Goal: Task Accomplishment & Management: Manage account settings

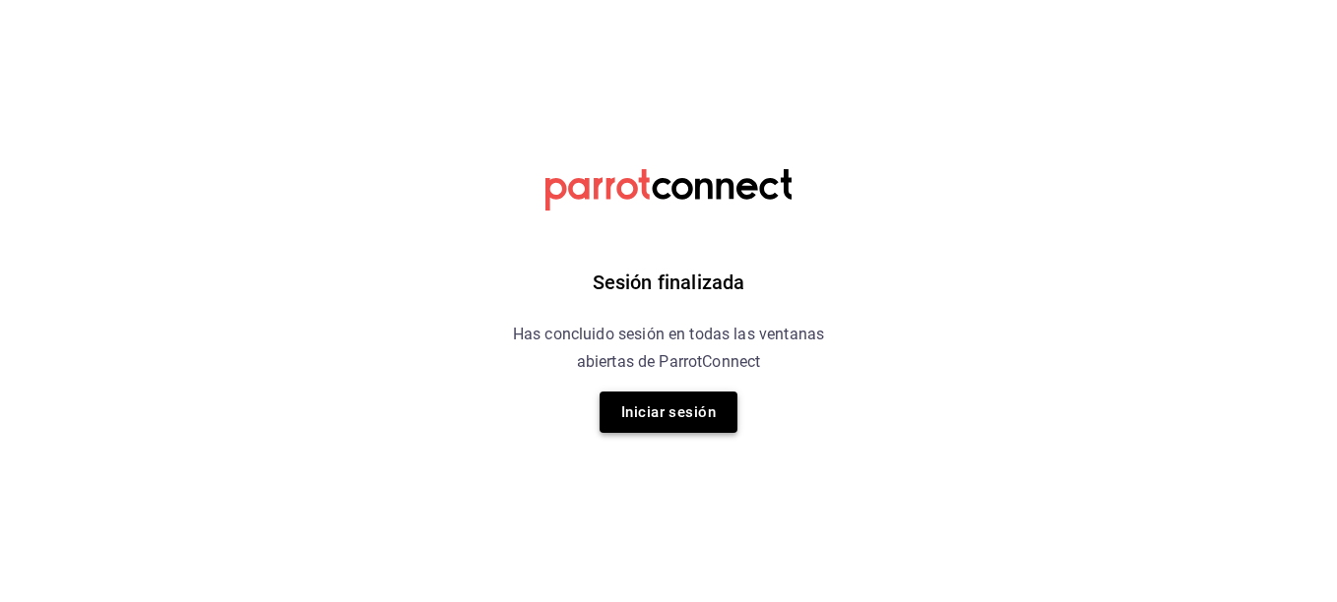
click at [656, 414] on button "Iniciar sesión" at bounding box center [668, 412] width 138 height 41
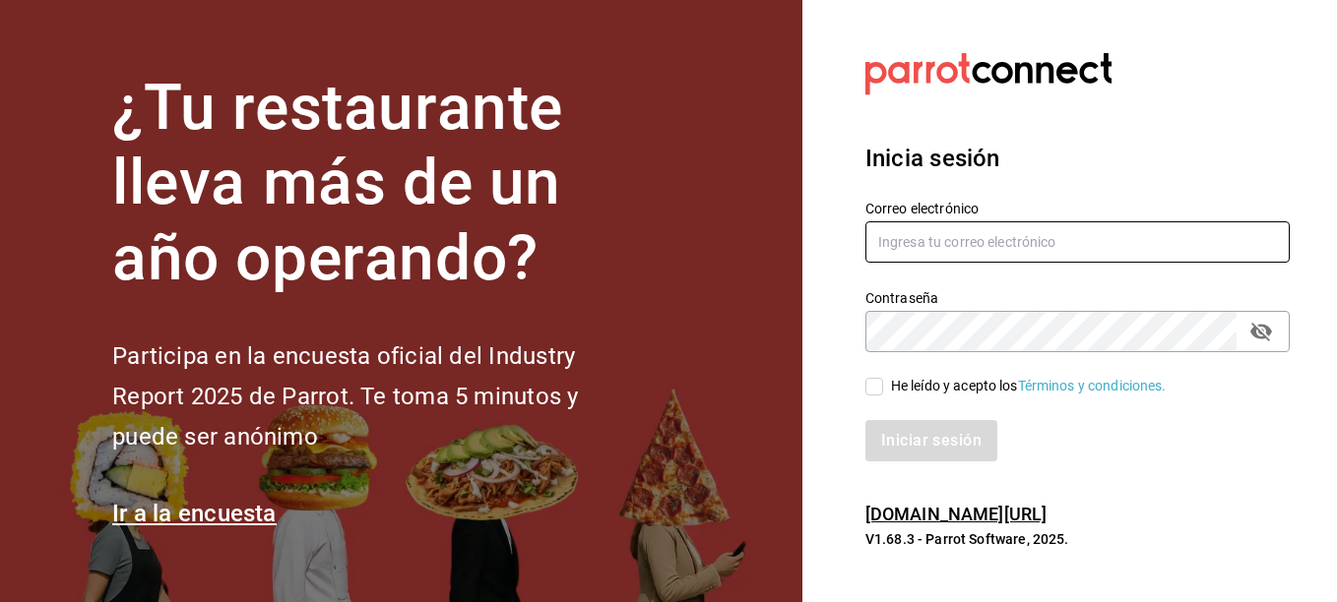
type input "bebasepulveda@hotmail.com"
click at [877, 383] on input "He leído y acepto los Términos y condiciones." at bounding box center [874, 387] width 18 height 18
checkbox input "true"
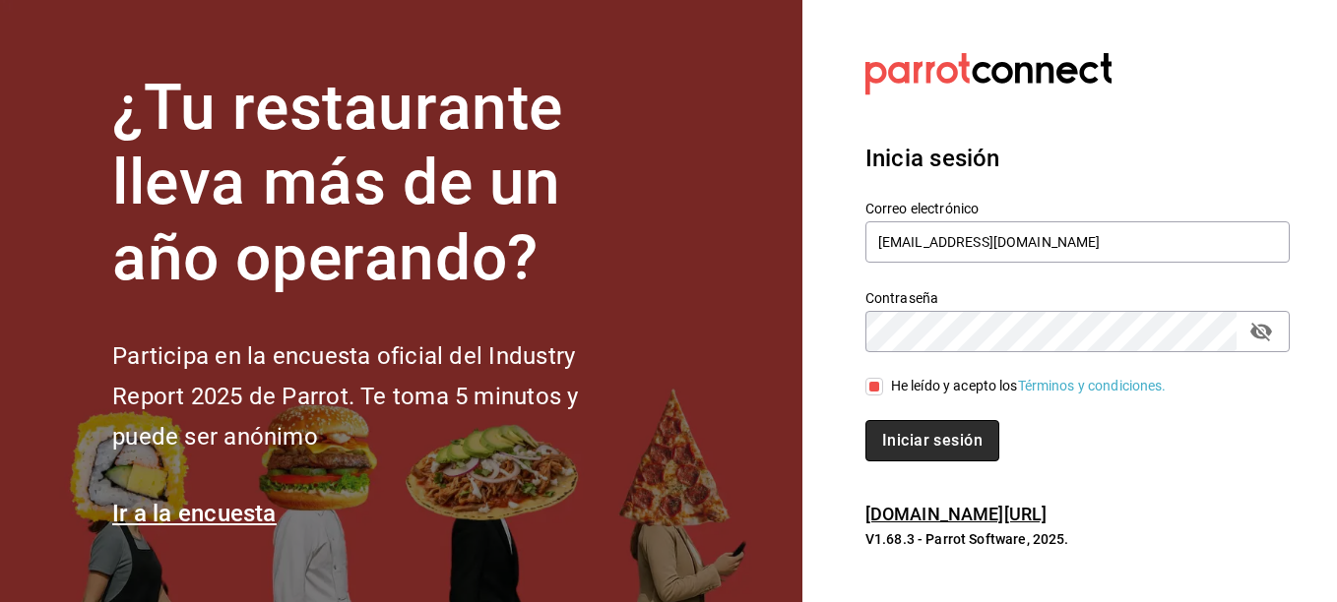
click at [928, 435] on button "Iniciar sesión" at bounding box center [932, 440] width 134 height 41
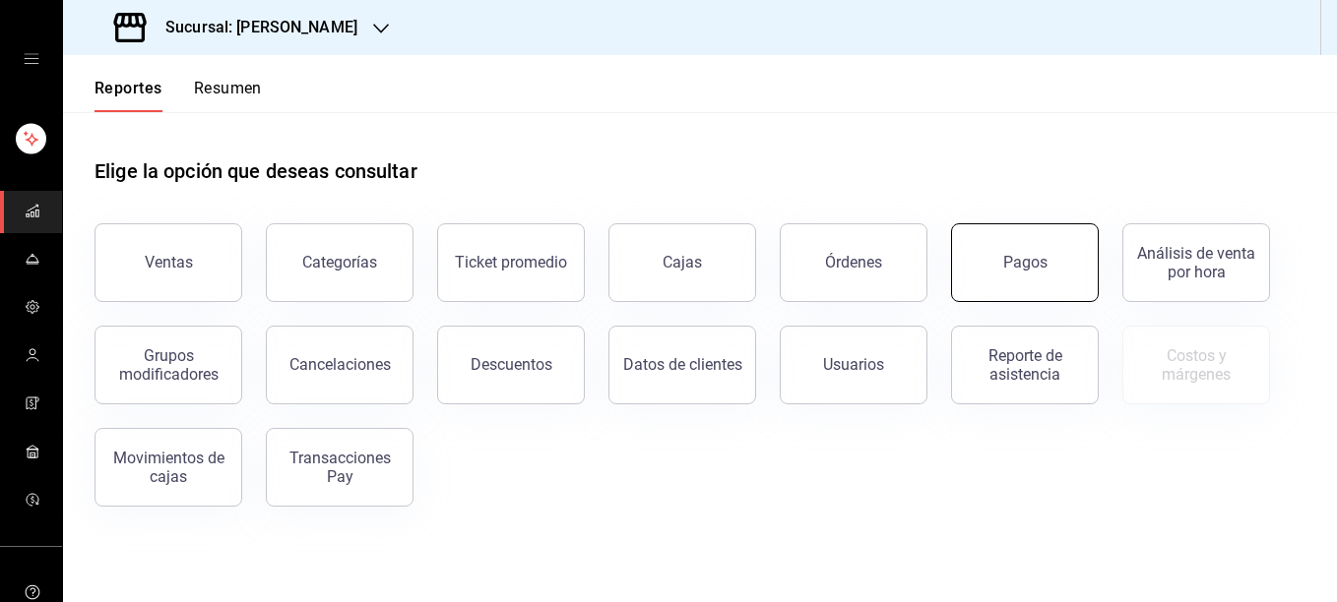
click at [994, 283] on button "Pagos" at bounding box center [1025, 262] width 148 height 79
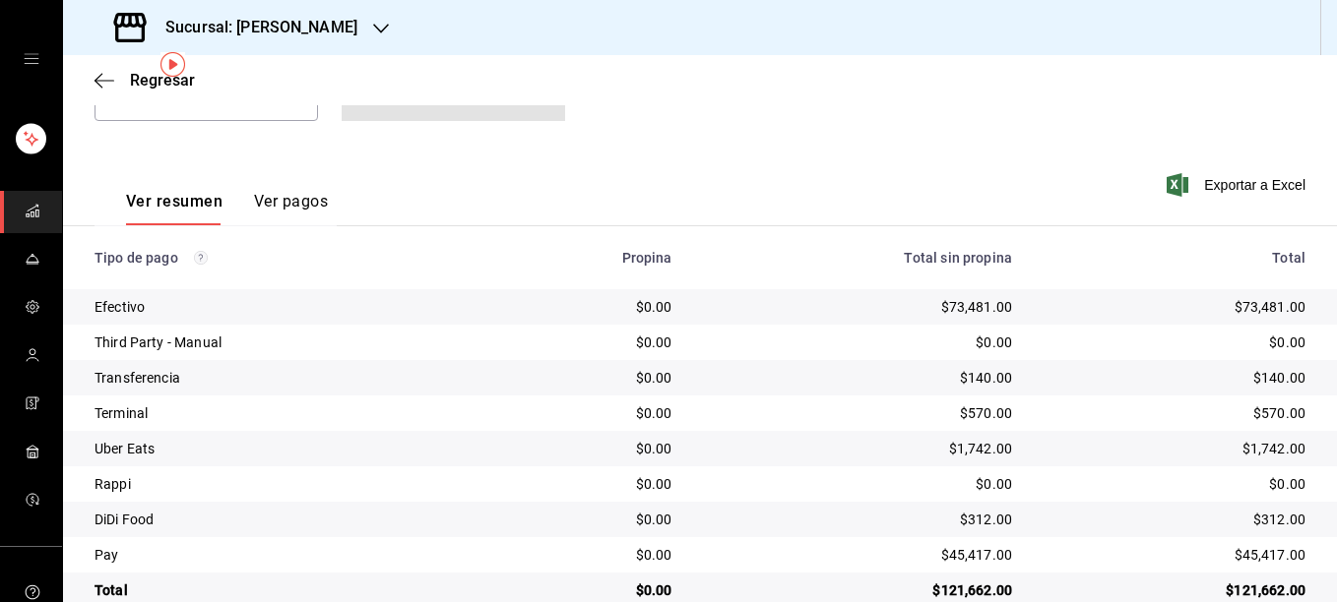
scroll to position [267, 0]
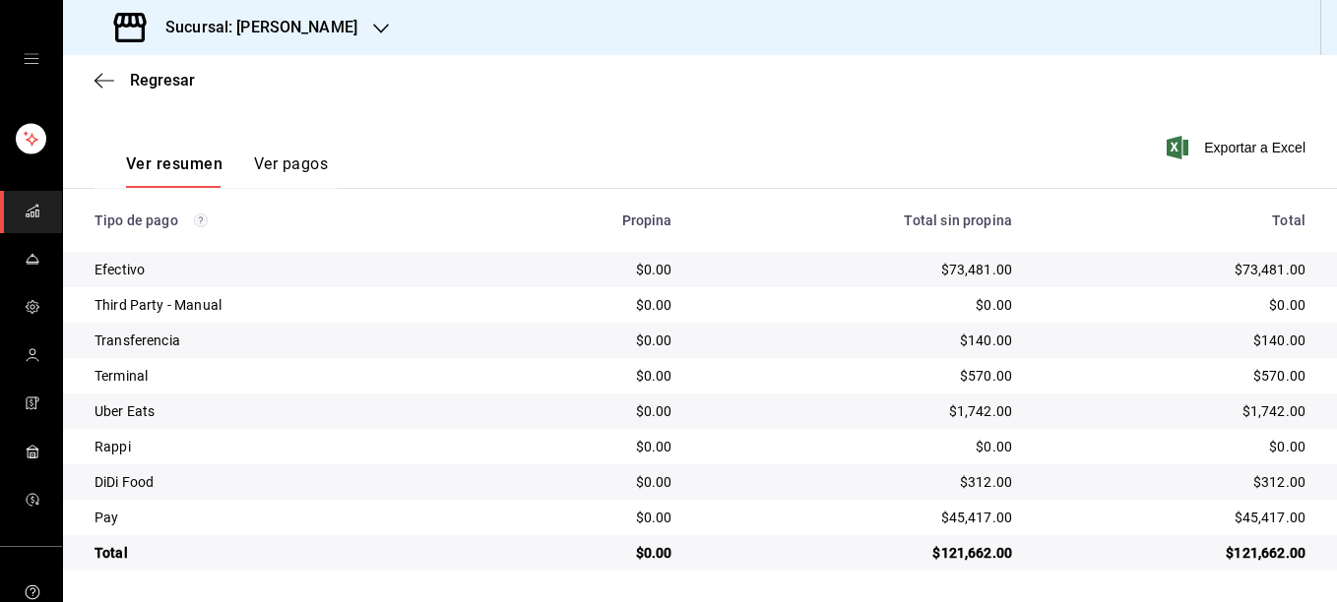
click at [307, 152] on div "Ver resumen Ver pagos" at bounding box center [210, 159] width 233 height 57
click at [299, 160] on button "Ver pagos" at bounding box center [291, 171] width 74 height 33
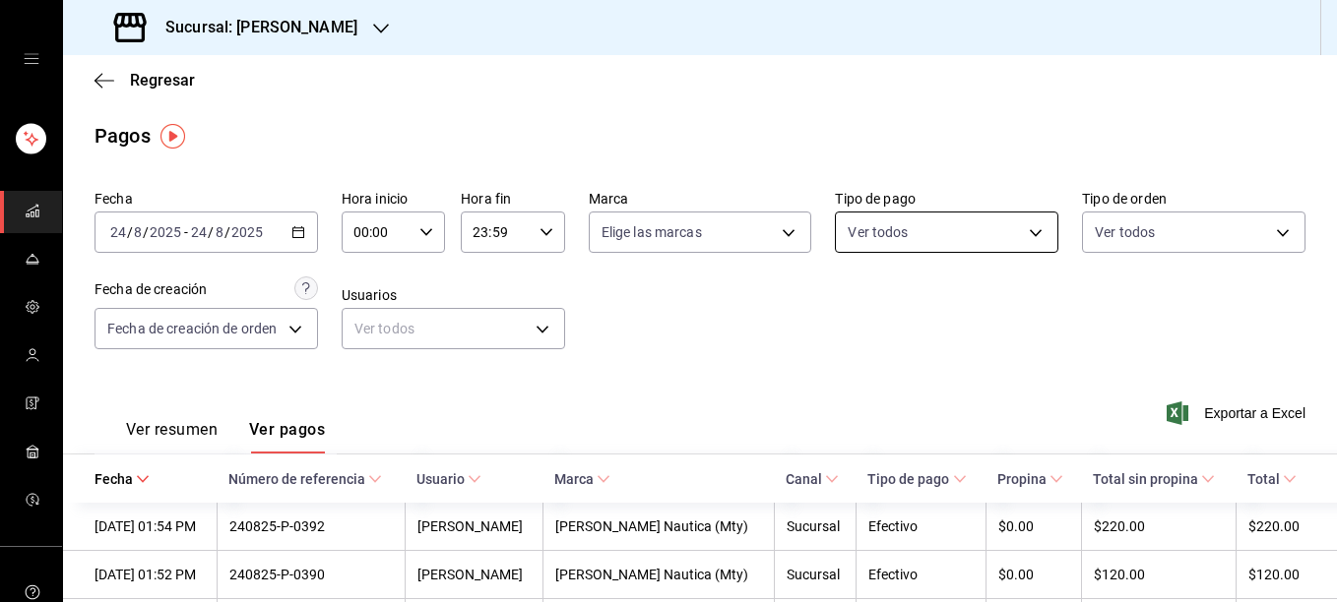
click at [1019, 235] on body "Sucursal: Rosa Nautica Regresar Pagos Fecha 2025-08-24 24 / 8 / 2025 - 2025-08-…" at bounding box center [668, 301] width 1337 height 602
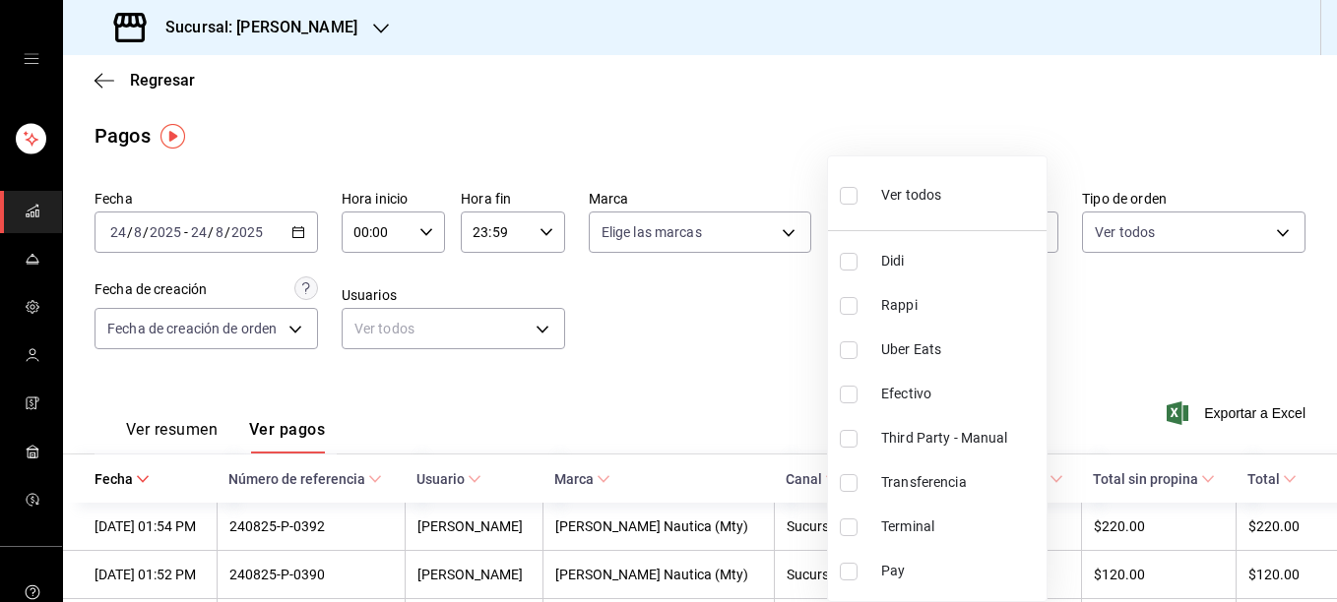
click at [851, 527] on input "checkbox" at bounding box center [849, 528] width 18 height 18
checkbox input "true"
type input "ce48f031-3122-4296-b74d-da47a0a111b2"
click at [1170, 317] on div at bounding box center [668, 301] width 1337 height 602
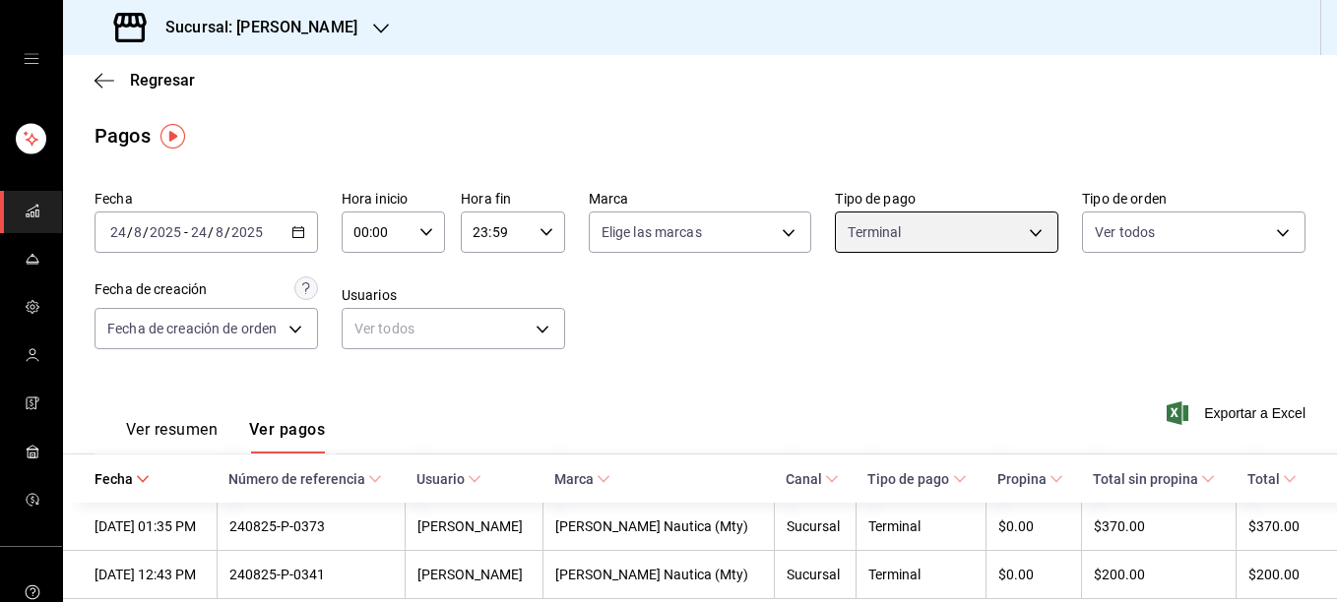
scroll to position [31, 0]
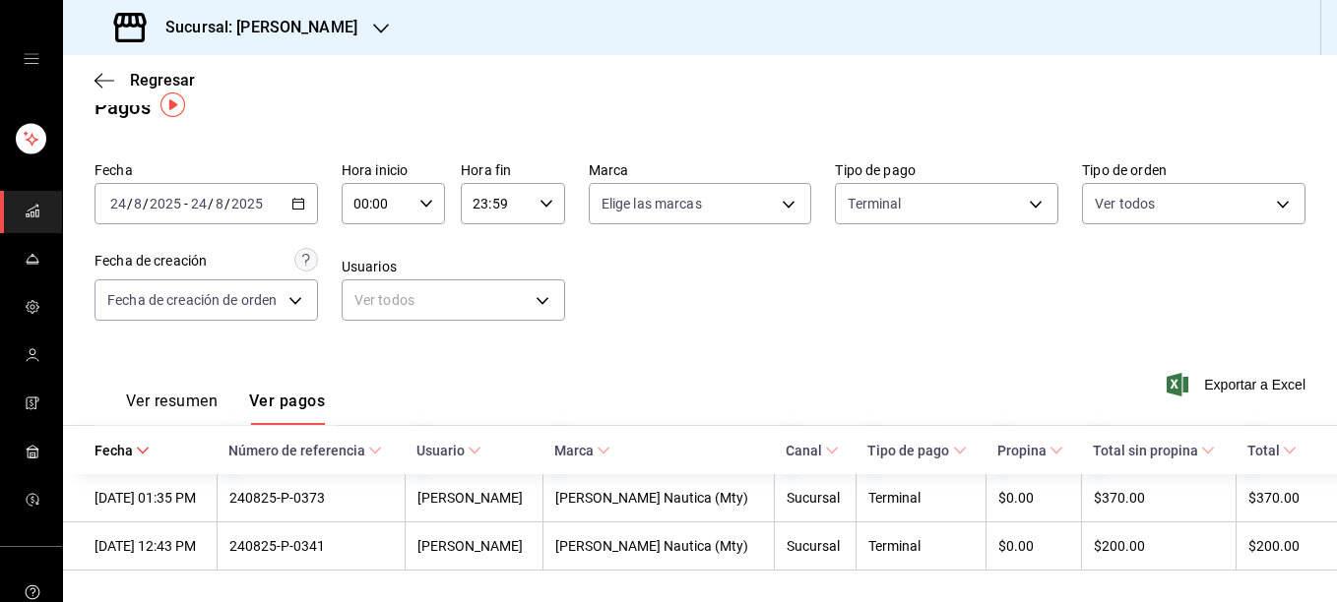
click at [102, 69] on div "Regresar" at bounding box center [700, 80] width 1274 height 50
click at [104, 78] on icon "button" at bounding box center [104, 81] width 20 height 18
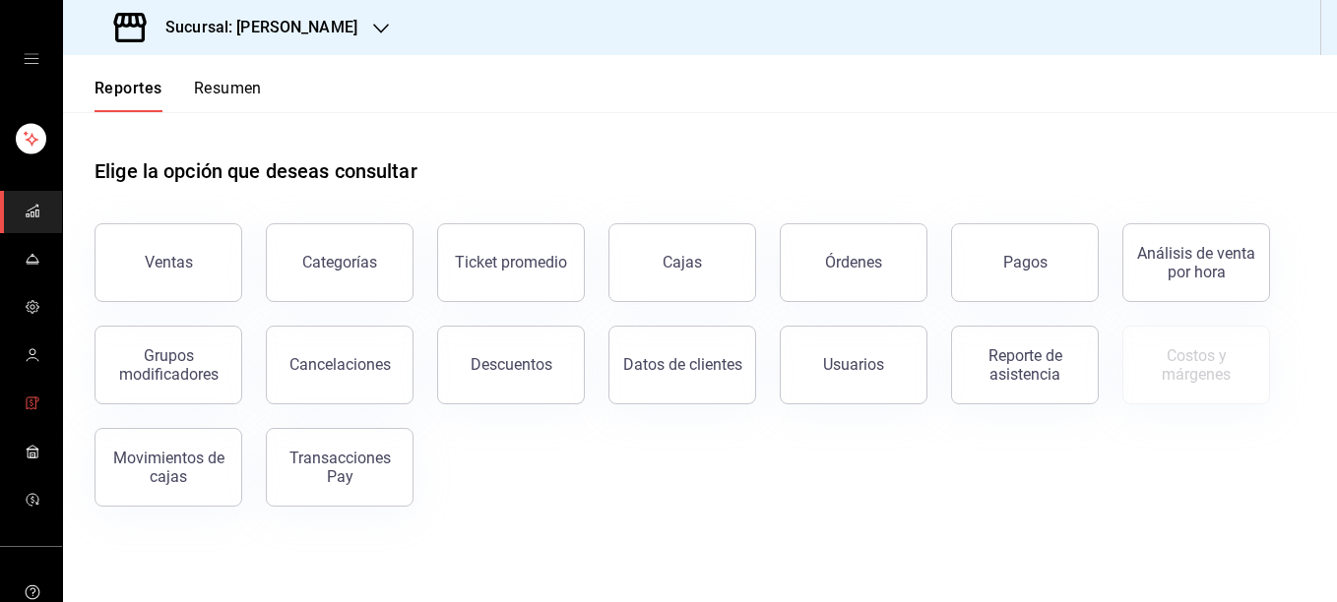
click at [32, 406] on icon "mailbox folders" at bounding box center [33, 404] width 16 height 16
click at [990, 131] on div "Elige la opción que deseas consultar" at bounding box center [699, 156] width 1211 height 88
click at [25, 400] on icon "mailbox folders" at bounding box center [33, 404] width 16 height 16
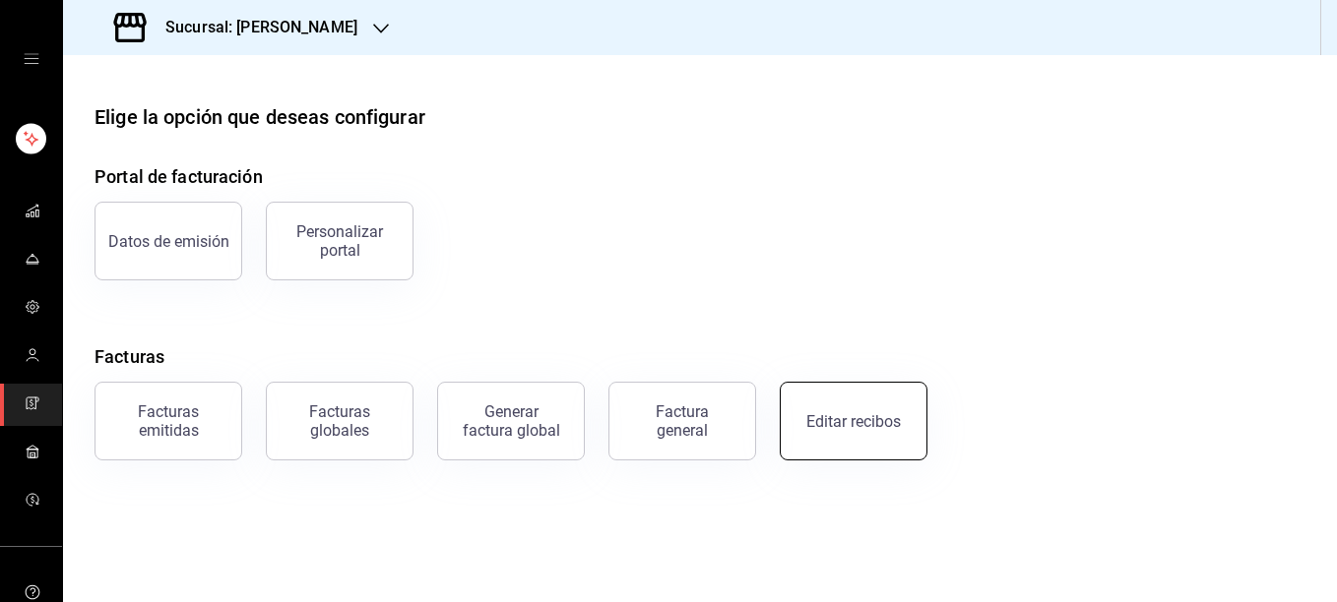
click at [863, 428] on div "Editar recibos" at bounding box center [853, 421] width 94 height 19
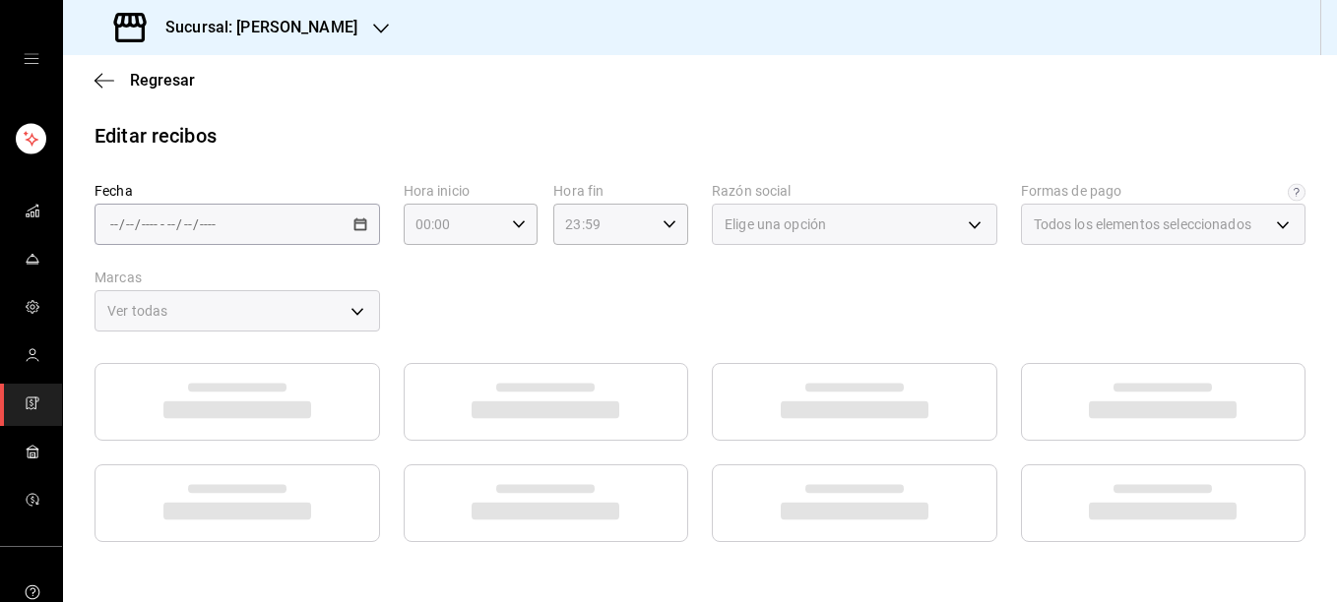
type input "5fd38a5b-7230-49e9-9c15-448a83f49355"
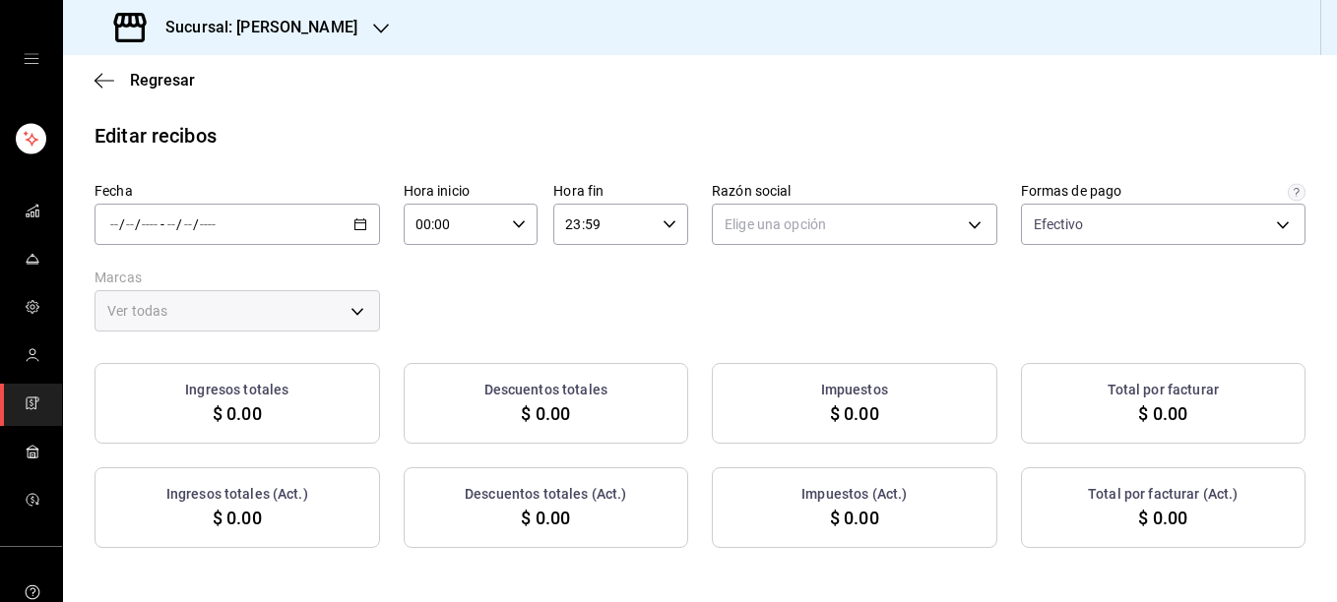
click at [498, 304] on div "Fecha / / - / / Hora inicio 00:00 Hora inicio Hora fin 23:59 Hora fin Razón soc…" at bounding box center [699, 257] width 1211 height 150
click at [353, 227] on icon "button" at bounding box center [360, 225] width 14 height 14
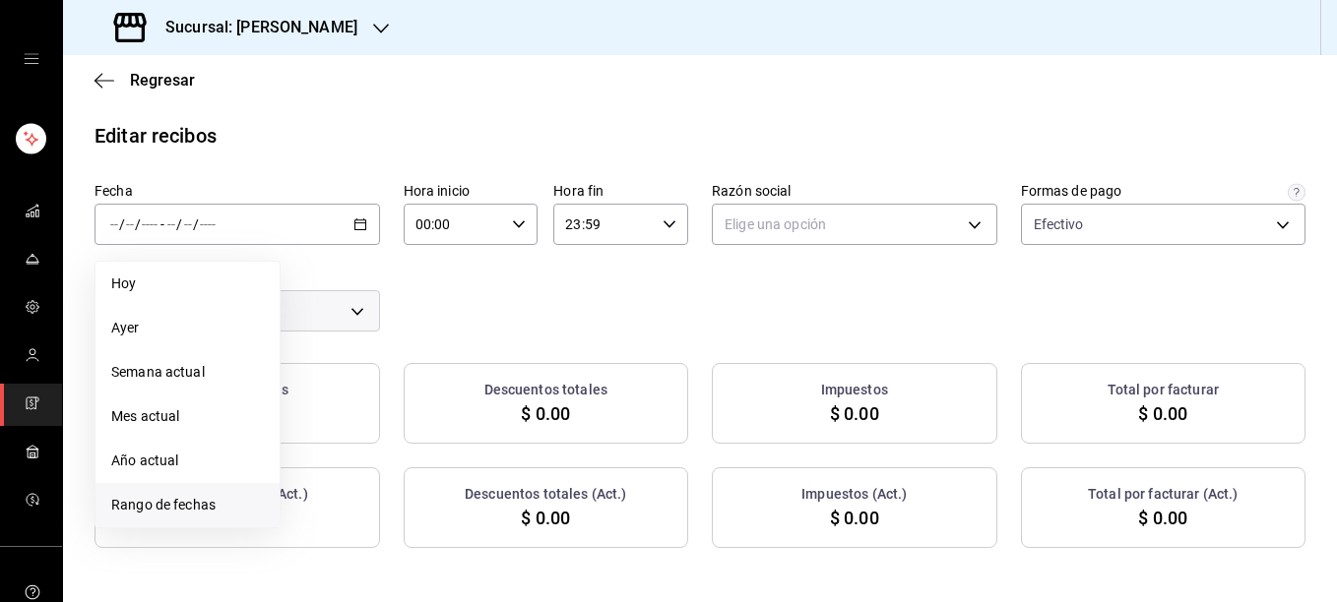
click at [188, 516] on li "Rango de fechas" at bounding box center [187, 505] width 184 height 44
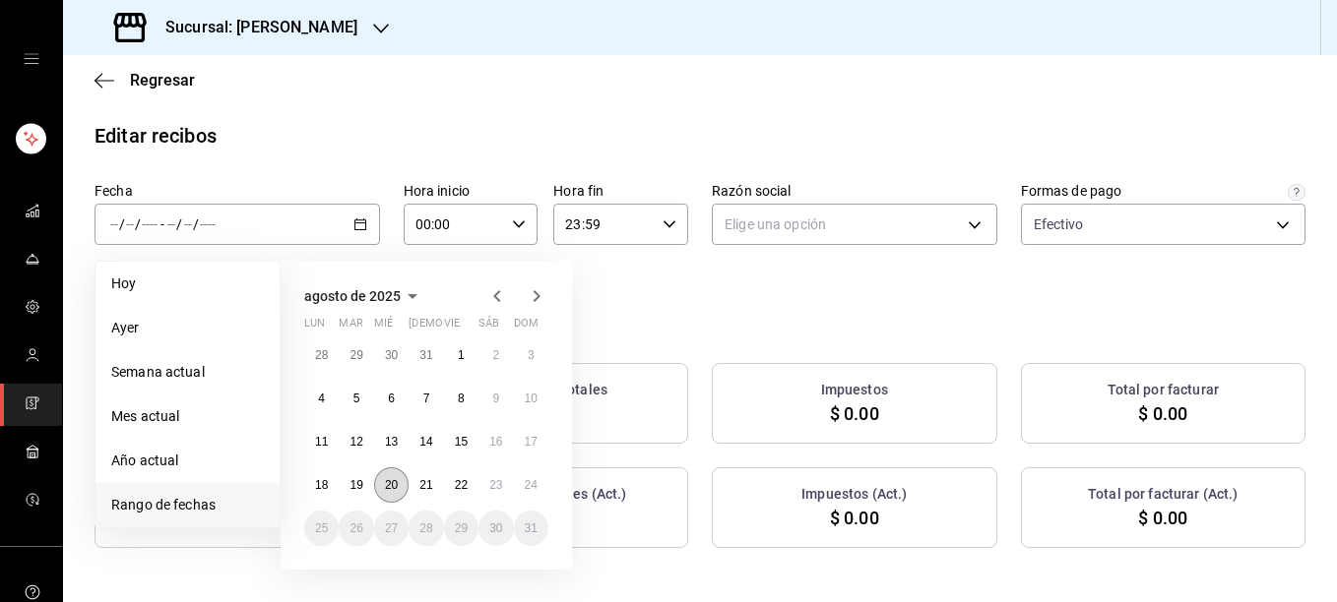
click at [396, 493] on button "20" at bounding box center [391, 485] width 34 height 35
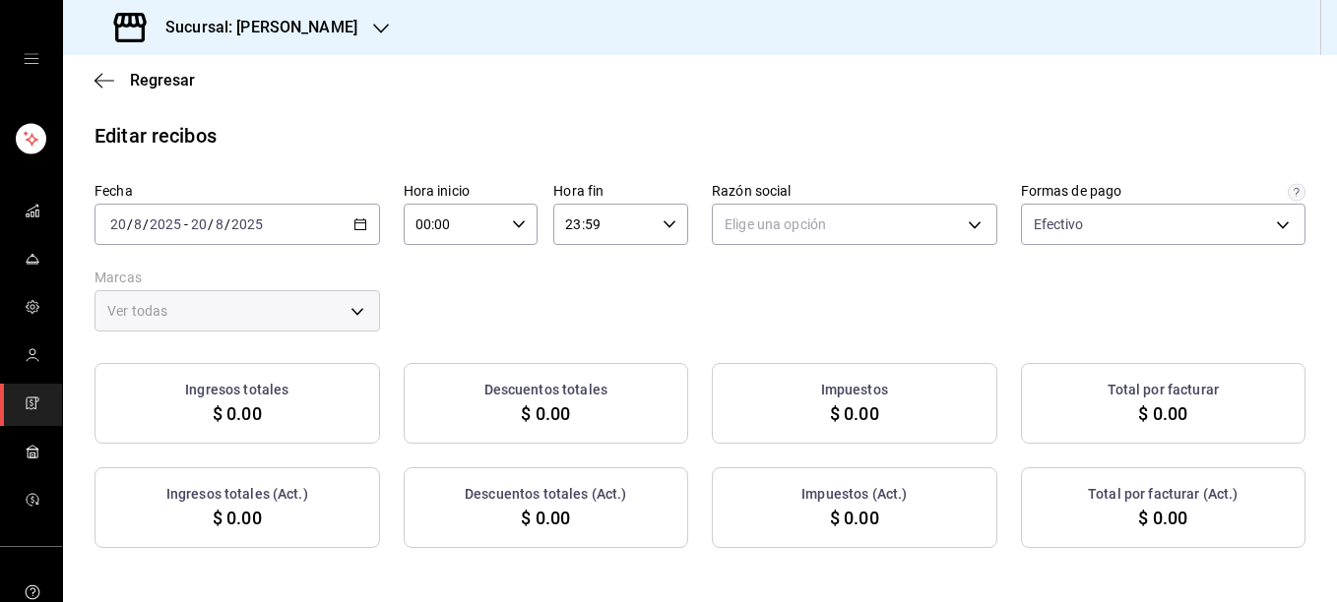
click at [506, 288] on div "Fecha 2025-08-20 20 / 8 / 2025 - 2025-08-20 20 / 8 / 2025 Hora inicio 00:00 Hor…" at bounding box center [699, 257] width 1211 height 150
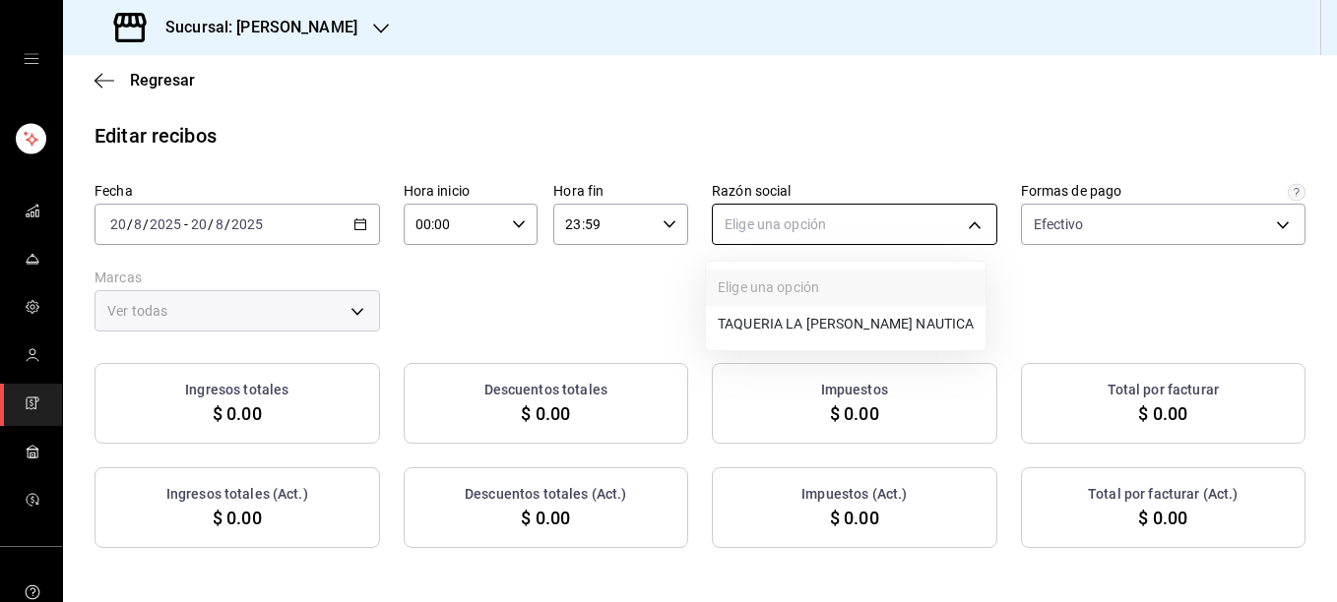
click at [907, 215] on body "Sucursal: Rosa Nautica Regresar Editar recibos Fecha 2025-08-20 20 / 8 / 2025 -…" at bounding box center [668, 301] width 1337 height 602
click at [819, 324] on li "TAQUERIA LA [PERSON_NAME] NAUTICA" at bounding box center [846, 324] width 280 height 36
type input "8ae5469c-b252-42ce-8a14-eb66129f127f"
type input "e6600c40-0213-48d4-9f06-7294223b882d"
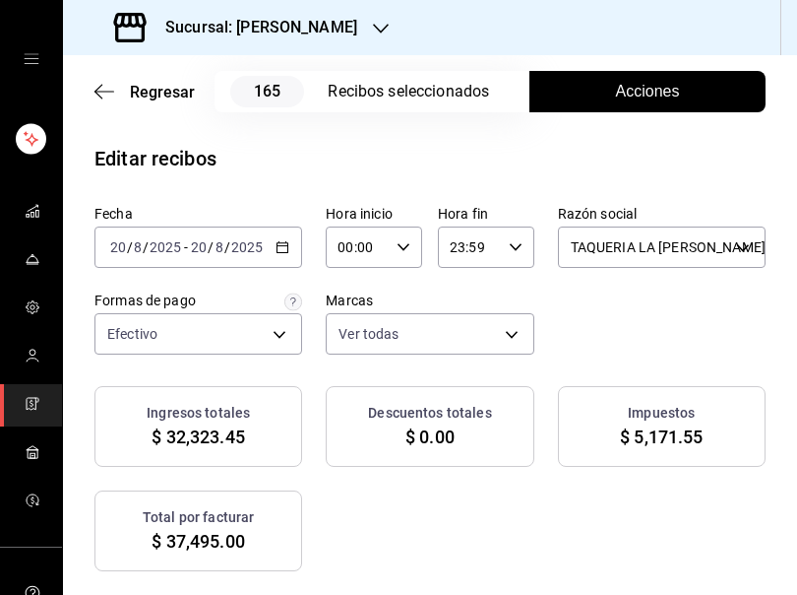
click at [677, 354] on div "Fecha 2025-08-20 20 / 8 / 2025 - 2025-08-20 20 / 8 / 2025 Hora inicio 00:00 Hor…" at bounding box center [430, 492] width 734 height 575
click at [640, 89] on span "Acciones" at bounding box center [648, 92] width 64 height 24
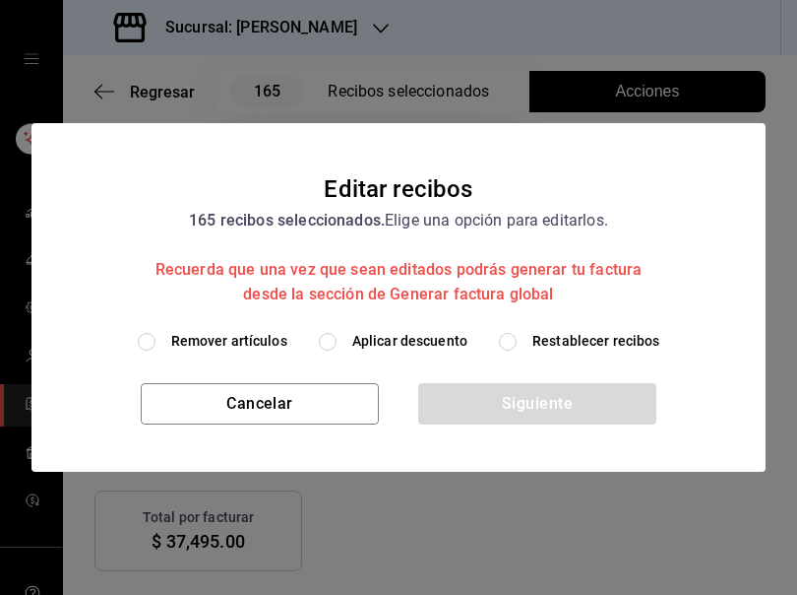
click at [264, 340] on span "Remover artículos" at bounding box center [229, 341] width 116 height 21
click at [156, 340] on input "Remover artículos" at bounding box center [147, 342] width 18 height 18
radio input "true"
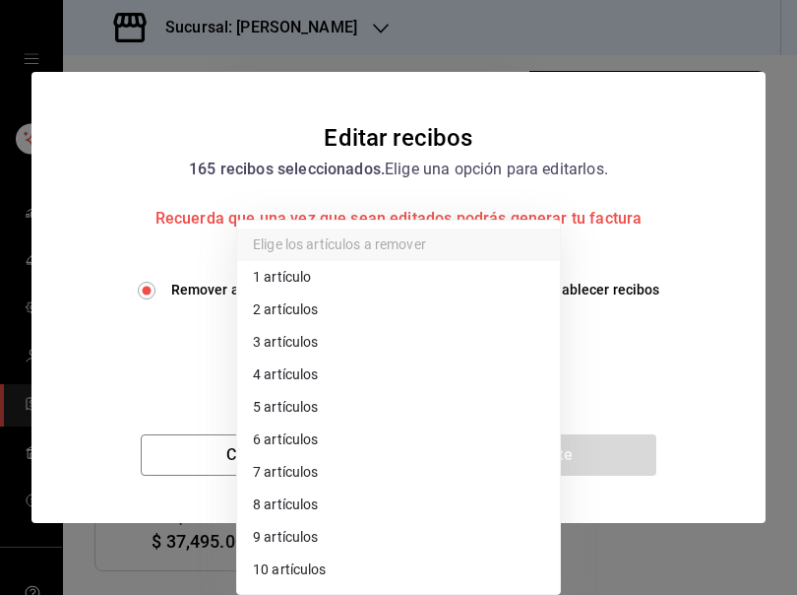
click at [264, 340] on body "Sucursal: Rosa Nautica Regresar 165 Recibos seleccionados Acciones Editar recib…" at bounding box center [398, 297] width 797 height 595
click at [264, 340] on li "3 artículos" at bounding box center [398, 342] width 323 height 32
type input "3"
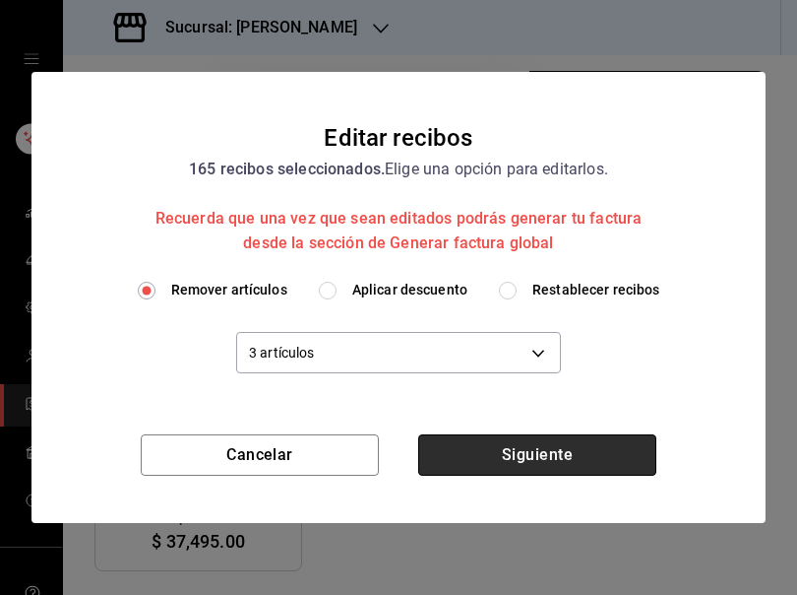
click at [551, 448] on button "Siguiente" at bounding box center [537, 454] width 238 height 41
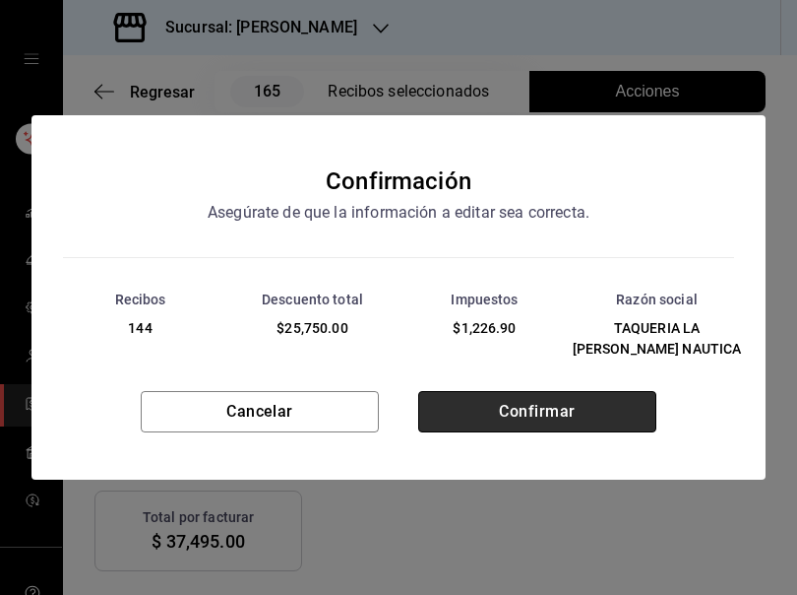
click at [531, 400] on button "Confirmar" at bounding box center [537, 411] width 238 height 41
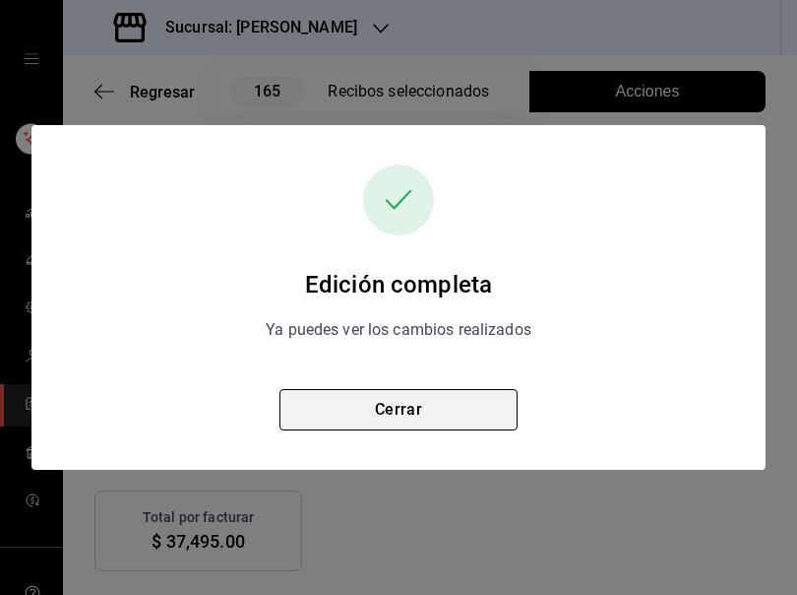
click at [426, 409] on button "Cerrar" at bounding box center [399, 409] width 238 height 41
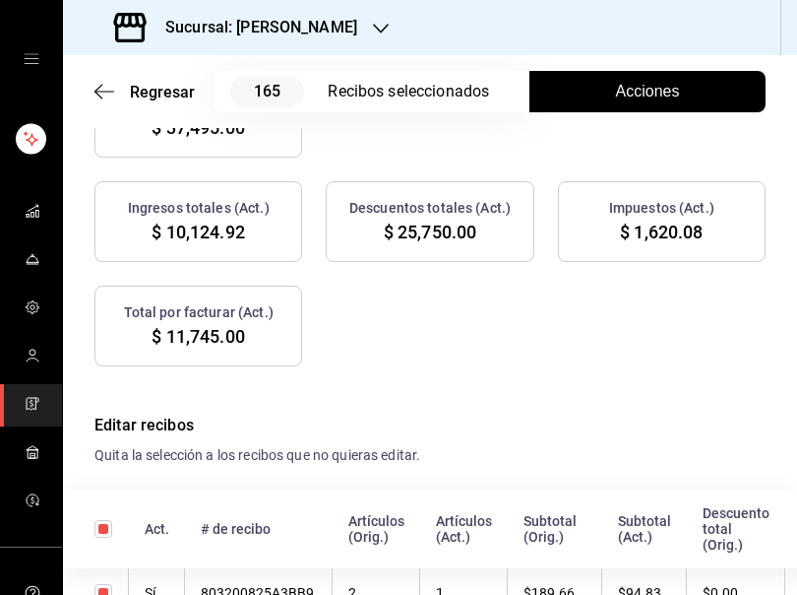
scroll to position [425, 0]
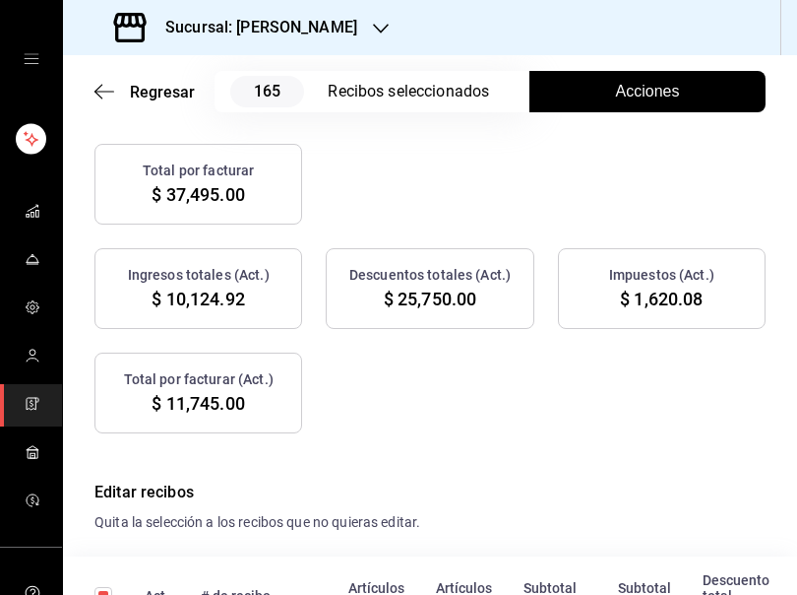
scroll to position [307, 0]
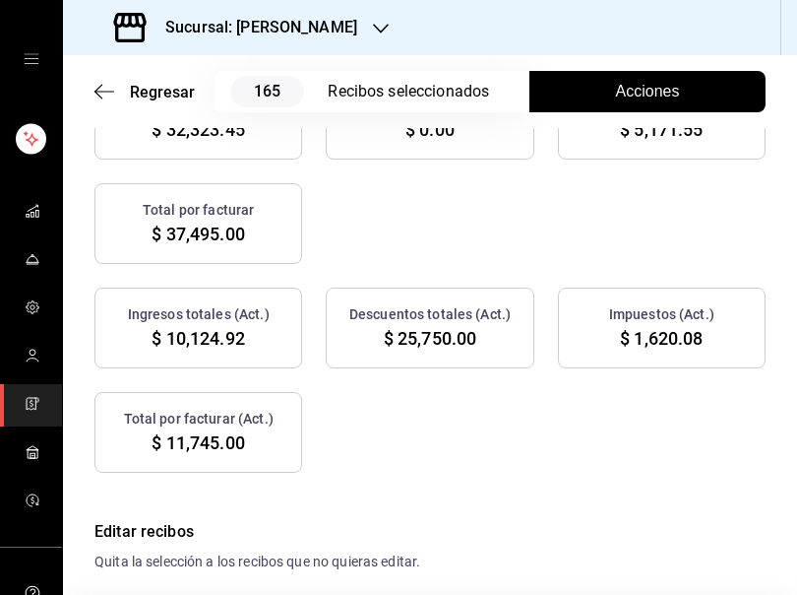
click at [625, 92] on span "Acciones" at bounding box center [648, 92] width 64 height 24
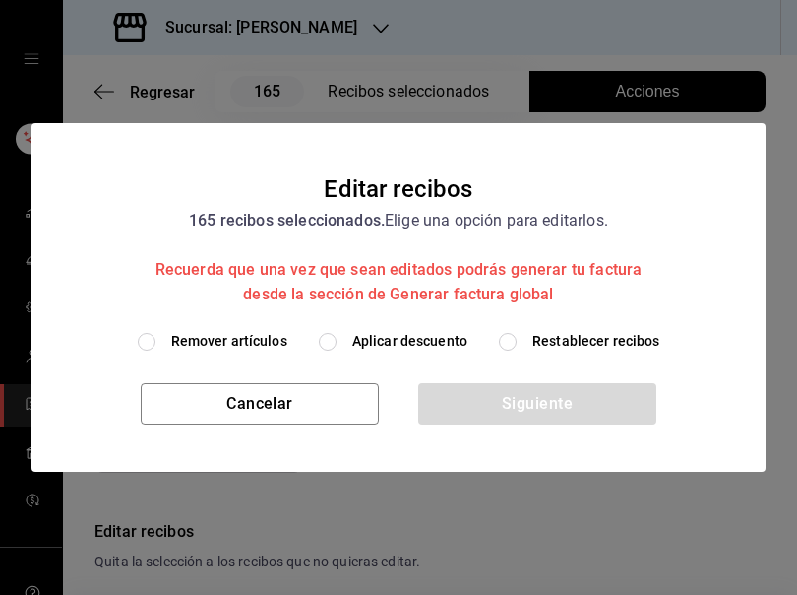
click at [548, 341] on span "Restablecer recibos" at bounding box center [597, 341] width 128 height 21
click at [517, 341] on input "Restablecer recibos" at bounding box center [508, 342] width 18 height 18
radio input "true"
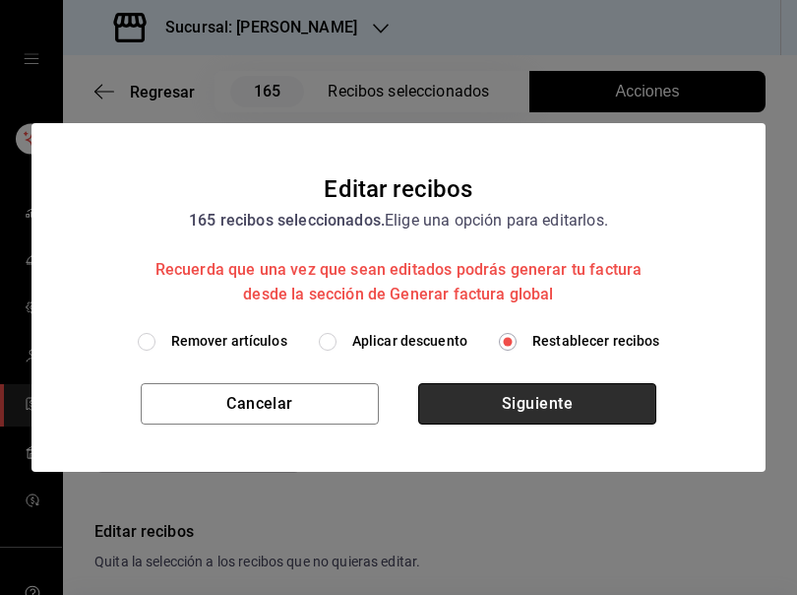
click at [531, 405] on button "Siguiente" at bounding box center [537, 403] width 238 height 41
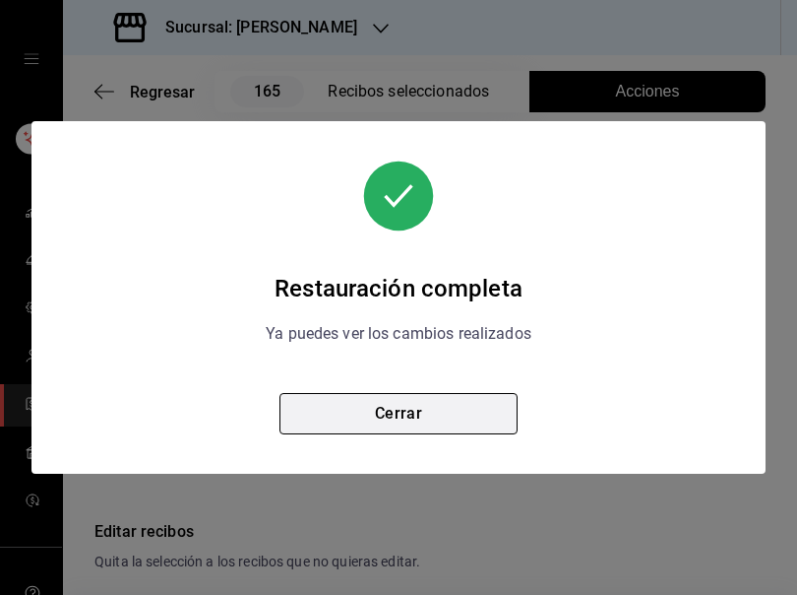
click at [426, 418] on button "Cerrar" at bounding box center [399, 413] width 238 height 41
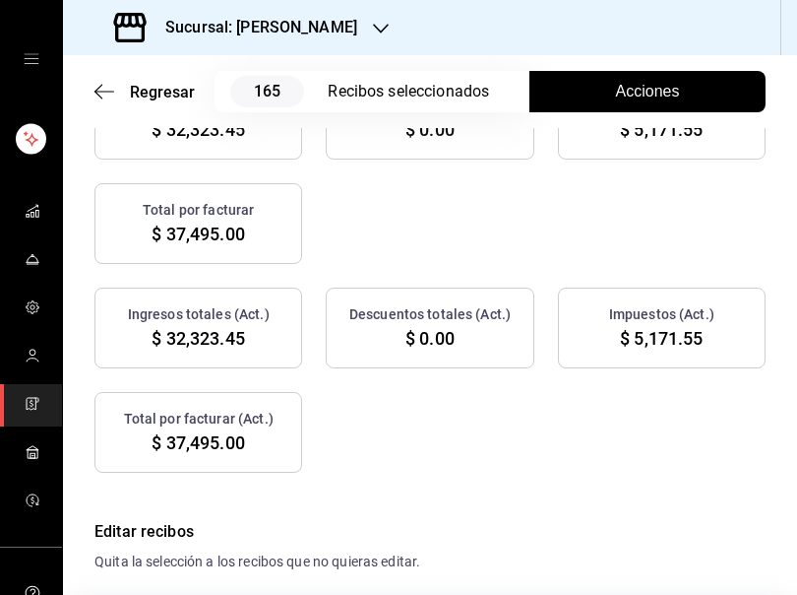
click at [683, 89] on button "Acciones" at bounding box center [648, 91] width 236 height 41
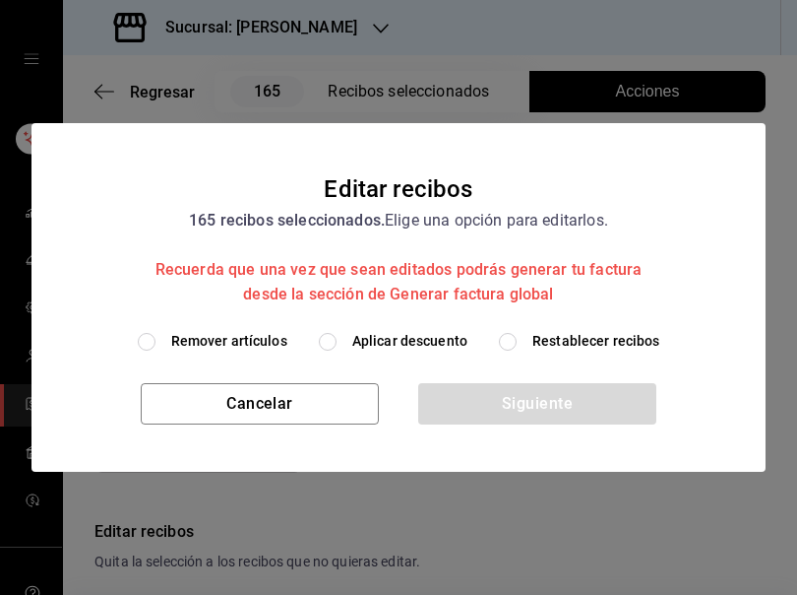
click at [274, 340] on span "Remover artículos" at bounding box center [229, 341] width 116 height 21
click at [156, 340] on input "Remover artículos" at bounding box center [147, 342] width 18 height 18
radio input "true"
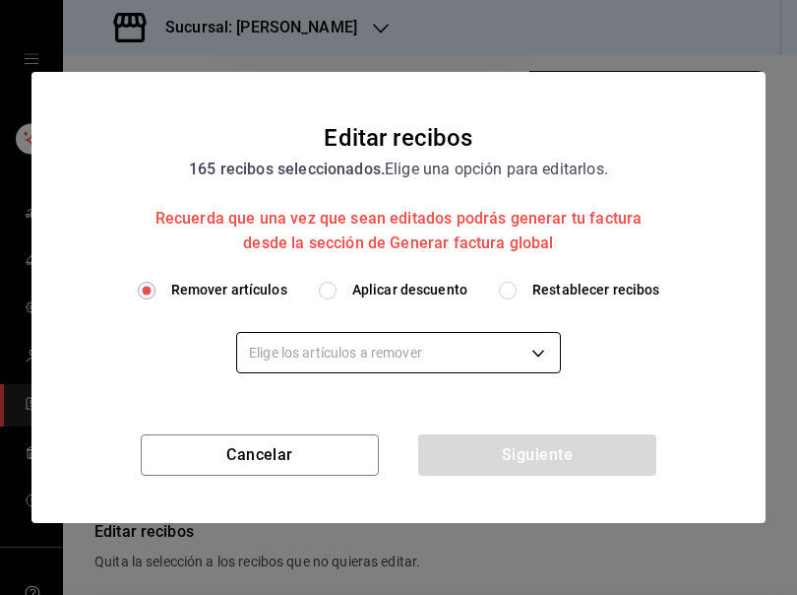
click at [312, 343] on body "Sucursal: Rosa Nautica Regresar 165 Recibos seleccionados Acciones Editar recib…" at bounding box center [398, 297] width 797 height 595
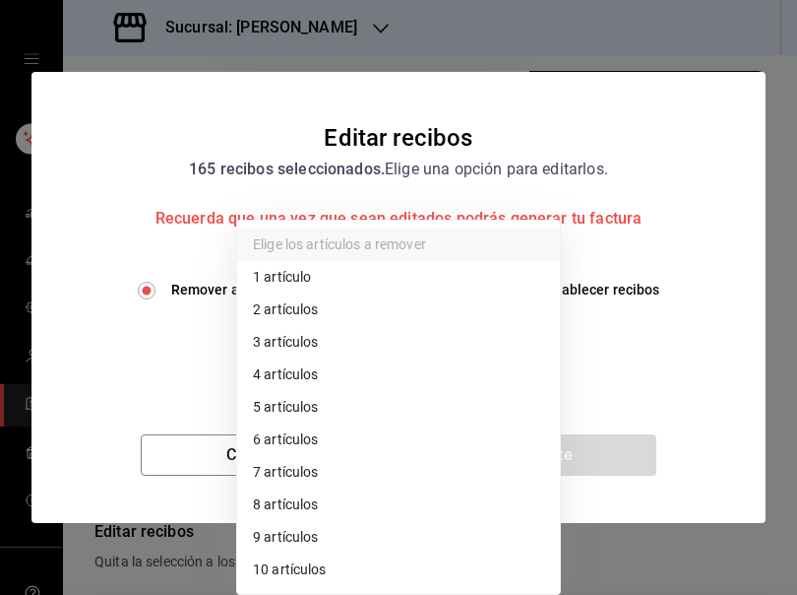
click at [312, 310] on li "2 artículos" at bounding box center [398, 309] width 323 height 32
type input "2"
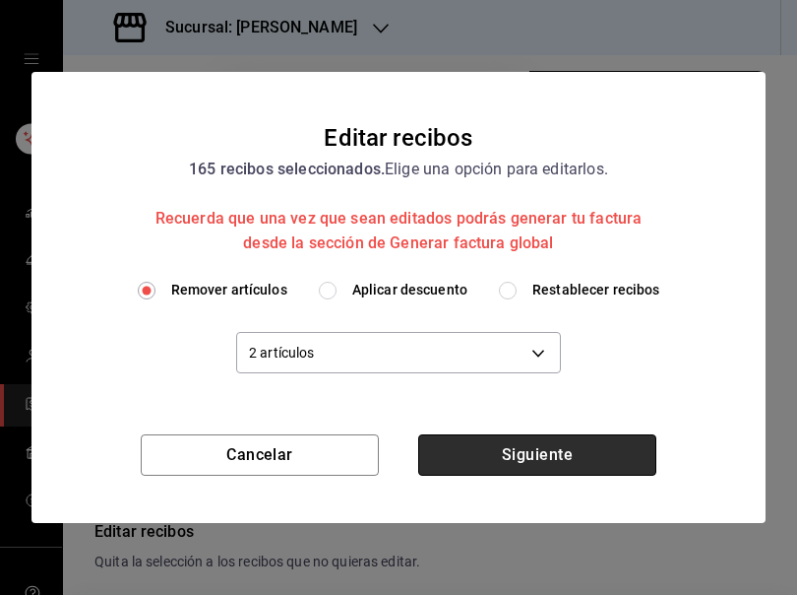
click at [526, 456] on button "Siguiente" at bounding box center [537, 454] width 238 height 41
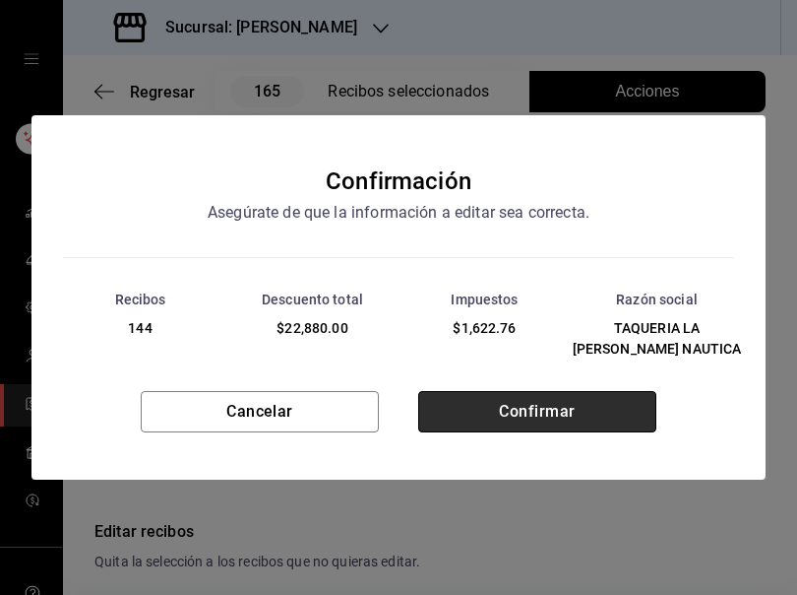
click at [537, 400] on button "Confirmar" at bounding box center [537, 411] width 238 height 41
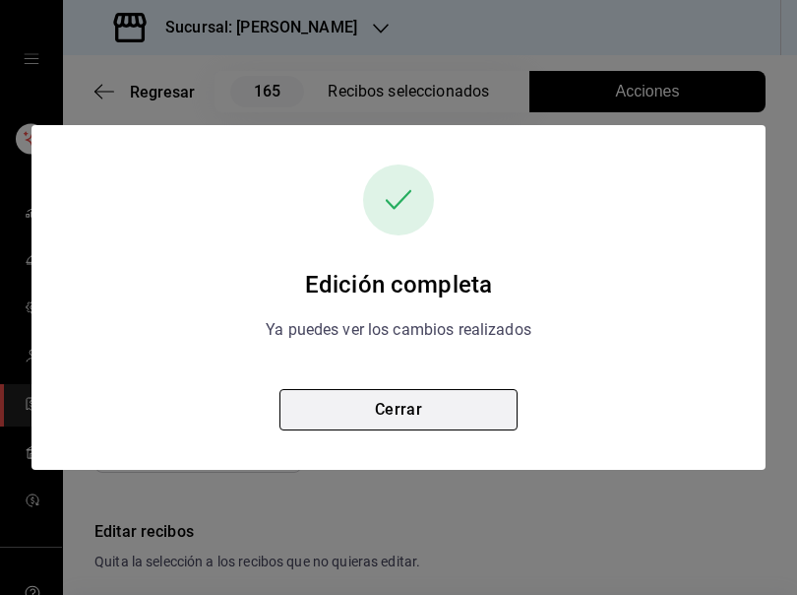
click at [424, 405] on button "Cerrar" at bounding box center [399, 409] width 238 height 41
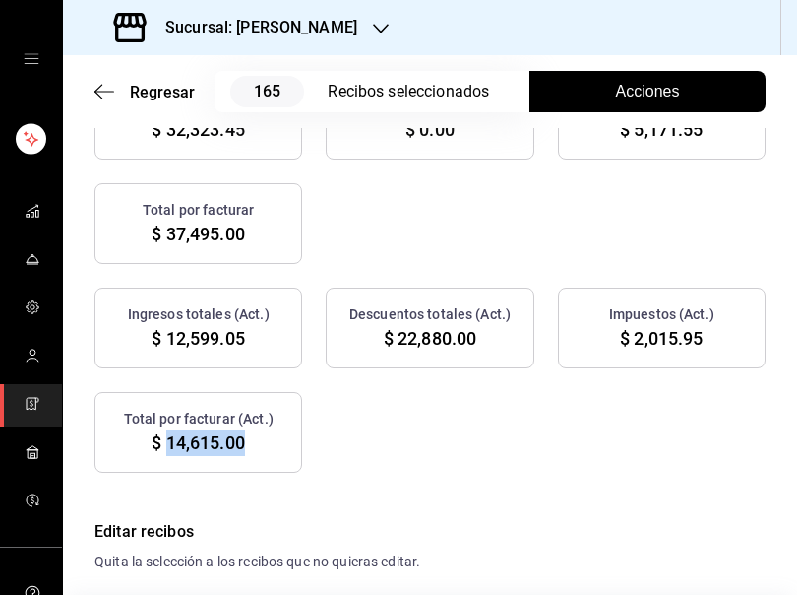
drag, startPoint x: 163, startPoint y: 441, endPoint x: 245, endPoint y: 456, distance: 83.0
click at [245, 456] on div "Total por facturar (Act.) $ 14,615.00" at bounding box center [198, 432] width 208 height 81
copy span "14,615.00"
click at [749, 469] on div "Ingresos totales (Act.) $ 12,599.05 Descuentos totales (Act.) $ 22,880.00 Impue…" at bounding box center [429, 379] width 671 height 185
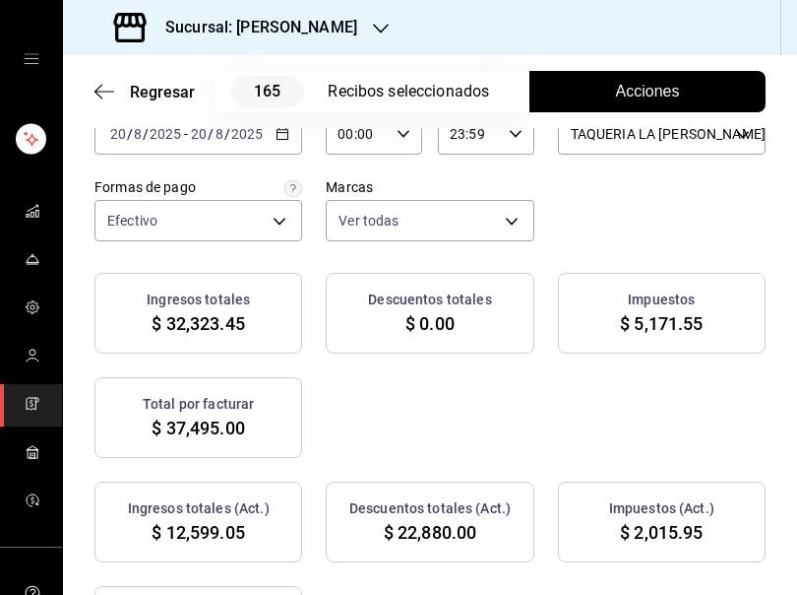
scroll to position [89, 0]
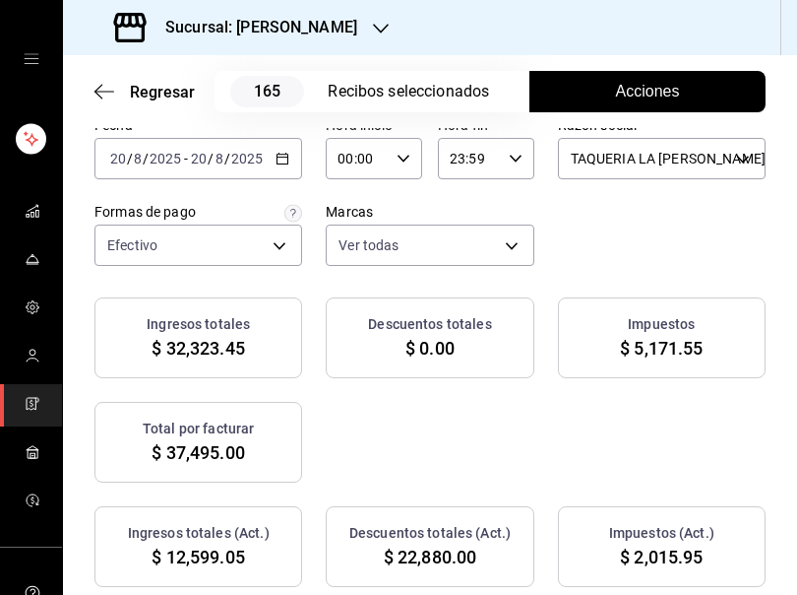
click at [278, 165] on div "2025-08-20 20 / 8 / 2025 - 2025-08-20 20 / 8 / 2025" at bounding box center [198, 158] width 208 height 41
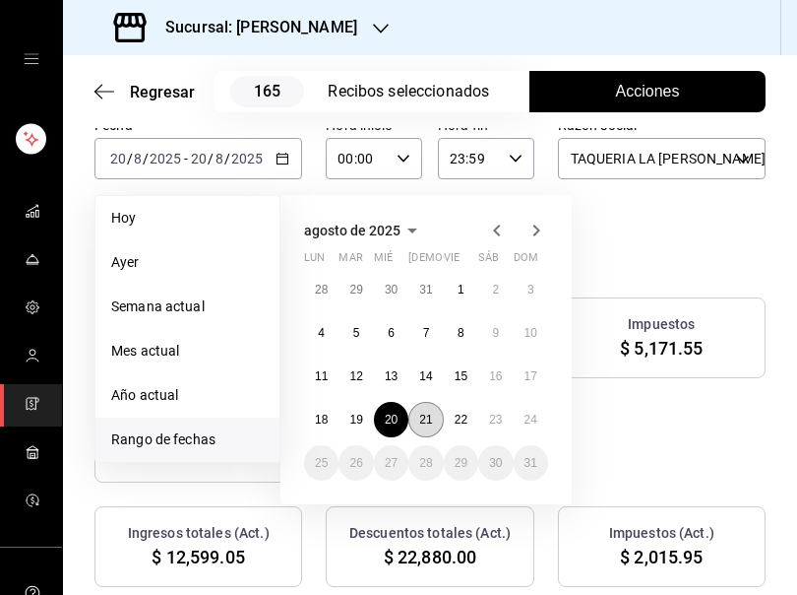
click at [431, 423] on abbr "21" at bounding box center [425, 419] width 13 height 14
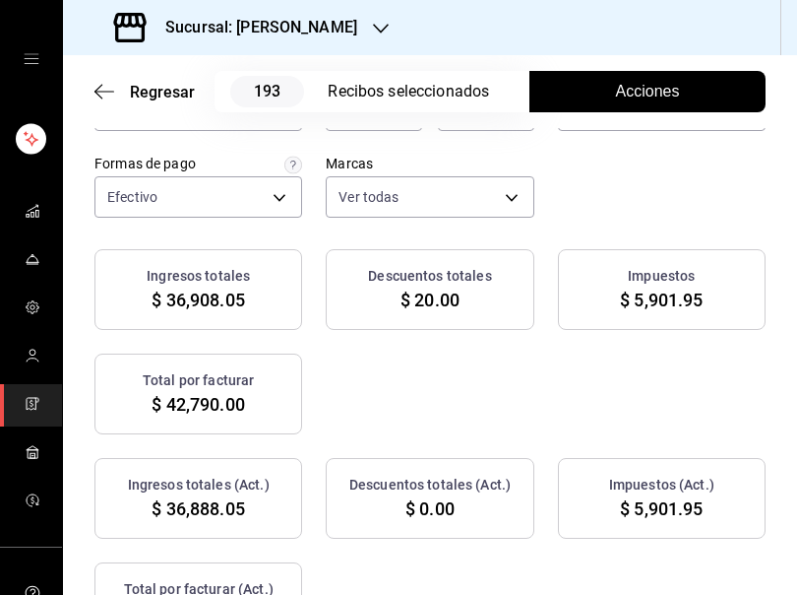
scroll to position [0, 0]
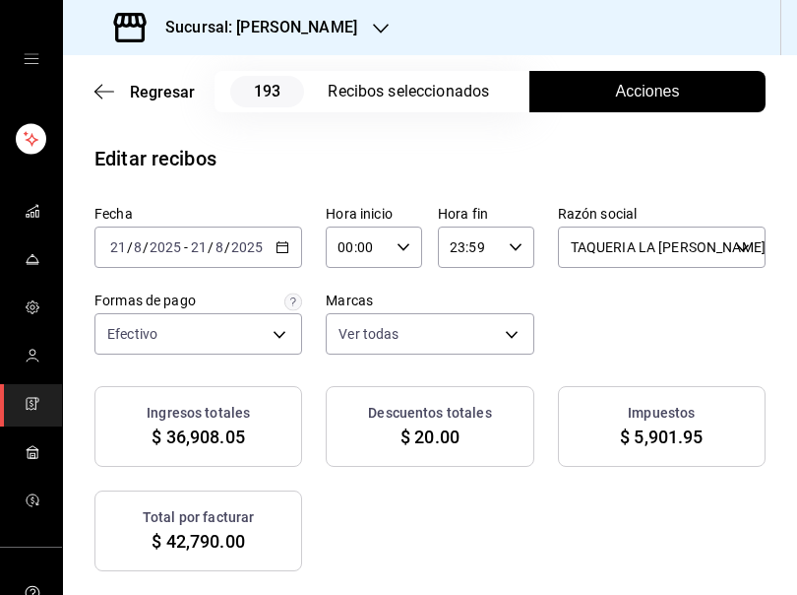
click at [282, 246] on \(Stroke\) "button" at bounding box center [283, 245] width 11 height 1
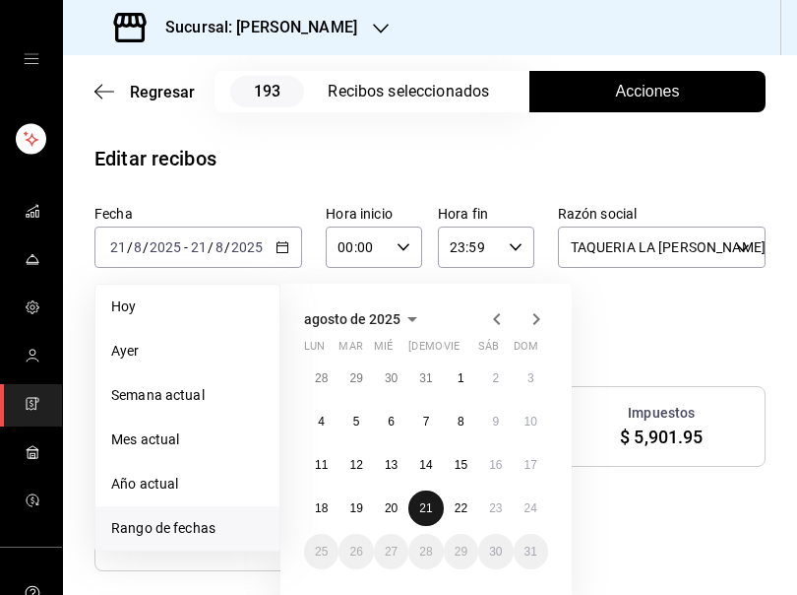
click at [423, 507] on abbr "21" at bounding box center [425, 508] width 13 height 14
click at [724, 322] on div "Fecha 2025-08-21 21 / 8 / 2025 - 2025-08-21 21 / 8 / 2025 Hoy Ayer Semana actua…" at bounding box center [429, 280] width 671 height 150
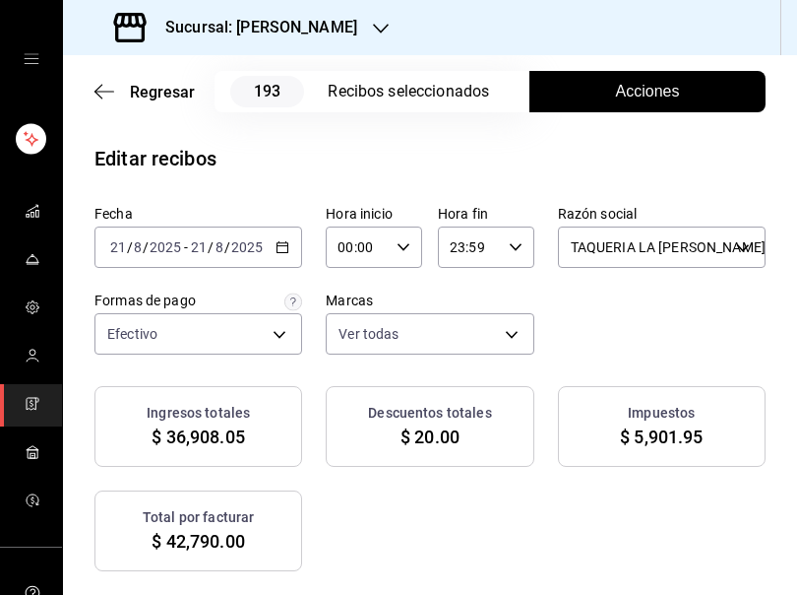
click at [639, 83] on span "Acciones" at bounding box center [648, 92] width 64 height 24
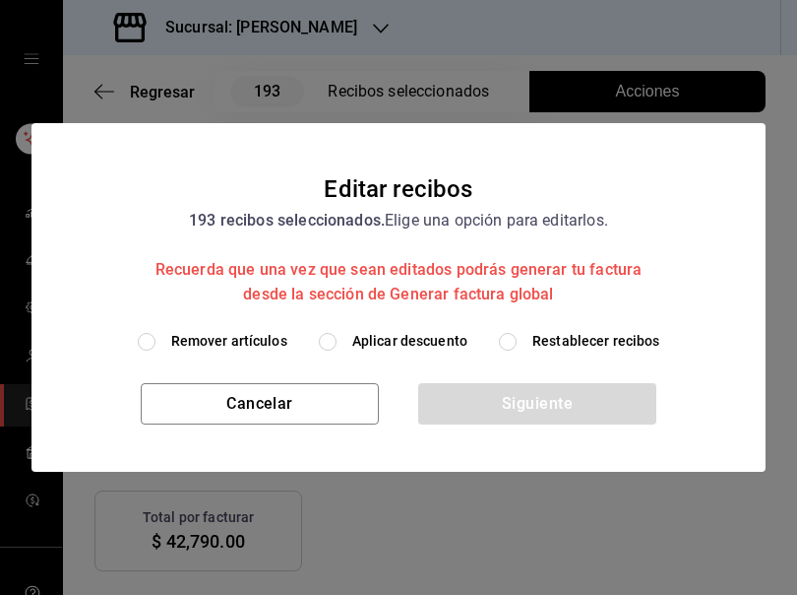
click at [240, 338] on span "Remover artículos" at bounding box center [229, 341] width 116 height 21
click at [156, 338] on input "Remover artículos" at bounding box center [147, 342] width 18 height 18
radio input "true"
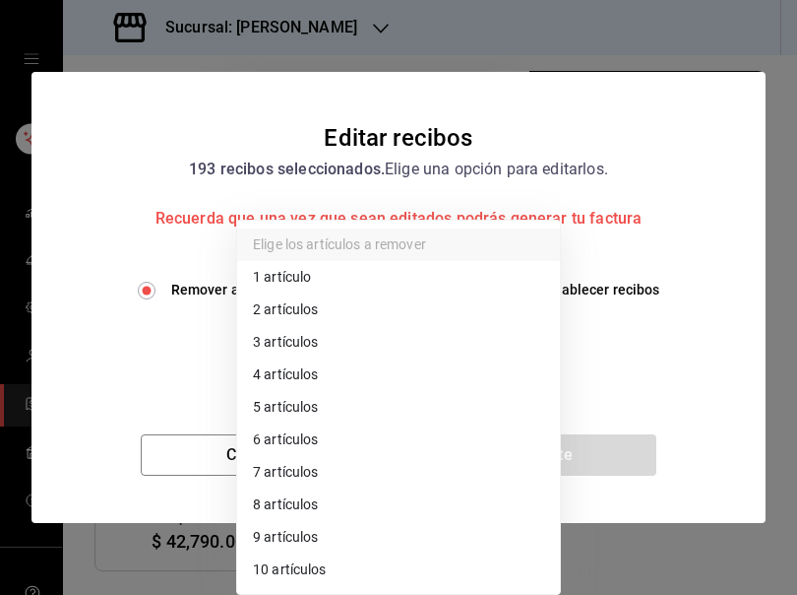
click at [278, 340] on body "Sucursal: Rosa Nautica Regresar 193 Recibos seleccionados Acciones Editar recib…" at bounding box center [398, 297] width 797 height 595
click at [278, 340] on li "3 artículos" at bounding box center [398, 342] width 323 height 32
type input "3"
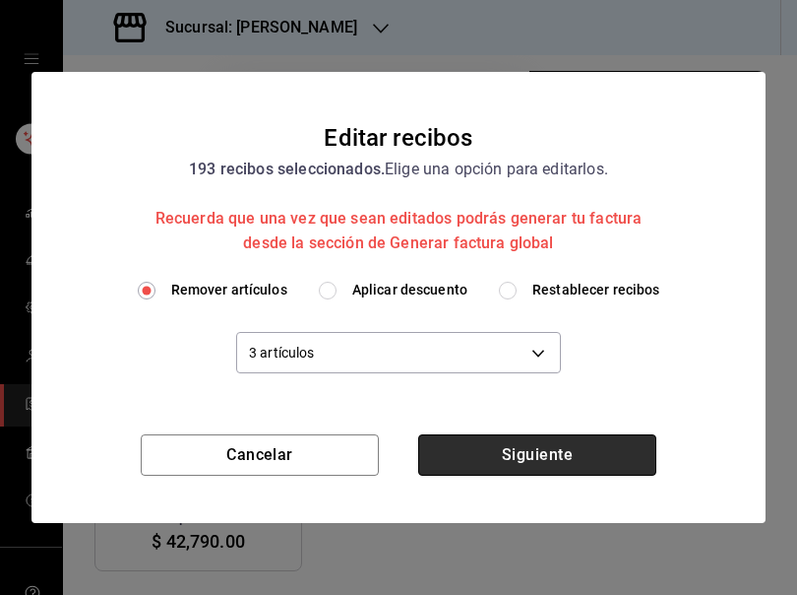
click at [553, 463] on button "Siguiente" at bounding box center [537, 454] width 238 height 41
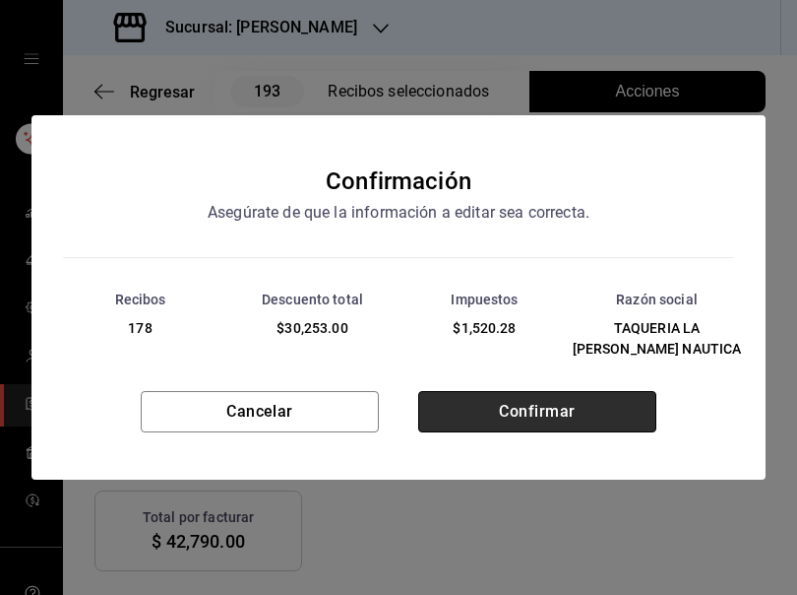
click at [539, 408] on button "Confirmar" at bounding box center [537, 411] width 238 height 41
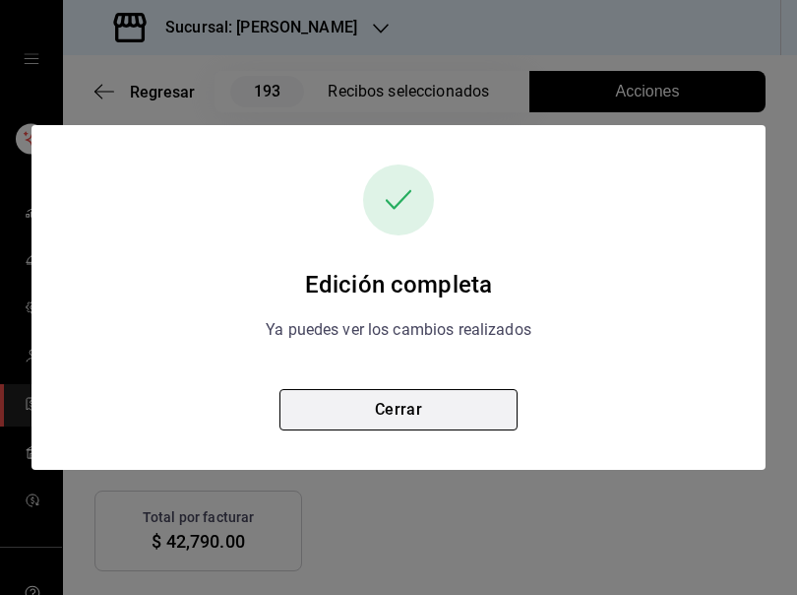
click at [427, 419] on button "Cerrar" at bounding box center [399, 409] width 238 height 41
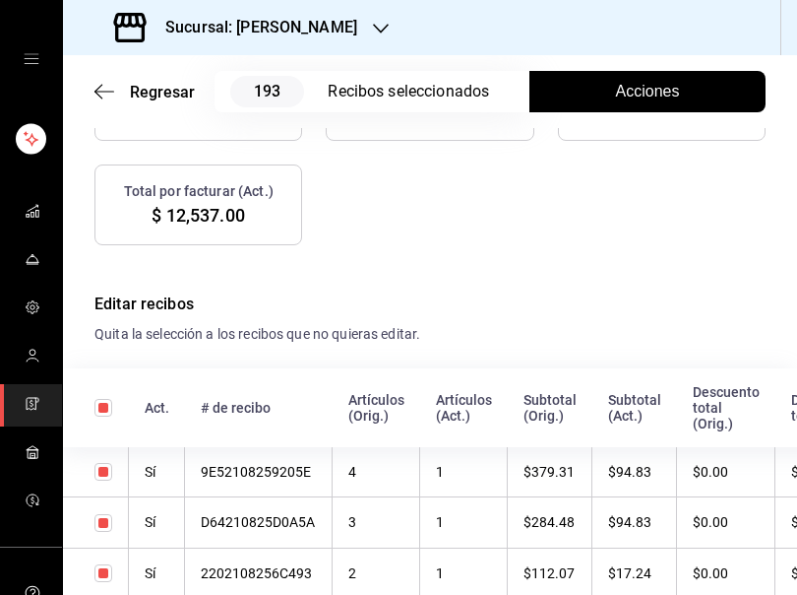
scroll to position [510, 0]
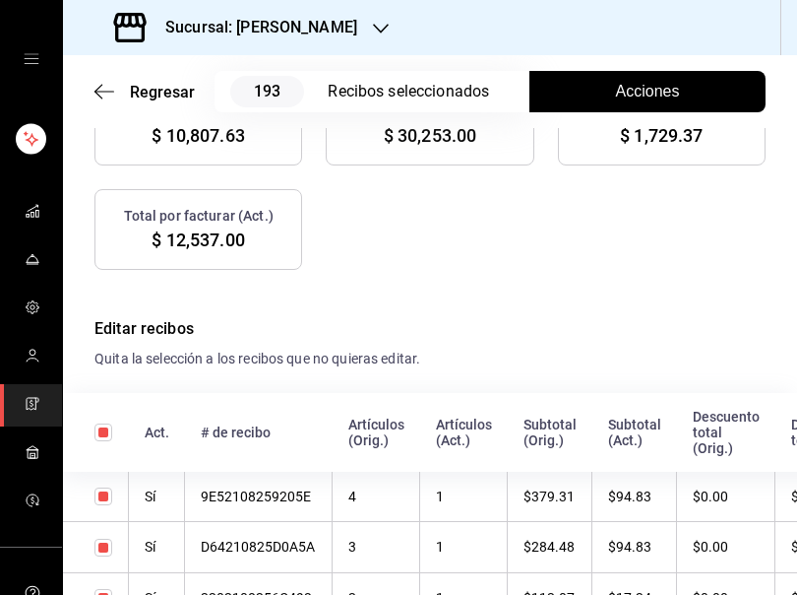
click at [648, 87] on span "Acciones" at bounding box center [648, 92] width 64 height 24
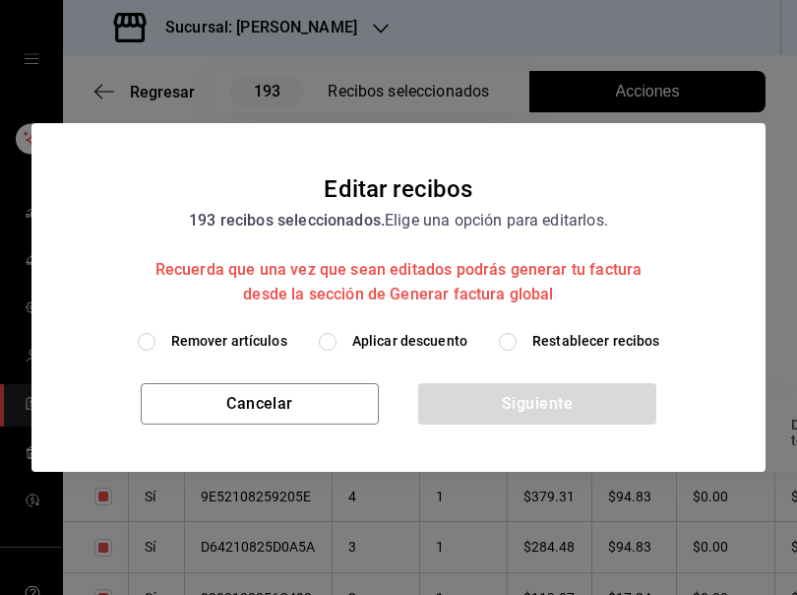
click at [539, 345] on span "Restablecer recibos" at bounding box center [597, 341] width 128 height 21
click at [517, 345] on input "Restablecer recibos" at bounding box center [508, 342] width 18 height 18
radio input "true"
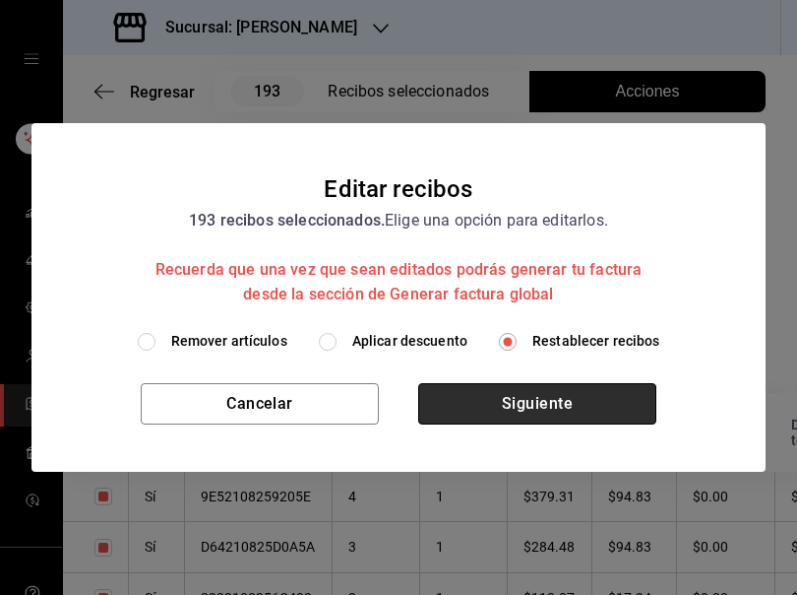
click at [517, 409] on button "Siguiente" at bounding box center [537, 403] width 238 height 41
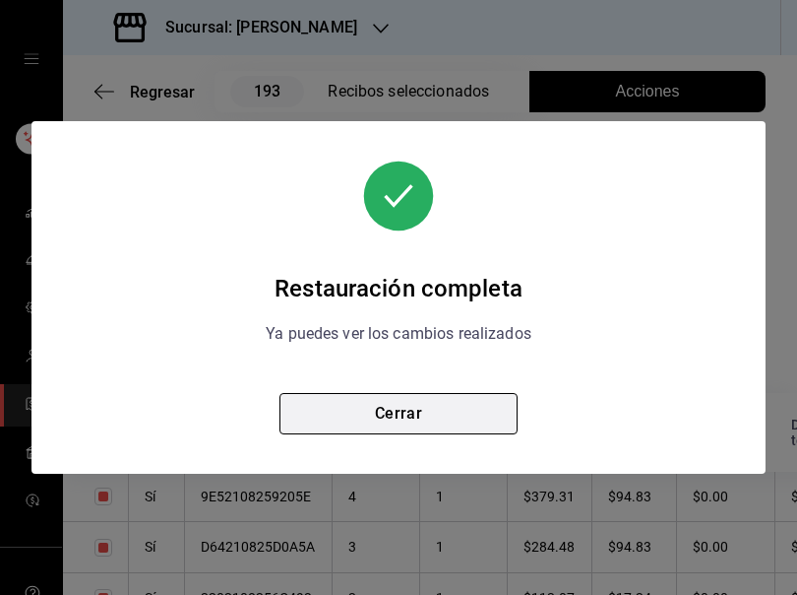
click at [396, 399] on button "Cerrar" at bounding box center [399, 413] width 238 height 41
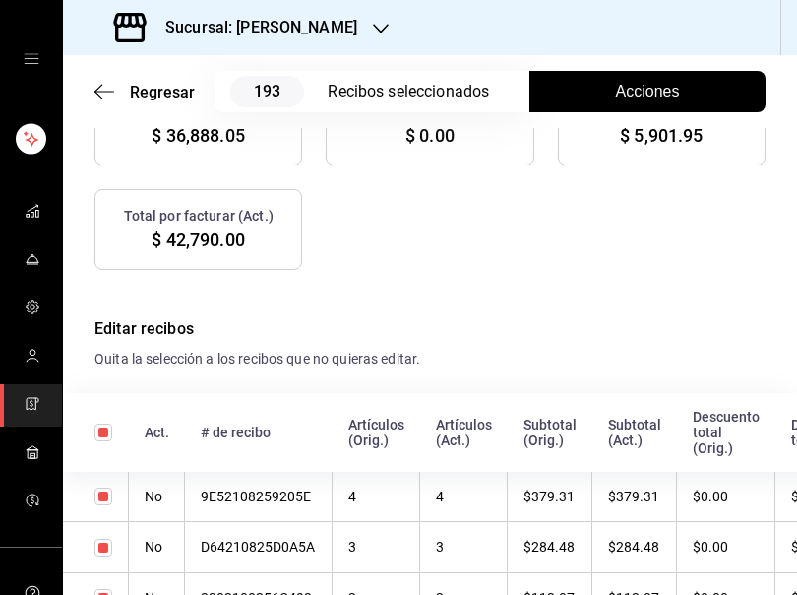
click at [622, 94] on span "Acciones" at bounding box center [648, 92] width 64 height 24
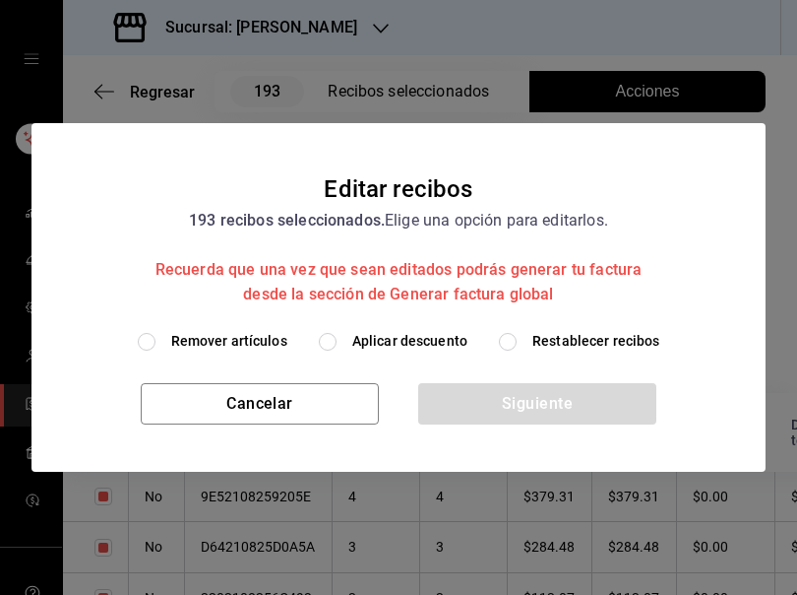
click at [200, 344] on span "Remover artículos" at bounding box center [229, 341] width 116 height 21
click at [156, 344] on input "Remover artículos" at bounding box center [147, 342] width 18 height 18
radio input "true"
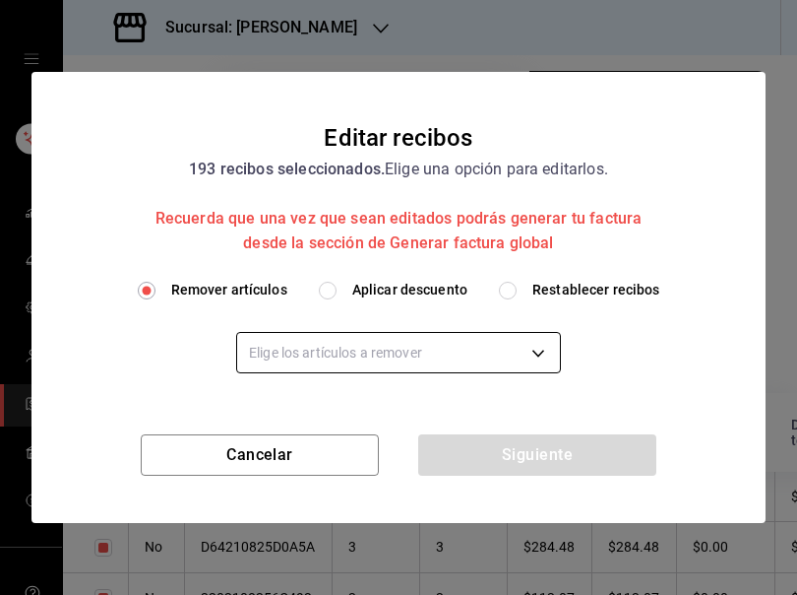
click at [295, 344] on body "Sucursal: Rosa Nautica Regresar 193 Recibos seleccionados Acciones Editar recib…" at bounding box center [398, 297] width 797 height 595
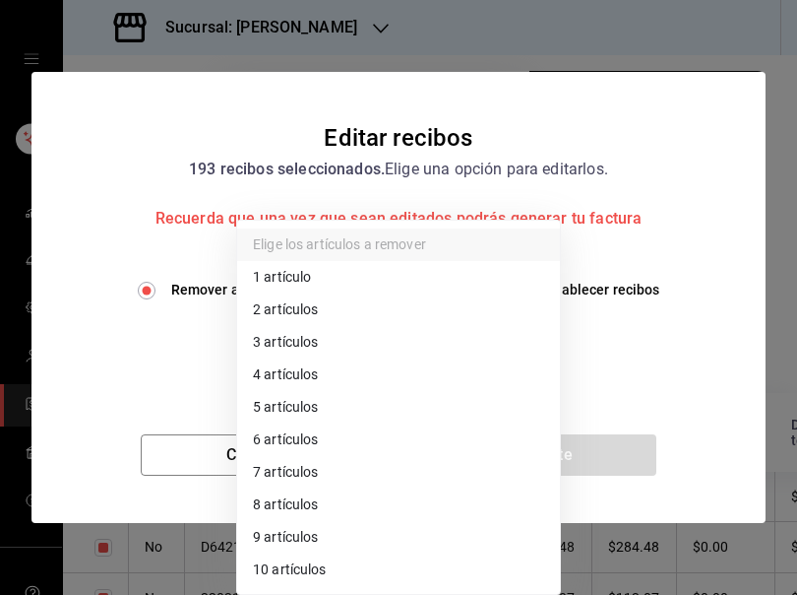
click at [290, 308] on li "2 artículos" at bounding box center [398, 309] width 323 height 32
type input "2"
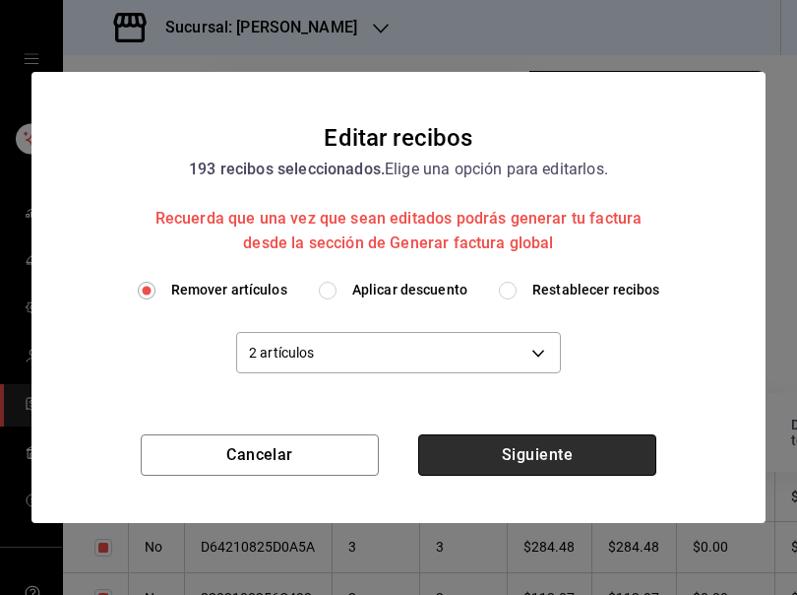
click at [547, 453] on button "Siguiente" at bounding box center [537, 454] width 238 height 41
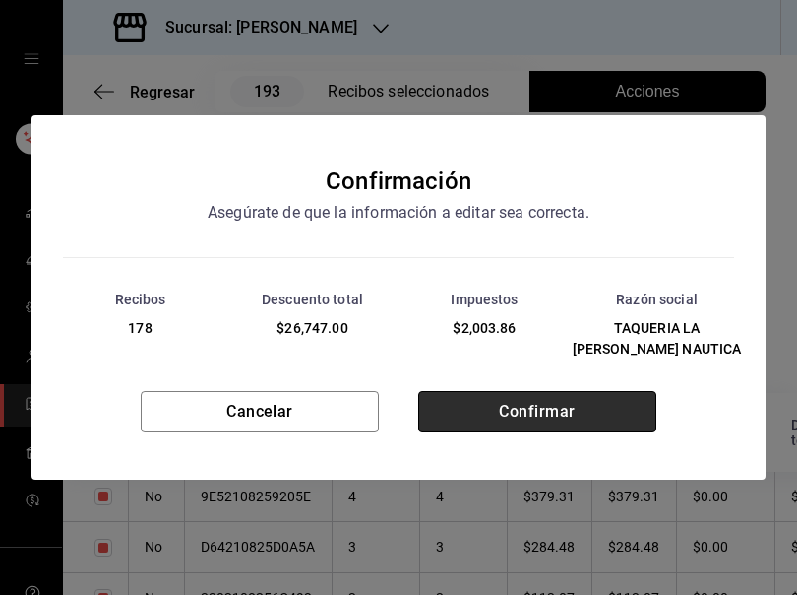
click at [533, 395] on button "Confirmar" at bounding box center [537, 411] width 238 height 41
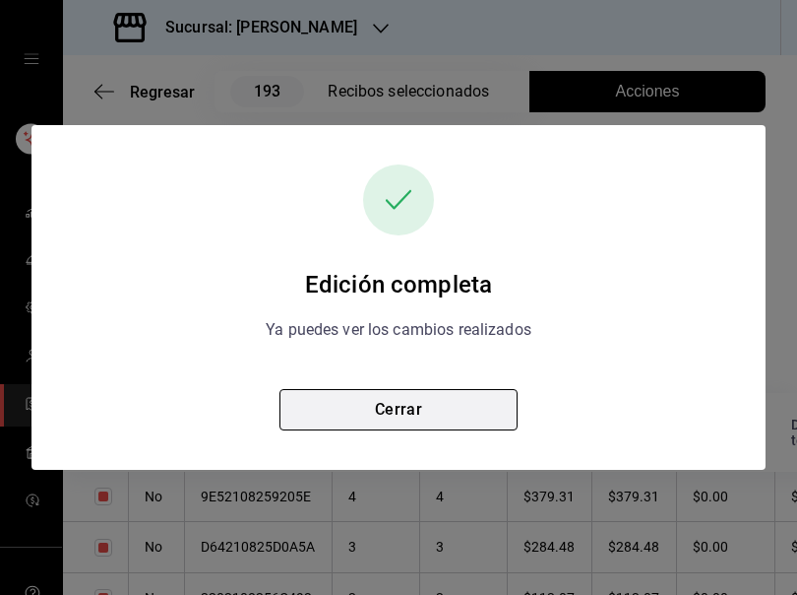
click at [392, 405] on button "Cerrar" at bounding box center [399, 409] width 238 height 41
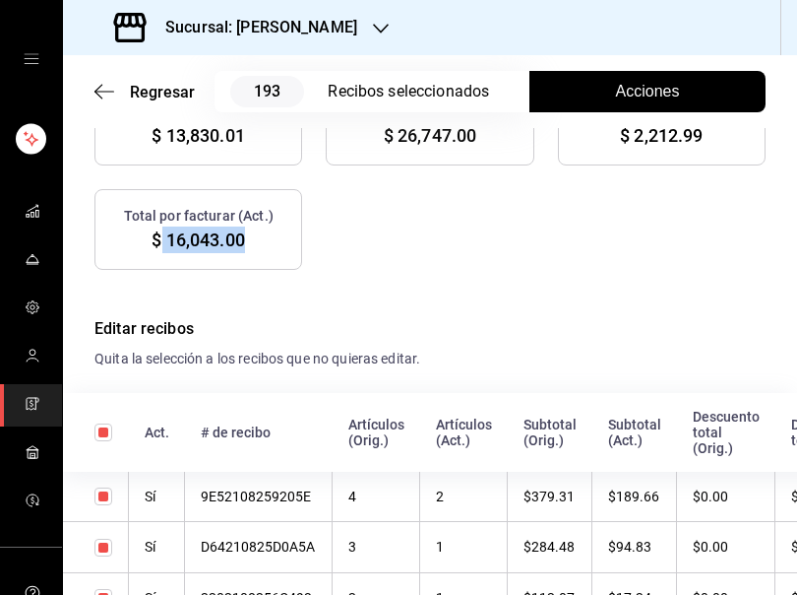
drag, startPoint x: 159, startPoint y: 239, endPoint x: 254, endPoint y: 240, distance: 94.5
click at [254, 240] on div "Total por facturar (Act.) $ 16,043.00" at bounding box center [198, 229] width 208 height 81
copy span "16,043.00"
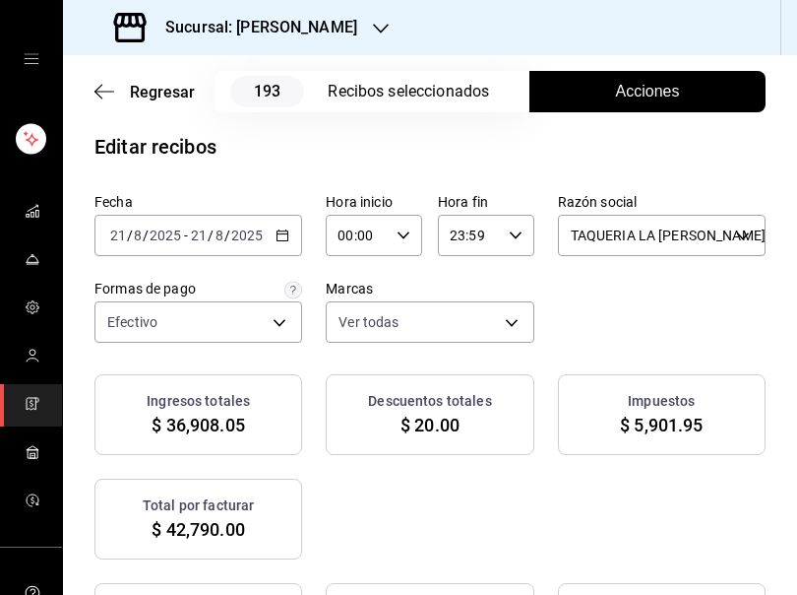
scroll to position [0, 0]
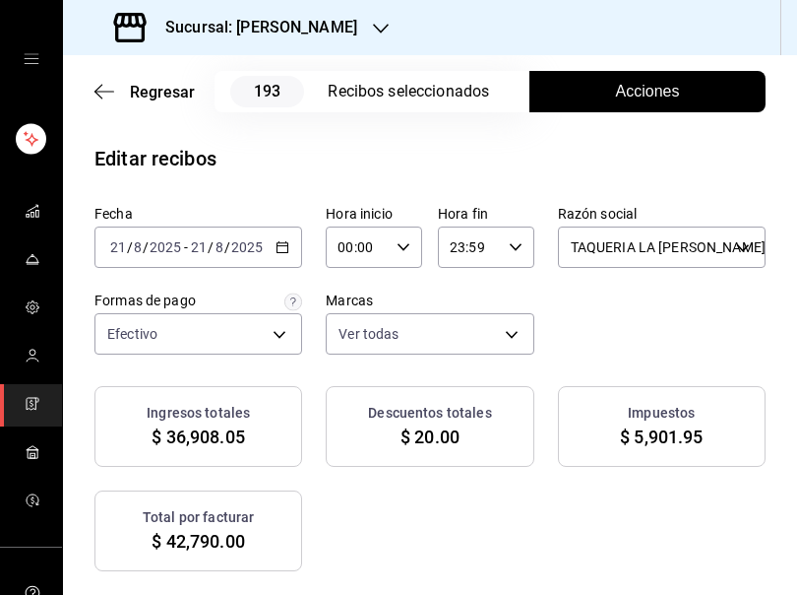
click at [276, 249] on icon "button" at bounding box center [283, 247] width 14 height 14
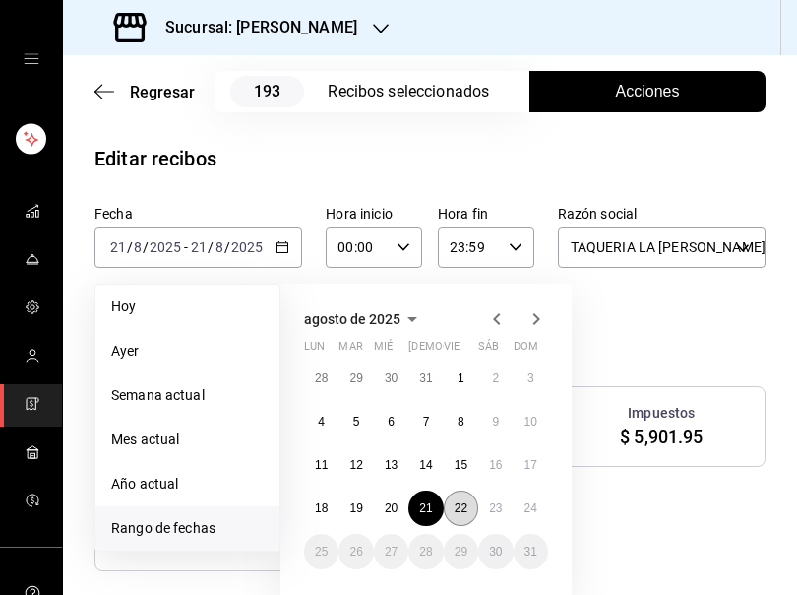
click at [455, 503] on abbr "22" at bounding box center [461, 508] width 13 height 14
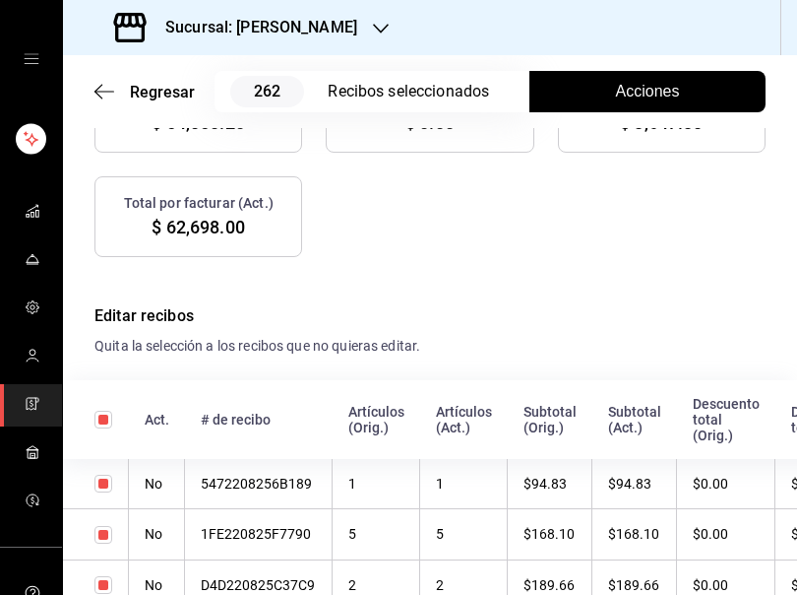
scroll to position [546, 0]
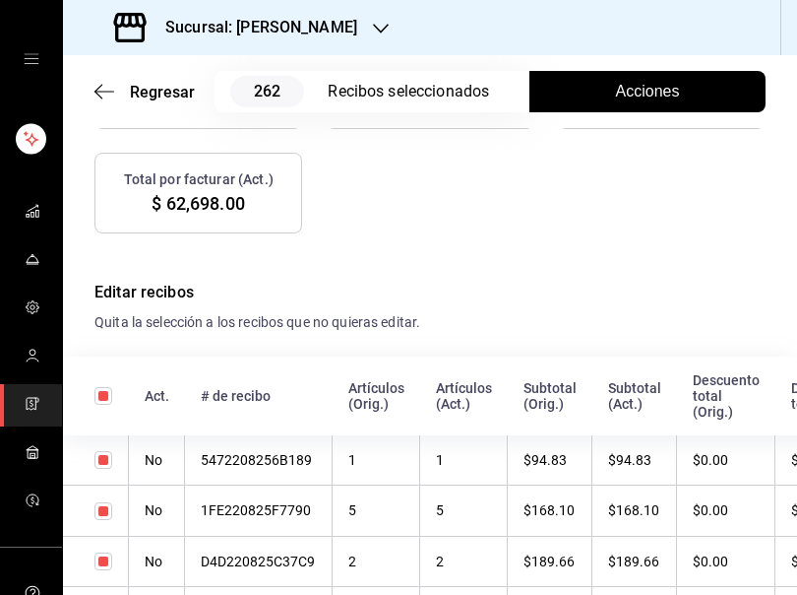
click at [630, 92] on span "Acciones" at bounding box center [648, 92] width 64 height 24
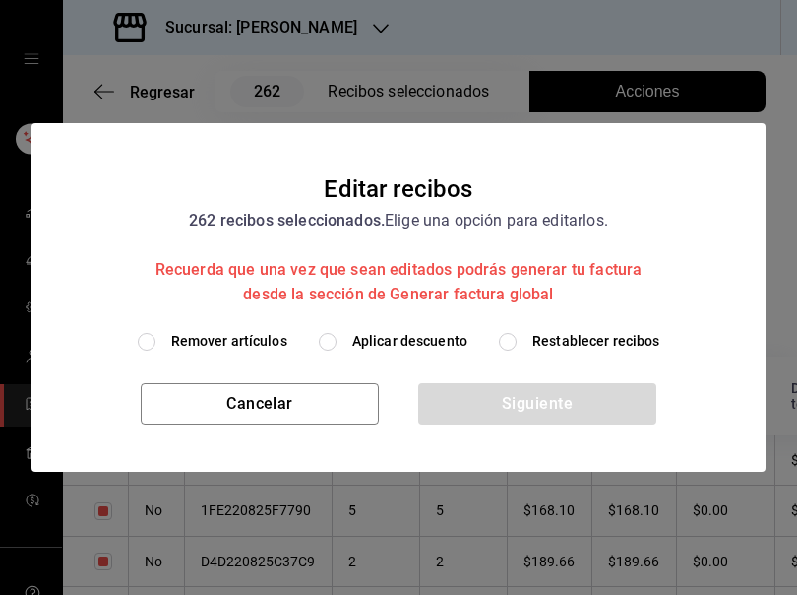
click at [259, 339] on span "Remover artículos" at bounding box center [229, 341] width 116 height 21
click at [156, 339] on input "Remover artículos" at bounding box center [147, 342] width 18 height 18
radio input "true"
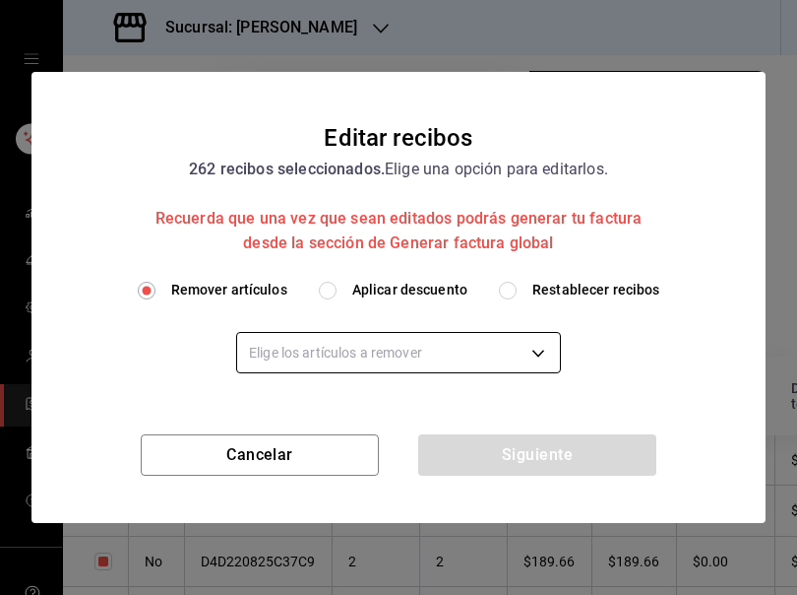
click at [274, 350] on body "Sucursal: Rosa Nautica Regresar 262 Recibos seleccionados Acciones Editar recib…" at bounding box center [398, 297] width 797 height 595
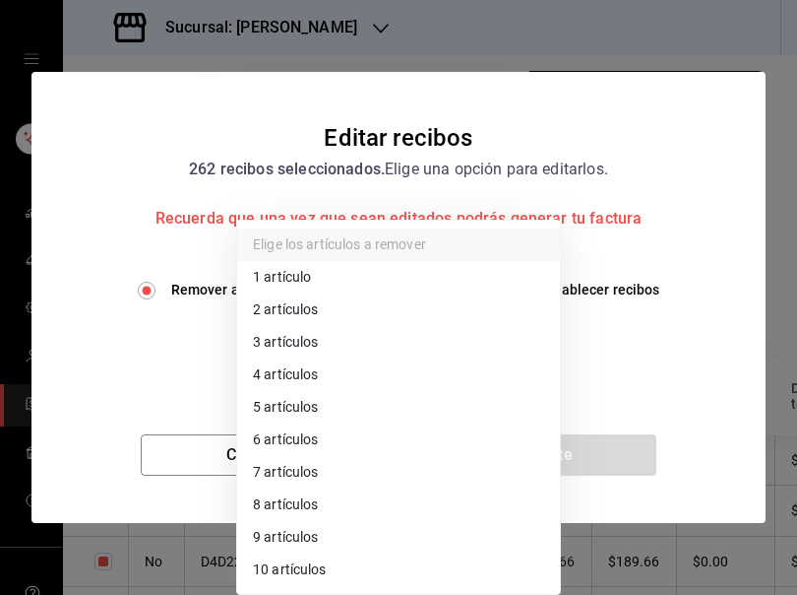
click at [274, 350] on li "3 artículos" at bounding box center [398, 342] width 323 height 32
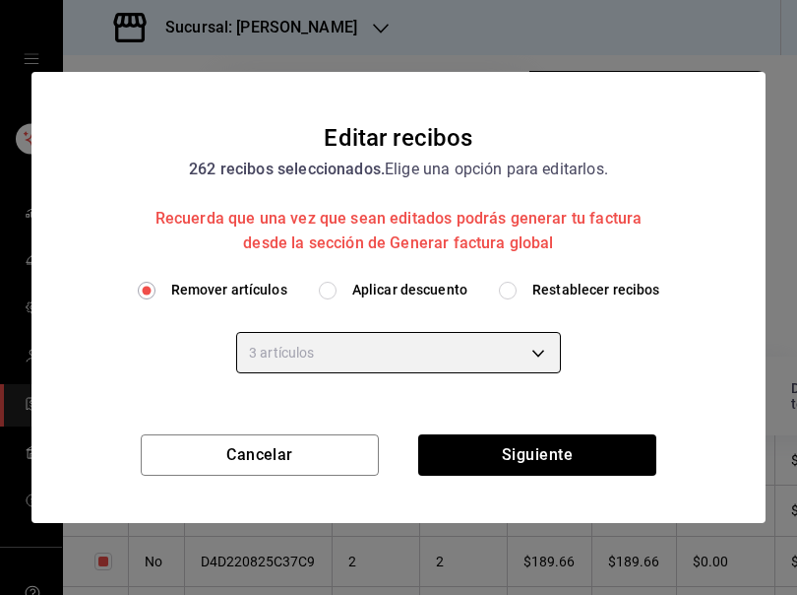
type input "3"
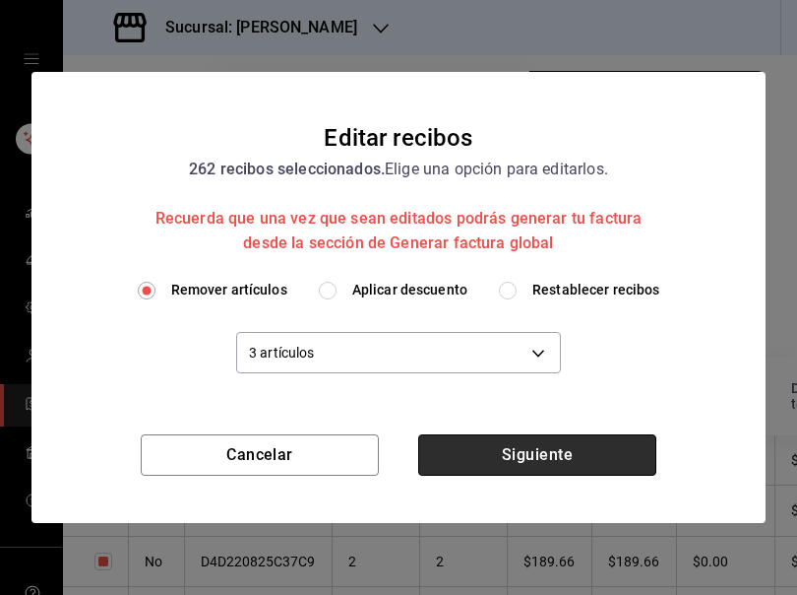
click at [523, 458] on button "Siguiente" at bounding box center [537, 454] width 238 height 41
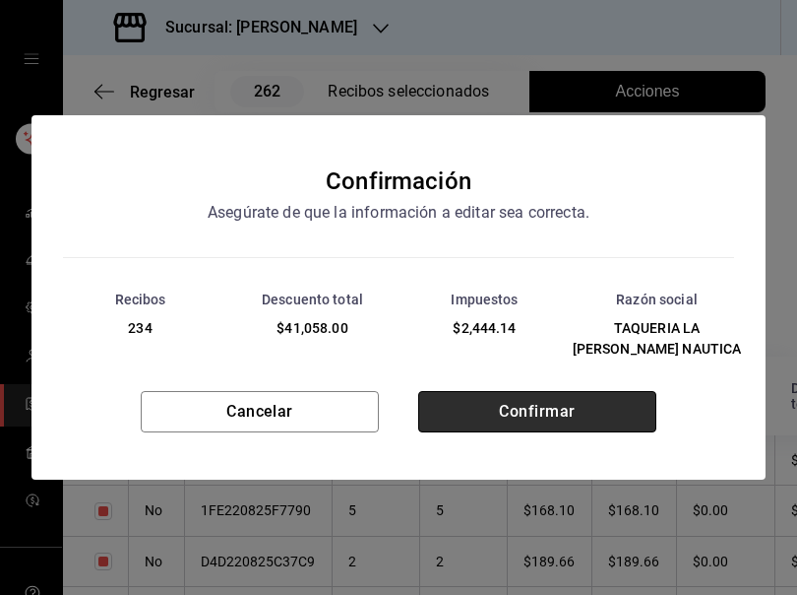
click at [526, 418] on button "Confirmar" at bounding box center [537, 411] width 238 height 41
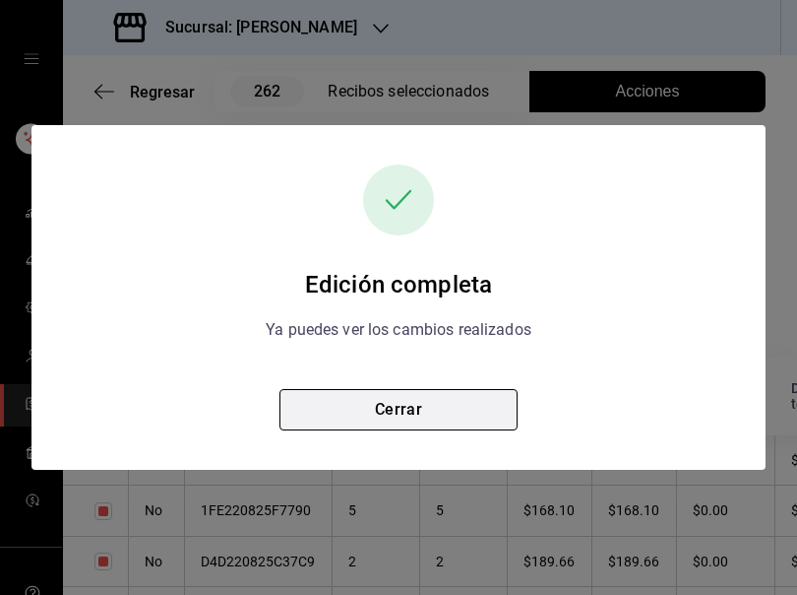
click at [365, 414] on button "Cerrar" at bounding box center [399, 409] width 238 height 41
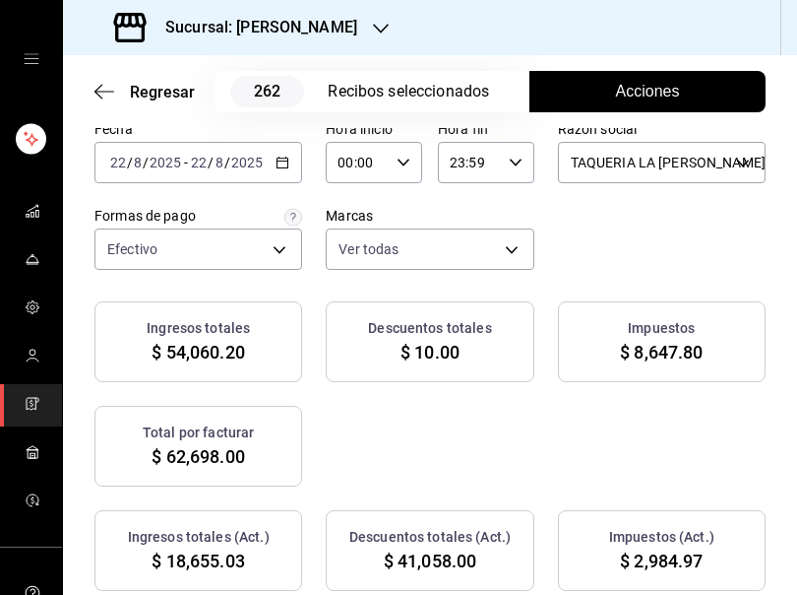
scroll to position [0, 0]
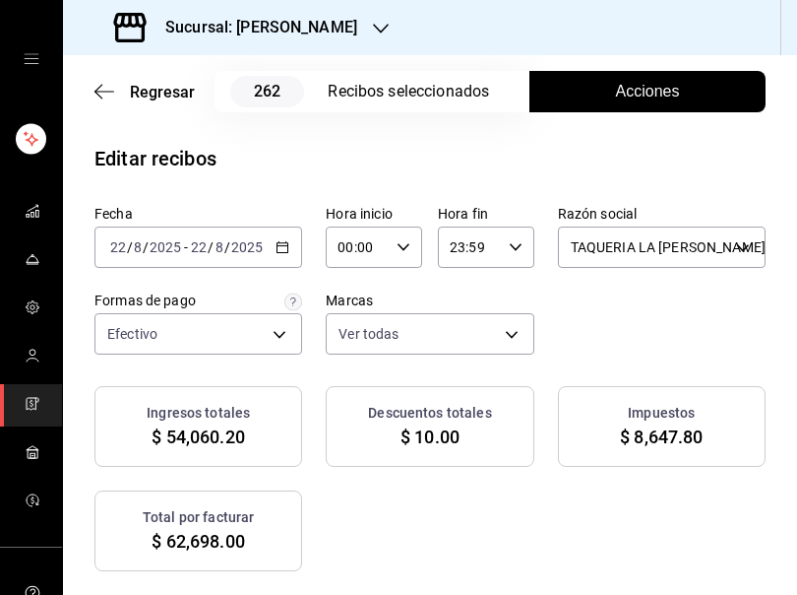
click at [663, 331] on div "Fecha 2025-08-22 22 / 8 / 2025 - 2025-08-22 22 / 8 / 2025 Hora inicio 00:00 Hor…" at bounding box center [429, 280] width 671 height 150
click at [642, 86] on span "Acciones" at bounding box center [648, 92] width 64 height 24
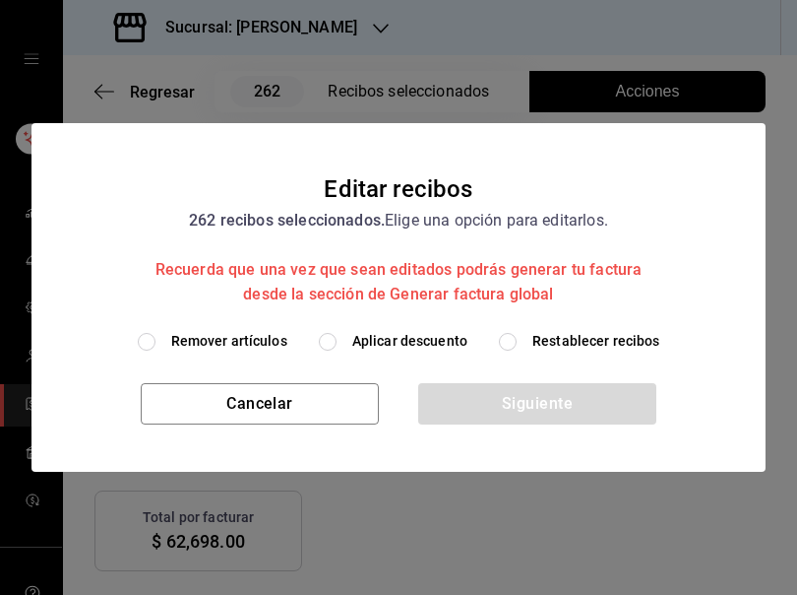
click at [509, 345] on input "Restablecer recibos" at bounding box center [508, 342] width 18 height 18
radio input "true"
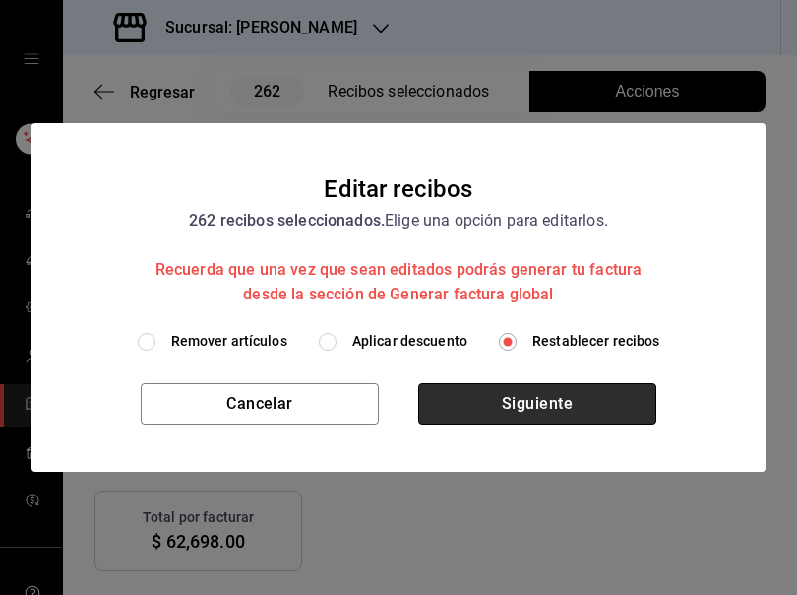
click at [514, 411] on button "Siguiente" at bounding box center [537, 403] width 238 height 41
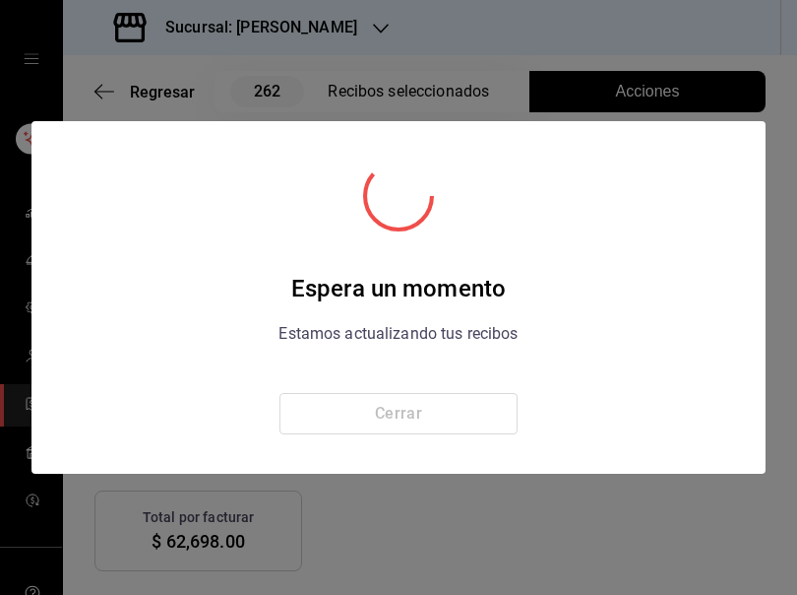
click at [405, 408] on div "Cerrar" at bounding box center [399, 413] width 238 height 41
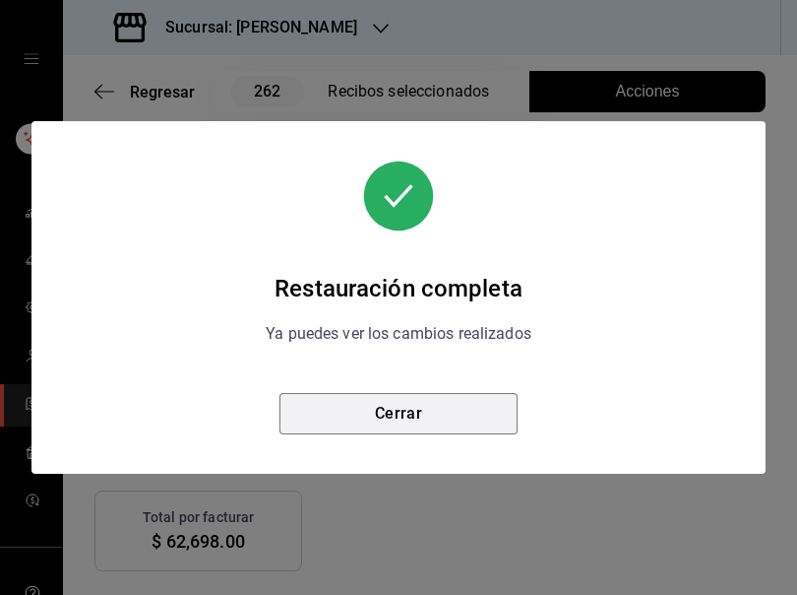
click at [405, 408] on button "Cerrar" at bounding box center [399, 413] width 238 height 41
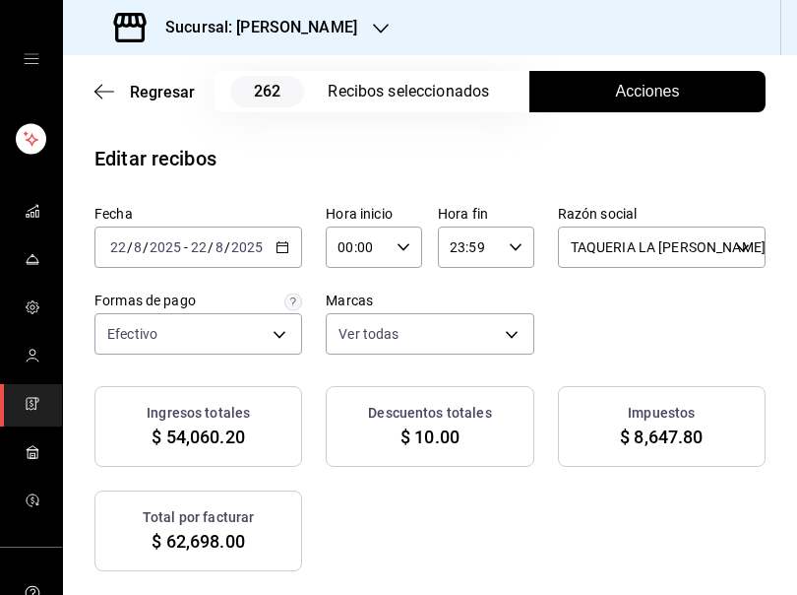
click at [637, 92] on span "Acciones" at bounding box center [648, 92] width 64 height 24
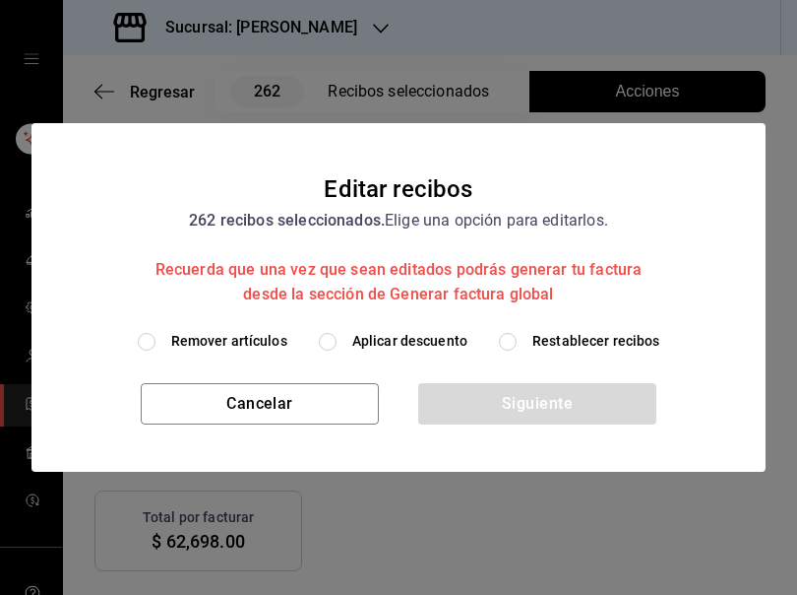
click at [260, 339] on span "Remover artículos" at bounding box center [229, 341] width 116 height 21
click at [156, 339] on input "Remover artículos" at bounding box center [147, 342] width 18 height 18
radio input "true"
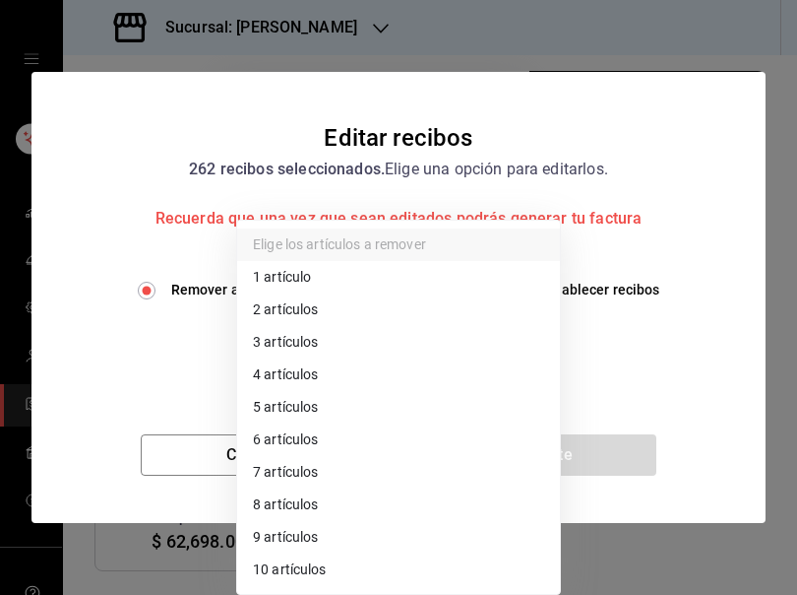
click at [325, 357] on body "Sucursal: Rosa Nautica Regresar 262 Recibos seleccionados Acciones Editar recib…" at bounding box center [398, 297] width 797 height 595
click at [331, 369] on li "4 artículos" at bounding box center [398, 374] width 323 height 32
type input "4"
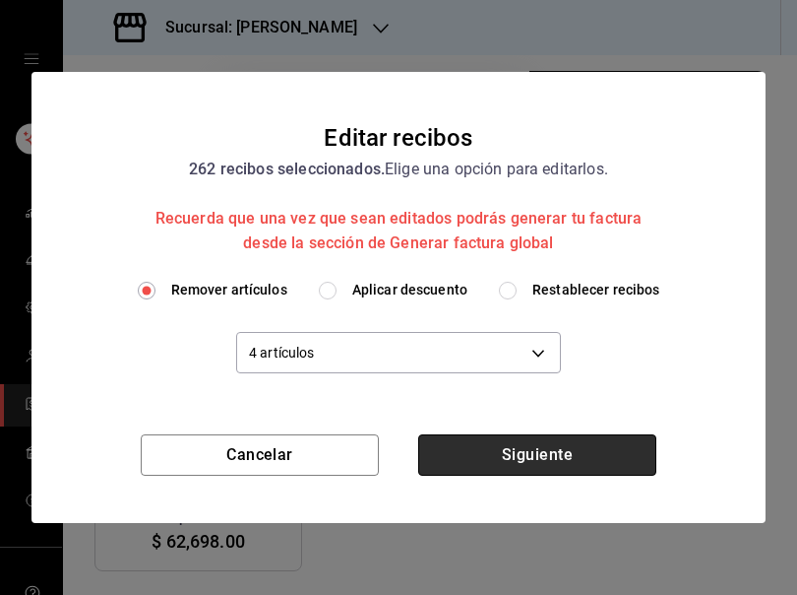
click at [505, 453] on button "Siguiente" at bounding box center [537, 454] width 238 height 41
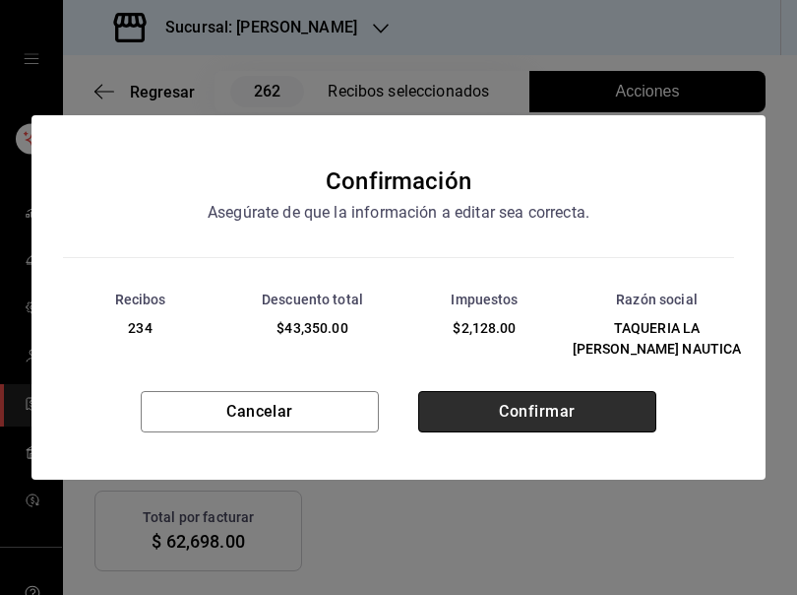
click at [549, 408] on button "Confirmar" at bounding box center [537, 411] width 238 height 41
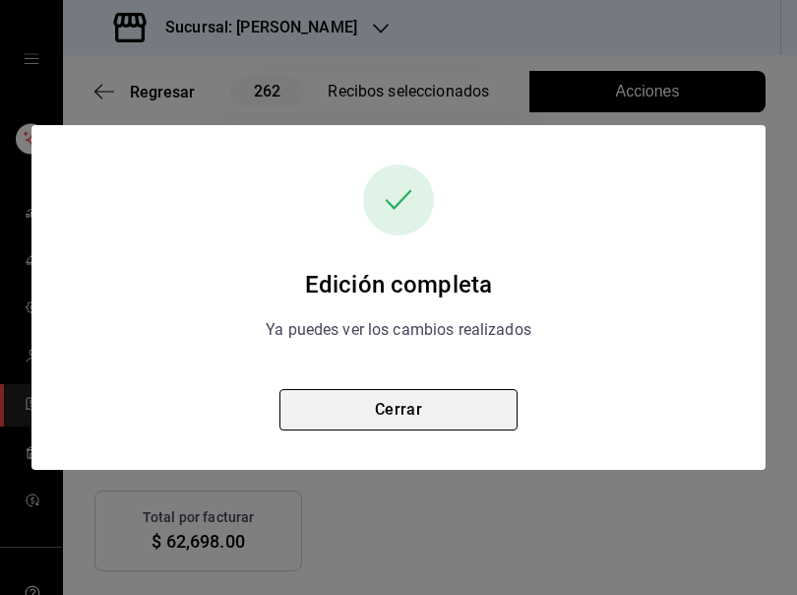
click at [412, 420] on button "Cerrar" at bounding box center [399, 409] width 238 height 41
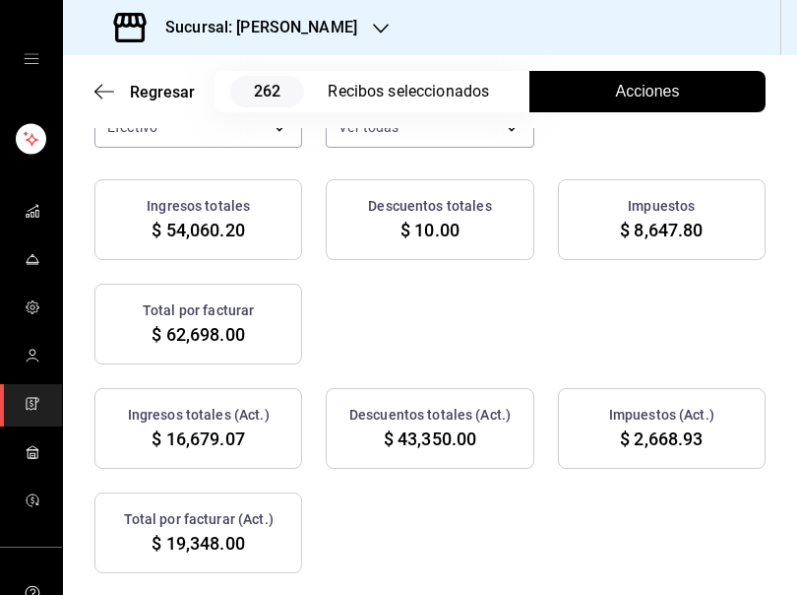
scroll to position [389, 0]
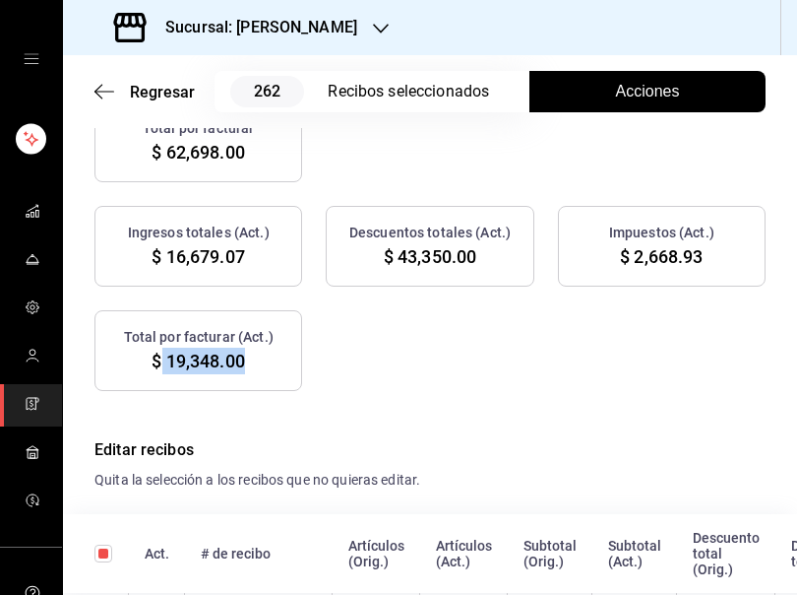
drag, startPoint x: 156, startPoint y: 361, endPoint x: 256, endPoint y: 378, distance: 101.8
click at [256, 378] on div "Total por facturar (Act.) $ 19,348.00" at bounding box center [198, 350] width 208 height 81
copy span "19,348.00"
click at [508, 370] on div "Ingresos totales (Act.) $ 16,679.07 Descuentos totales (Act.) $ 43,350.00 Impue…" at bounding box center [429, 298] width 671 height 185
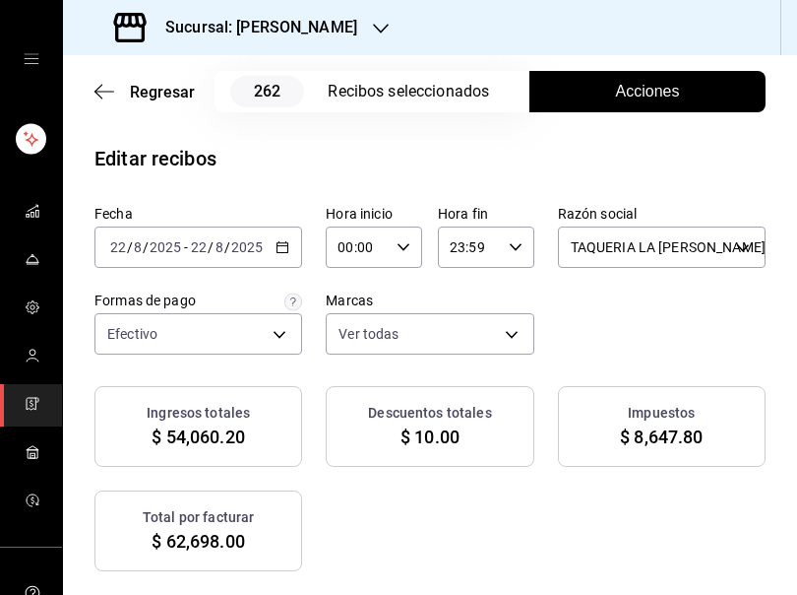
click at [621, 92] on span "Acciones" at bounding box center [648, 92] width 64 height 24
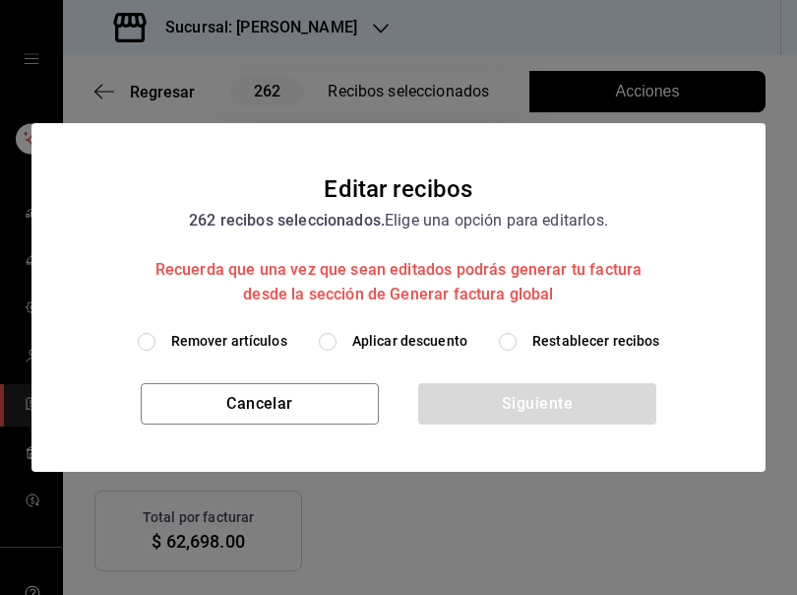
click at [552, 342] on span "Restablecer recibos" at bounding box center [597, 341] width 128 height 21
click at [517, 342] on input "Restablecer recibos" at bounding box center [508, 342] width 18 height 18
radio input "true"
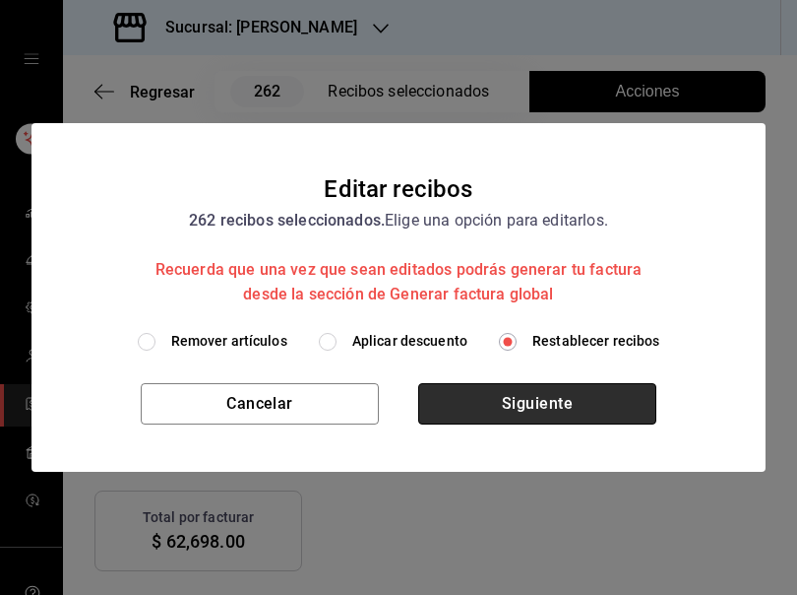
click at [528, 407] on button "Siguiente" at bounding box center [537, 403] width 238 height 41
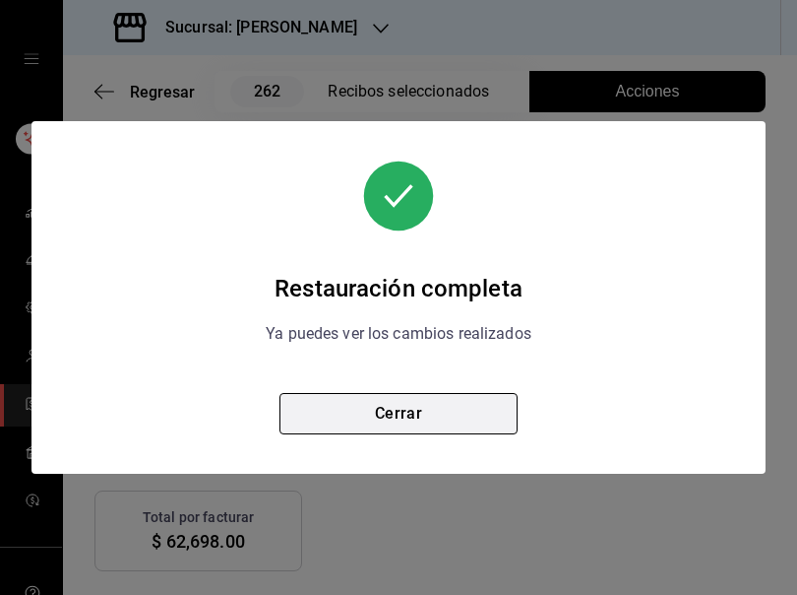
click at [417, 413] on button "Cerrar" at bounding box center [399, 413] width 238 height 41
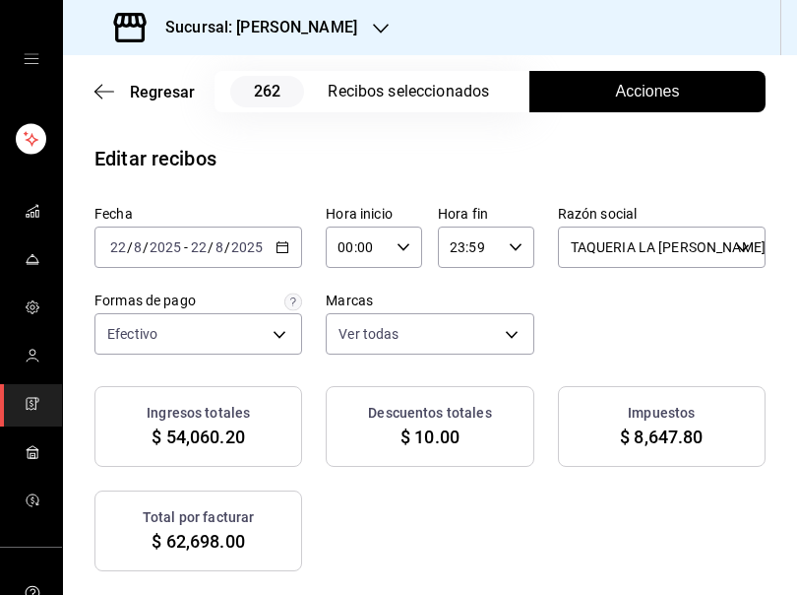
click at [277, 247] on icon "button" at bounding box center [283, 247] width 14 height 14
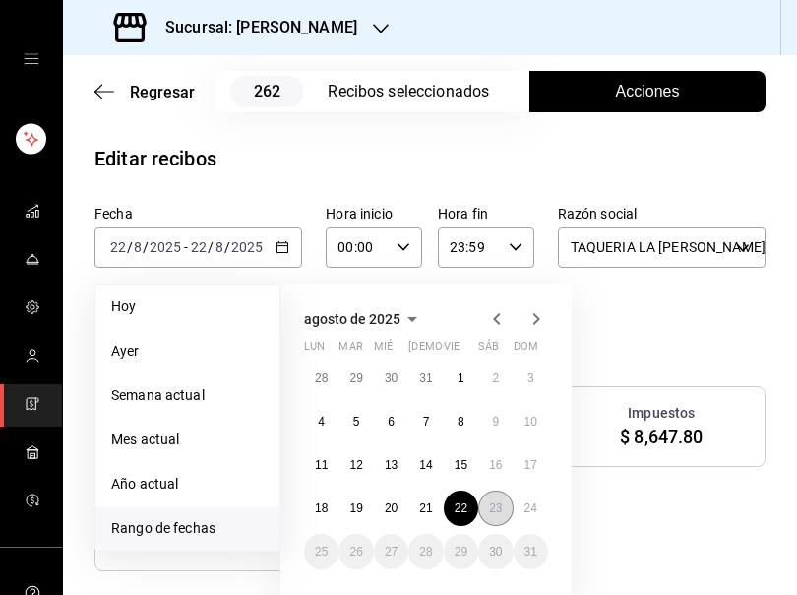
click at [492, 504] on abbr "23" at bounding box center [495, 508] width 13 height 14
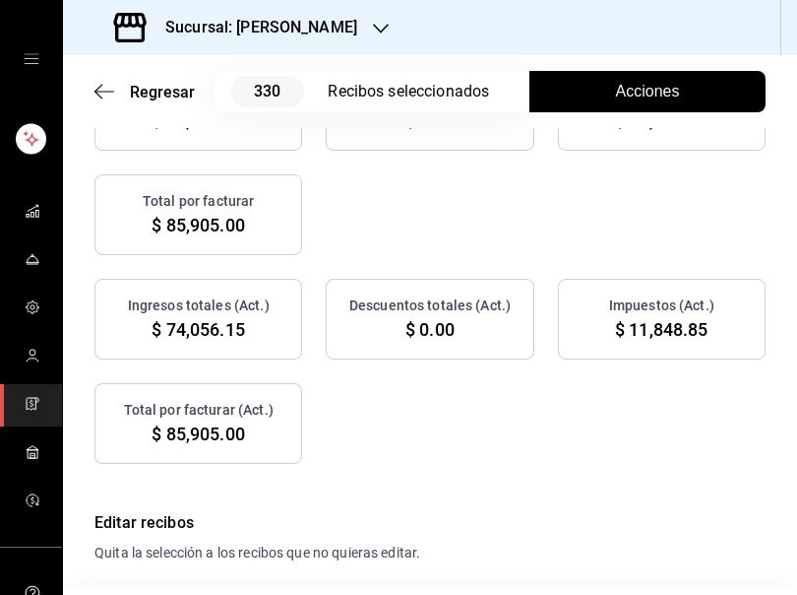
scroll to position [364, 0]
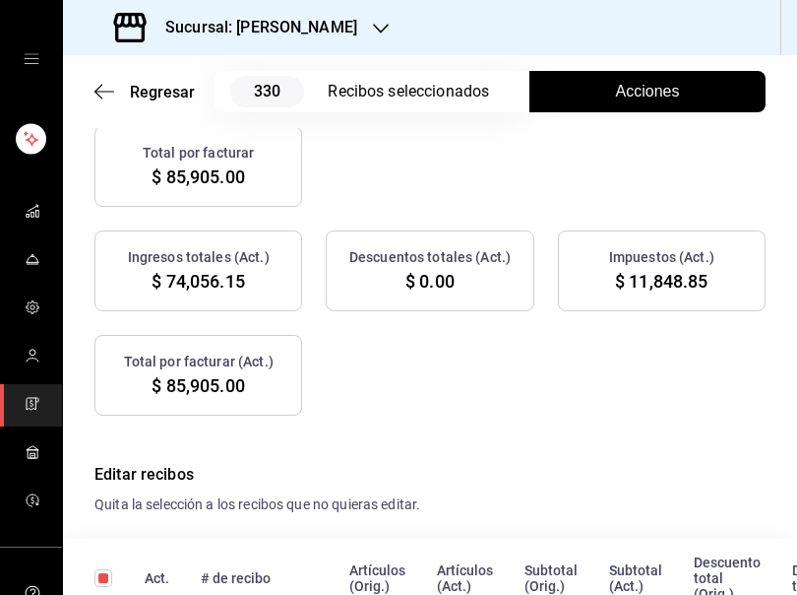
click at [616, 99] on span "Acciones" at bounding box center [648, 92] width 64 height 24
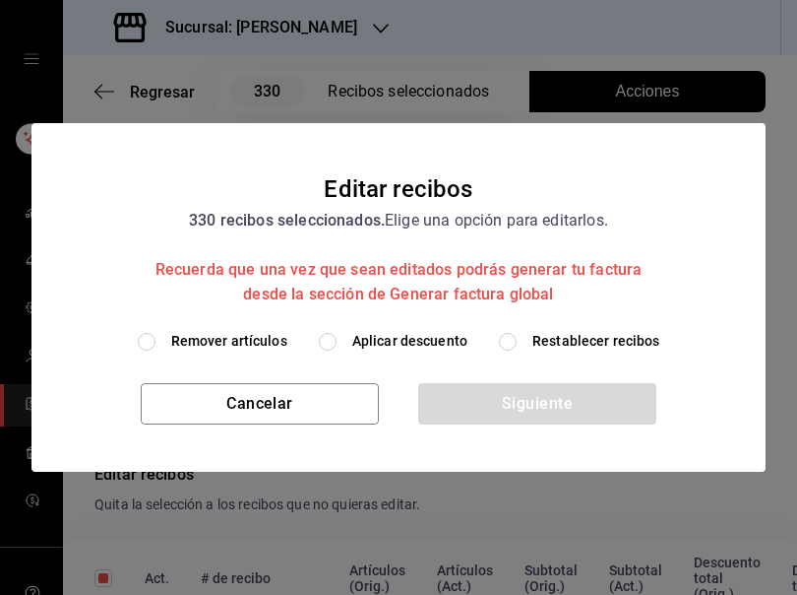
click at [258, 339] on span "Remover artículos" at bounding box center [229, 341] width 116 height 21
click at [156, 339] on input "Remover artículos" at bounding box center [147, 342] width 18 height 18
radio input "true"
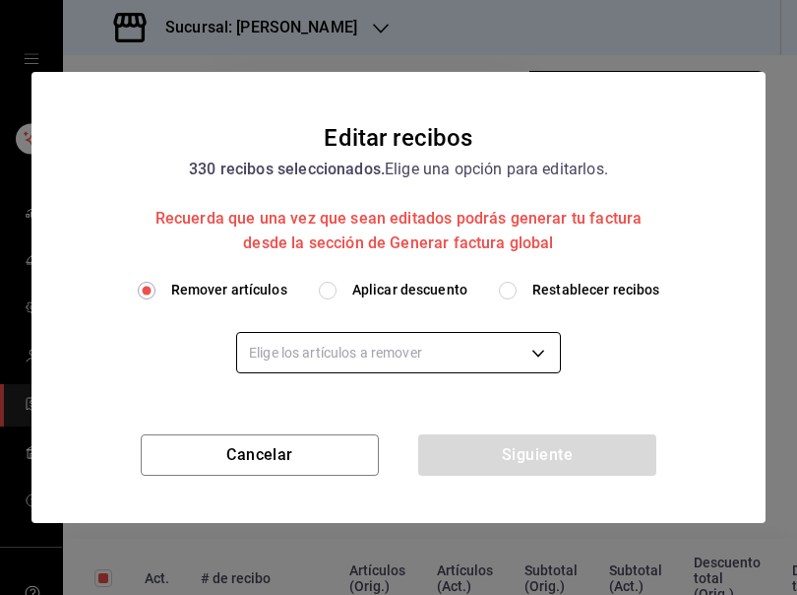
click at [316, 353] on body "Sucursal: Rosa Nautica Regresar 330 Recibos seleccionados Acciones Editar recib…" at bounding box center [398, 297] width 797 height 595
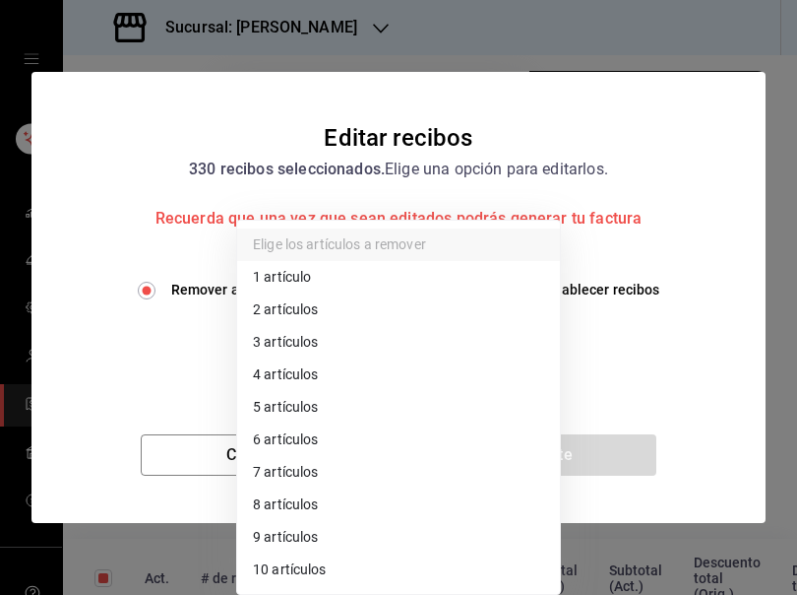
click at [316, 353] on li "3 artículos" at bounding box center [398, 342] width 323 height 32
type input "3"
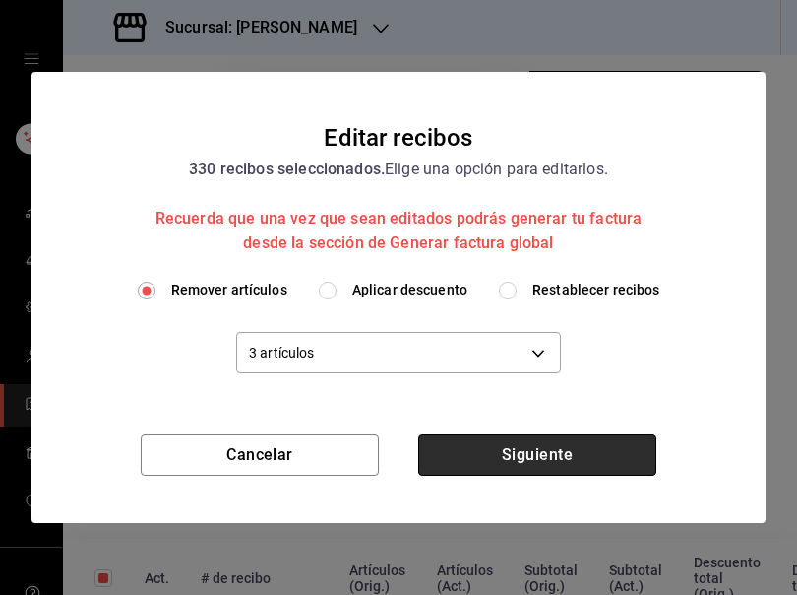
click at [533, 455] on button "Siguiente" at bounding box center [537, 454] width 238 height 41
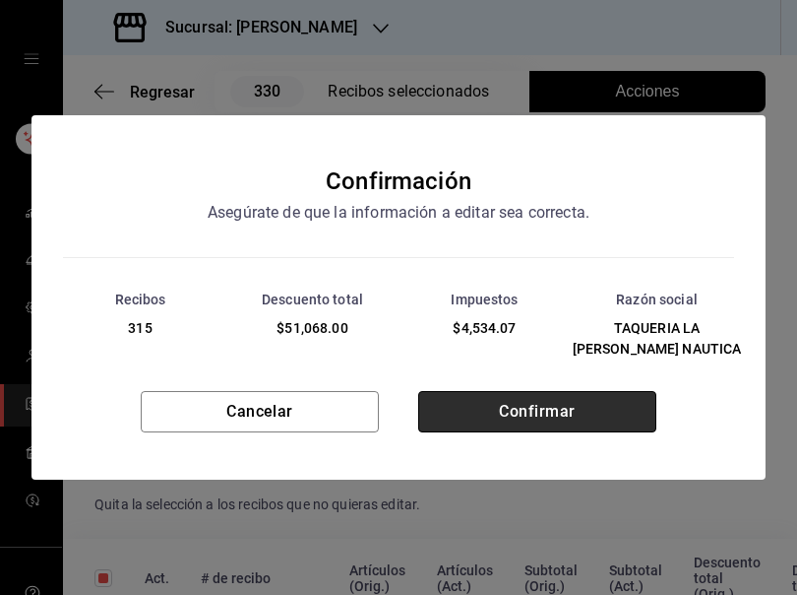
click at [516, 408] on button "Confirmar" at bounding box center [537, 411] width 238 height 41
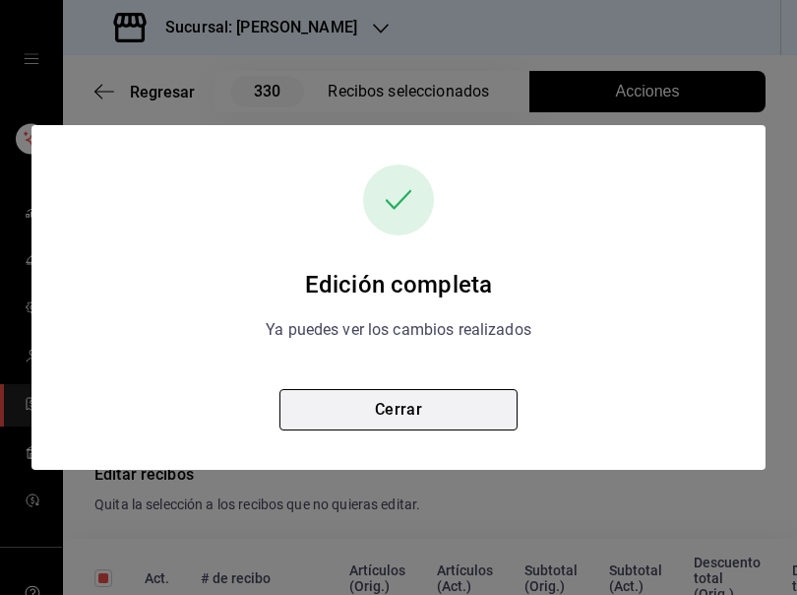
click at [403, 412] on button "Cerrar" at bounding box center [399, 409] width 238 height 41
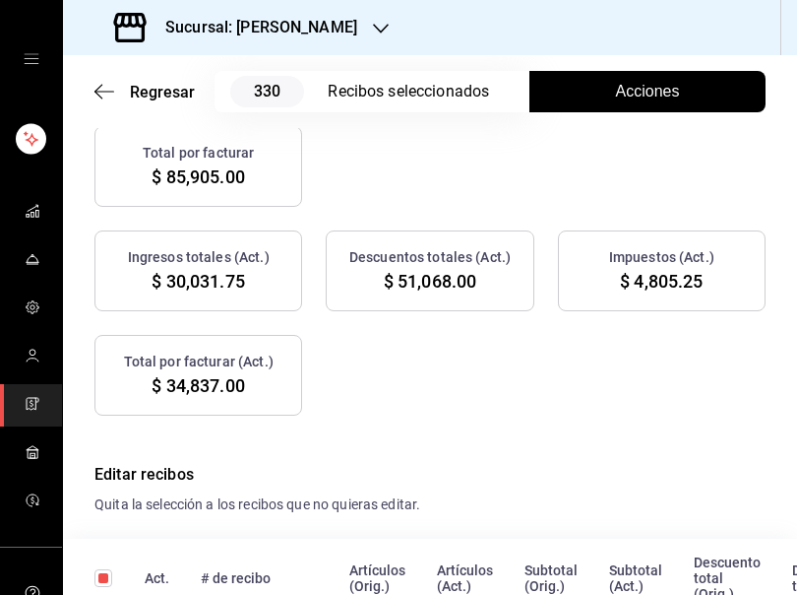
click at [627, 85] on span "Acciones" at bounding box center [648, 92] width 64 height 24
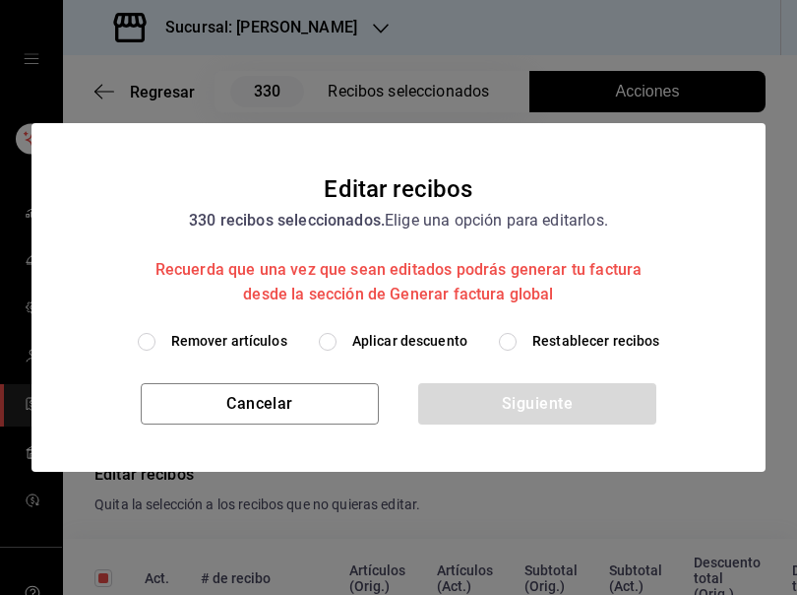
click at [544, 345] on span "Restablecer recibos" at bounding box center [597, 341] width 128 height 21
click at [517, 345] on input "Restablecer recibos" at bounding box center [508, 342] width 18 height 18
radio input "true"
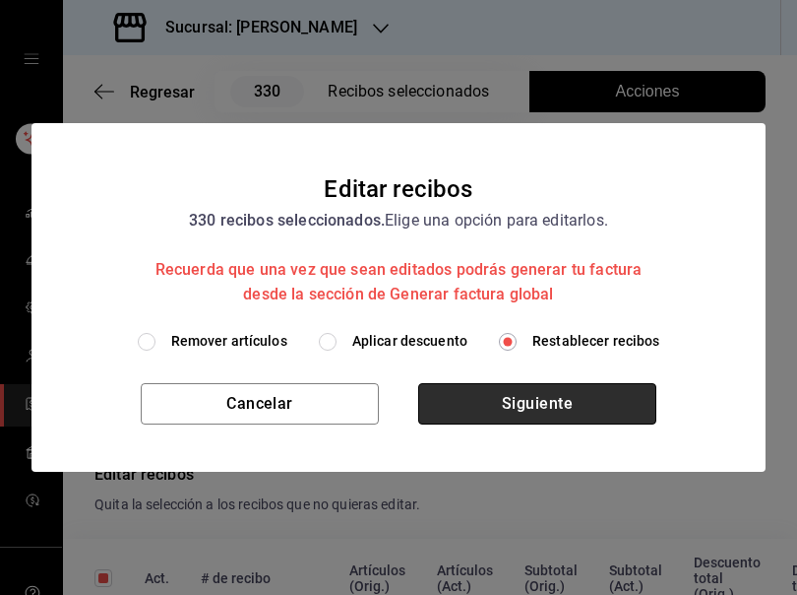
click at [515, 399] on button "Siguiente" at bounding box center [537, 403] width 238 height 41
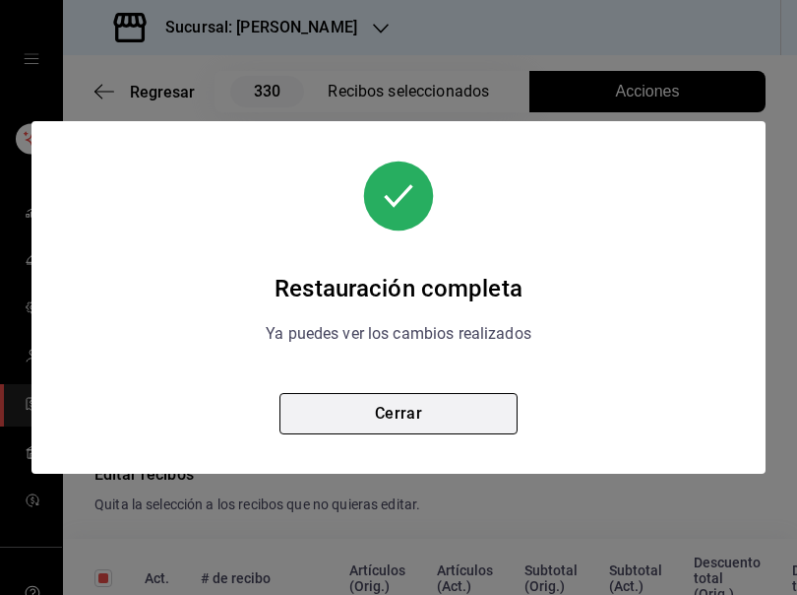
click at [415, 412] on button "Cerrar" at bounding box center [399, 413] width 238 height 41
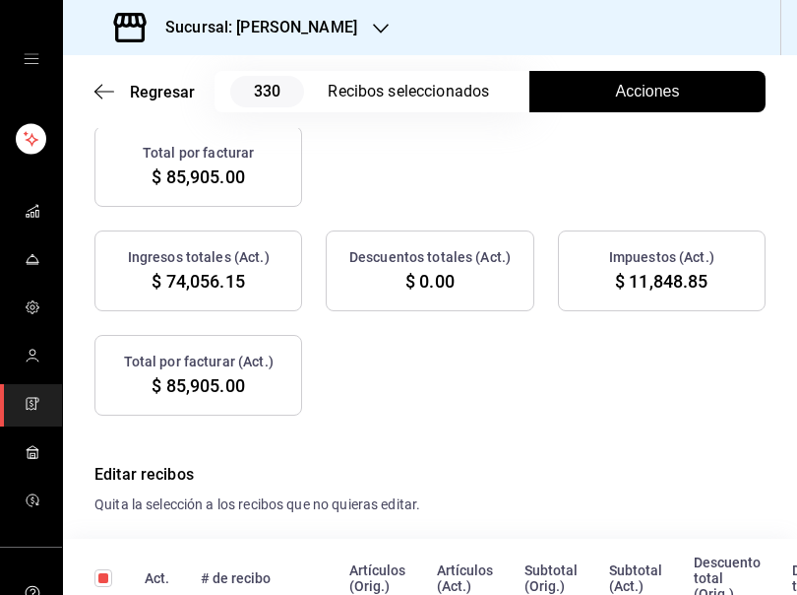
click at [621, 98] on span "Acciones" at bounding box center [648, 92] width 64 height 24
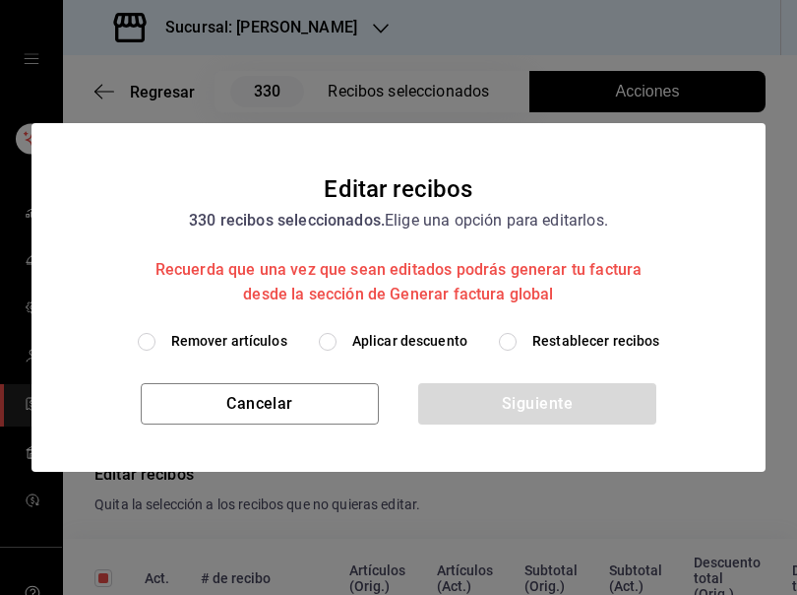
click at [245, 338] on span "Remover artículos" at bounding box center [229, 341] width 116 height 21
click at [156, 338] on input "Remover artículos" at bounding box center [147, 342] width 18 height 18
radio input "true"
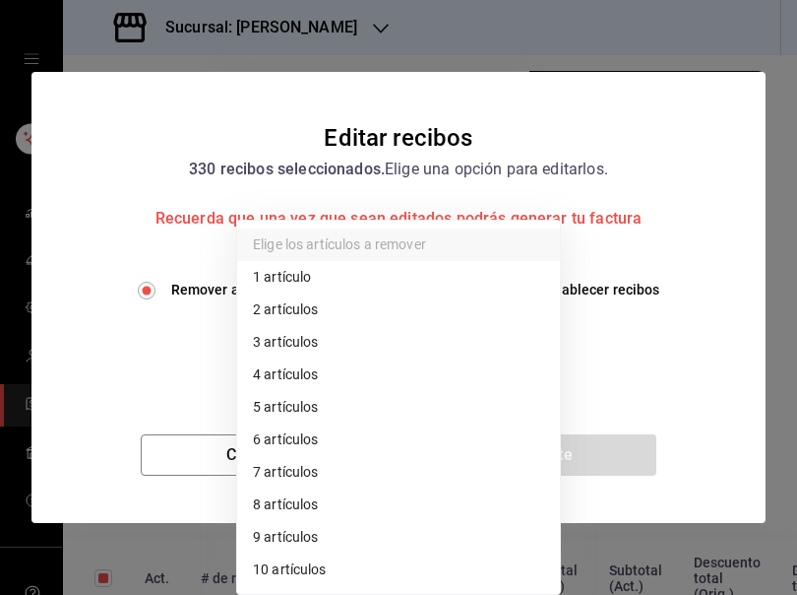
click at [326, 347] on body "Sucursal: Rosa Nautica Regresar 330 Recibos seleccionados Acciones Editar recib…" at bounding box center [398, 297] width 797 height 595
click at [323, 381] on li "4 artículos" at bounding box center [398, 374] width 323 height 32
type input "4"
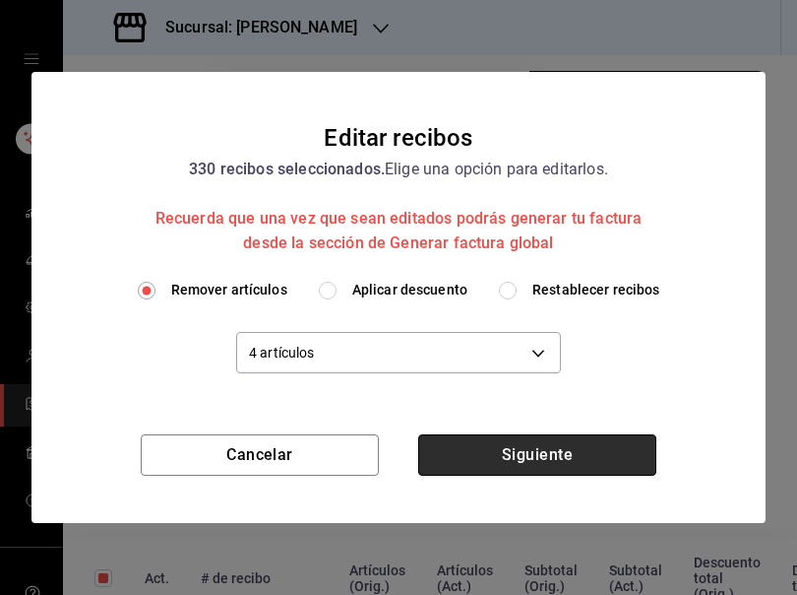
click at [547, 453] on button "Siguiente" at bounding box center [537, 454] width 238 height 41
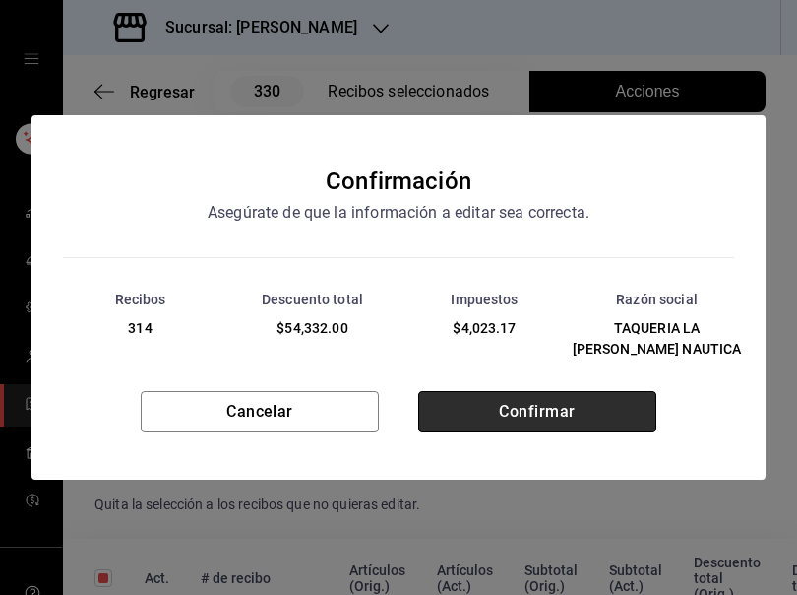
click at [513, 413] on button "Confirmar" at bounding box center [537, 411] width 238 height 41
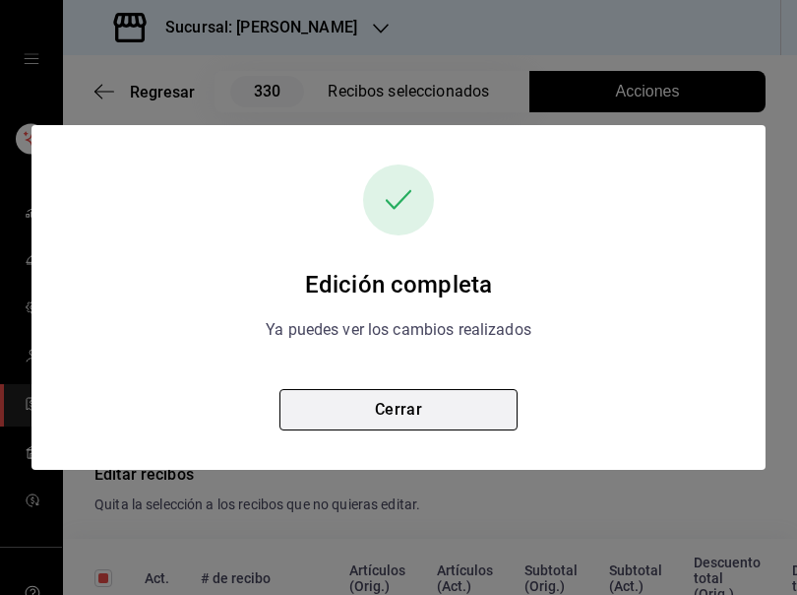
click at [422, 395] on button "Cerrar" at bounding box center [399, 409] width 238 height 41
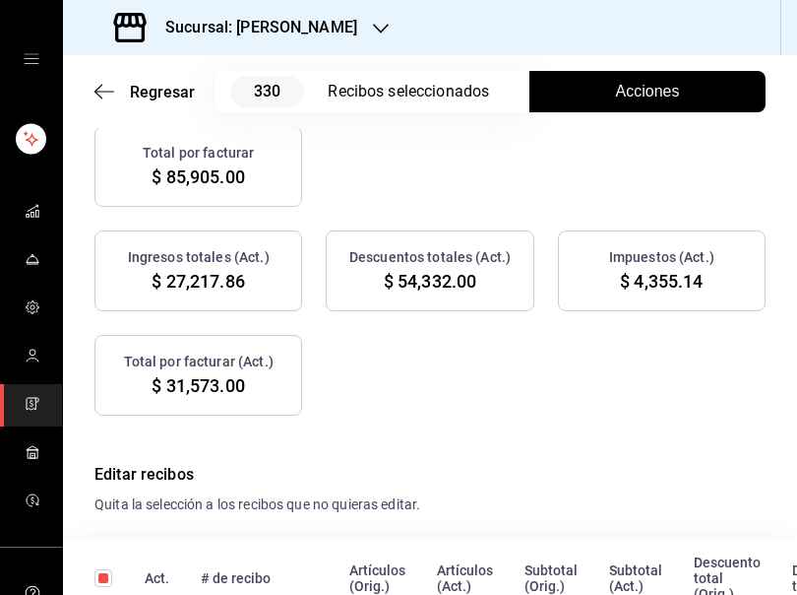
click at [616, 89] on span "Acciones" at bounding box center [648, 92] width 64 height 24
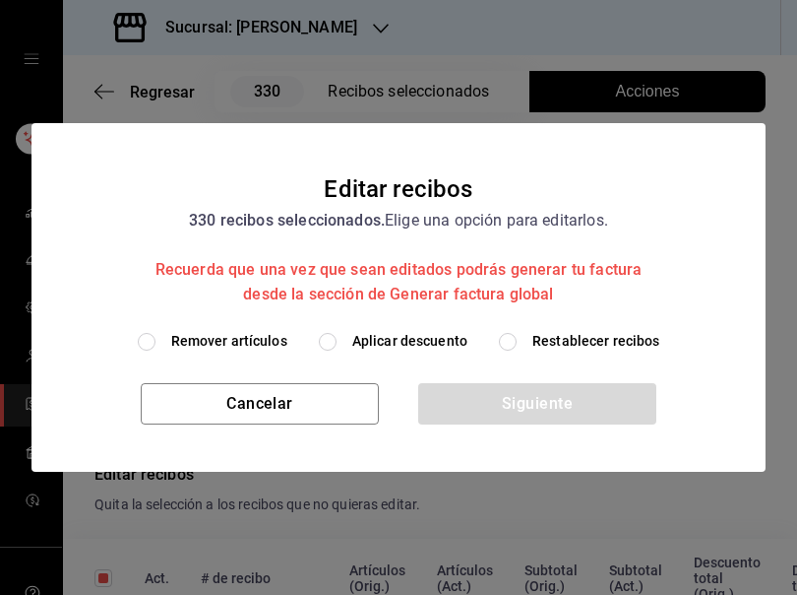
click at [540, 345] on span "Restablecer recibos" at bounding box center [597, 341] width 128 height 21
click at [517, 345] on input "Restablecer recibos" at bounding box center [508, 342] width 18 height 18
radio input "true"
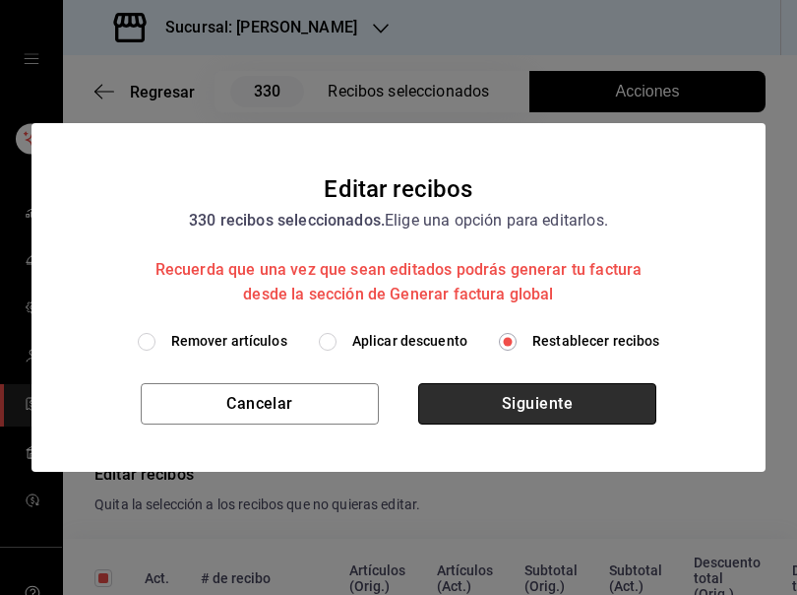
click at [535, 396] on button "Siguiente" at bounding box center [537, 403] width 238 height 41
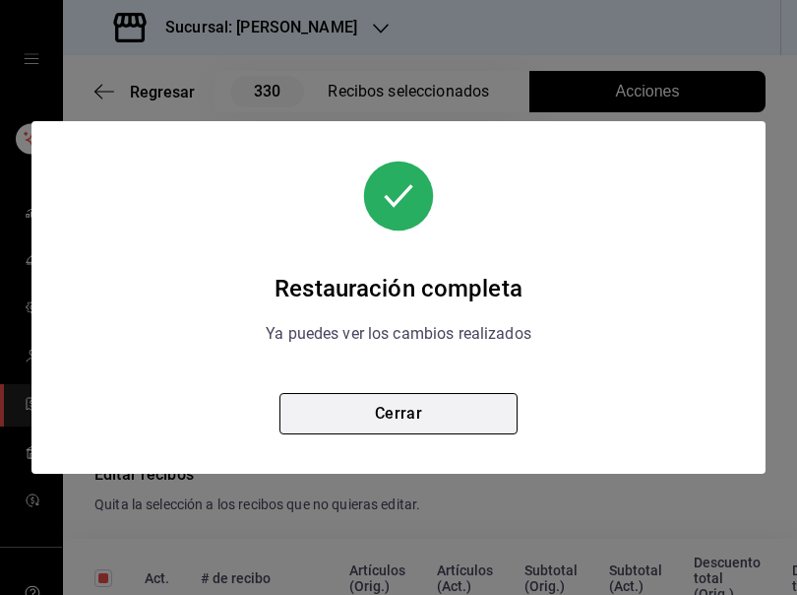
click at [398, 410] on button "Cerrar" at bounding box center [399, 413] width 238 height 41
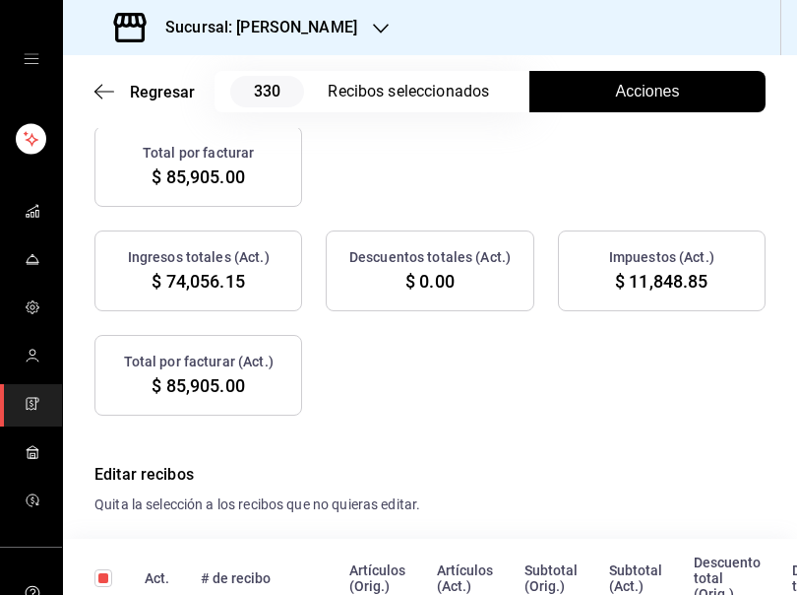
click at [620, 101] on span "Acciones" at bounding box center [648, 92] width 64 height 24
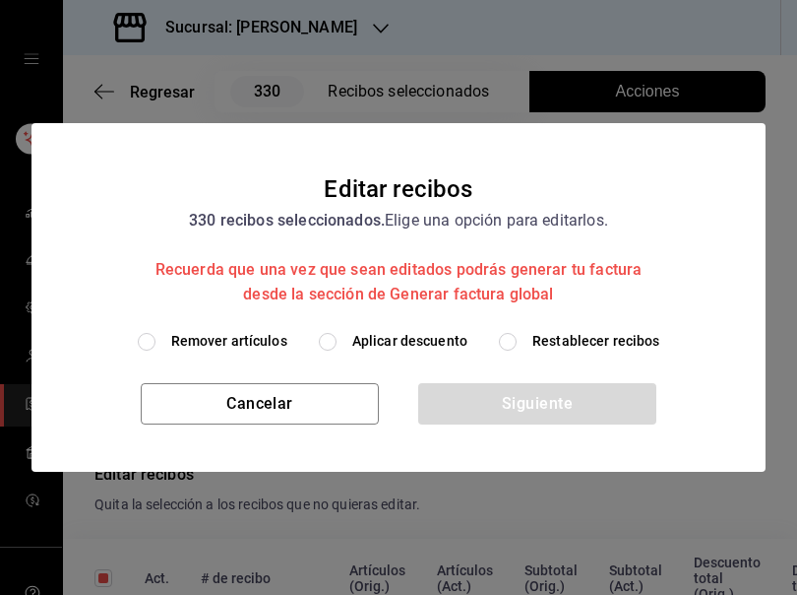
click at [266, 345] on span "Remover artículos" at bounding box center [229, 341] width 116 height 21
click at [156, 345] on input "Remover artículos" at bounding box center [147, 342] width 18 height 18
radio input "true"
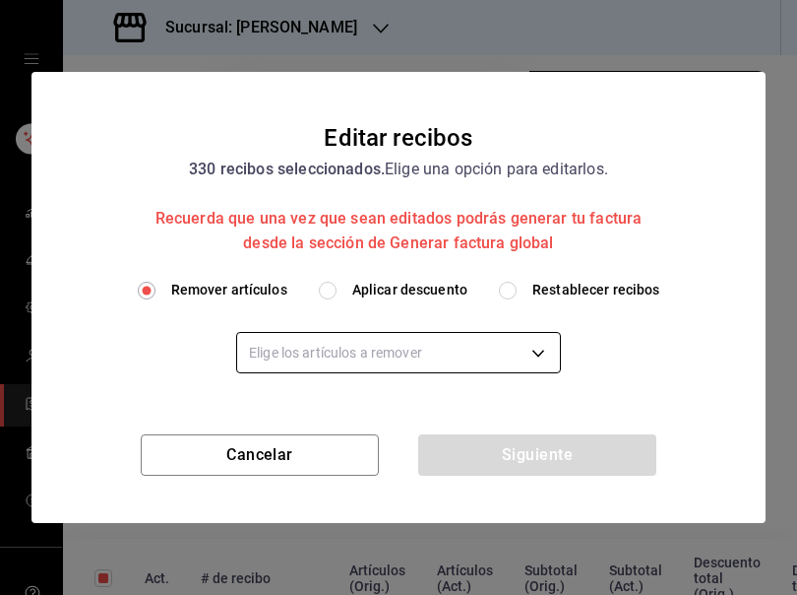
click at [317, 347] on body "Sucursal: Rosa Nautica Regresar 330 Recibos seleccionados Acciones Editar recib…" at bounding box center [398, 297] width 797 height 595
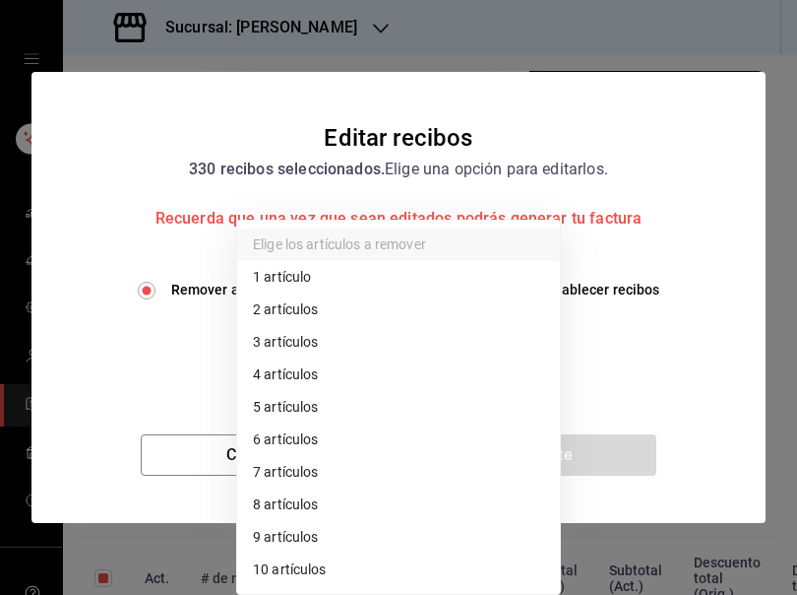
click at [310, 402] on li "5 artículos" at bounding box center [398, 407] width 323 height 32
type input "5"
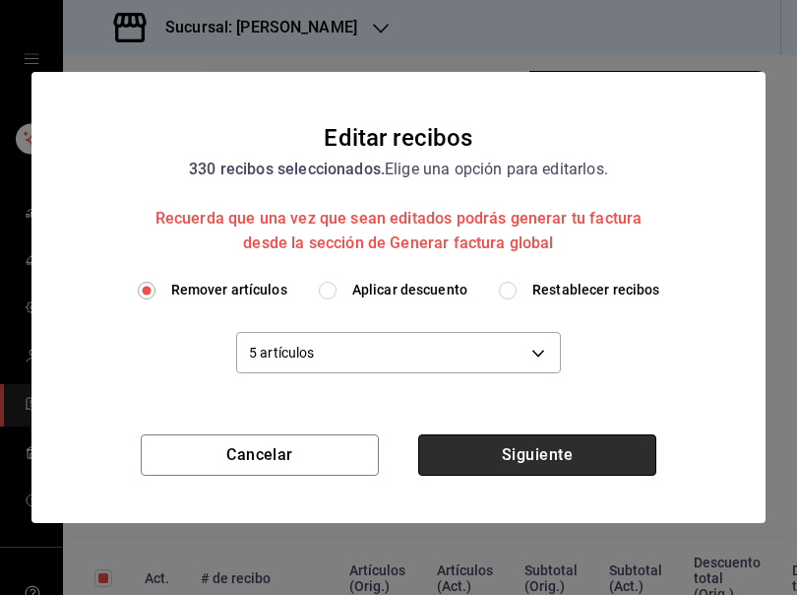
click at [564, 446] on button "Siguiente" at bounding box center [537, 454] width 238 height 41
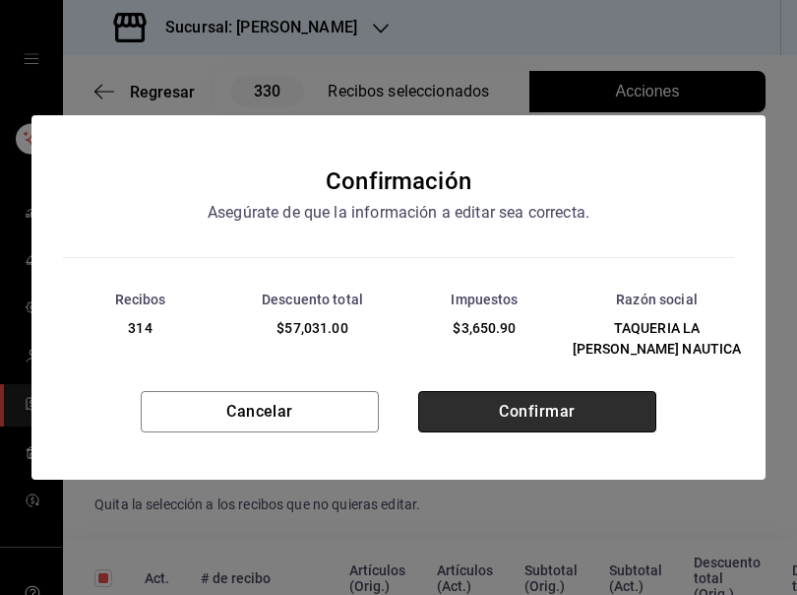
click at [539, 401] on button "Confirmar" at bounding box center [537, 411] width 238 height 41
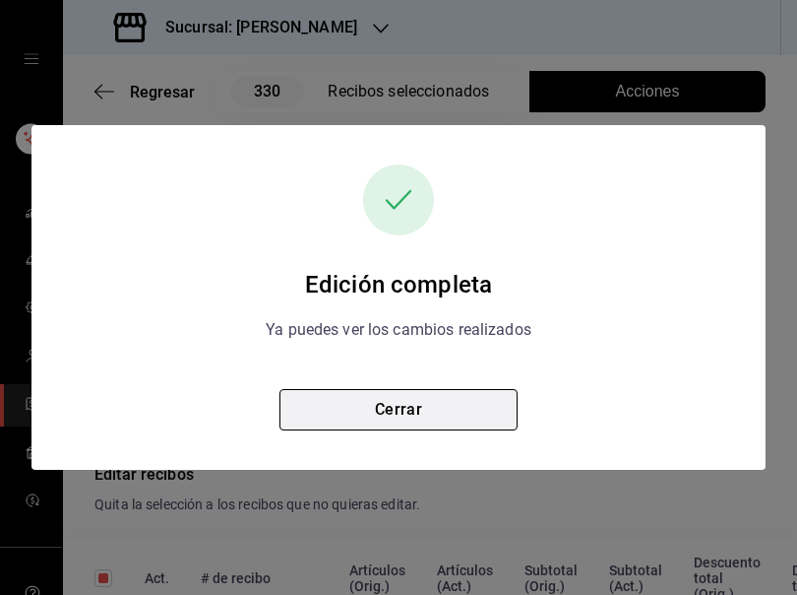
click at [463, 409] on button "Cerrar" at bounding box center [399, 409] width 238 height 41
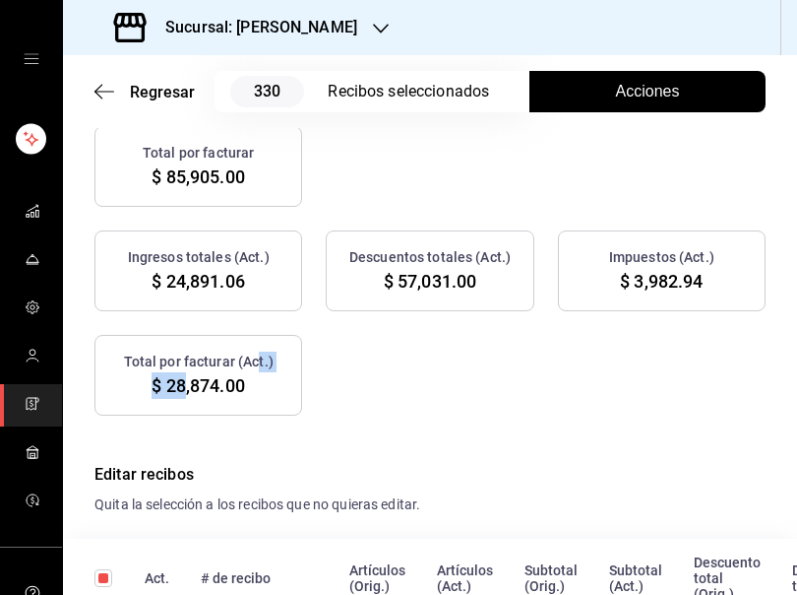
drag, startPoint x: 256, startPoint y: 381, endPoint x: 185, endPoint y: 384, distance: 70.9
click at [185, 384] on div "Total por facturar (Act.) $ 28,874.00" at bounding box center [198, 375] width 208 height 81
drag, startPoint x: 185, startPoint y: 384, endPoint x: 160, endPoint y: 386, distance: 24.7
click at [160, 386] on span "$ 28,874.00" at bounding box center [198, 385] width 93 height 27
drag, startPoint x: 161, startPoint y: 382, endPoint x: 242, endPoint y: 400, distance: 82.6
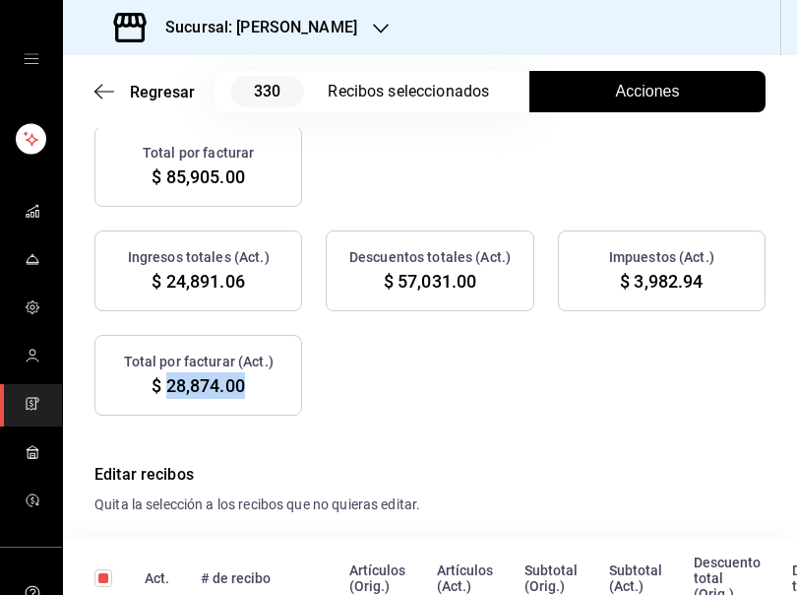
click at [242, 400] on div "Total por facturar (Act.) $ 28,874.00" at bounding box center [198, 375] width 208 height 81
copy span "28,874.00"
click at [664, 113] on div "Regresar 330 Recibos seleccionados Acciones" at bounding box center [430, 91] width 734 height 73
click at [659, 104] on button "Acciones" at bounding box center [648, 91] width 236 height 41
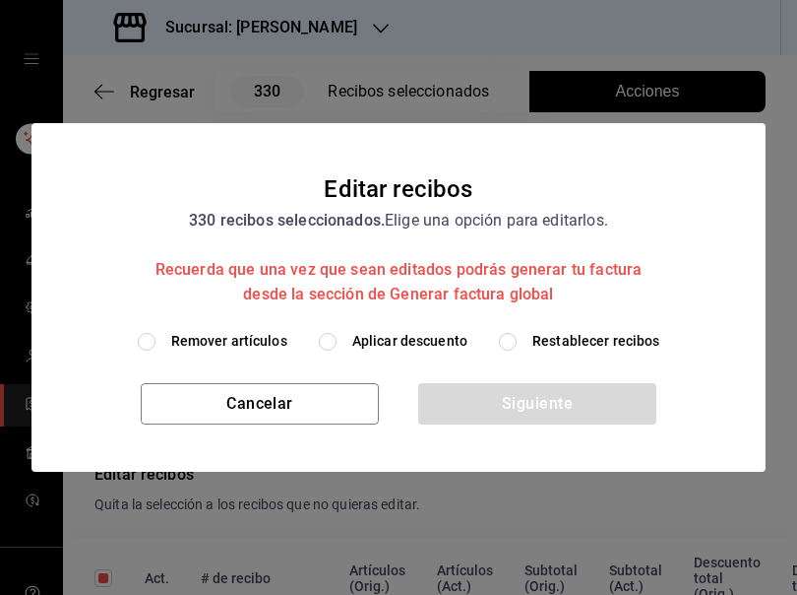
click at [598, 337] on span "Restablecer recibos" at bounding box center [597, 341] width 128 height 21
click at [517, 337] on input "Restablecer recibos" at bounding box center [508, 342] width 18 height 18
radio input "true"
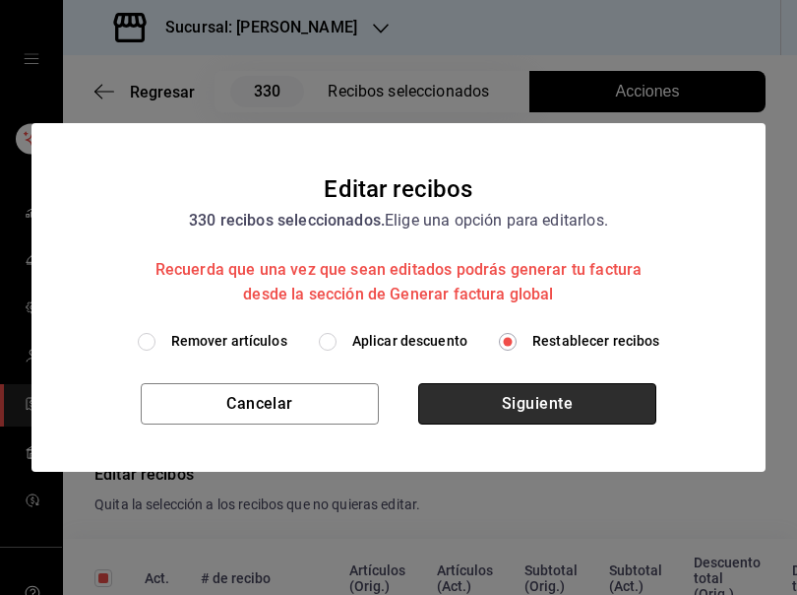
click at [533, 389] on button "Siguiente" at bounding box center [537, 403] width 238 height 41
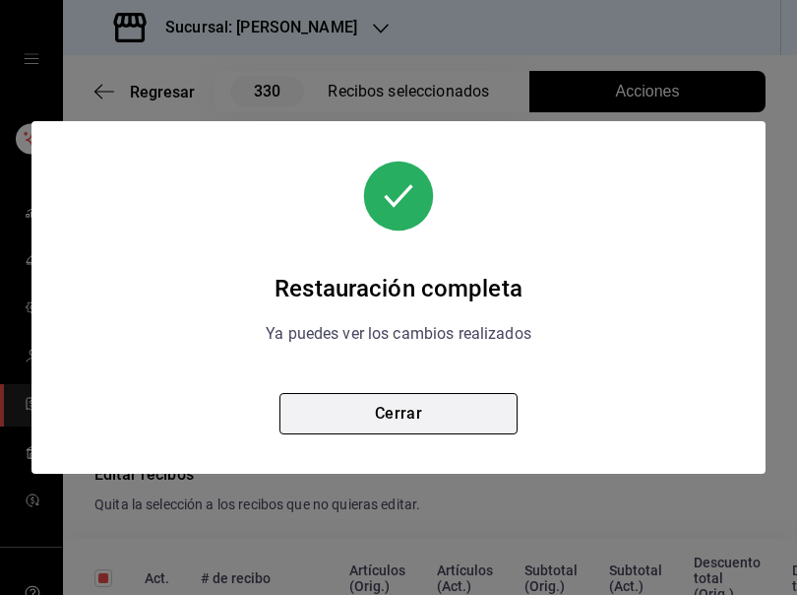
click at [395, 415] on button "Cerrar" at bounding box center [399, 413] width 238 height 41
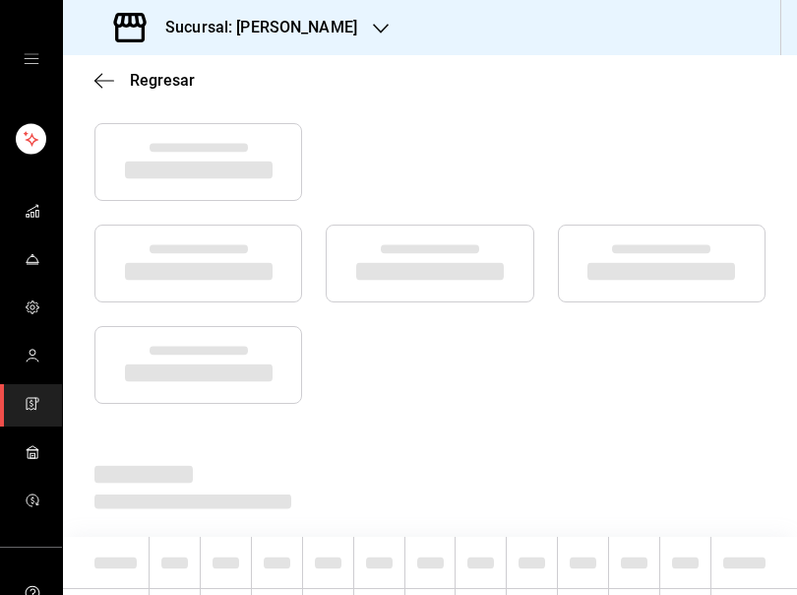
scroll to position [0, 0]
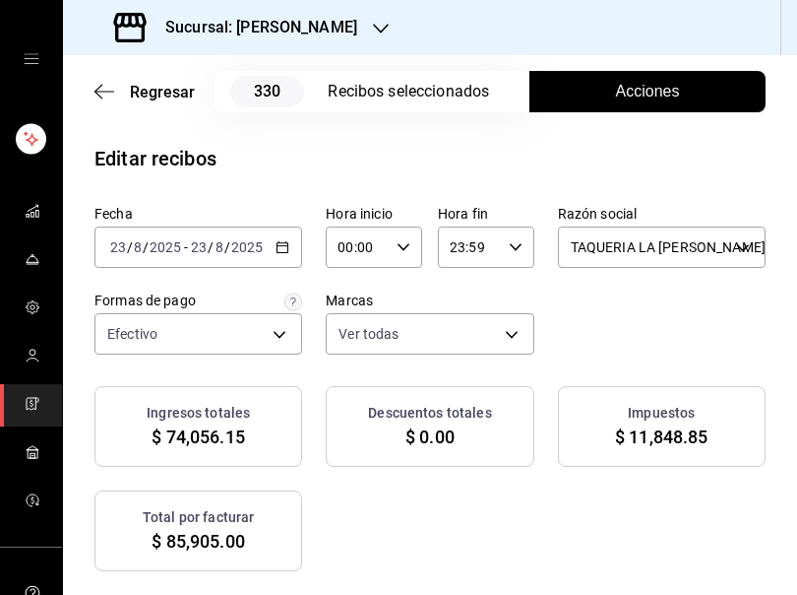
click at [373, 31] on icon "button" at bounding box center [381, 29] width 16 height 10
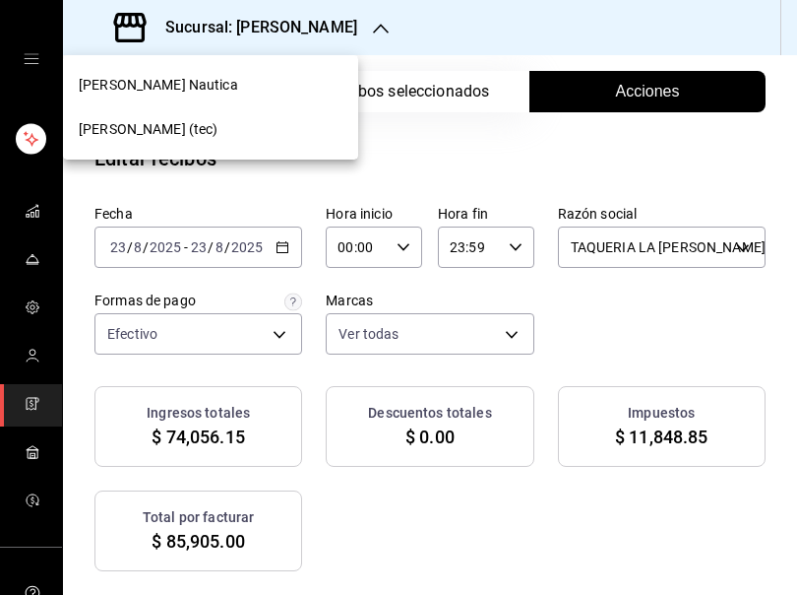
click at [155, 138] on span "Rosa Nautica (tec)" at bounding box center [149, 129] width 140 height 21
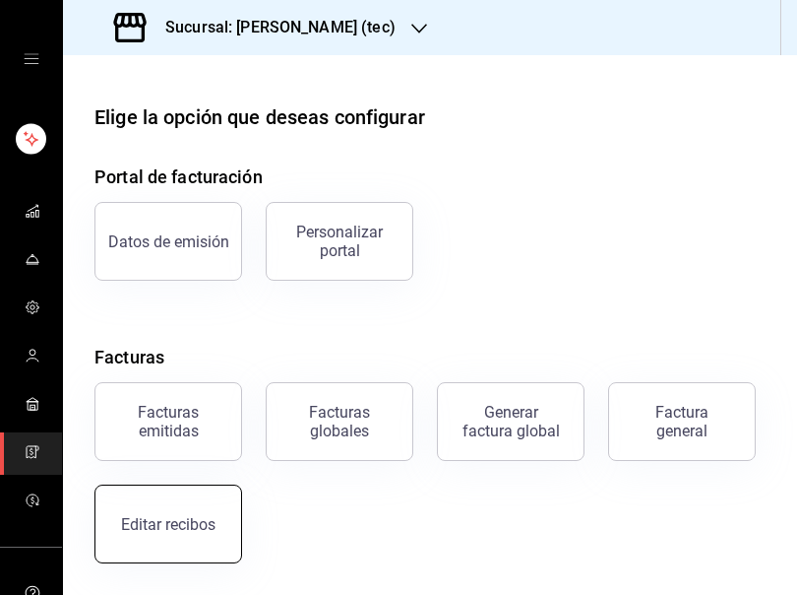
click at [179, 509] on button "Editar recibos" at bounding box center [168, 523] width 148 height 79
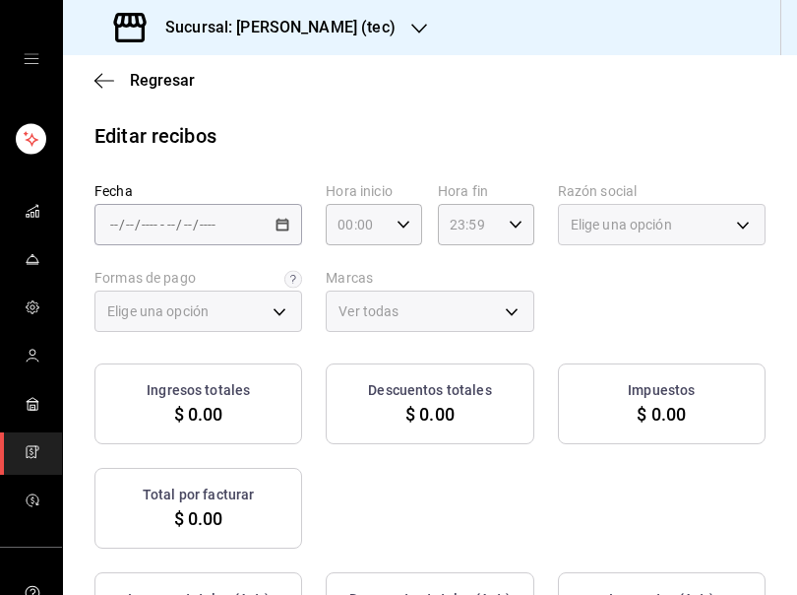
type input "1b06d320-5b7d-40cf-b0a9-ba14998cd477"
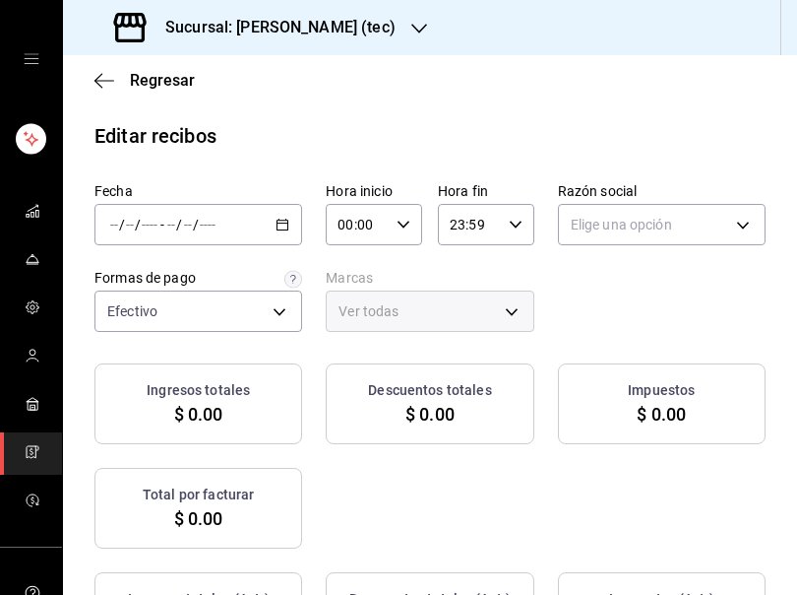
click at [277, 230] on \(Stroke\) "button" at bounding box center [283, 225] width 12 height 11
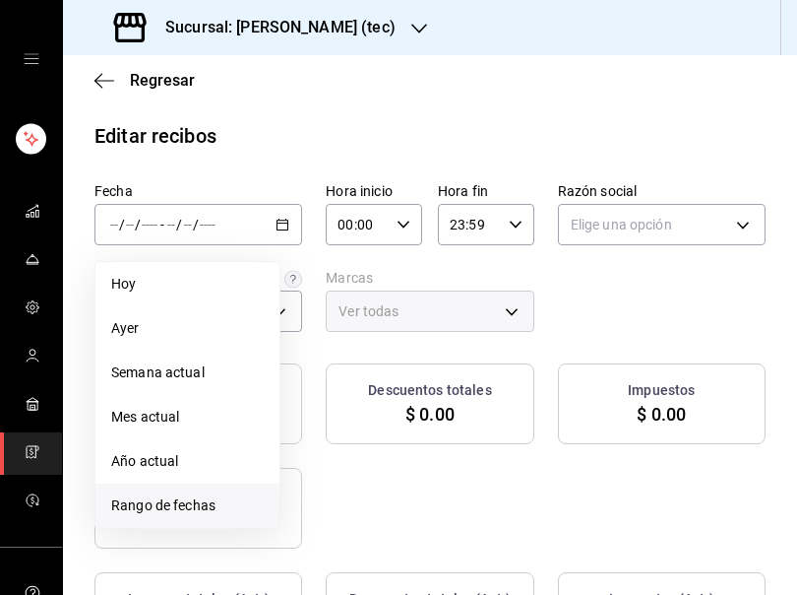
click at [148, 504] on span "Rango de fechas" at bounding box center [187, 505] width 153 height 21
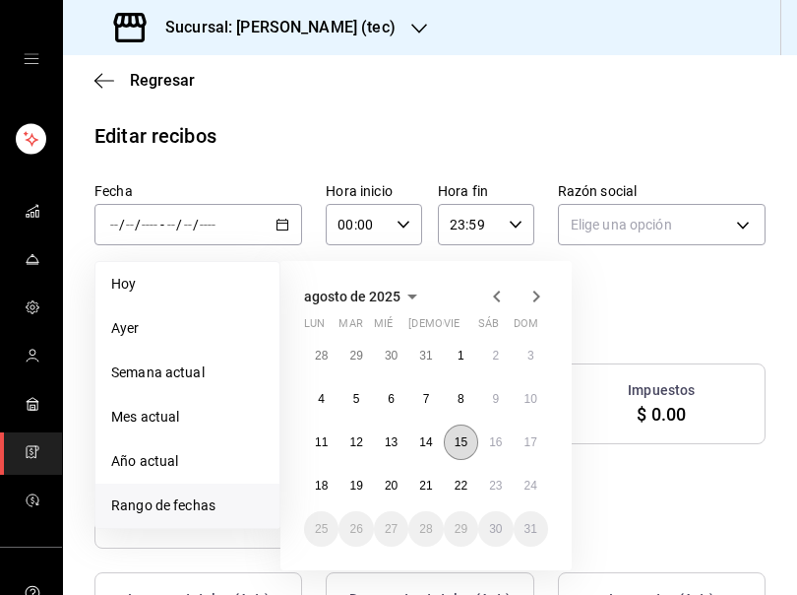
click at [470, 442] on button "15" at bounding box center [461, 441] width 34 height 35
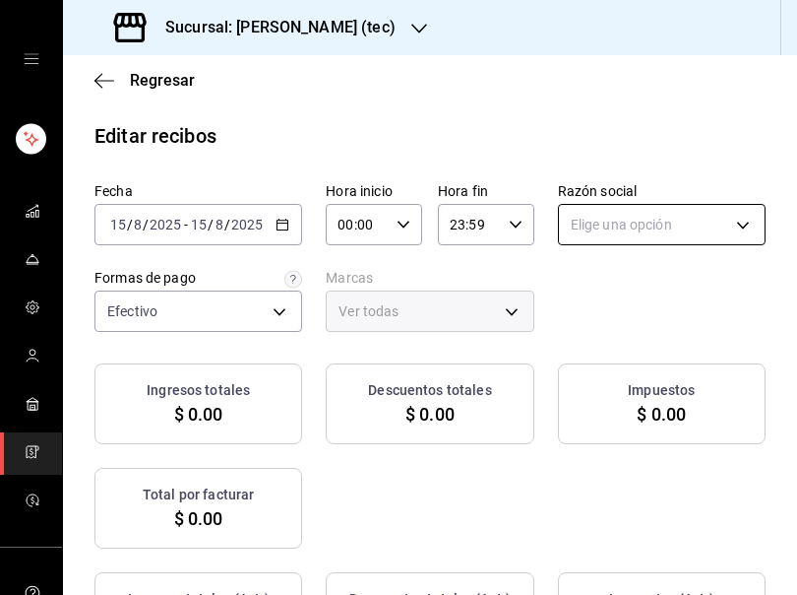
click at [604, 231] on body "Sucursal: Rosa Nautica (tec) Regresar Editar recibos Fecha 2025-08-15 15 / 8 / …" at bounding box center [398, 297] width 797 height 595
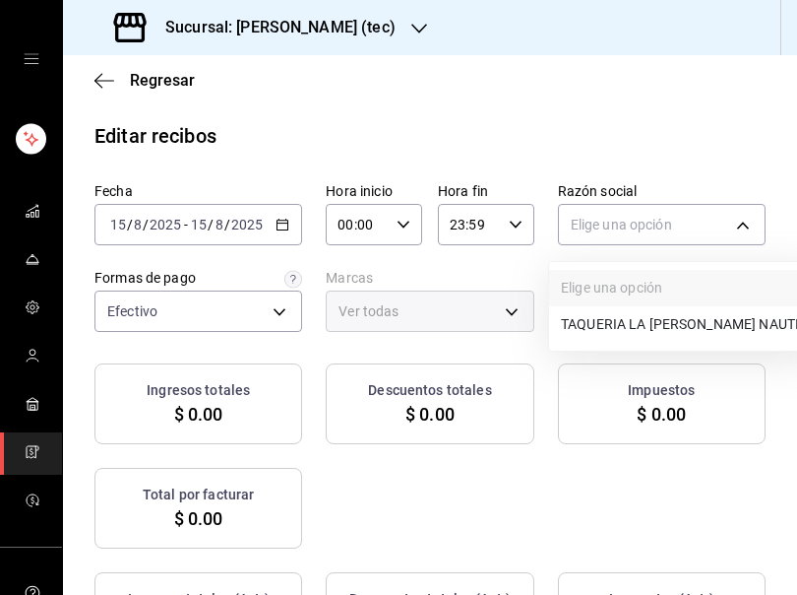
click at [599, 319] on li "TAQUERIA LA [PERSON_NAME] NAUTICA" at bounding box center [687, 324] width 276 height 36
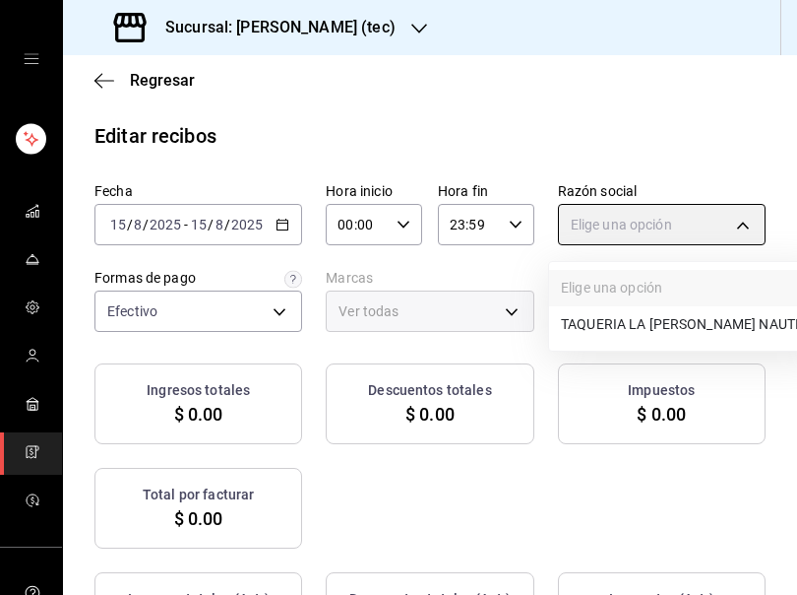
type input "116d4d5c-2d3b-43d7-887b-986bef790ce9"
type input "c6f2de5c-732c-42eb-a6cb-d0ccc1d7036d"
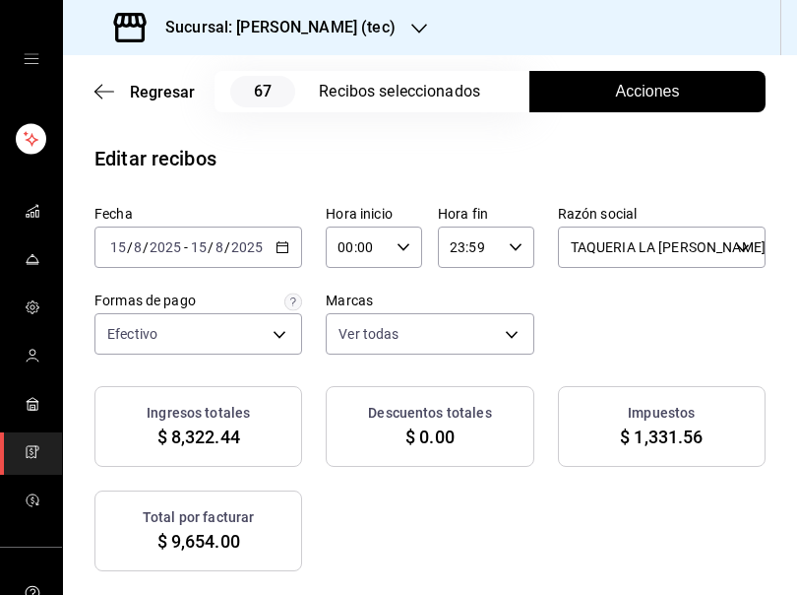
click at [703, 345] on div "Fecha 2025-08-15 15 / 8 / 2025 - 2025-08-15 15 / 8 / 2025 Hora inicio 00:00 Hor…" at bounding box center [429, 280] width 671 height 150
click at [640, 81] on span "Acciones" at bounding box center [648, 92] width 64 height 24
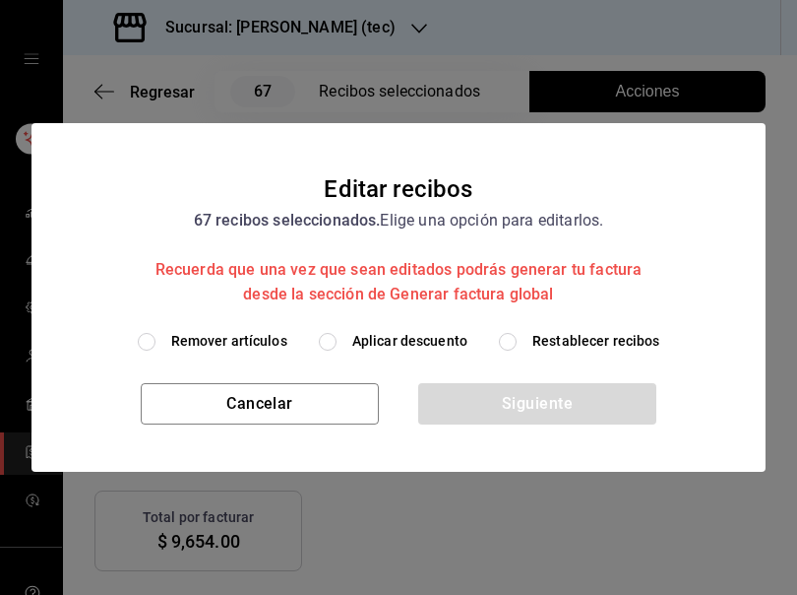
click at [227, 348] on span "Remover artículos" at bounding box center [229, 341] width 116 height 21
click at [156, 348] on input "Remover artículos" at bounding box center [147, 342] width 18 height 18
radio input "true"
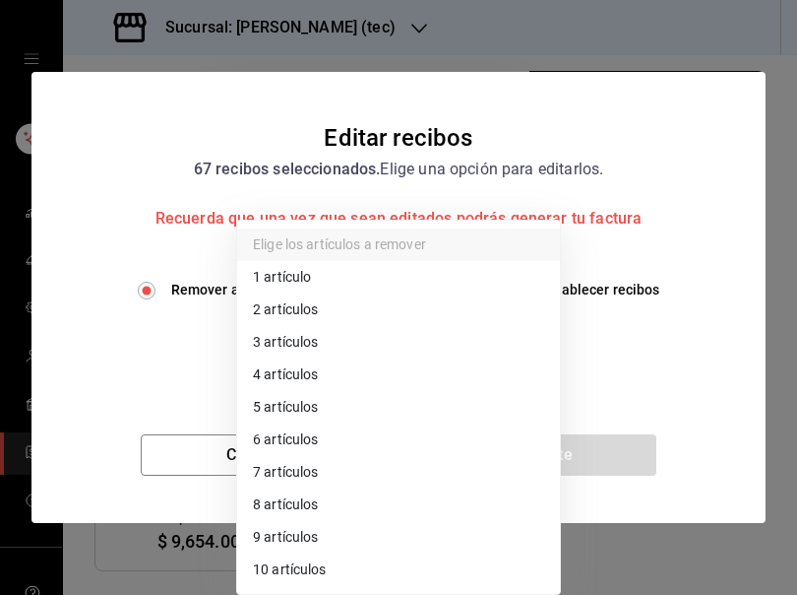
click at [290, 352] on body "Sucursal: Rosa Nautica (tec) Regresar 67 Recibos seleccionados Acciones Editar …" at bounding box center [398, 297] width 797 height 595
click at [290, 352] on li "3 artículos" at bounding box center [398, 342] width 323 height 32
type input "3"
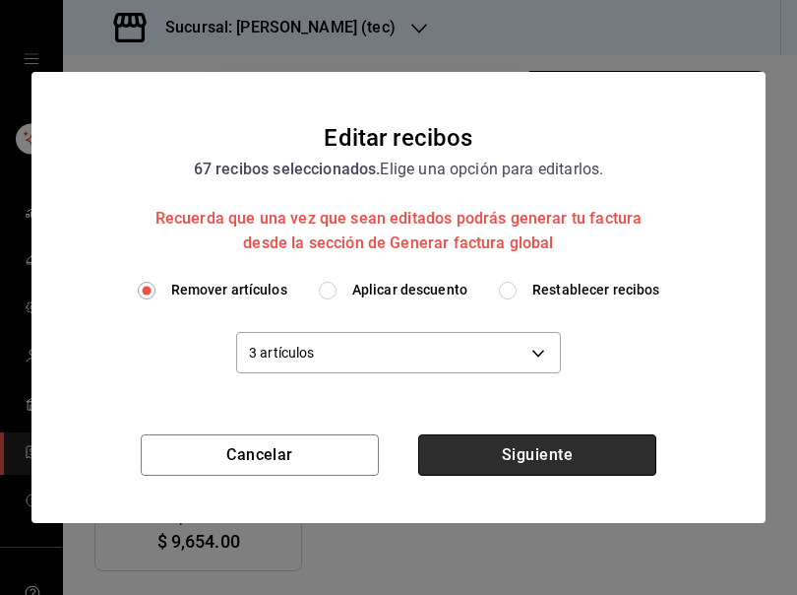
click at [561, 463] on button "Siguiente" at bounding box center [537, 454] width 238 height 41
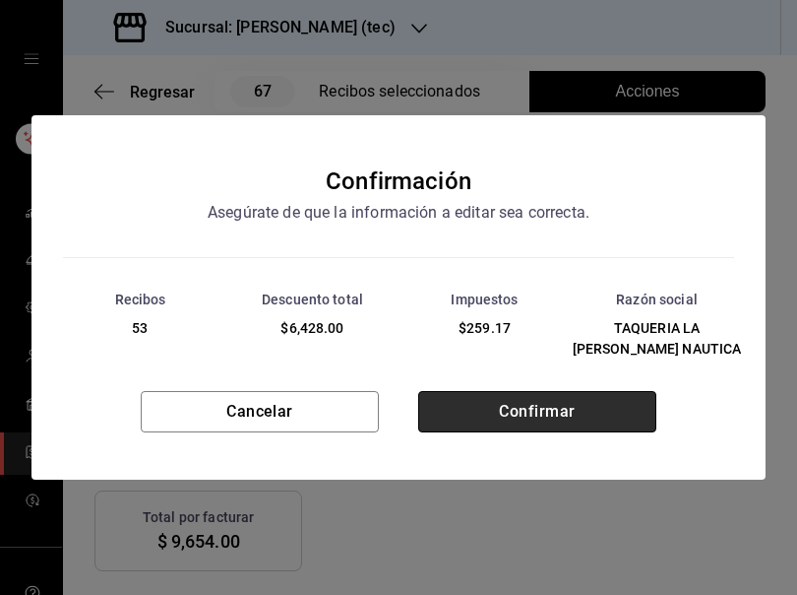
click at [547, 407] on button "Confirmar" at bounding box center [537, 411] width 238 height 41
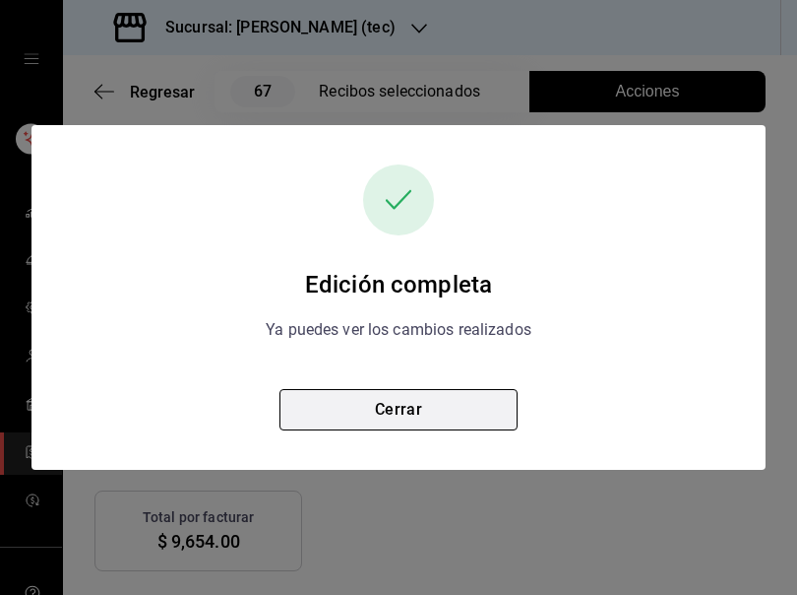
click at [383, 404] on button "Cerrar" at bounding box center [399, 409] width 238 height 41
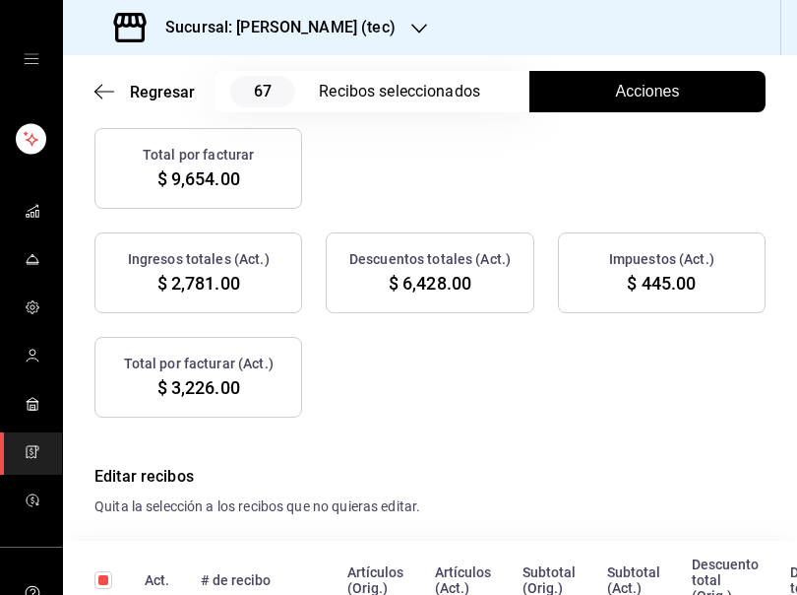
scroll to position [371, 0]
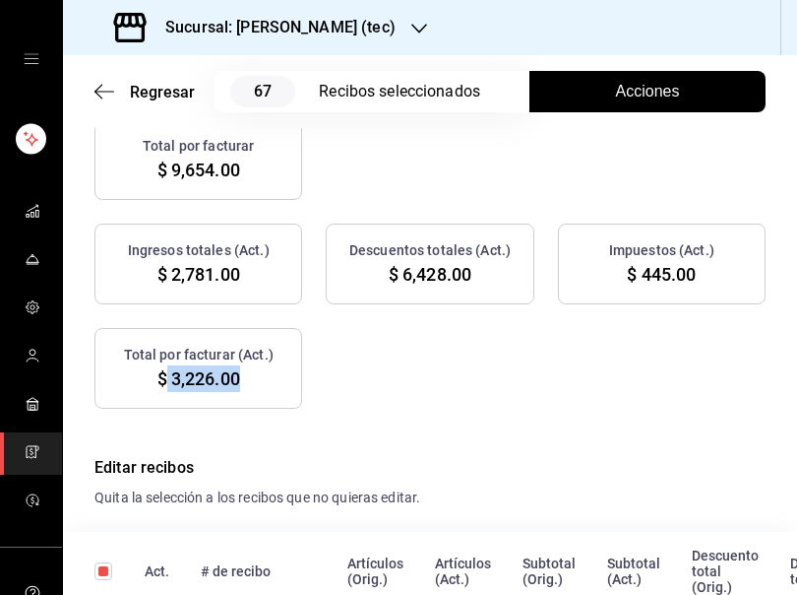
drag, startPoint x: 162, startPoint y: 377, endPoint x: 237, endPoint y: 383, distance: 75.0
click at [237, 383] on span "$ 3,226.00" at bounding box center [198, 378] width 83 height 27
copy span "3,226.00"
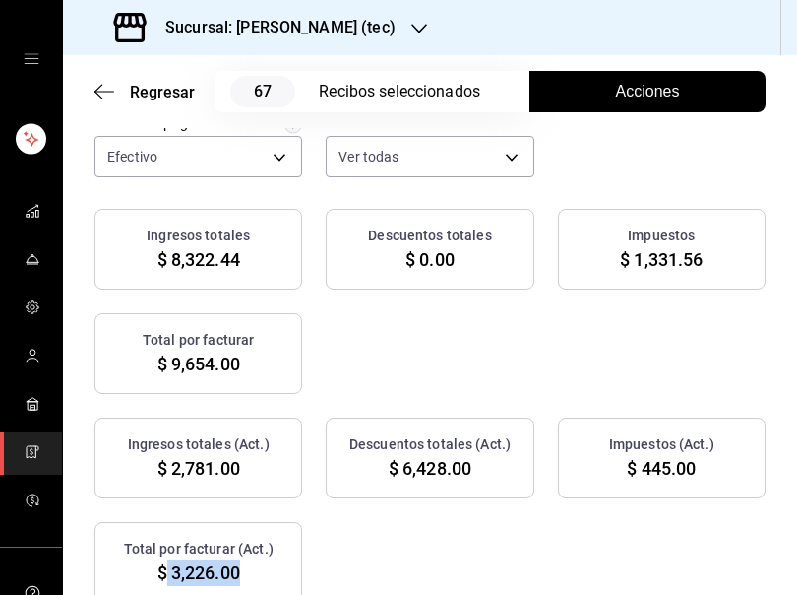
scroll to position [0, 0]
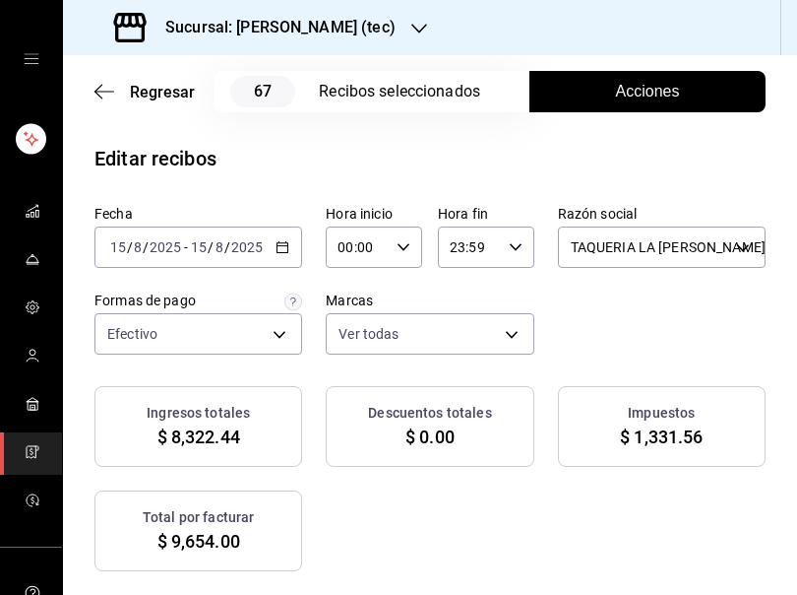
click at [281, 243] on \(Stroke\) "button" at bounding box center [283, 247] width 12 height 11
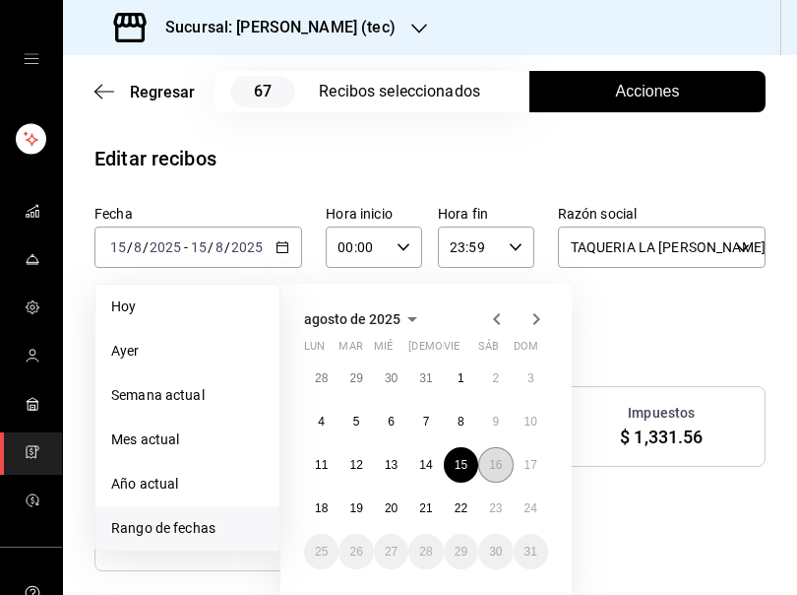
click at [497, 468] on abbr "16" at bounding box center [495, 465] width 13 height 14
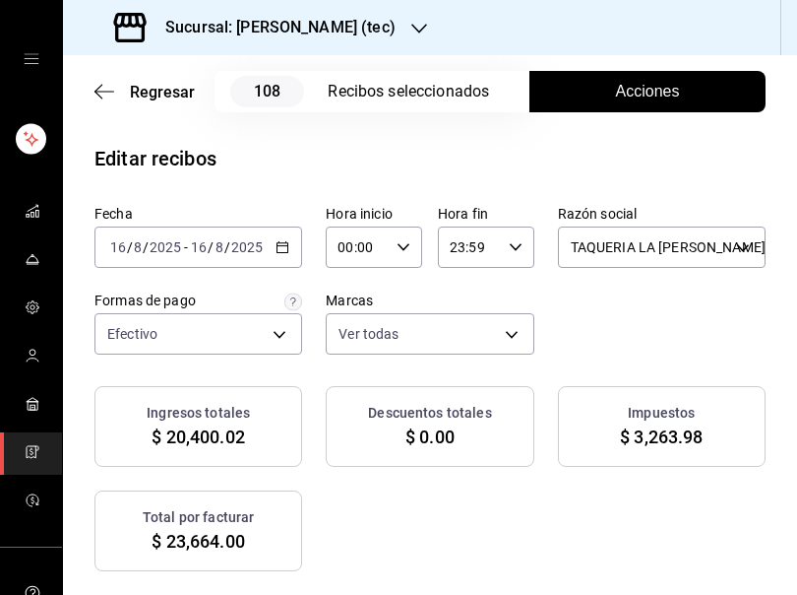
click at [608, 514] on div "Ingresos totales $ 20,400.02 Descuentos totales $ 0.00 Impuestos $ 3,263.98 Tot…" at bounding box center [429, 478] width 671 height 185
click at [622, 94] on span "Acciones" at bounding box center [648, 92] width 64 height 24
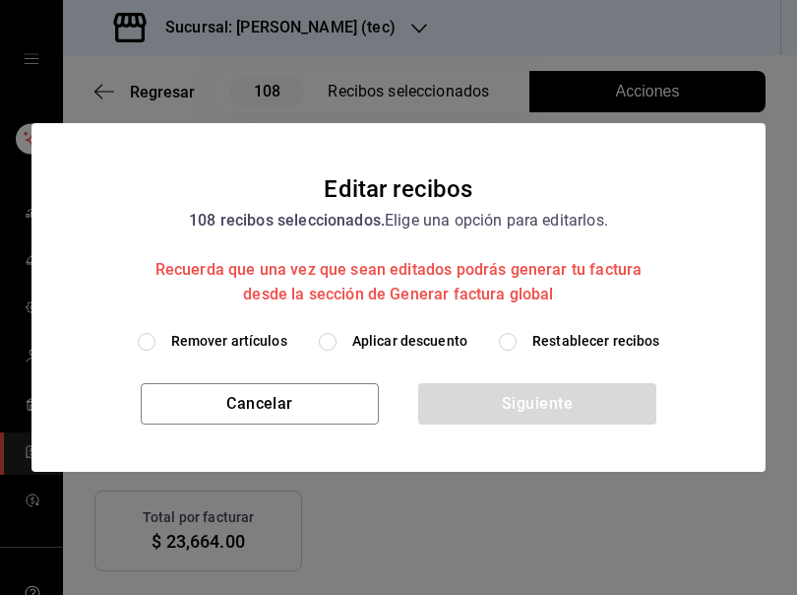
click at [256, 340] on span "Remover artículos" at bounding box center [229, 341] width 116 height 21
click at [156, 340] on input "Remover artículos" at bounding box center [147, 342] width 18 height 18
radio input "true"
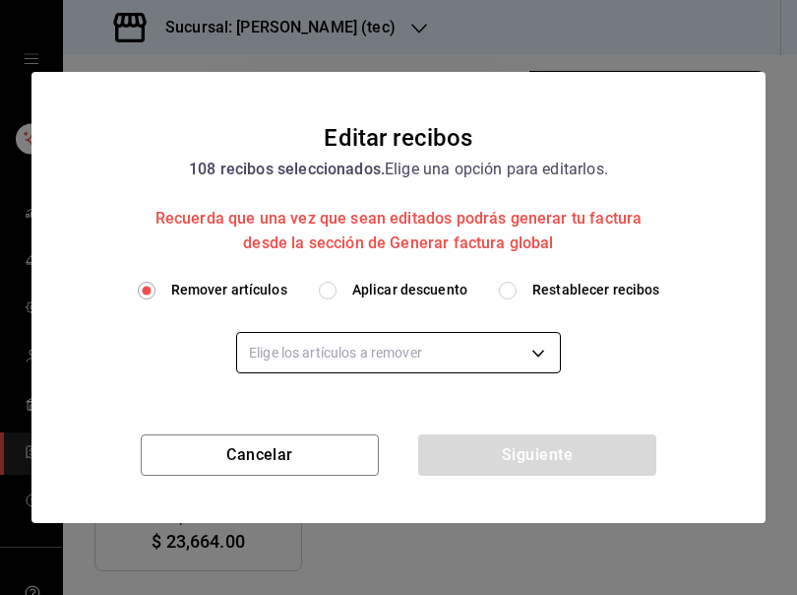
click at [364, 346] on body "Sucursal: Rosa Nautica (tec) Regresar 108 Recibos seleccionados Acciones Editar…" at bounding box center [398, 297] width 797 height 595
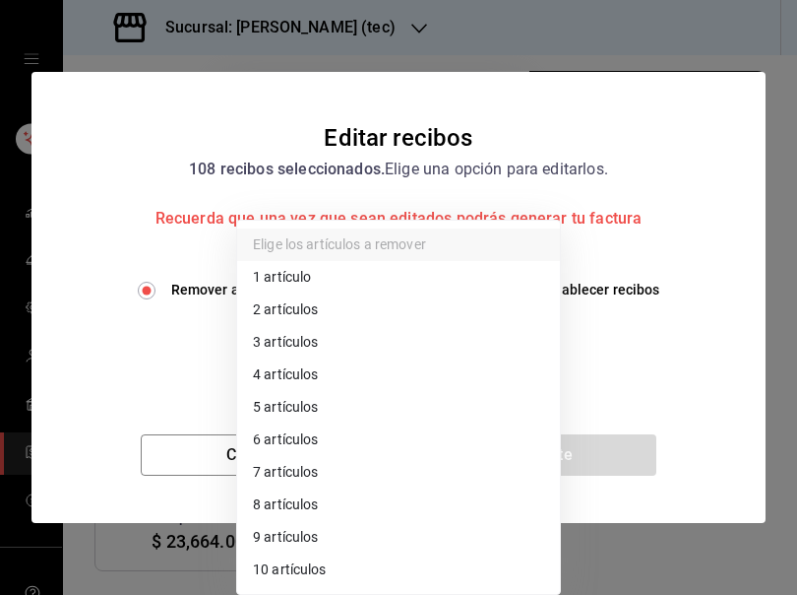
click at [364, 346] on li "3 artículos" at bounding box center [398, 342] width 323 height 32
type input "3"
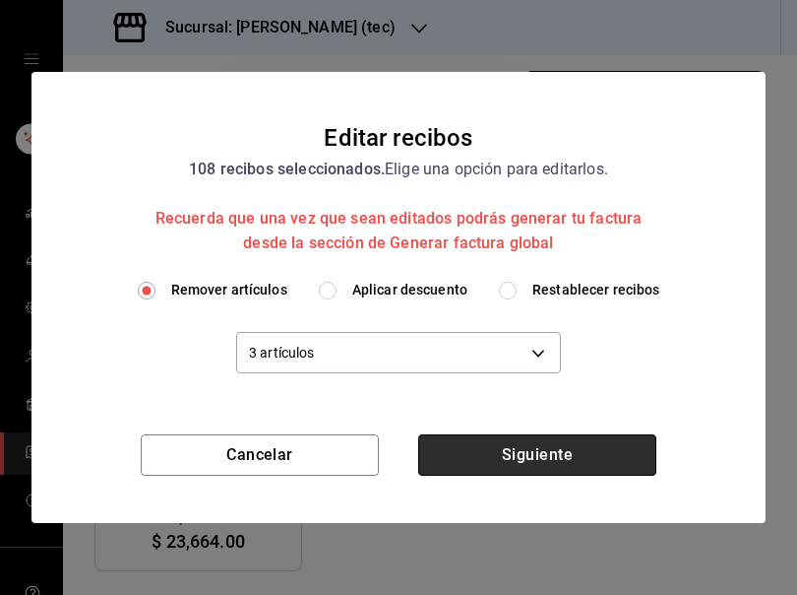
click at [547, 454] on button "Siguiente" at bounding box center [537, 454] width 238 height 41
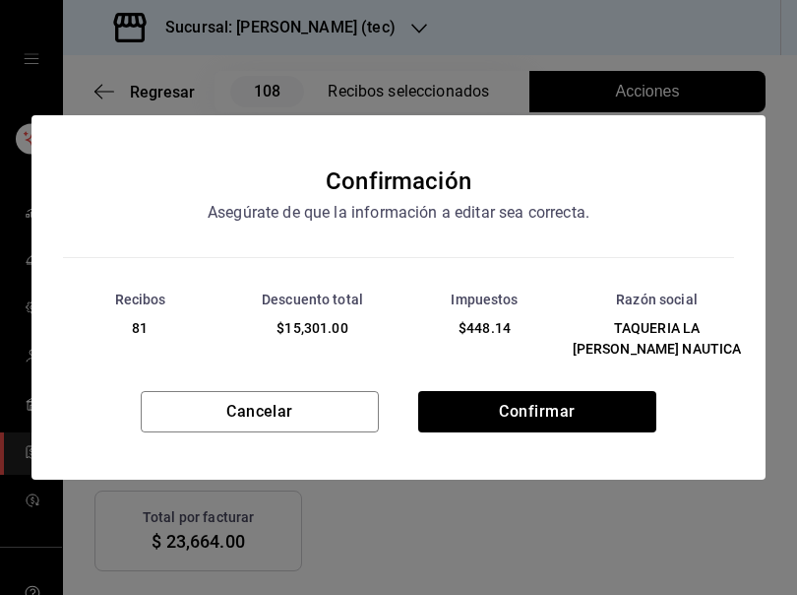
click at [547, 454] on div "Cancelar Confirmar" at bounding box center [398, 435] width 734 height 89
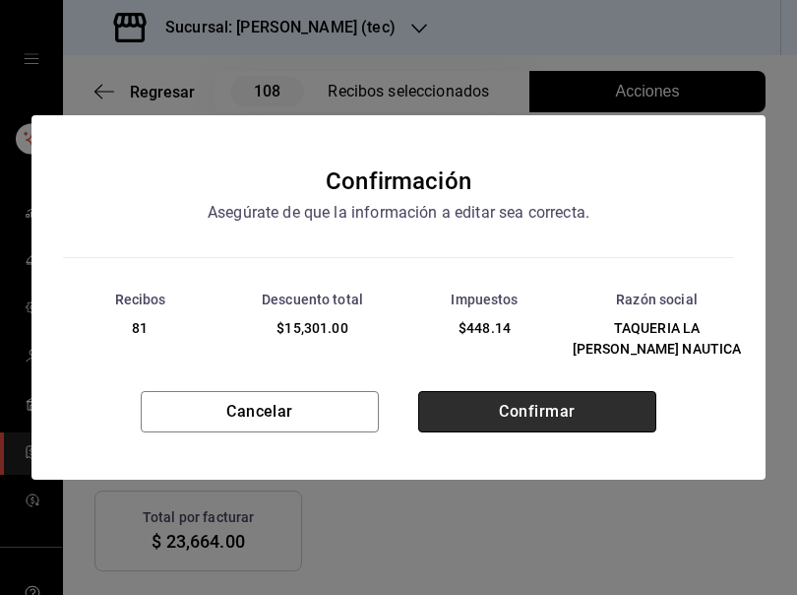
click at [540, 409] on button "Confirmar" at bounding box center [537, 411] width 238 height 41
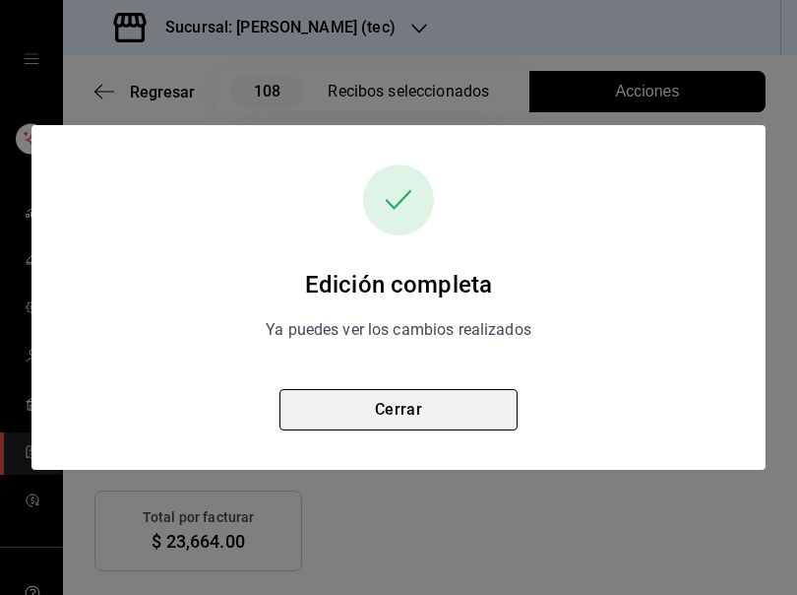
click at [418, 404] on button "Cerrar" at bounding box center [399, 409] width 238 height 41
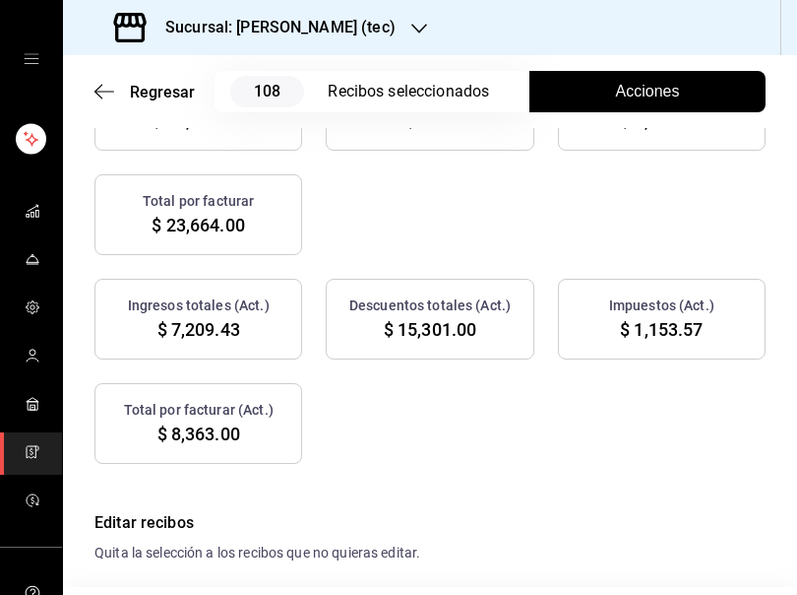
scroll to position [341, 0]
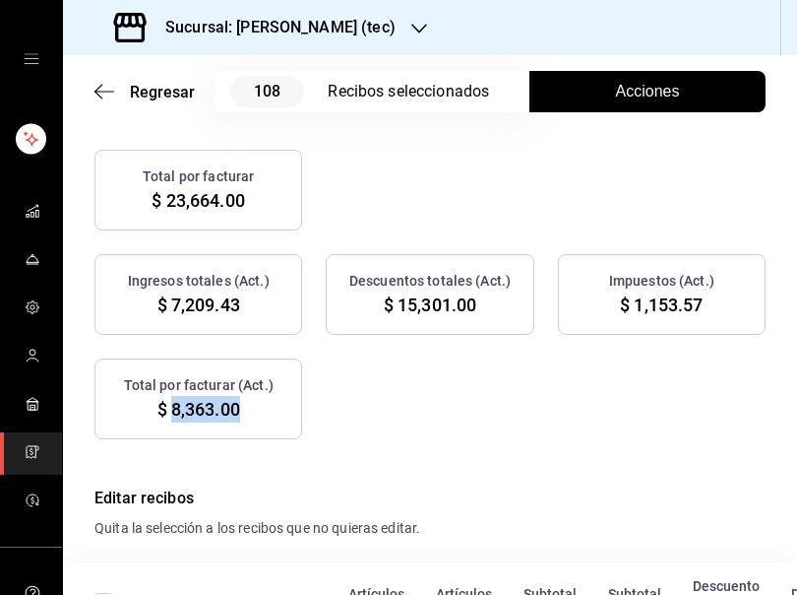
drag, startPoint x: 171, startPoint y: 408, endPoint x: 237, endPoint y: 411, distance: 66.0
click at [237, 411] on span "$ 8,363.00" at bounding box center [198, 409] width 83 height 27
copy span "8,363.00"
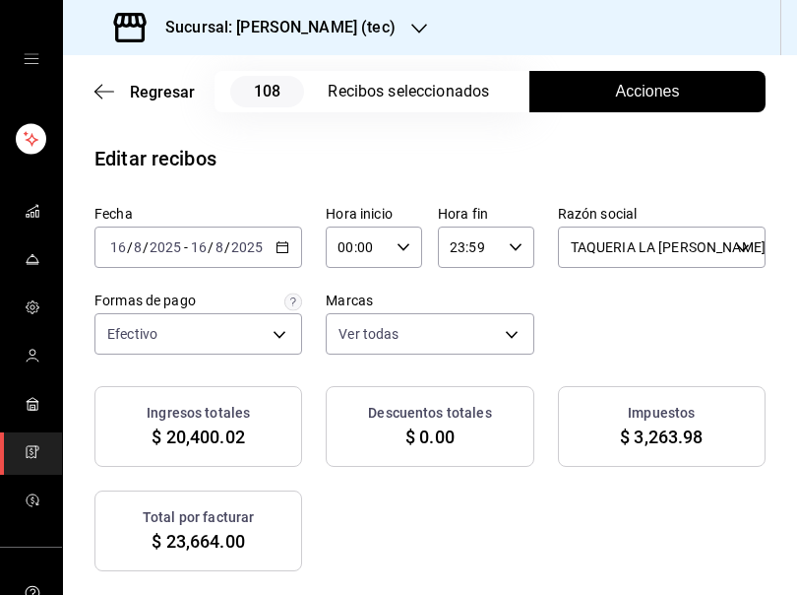
click at [283, 246] on \(Stroke\) "button" at bounding box center [283, 245] width 11 height 1
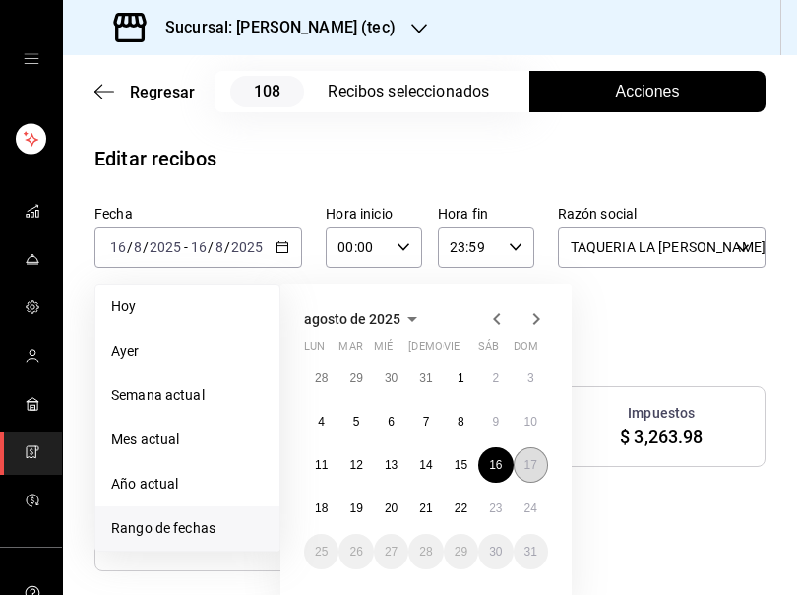
click at [525, 471] on abbr "17" at bounding box center [531, 465] width 13 height 14
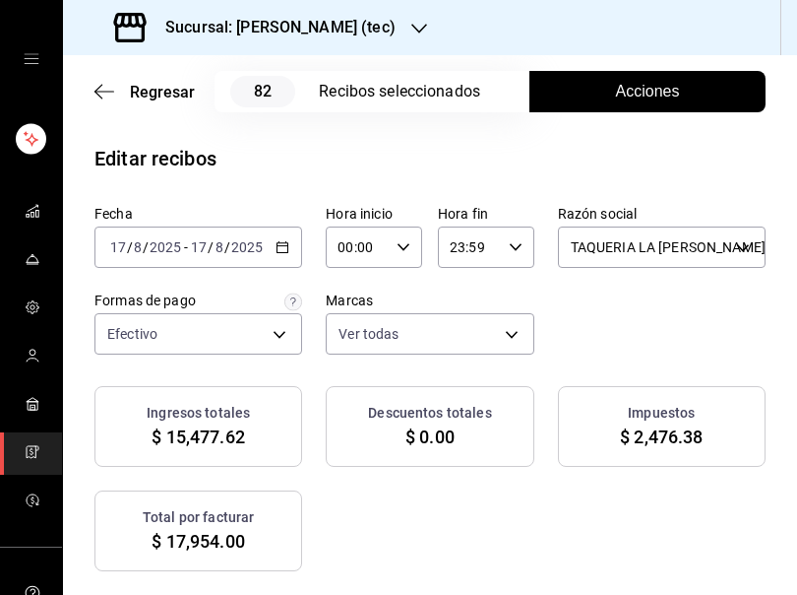
click at [619, 97] on span "Acciones" at bounding box center [648, 92] width 64 height 24
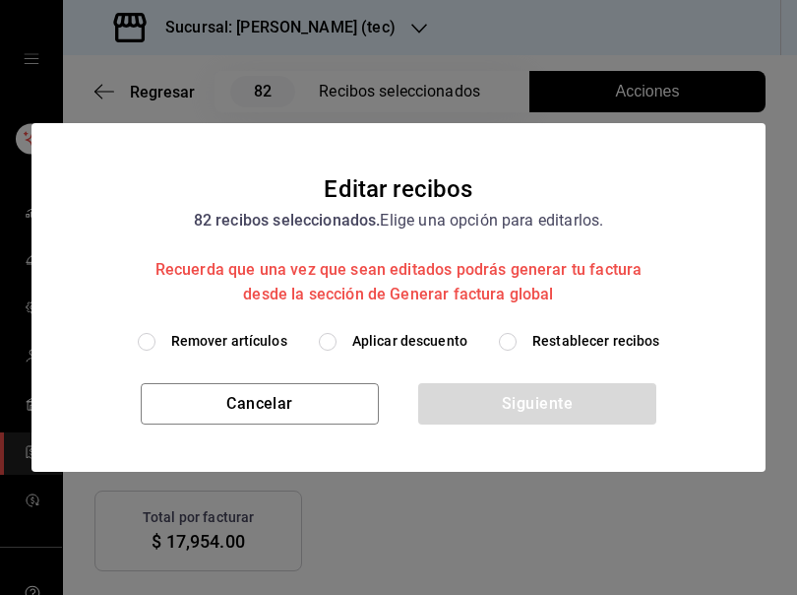
click at [233, 340] on span "Remover artículos" at bounding box center [229, 341] width 116 height 21
click at [156, 340] on input "Remover artículos" at bounding box center [147, 342] width 18 height 18
radio input "true"
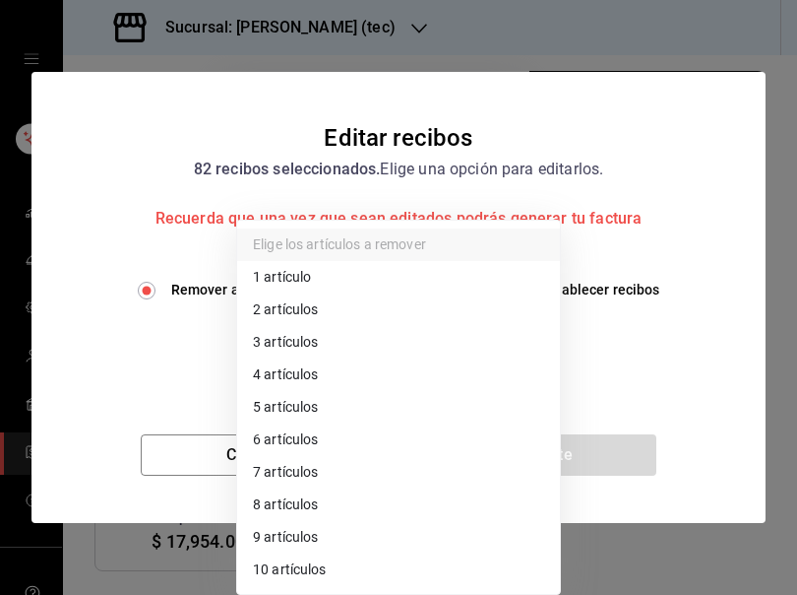
click at [313, 348] on body "Sucursal: Rosa Nautica (tec) Regresar 82 Recibos seleccionados Acciones Editar …" at bounding box center [398, 297] width 797 height 595
click at [313, 348] on li "3 artículos" at bounding box center [398, 342] width 323 height 32
type input "3"
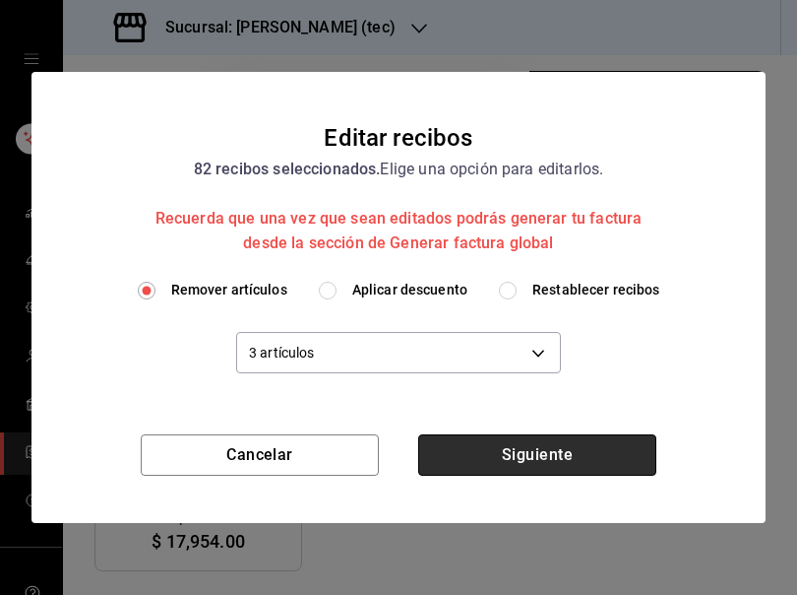
click at [534, 462] on button "Siguiente" at bounding box center [537, 454] width 238 height 41
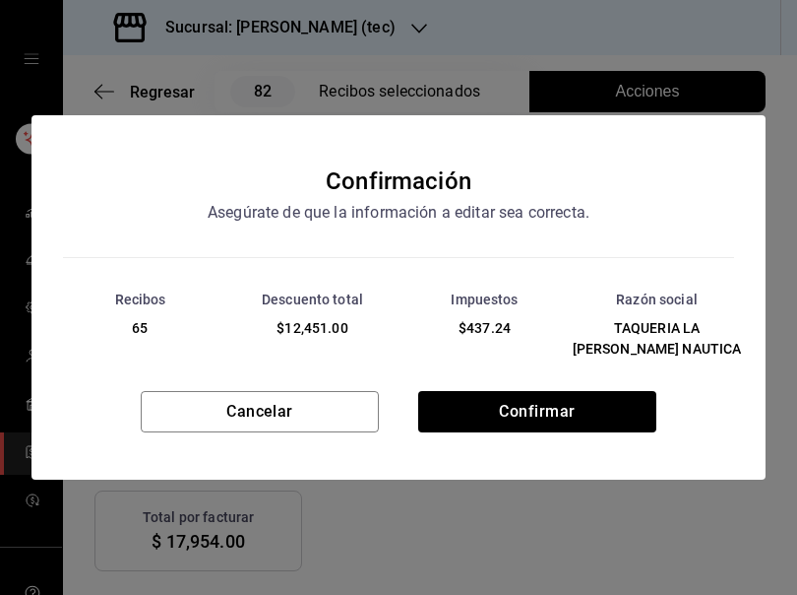
click at [534, 462] on div "Cancelar Confirmar" at bounding box center [398, 435] width 734 height 89
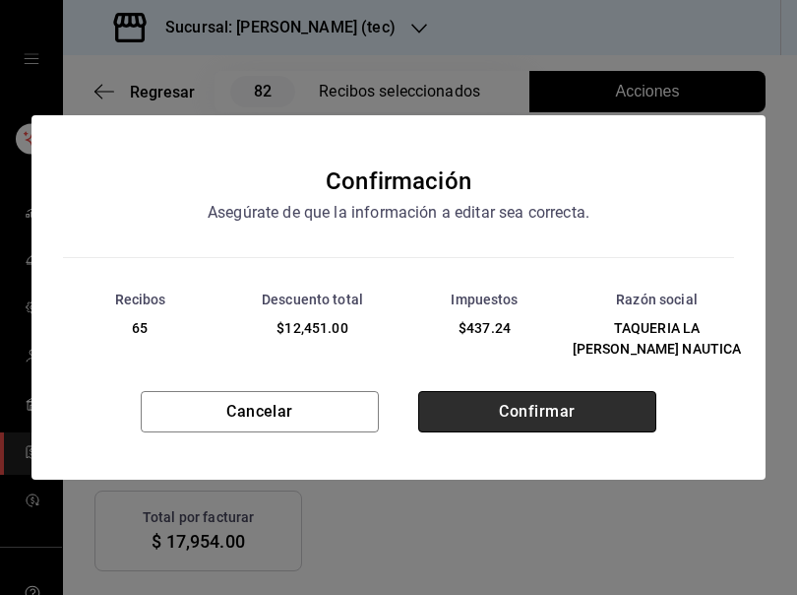
click at [544, 417] on button "Confirmar" at bounding box center [537, 411] width 238 height 41
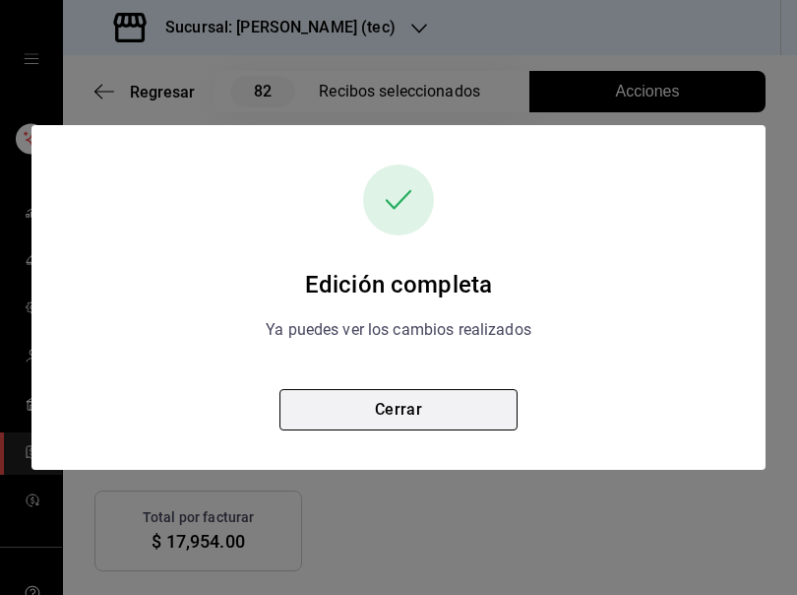
click at [419, 412] on button "Cerrar" at bounding box center [399, 409] width 238 height 41
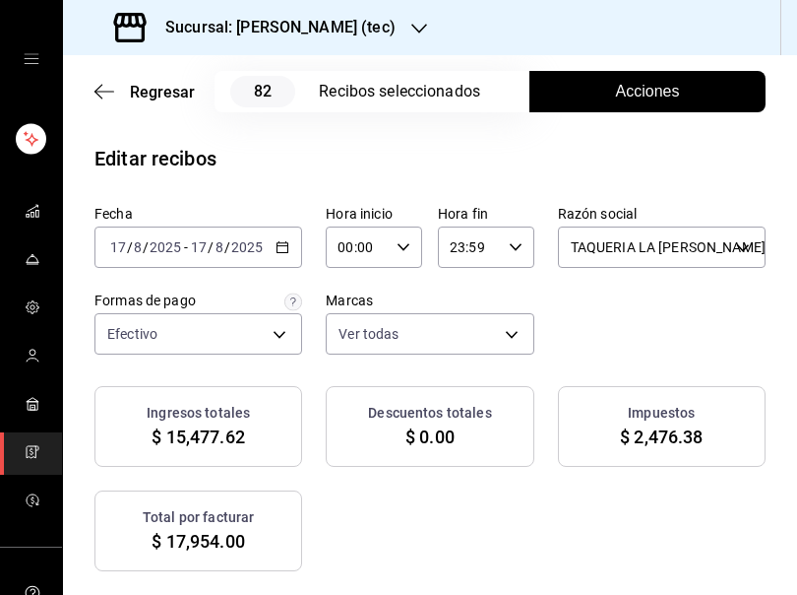
click at [607, 516] on div "Ingresos totales $ 15,477.62 Descuentos totales $ 0.00 Impuestos $ 2,476.38 Tot…" at bounding box center [429, 478] width 671 height 185
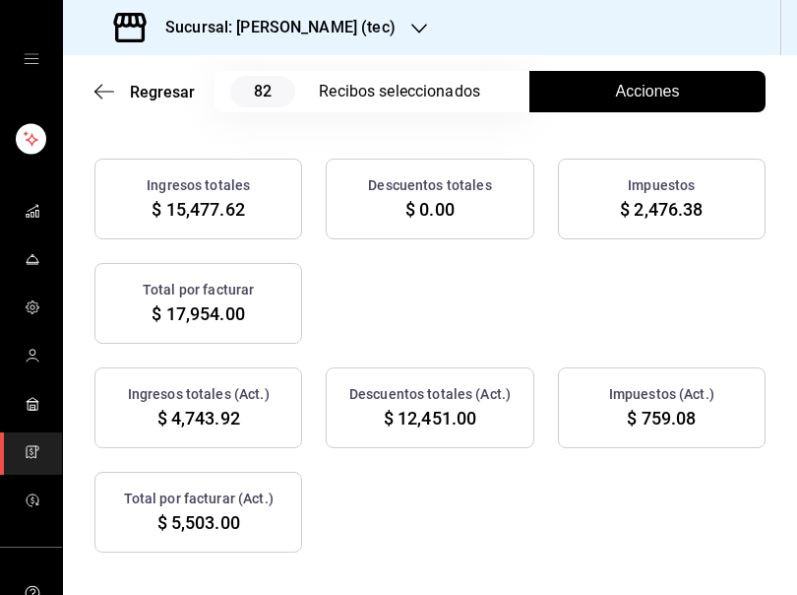
scroll to position [269, 0]
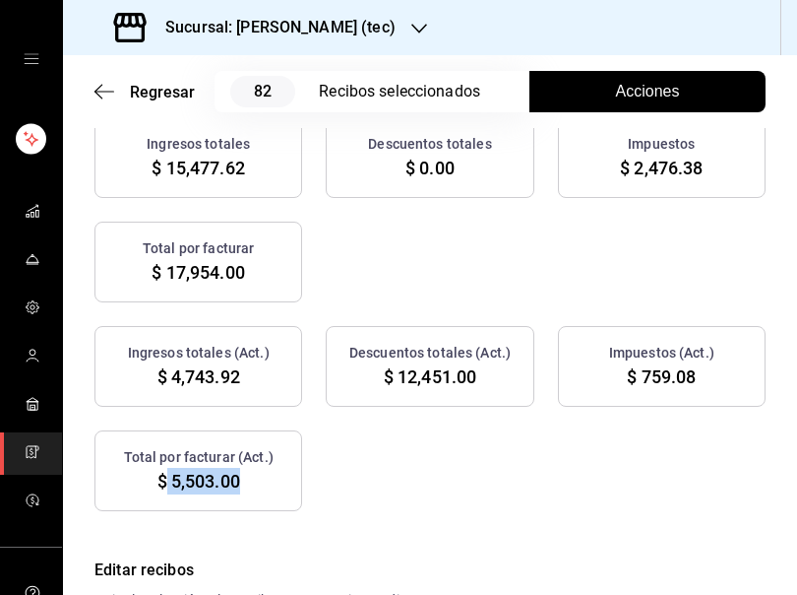
drag, startPoint x: 163, startPoint y: 479, endPoint x: 242, endPoint y: 479, distance: 78.7
click at [242, 479] on div "Total por facturar (Act.) $ 5,503.00" at bounding box center [198, 470] width 208 height 81
copy span "5,503.00"
click at [518, 276] on div "Ingresos totales $ 15,477.62 Descuentos totales $ 0.00 Impuestos $ 2,476.38 Tot…" at bounding box center [429, 209] width 671 height 185
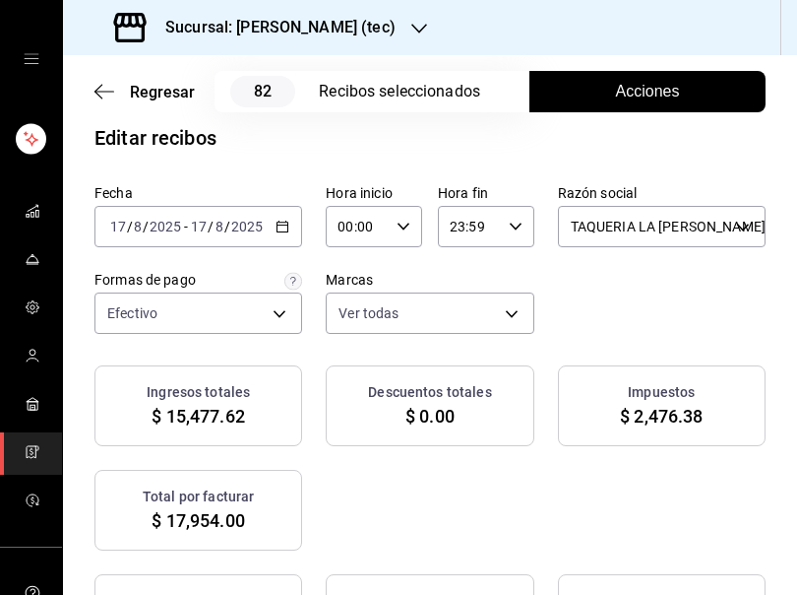
scroll to position [0, 0]
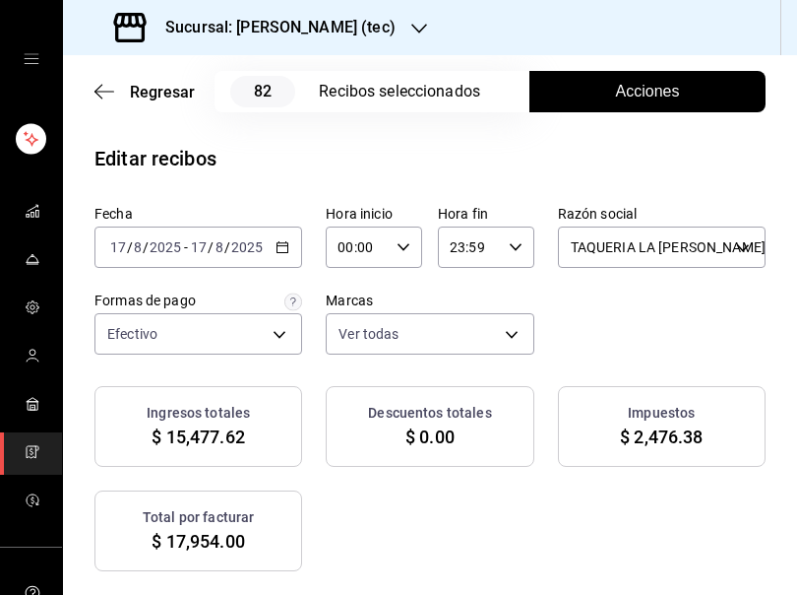
click at [281, 254] on div "2025-08-17 17 / 8 / 2025 - 2025-08-17 17 / 8 / 2025" at bounding box center [198, 246] width 208 height 41
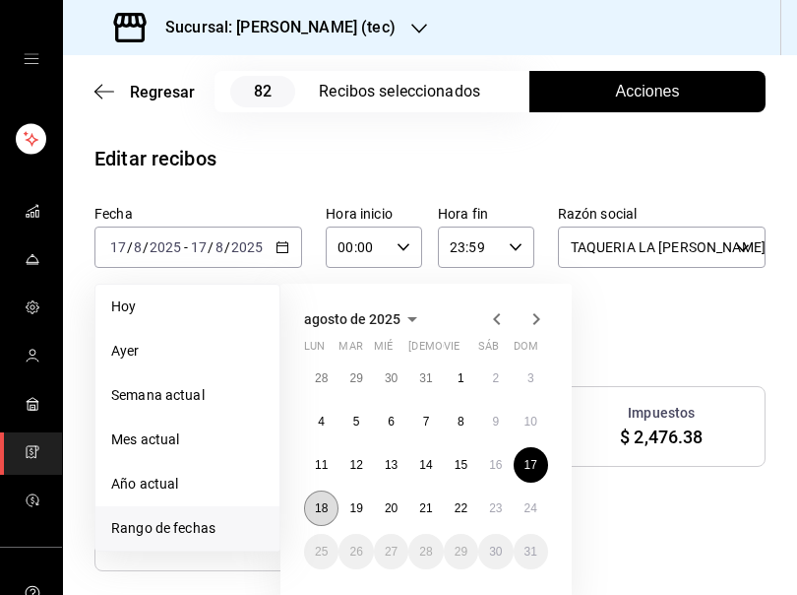
click at [321, 509] on abbr "18" at bounding box center [321, 508] width 13 height 14
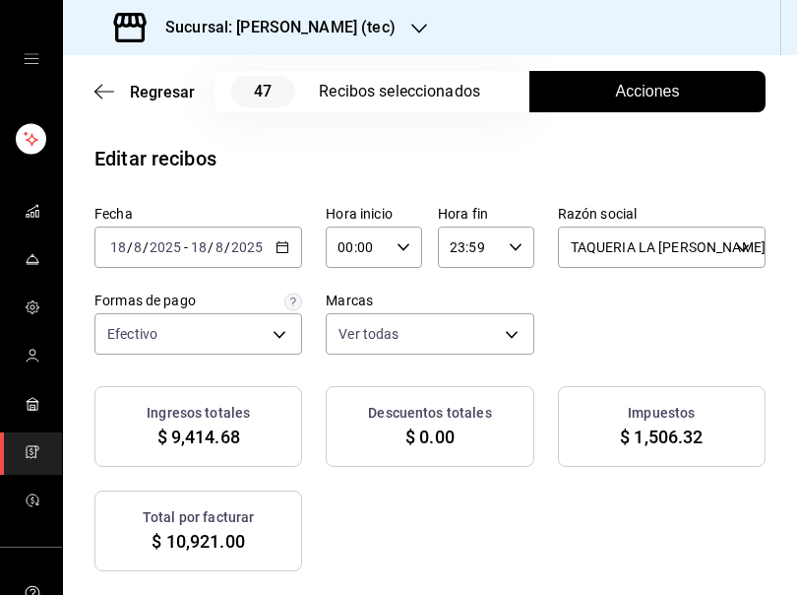
click at [626, 104] on button "Acciones" at bounding box center [648, 91] width 236 height 41
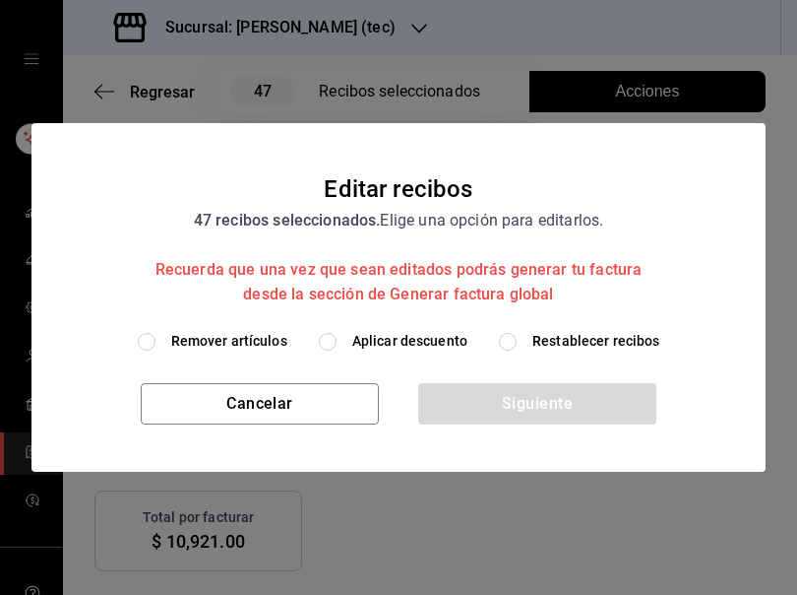
click at [214, 339] on span "Remover artículos" at bounding box center [229, 341] width 116 height 21
click at [156, 339] on input "Remover artículos" at bounding box center [147, 342] width 18 height 18
radio input "true"
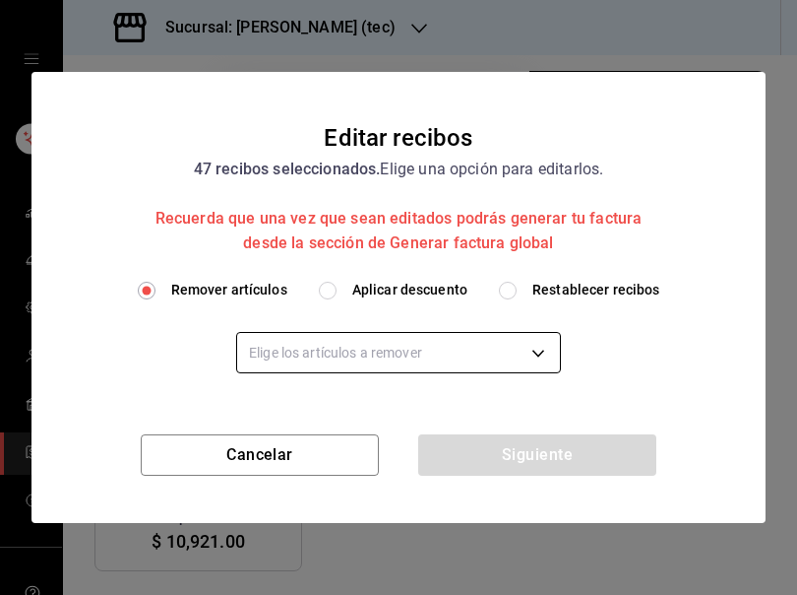
click at [305, 352] on body "Sucursal: Rosa Nautica (tec) Regresar 47 Recibos seleccionados Acciones Editar …" at bounding box center [398, 297] width 797 height 595
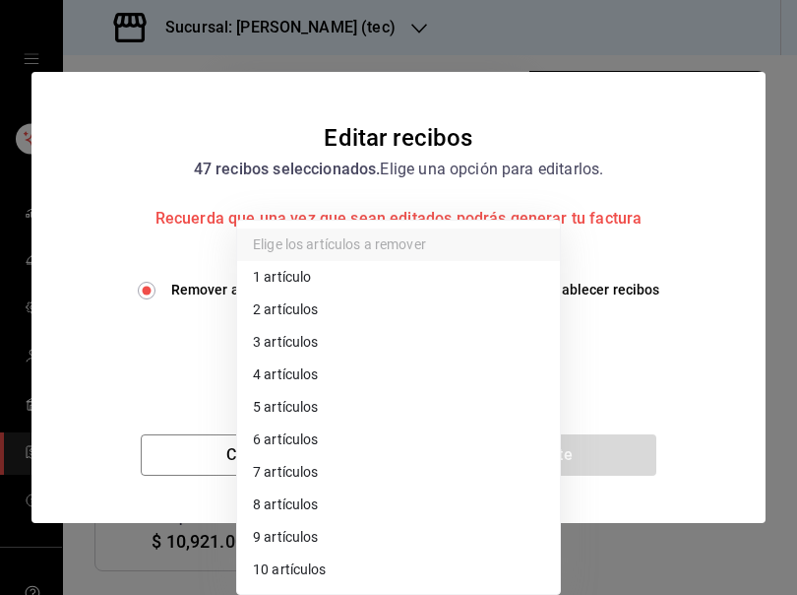
click at [303, 337] on li "3 artículos" at bounding box center [398, 342] width 323 height 32
type input "3"
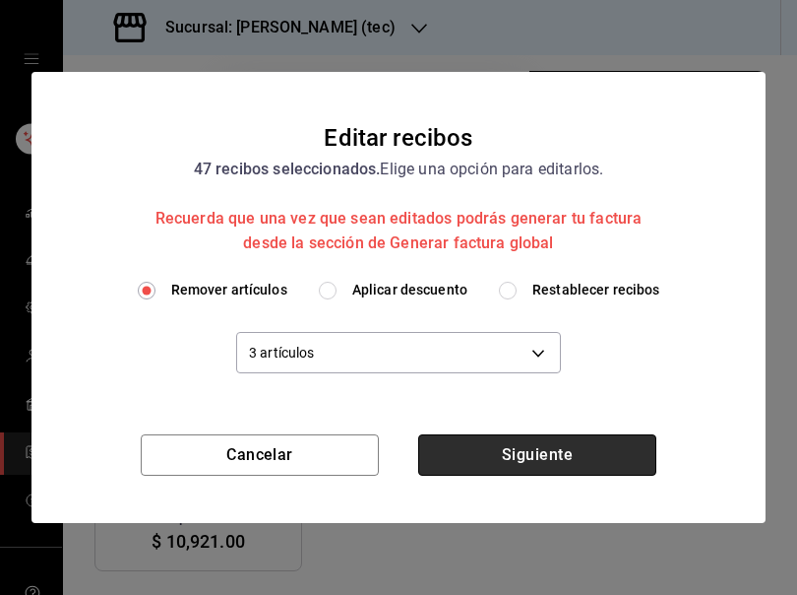
click at [560, 454] on button "Siguiente" at bounding box center [537, 454] width 238 height 41
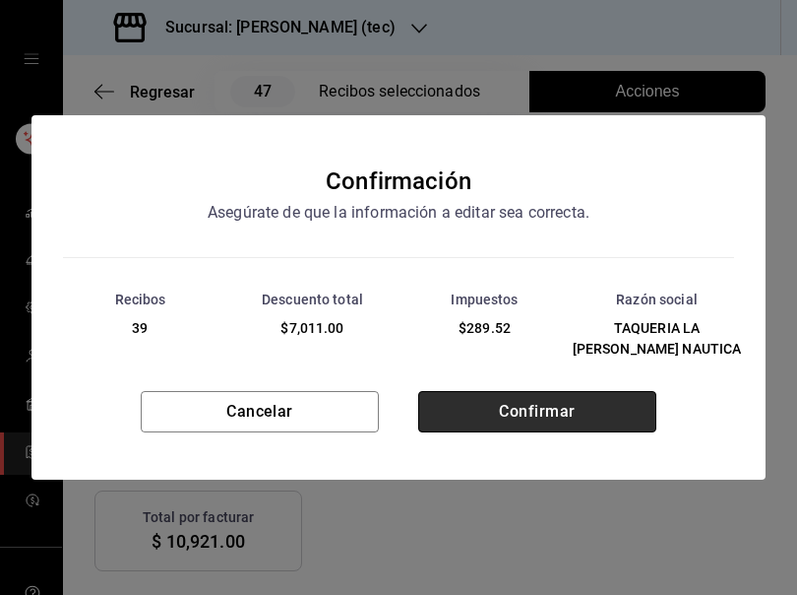
click at [519, 407] on button "Confirmar" at bounding box center [537, 411] width 238 height 41
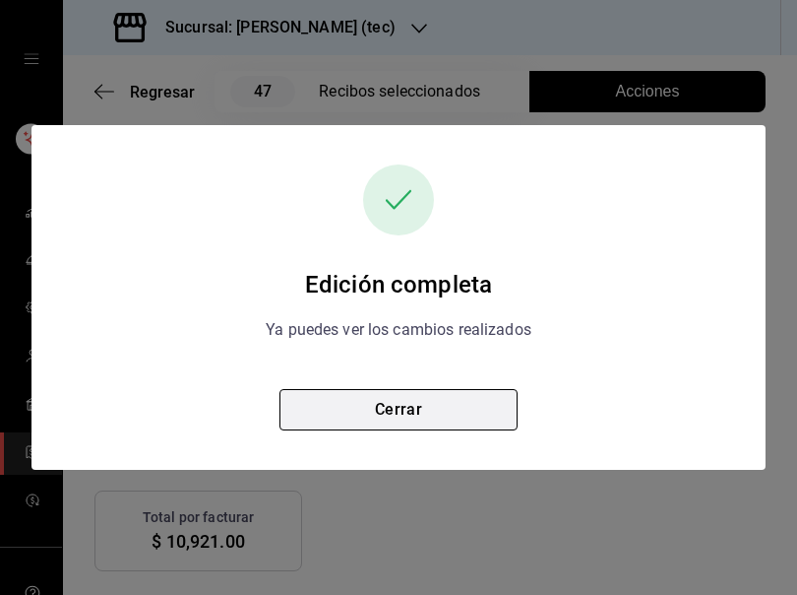
click at [428, 409] on button "Cerrar" at bounding box center [399, 409] width 238 height 41
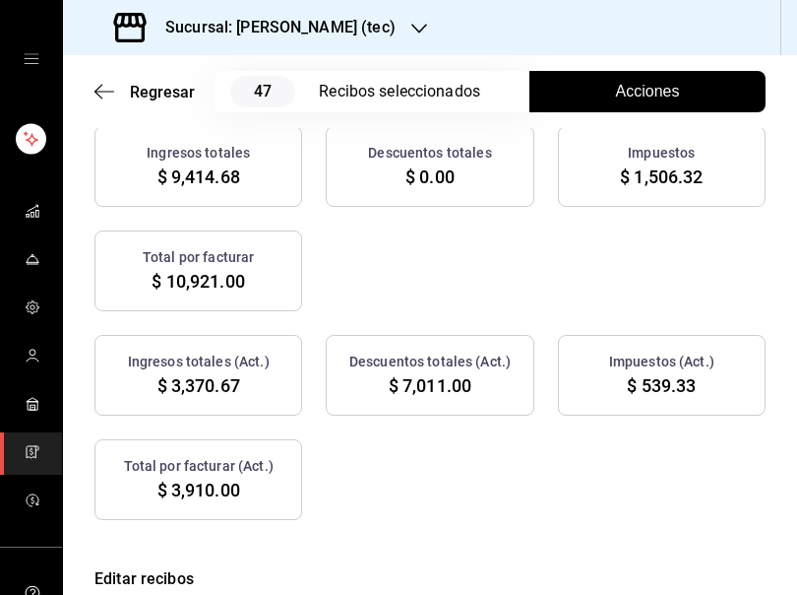
scroll to position [293, 0]
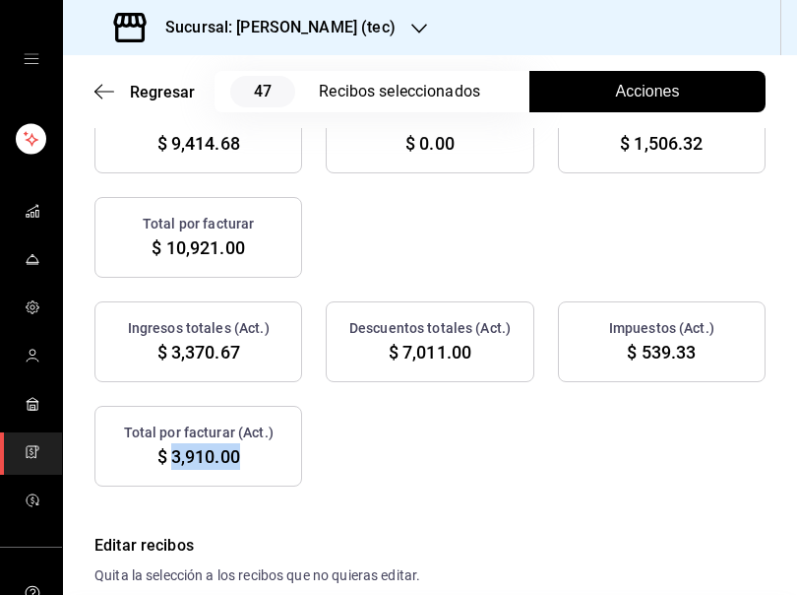
drag, startPoint x: 167, startPoint y: 457, endPoint x: 237, endPoint y: 470, distance: 71.0
click at [237, 470] on div "Total por facturar (Act.) $ 3,910.00" at bounding box center [198, 446] width 208 height 81
copy span "3,910.00"
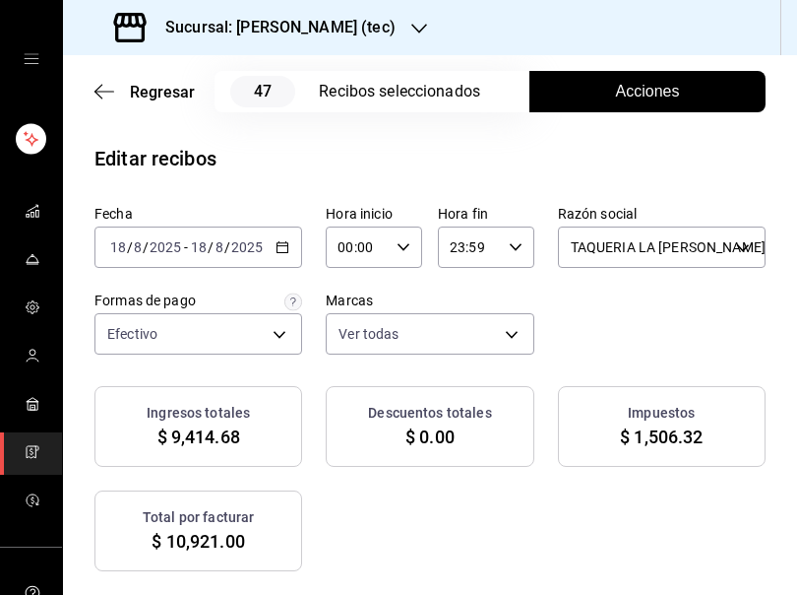
click at [281, 243] on \(Stroke\) "button" at bounding box center [283, 247] width 12 height 11
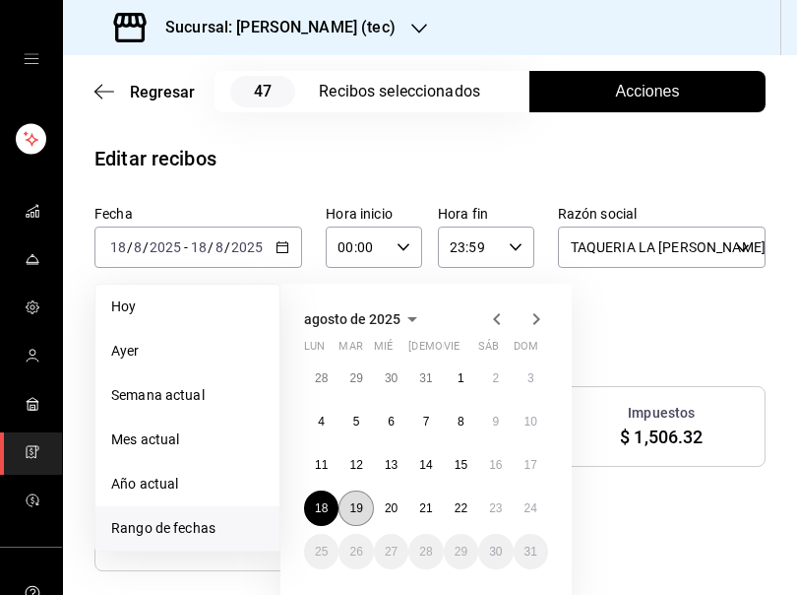
click at [358, 511] on abbr "19" at bounding box center [355, 508] width 13 height 14
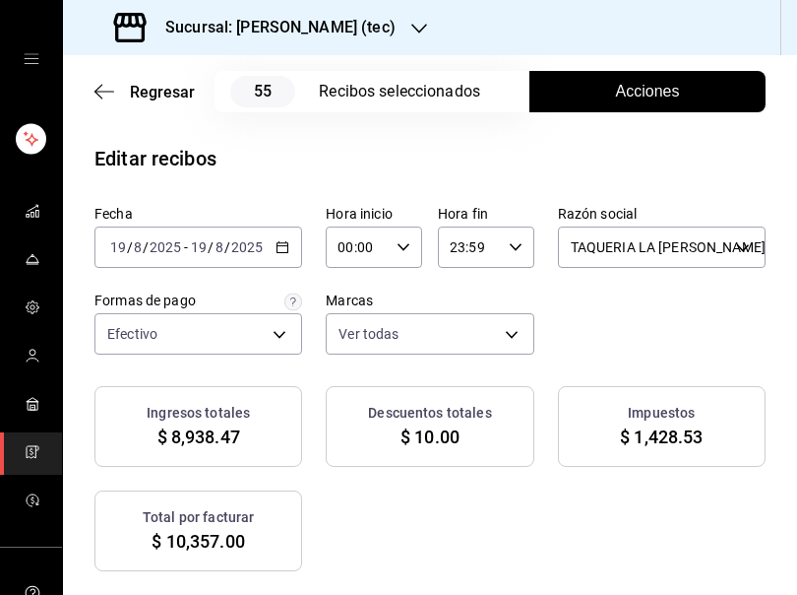
click at [644, 86] on span "Acciones" at bounding box center [648, 92] width 64 height 24
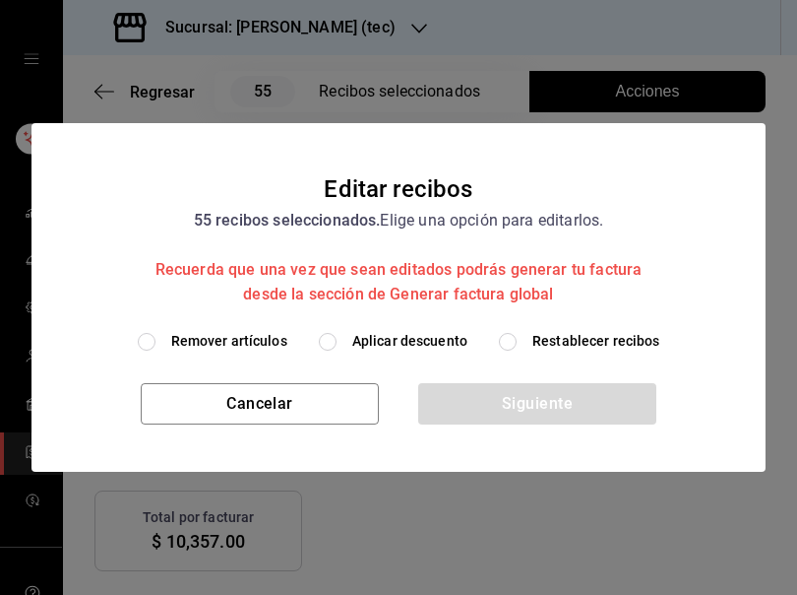
click at [259, 344] on span "Remover artículos" at bounding box center [229, 341] width 116 height 21
click at [156, 344] on input "Remover artículos" at bounding box center [147, 342] width 18 height 18
radio input "true"
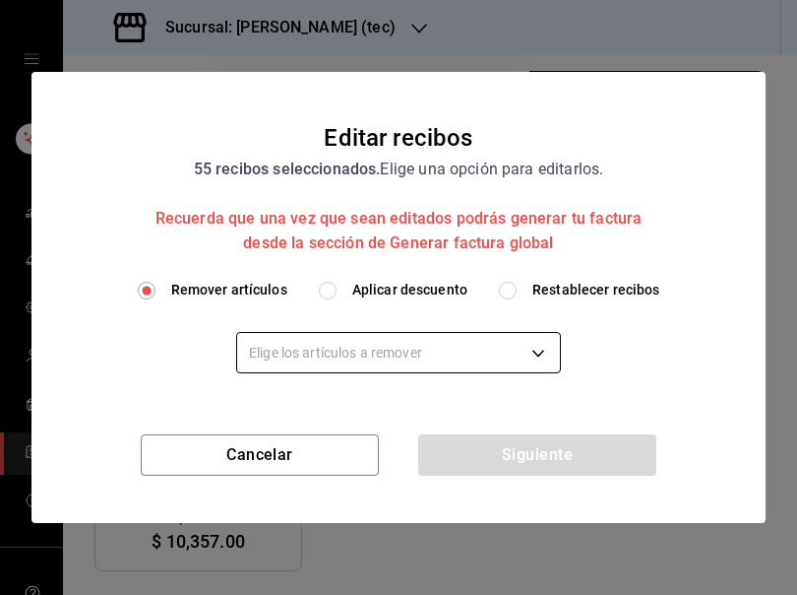
click at [298, 352] on body "Sucursal: Rosa Nautica (tec) Regresar 55 Recibos seleccionados Acciones Editar …" at bounding box center [398, 297] width 797 height 595
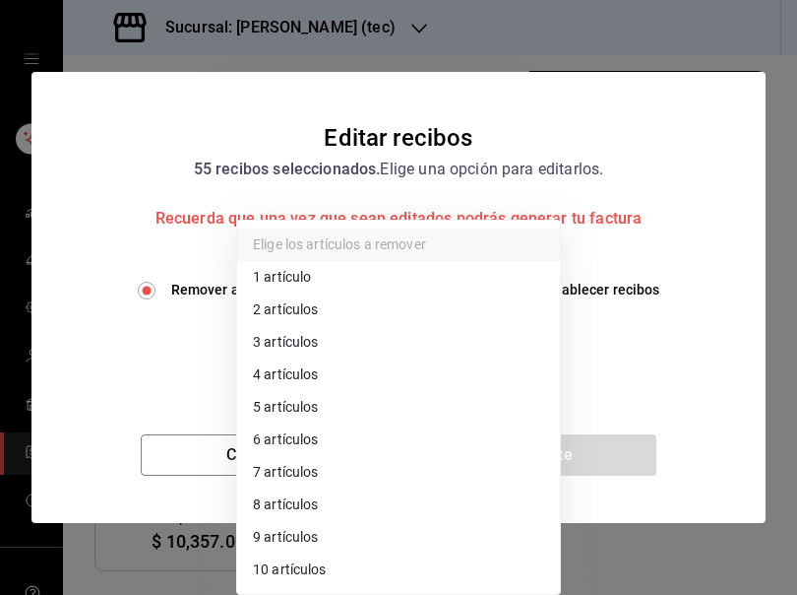
click at [298, 352] on li "3 artículos" at bounding box center [398, 342] width 323 height 32
type input "3"
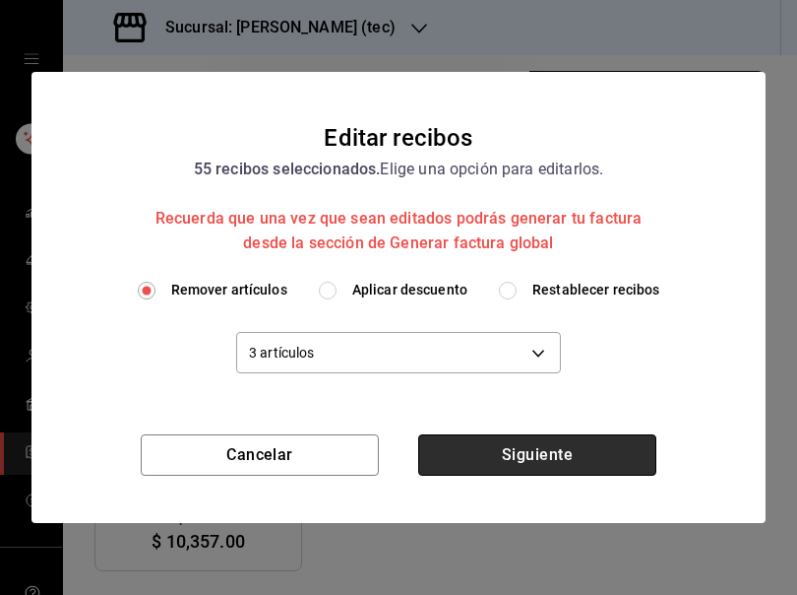
click at [508, 450] on button "Siguiente" at bounding box center [537, 454] width 238 height 41
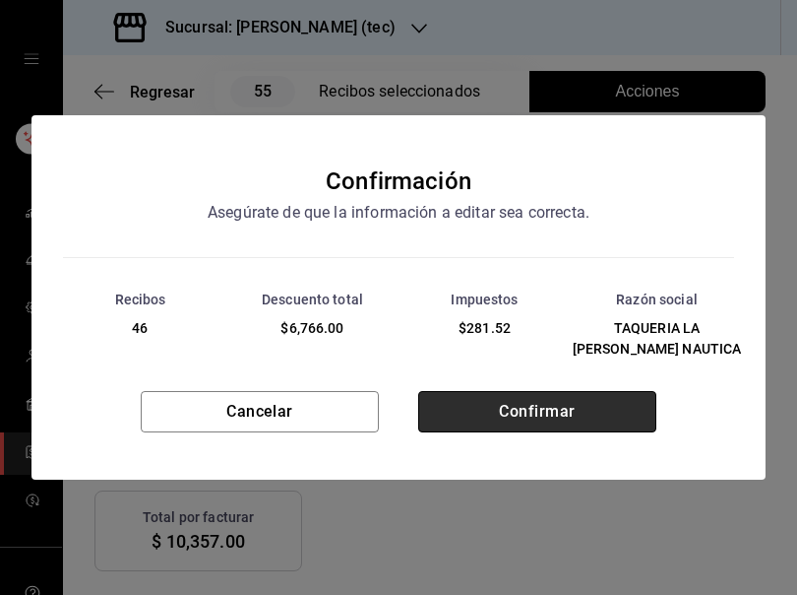
click at [523, 416] on button "Confirmar" at bounding box center [537, 411] width 238 height 41
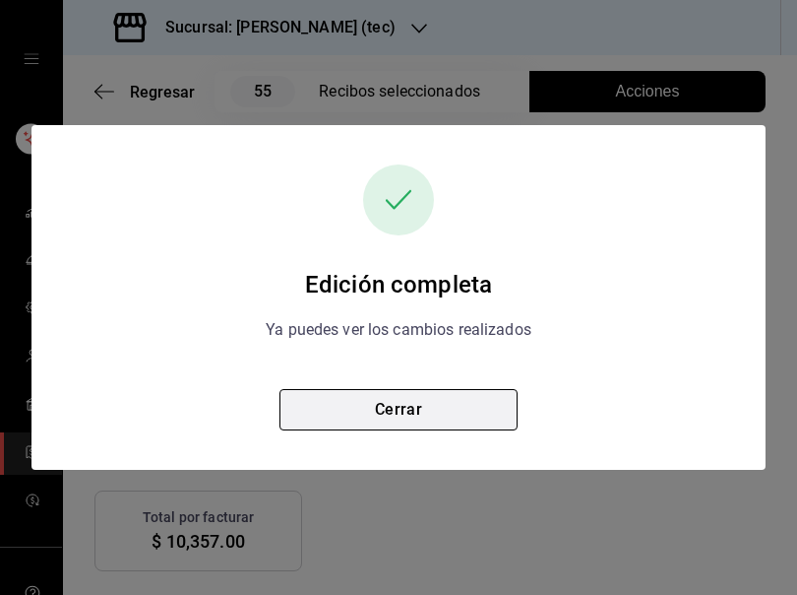
click at [412, 414] on button "Cerrar" at bounding box center [399, 409] width 238 height 41
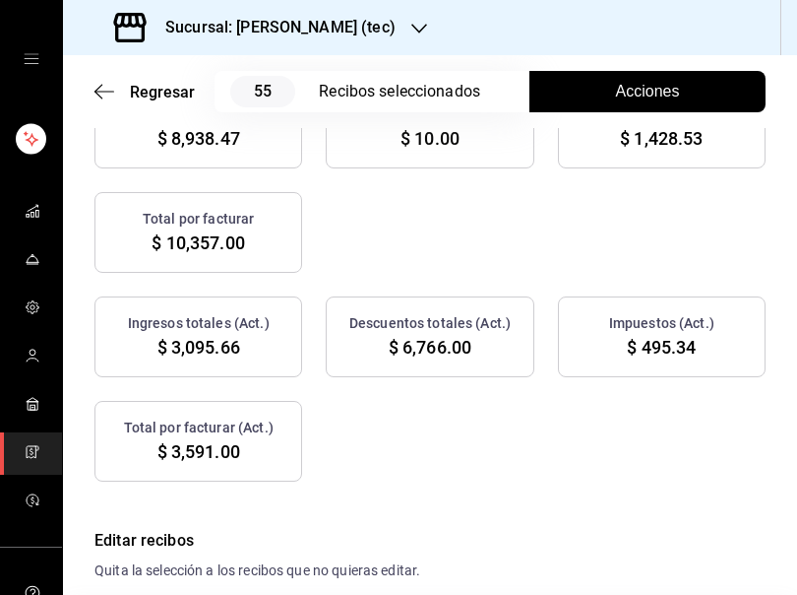
scroll to position [344, 0]
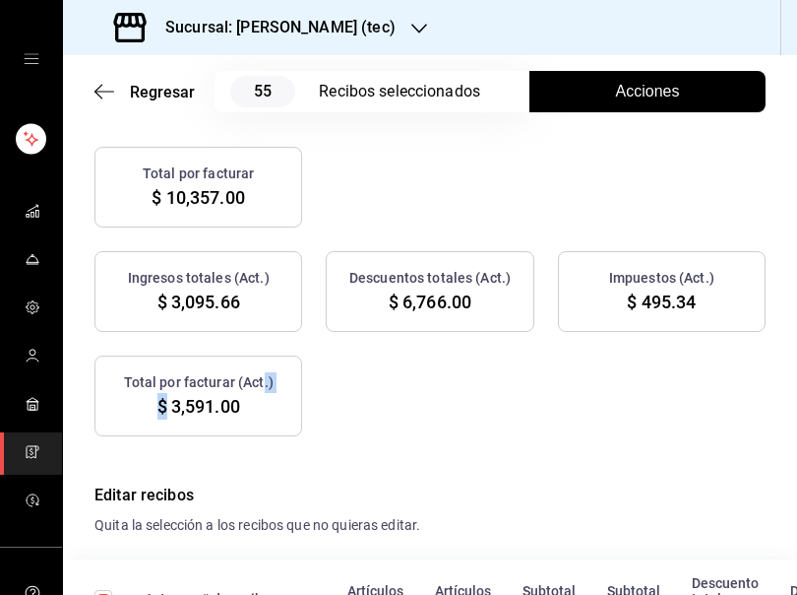
drag, startPoint x: 165, startPoint y: 405, endPoint x: 261, endPoint y: 411, distance: 95.7
click at [261, 411] on div "Total por facturar (Act.) $ 3,591.00" at bounding box center [198, 395] width 208 height 81
click at [254, 408] on div "Total por facturar (Act.) $ 3,591.00" at bounding box center [198, 395] width 208 height 81
drag, startPoint x: 237, startPoint y: 405, endPoint x: 173, endPoint y: 409, distance: 64.2
click at [173, 409] on span "$ 3,591.00" at bounding box center [198, 406] width 83 height 27
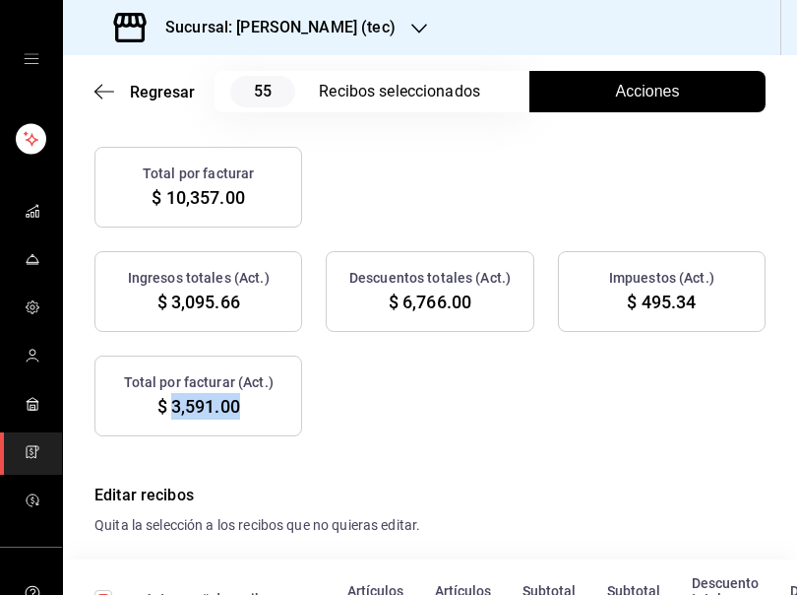
copy span "3,591.00"
click at [546, 408] on div "Ingresos totales (Act.) $ 3,095.66 Descuentos totales (Act.) $ 6,766.00 Impuest…" at bounding box center [429, 343] width 671 height 185
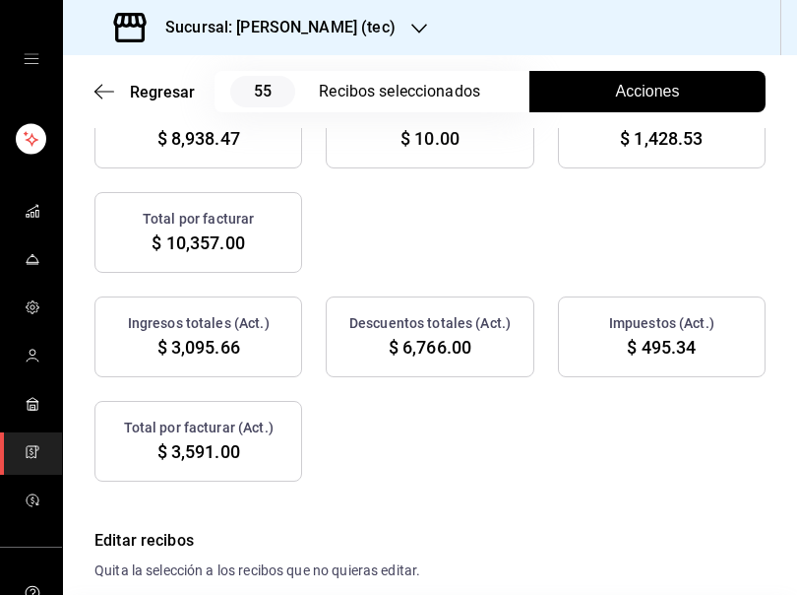
scroll to position [0, 0]
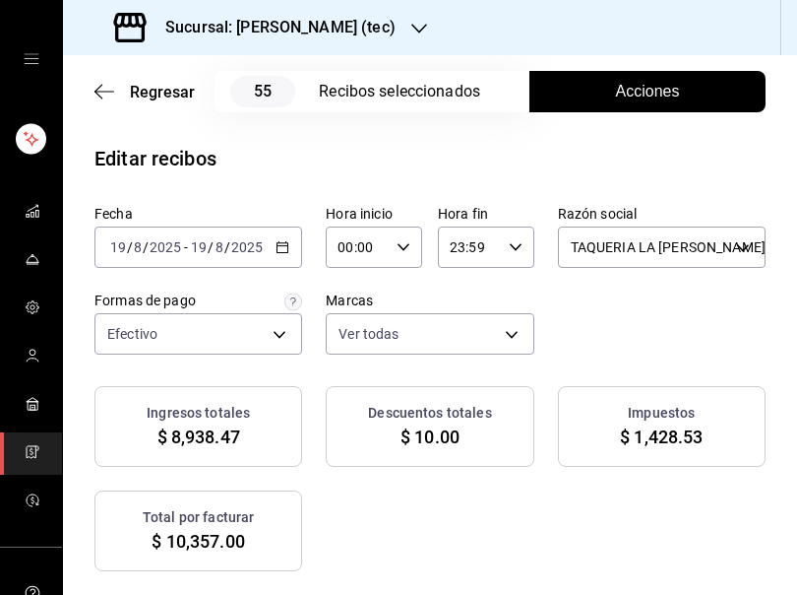
click at [283, 243] on \(Stroke\) "button" at bounding box center [283, 247] width 12 height 11
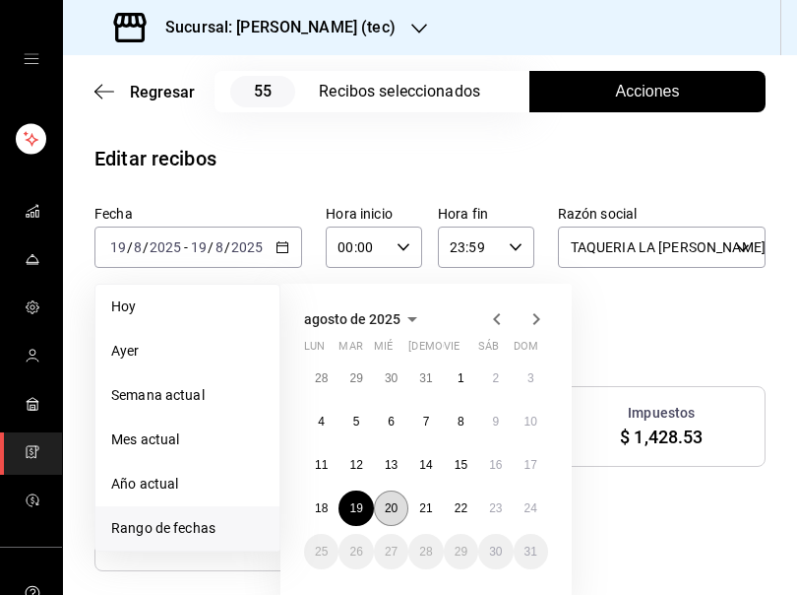
click at [391, 505] on abbr "20" at bounding box center [391, 508] width 13 height 14
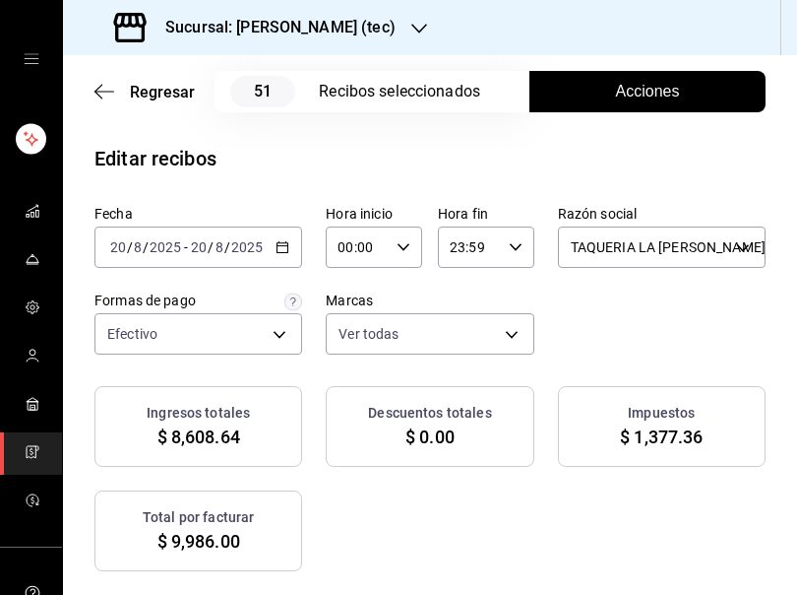
click at [706, 326] on div "Fecha 2025-08-20 20 / 8 / 2025 - 2025-08-20 20 / 8 / 2025 Hora inicio 00:00 Hor…" at bounding box center [429, 280] width 671 height 150
click at [636, 90] on span "Acciones" at bounding box center [648, 92] width 64 height 24
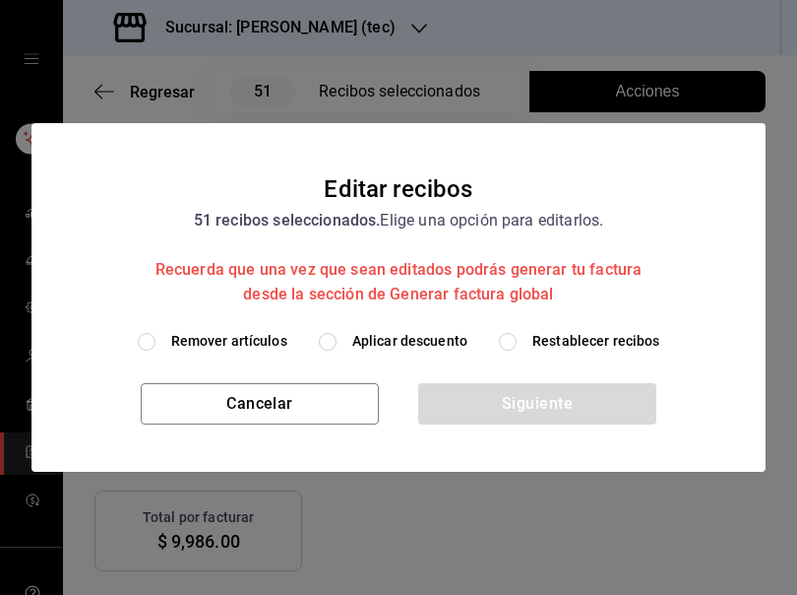
click at [253, 338] on span "Remover artículos" at bounding box center [229, 341] width 116 height 21
click at [156, 338] on input "Remover artículos" at bounding box center [147, 342] width 18 height 18
radio input "true"
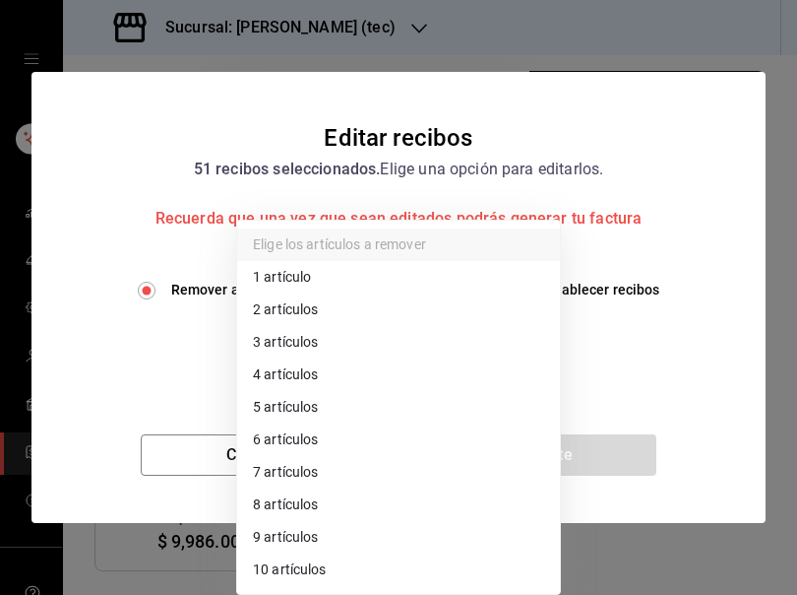
click at [253, 338] on body "Sucursal: Rosa Nautica (tec) Regresar 51 Recibos seleccionados Acciones Editar …" at bounding box center [398, 297] width 797 height 595
click at [293, 341] on li "3 artículos" at bounding box center [398, 342] width 323 height 32
type input "3"
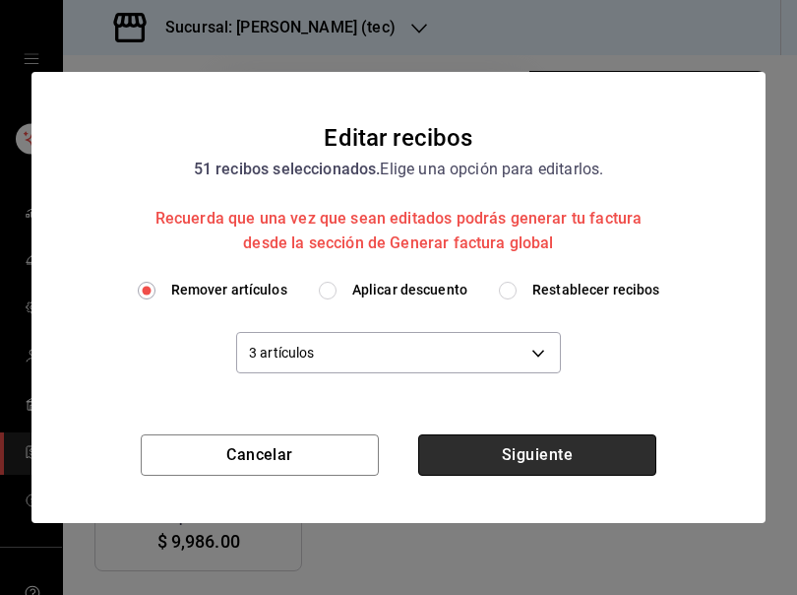
click at [555, 455] on button "Siguiente" at bounding box center [537, 454] width 238 height 41
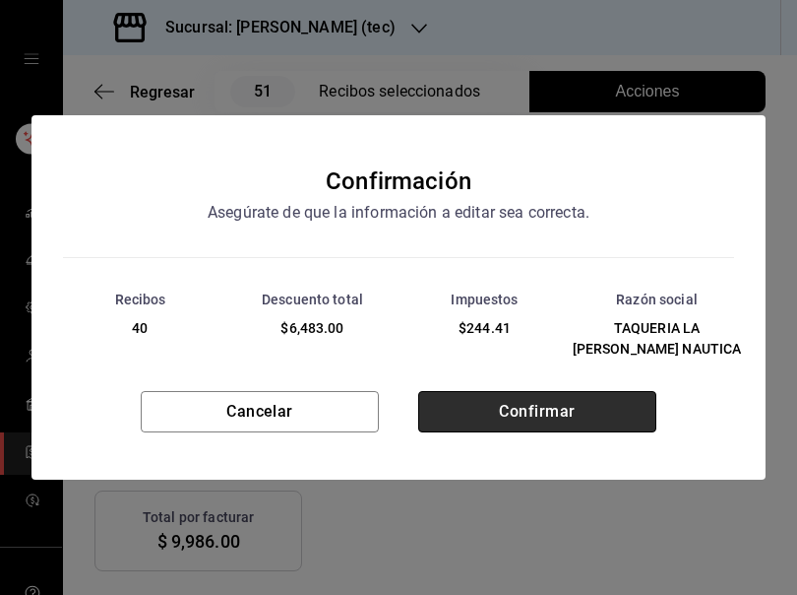
click at [534, 400] on button "Confirmar" at bounding box center [537, 411] width 238 height 41
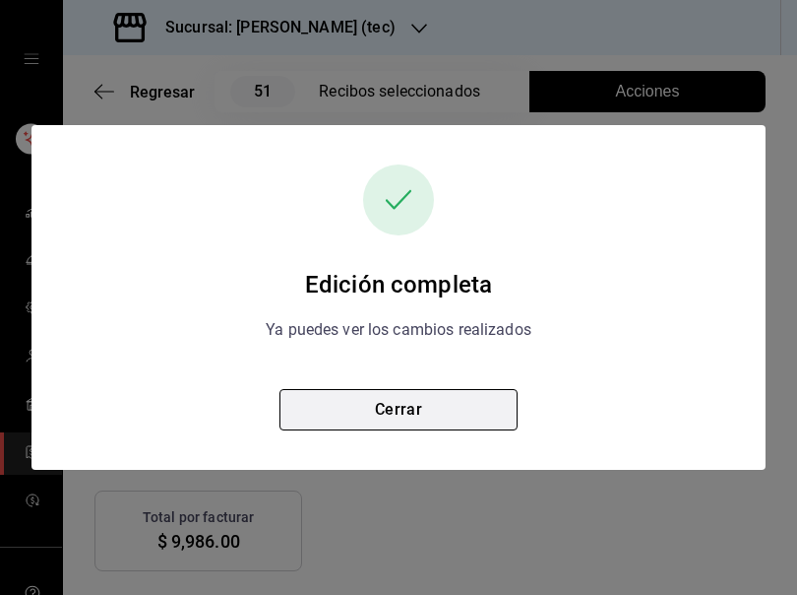
click at [436, 408] on button "Cerrar" at bounding box center [399, 409] width 238 height 41
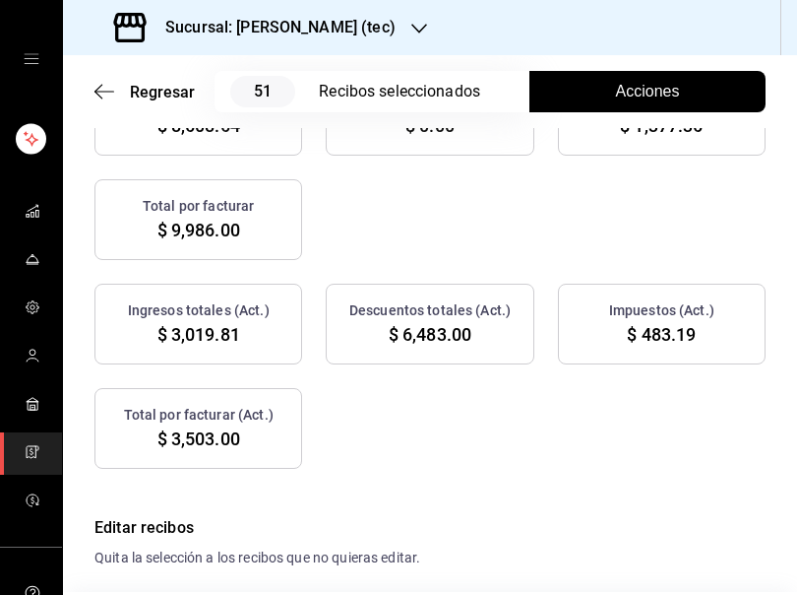
scroll to position [341, 0]
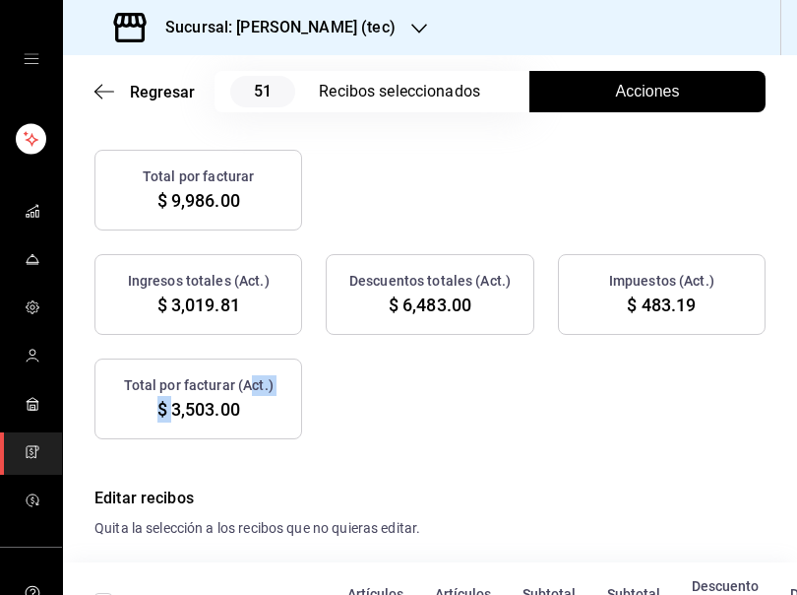
drag, startPoint x: 168, startPoint y: 408, endPoint x: 249, endPoint y: 406, distance: 80.7
click at [249, 406] on div "Total por facturar (Act.) $ 3,503.00" at bounding box center [198, 398] width 208 height 81
drag, startPoint x: 249, startPoint y: 406, endPoint x: 235, endPoint y: 408, distance: 14.1
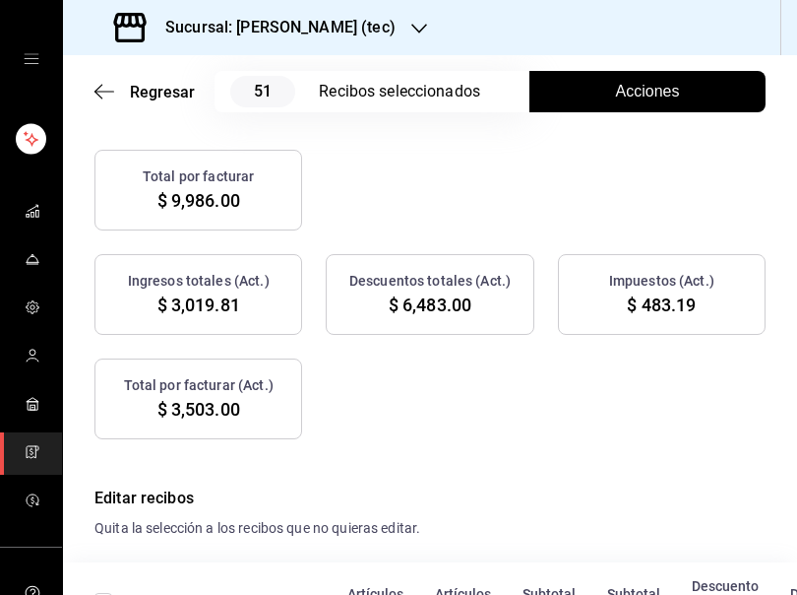
click at [235, 408] on span "$ 3,503.00" at bounding box center [198, 409] width 83 height 27
drag, startPoint x: 235, startPoint y: 408, endPoint x: 172, endPoint y: 408, distance: 63.0
click at [172, 408] on span "$ 3,503.00" at bounding box center [198, 409] width 83 height 27
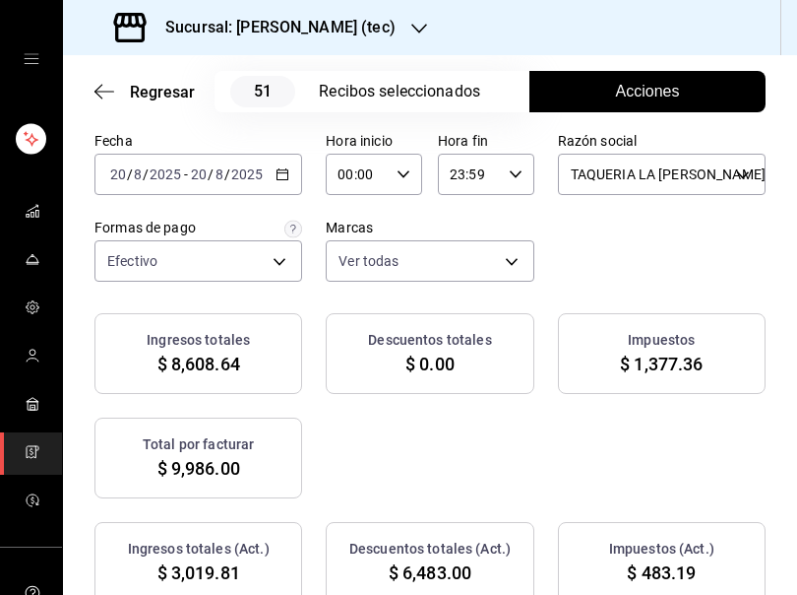
scroll to position [36, 0]
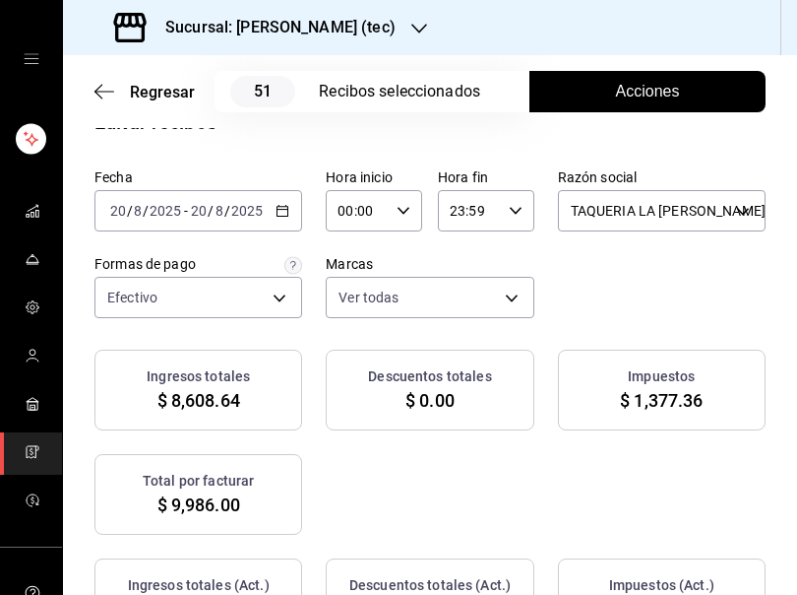
click at [286, 212] on div "2025-08-20 20 / 8 / 2025 - 2025-08-20 20 / 8 / 2025" at bounding box center [198, 210] width 208 height 41
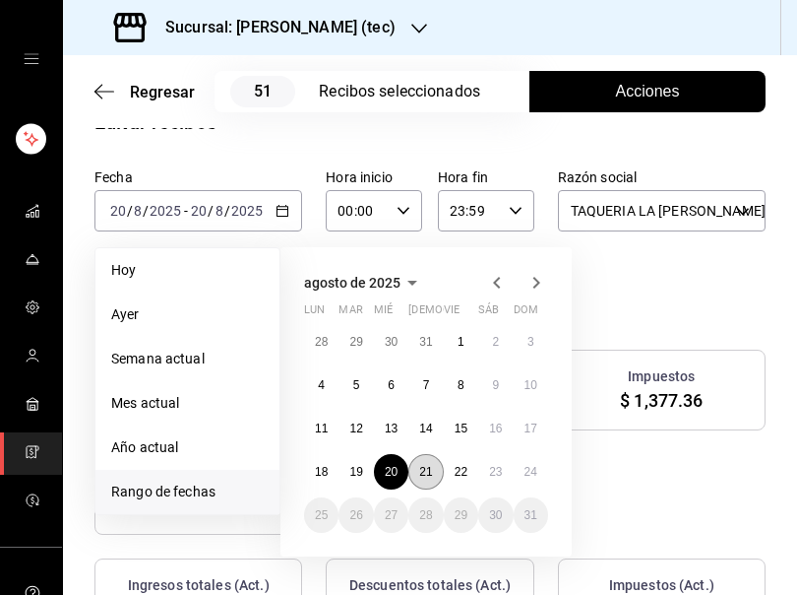
click at [420, 473] on abbr "21" at bounding box center [425, 472] width 13 height 14
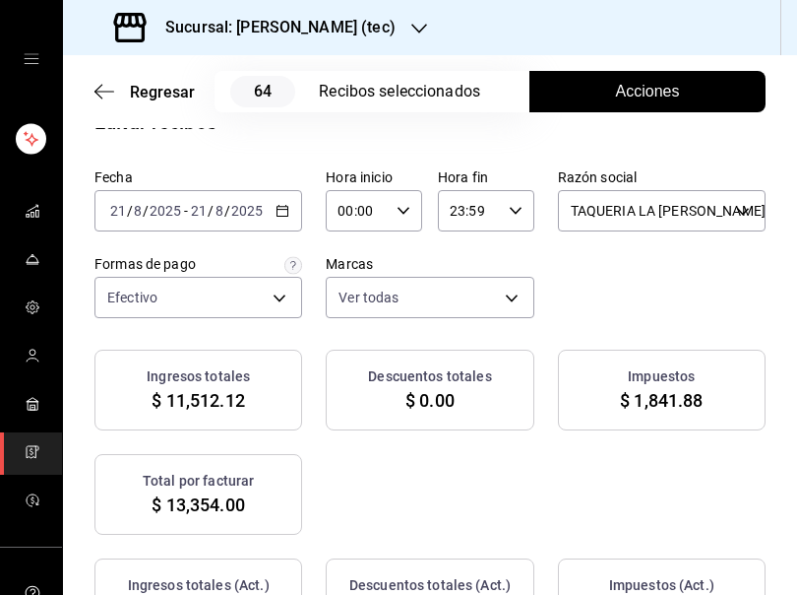
click at [582, 454] on div "Ingresos totales $ 11,512.12 Descuentos totales $ 0.00 Impuestos $ 1,841.88 Tot…" at bounding box center [429, 441] width 671 height 185
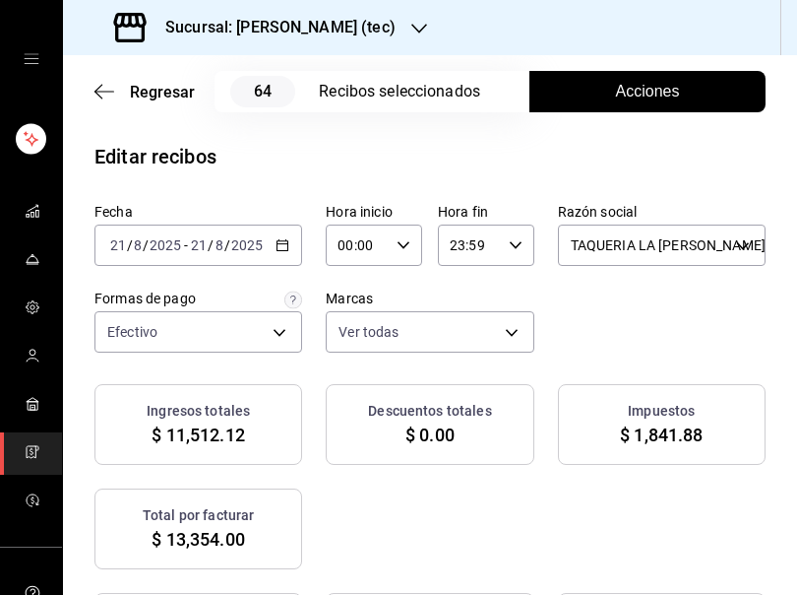
scroll to position [0, 0]
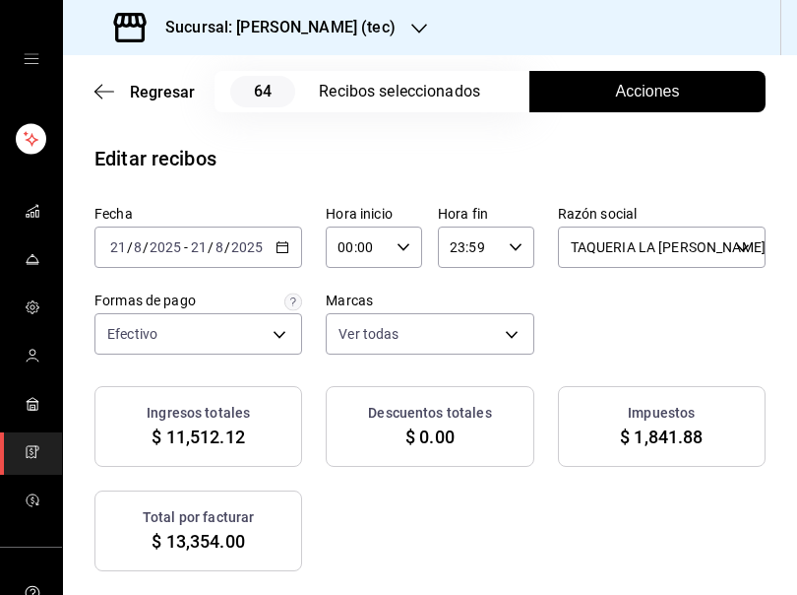
click at [634, 93] on span "Acciones" at bounding box center [648, 92] width 64 height 24
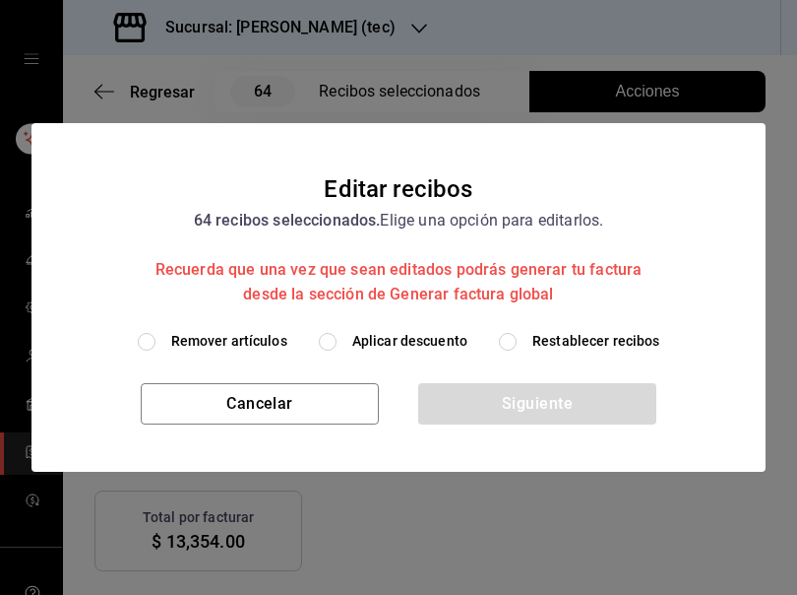
click at [211, 347] on span "Remover artículos" at bounding box center [229, 341] width 116 height 21
click at [156, 347] on input "Remover artículos" at bounding box center [147, 342] width 18 height 18
radio input "true"
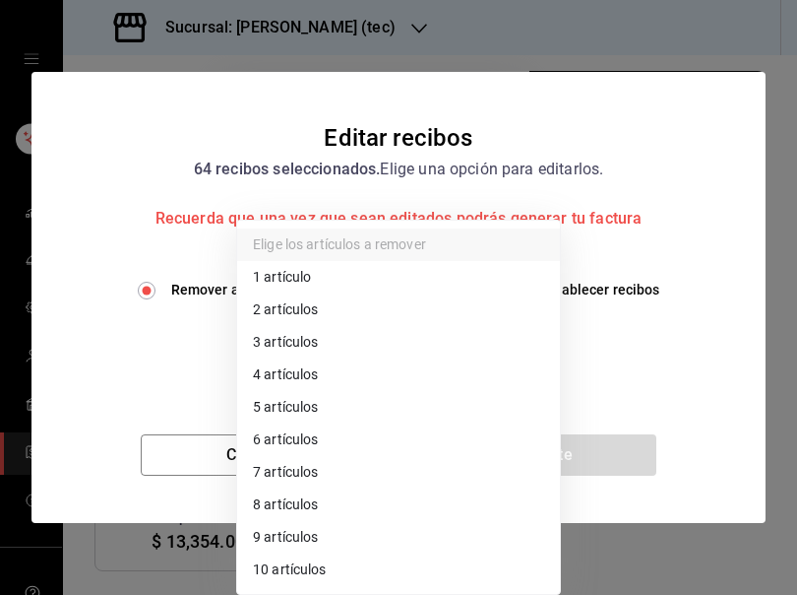
click at [319, 350] on body "Sucursal: Rosa Nautica (tec) Regresar 64 Recibos seleccionados Acciones Editar …" at bounding box center [398, 297] width 797 height 595
click at [319, 350] on li "3 artículos" at bounding box center [398, 342] width 323 height 32
type input "3"
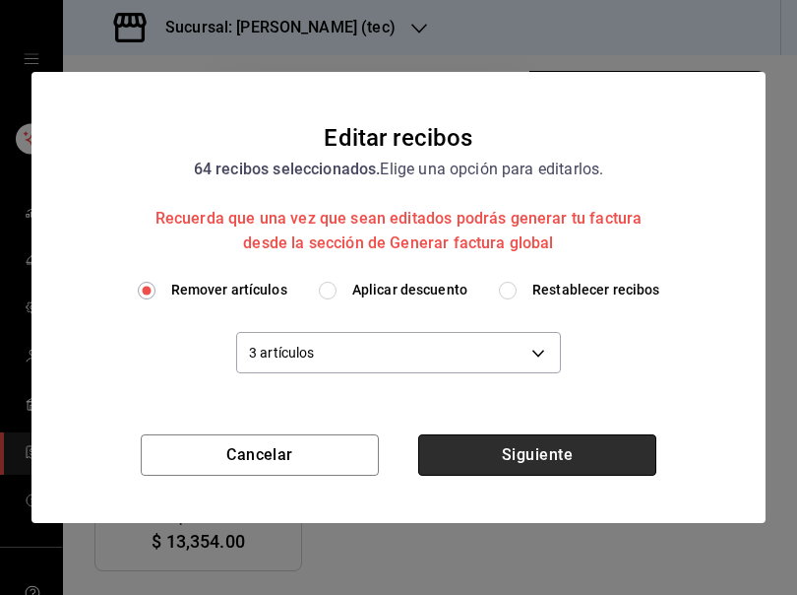
click at [535, 460] on button "Siguiente" at bounding box center [537, 454] width 238 height 41
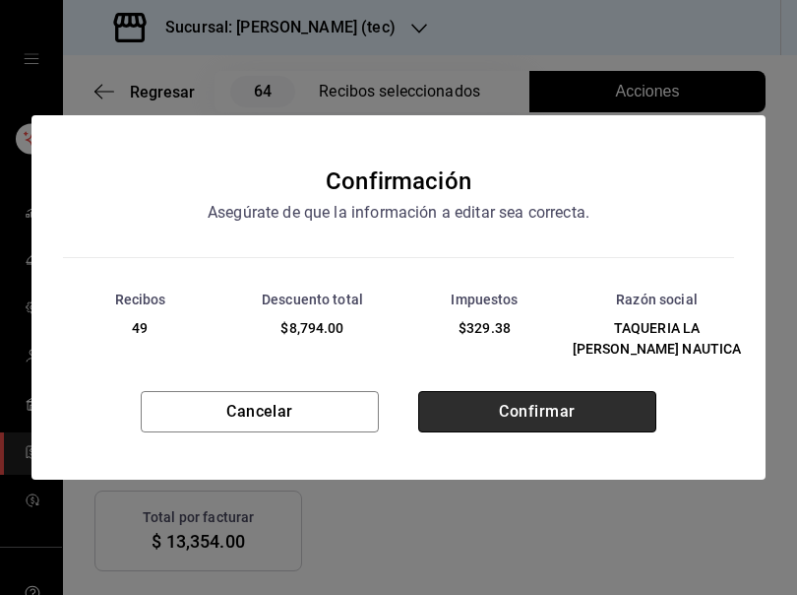
click at [533, 416] on button "Confirmar" at bounding box center [537, 411] width 238 height 41
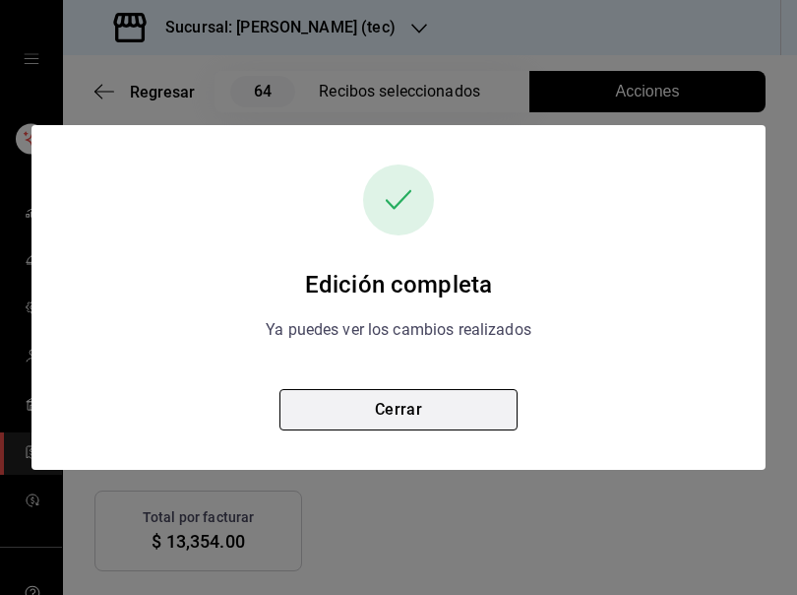
click at [389, 408] on button "Cerrar" at bounding box center [399, 409] width 238 height 41
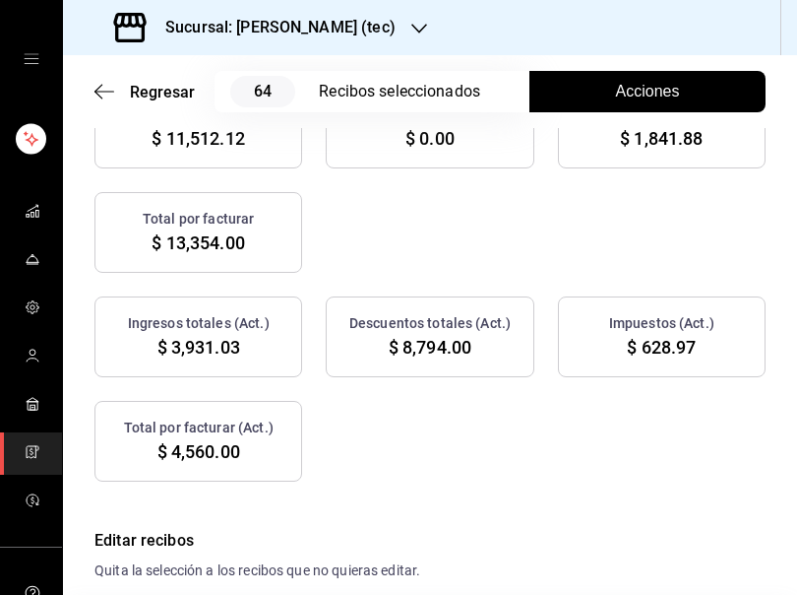
scroll to position [316, 0]
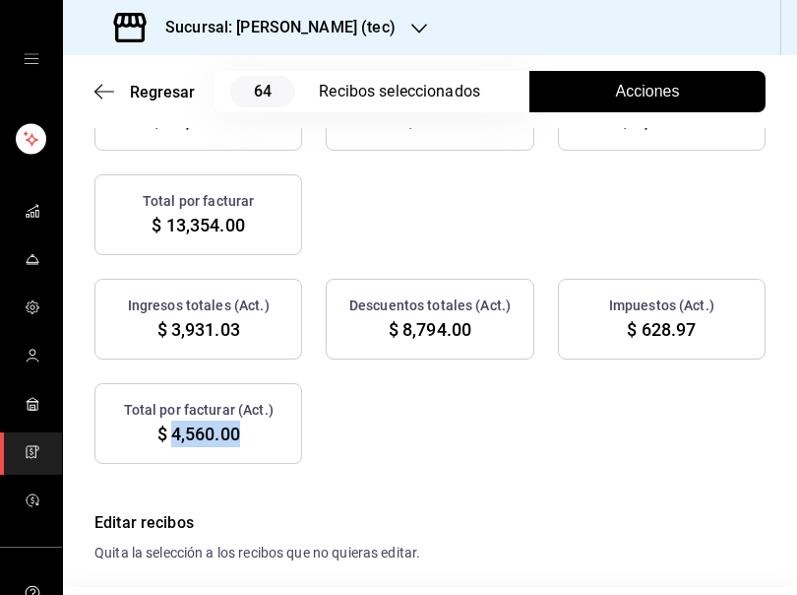
drag, startPoint x: 168, startPoint y: 435, endPoint x: 236, endPoint y: 445, distance: 68.6
click at [236, 445] on span "$ 4,560.00" at bounding box center [198, 433] width 83 height 27
click at [660, 86] on span "Acciones" at bounding box center [648, 92] width 64 height 24
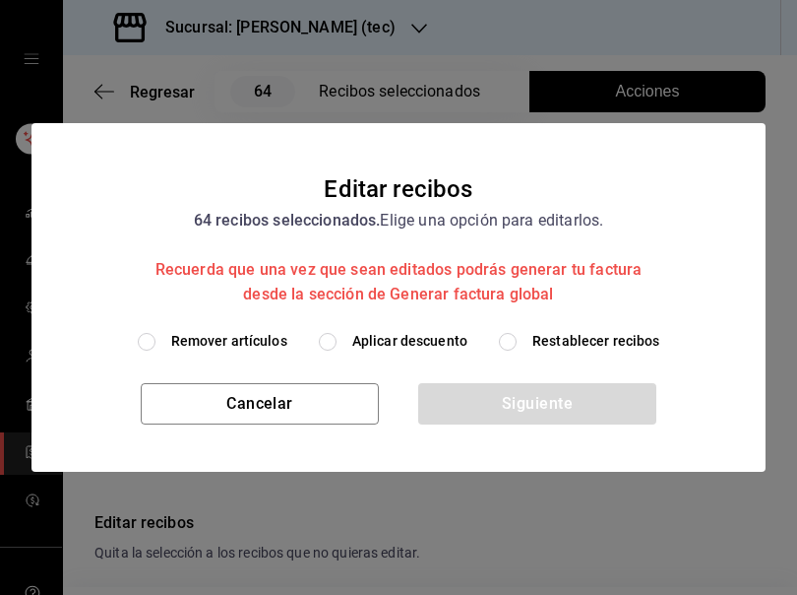
click at [524, 343] on label "Restablecer recibos" at bounding box center [579, 341] width 161 height 21
click at [517, 343] on input "Restablecer recibos" at bounding box center [508, 342] width 18 height 18
radio input "true"
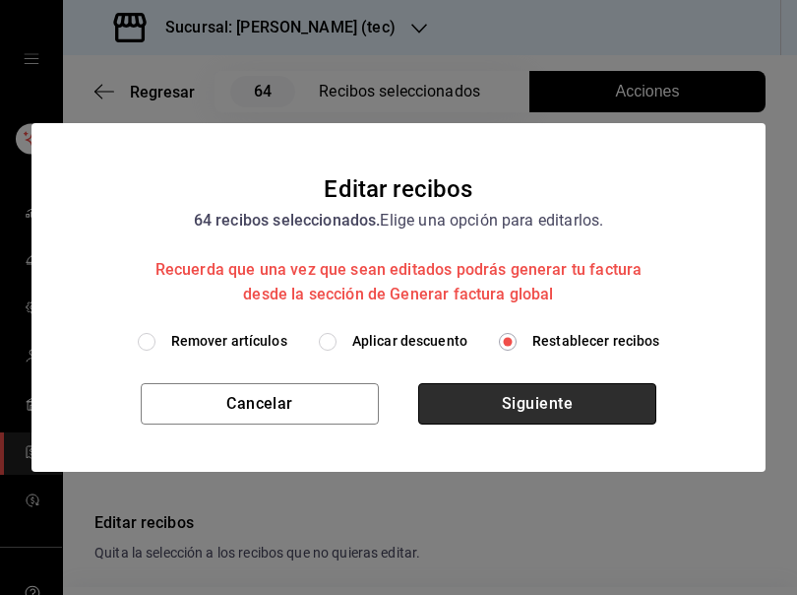
click at [536, 408] on button "Siguiente" at bounding box center [537, 403] width 238 height 41
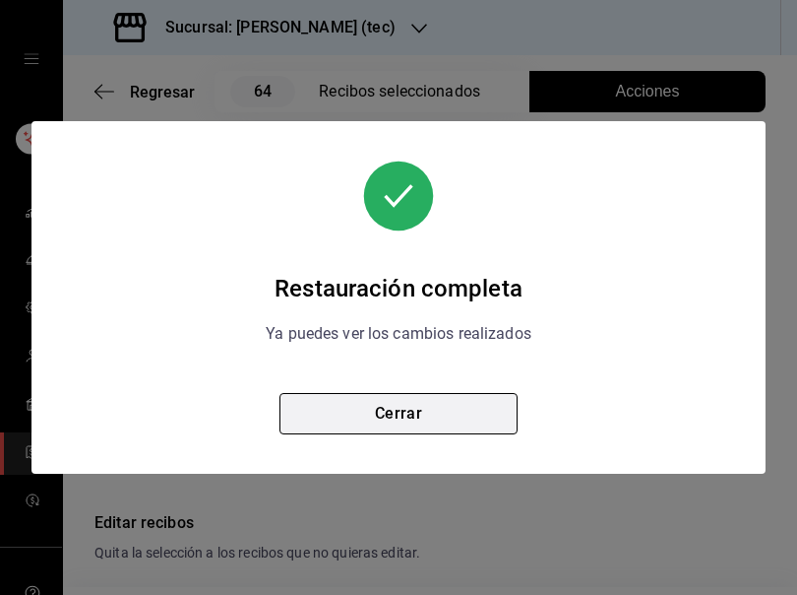
click at [439, 399] on button "Cerrar" at bounding box center [399, 413] width 238 height 41
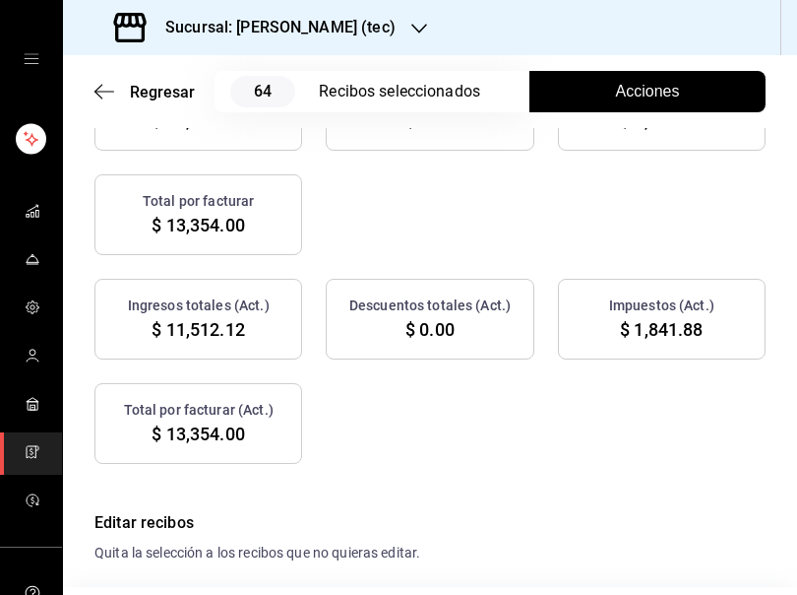
click at [629, 85] on span "Acciones" at bounding box center [648, 92] width 64 height 24
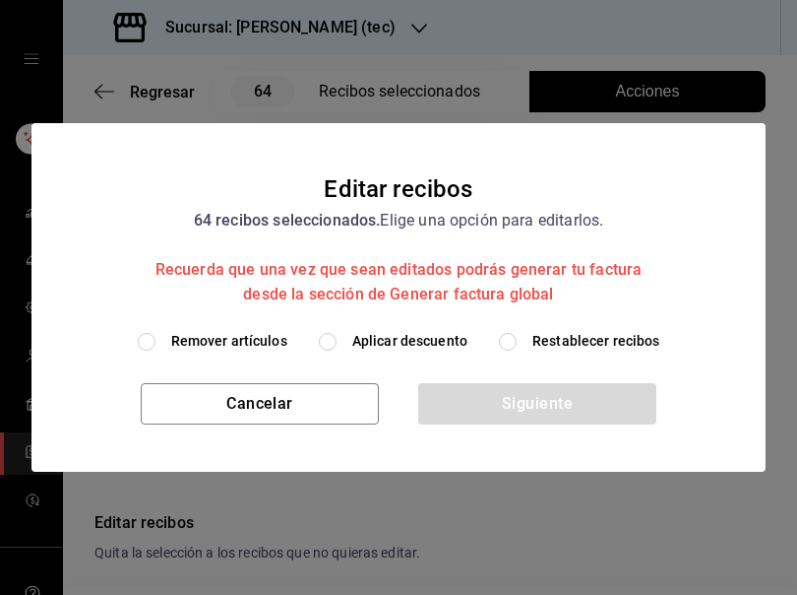
click at [220, 346] on span "Remover artículos" at bounding box center [229, 341] width 116 height 21
click at [156, 346] on input "Remover artículos" at bounding box center [147, 342] width 18 height 18
radio input "true"
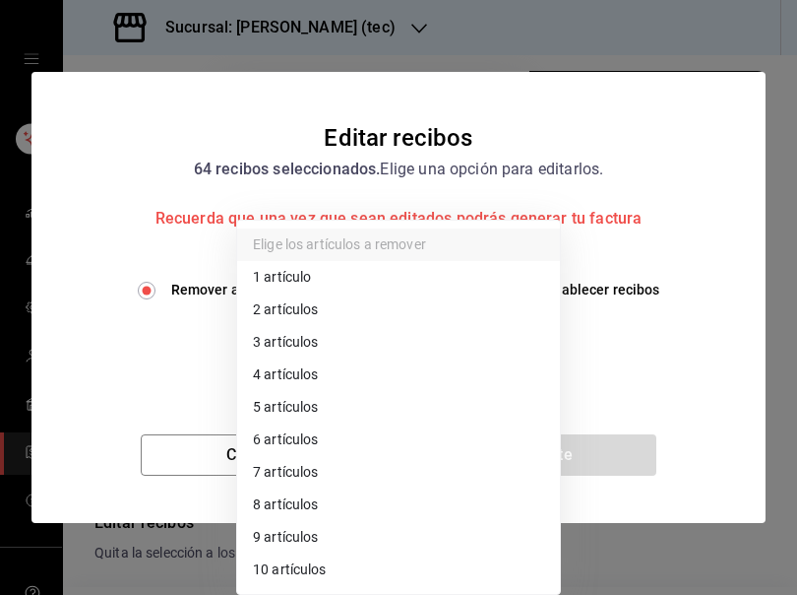
click at [304, 344] on body "Sucursal: Rosa Nautica (tec) Regresar 64 Recibos seleccionados Acciones Editar …" at bounding box center [398, 297] width 797 height 595
click at [309, 373] on li "4 artículos" at bounding box center [398, 374] width 323 height 32
type input "4"
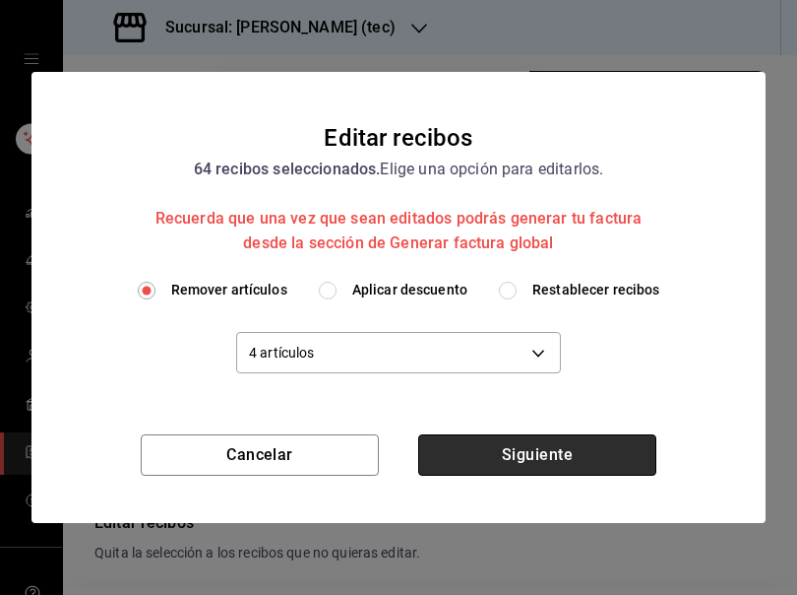
click at [539, 453] on button "Siguiente" at bounding box center [537, 454] width 238 height 41
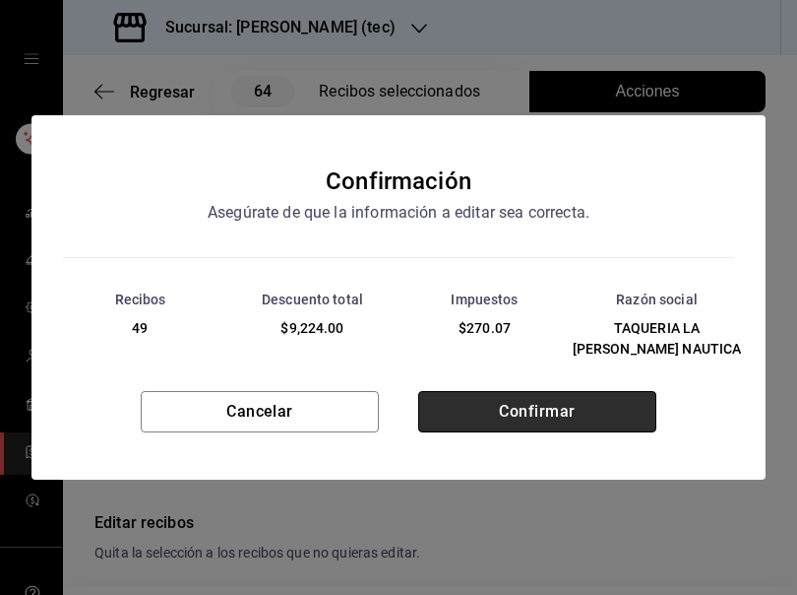
click at [542, 410] on button "Confirmar" at bounding box center [537, 411] width 238 height 41
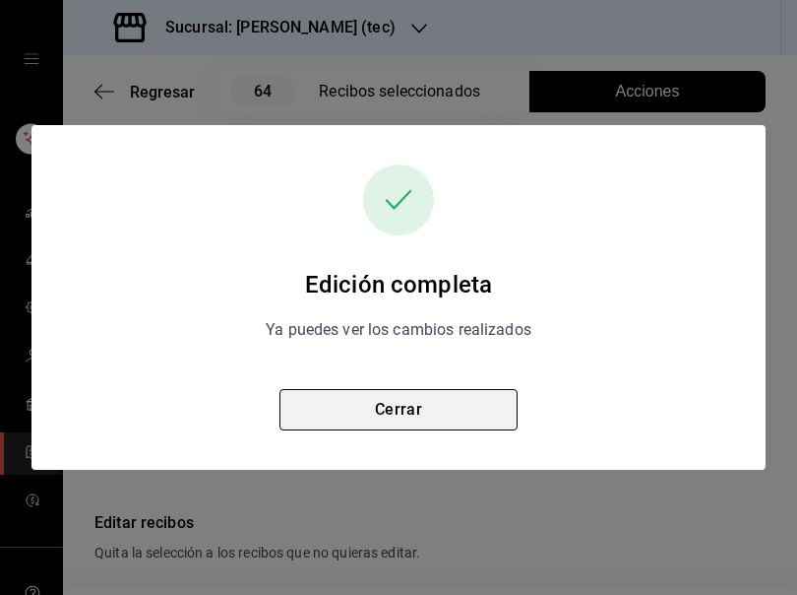
click at [439, 409] on button "Cerrar" at bounding box center [399, 409] width 238 height 41
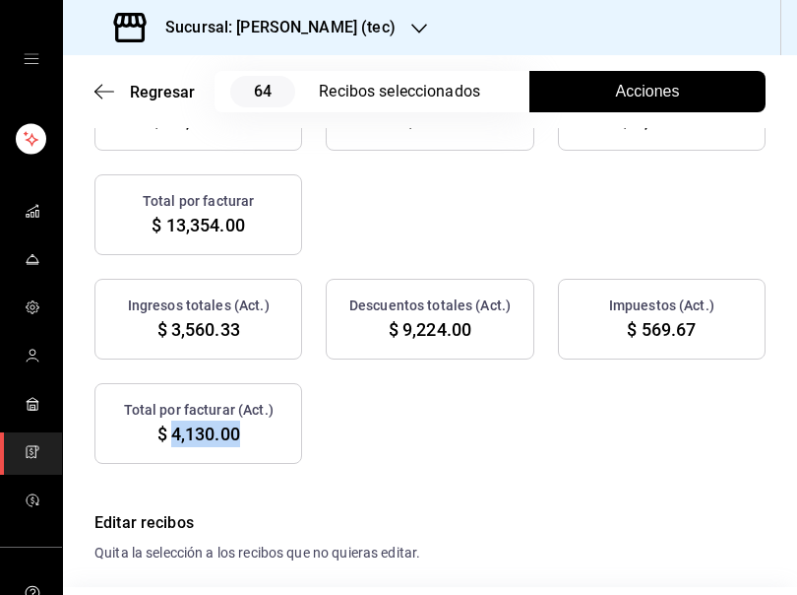
drag, startPoint x: 171, startPoint y: 434, endPoint x: 240, endPoint y: 446, distance: 69.9
click at [240, 446] on div "Total por facturar (Act.) $ 4,130.00" at bounding box center [198, 423] width 208 height 81
click at [572, 461] on div "Ingresos totales (Act.) $ 3,560.33 Descuentos totales (Act.) $ 9,224.00 Impuest…" at bounding box center [429, 371] width 671 height 185
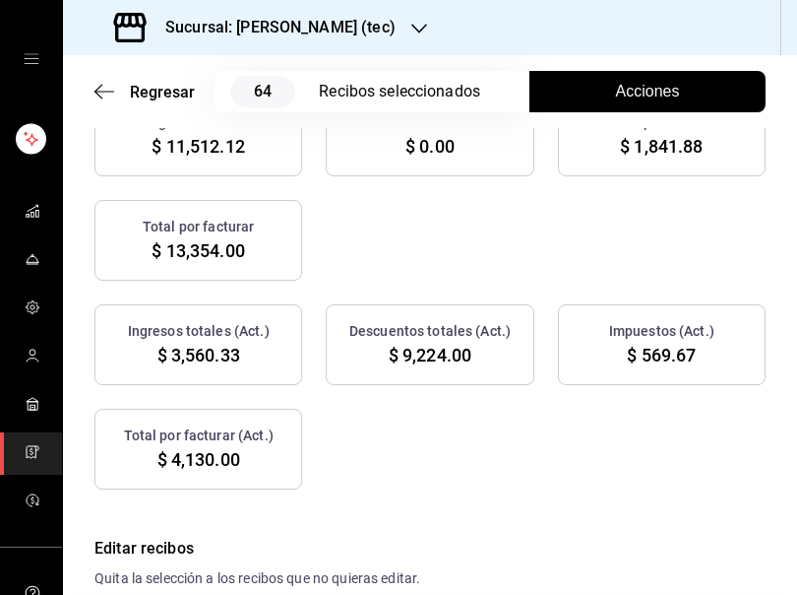
scroll to position [401, 0]
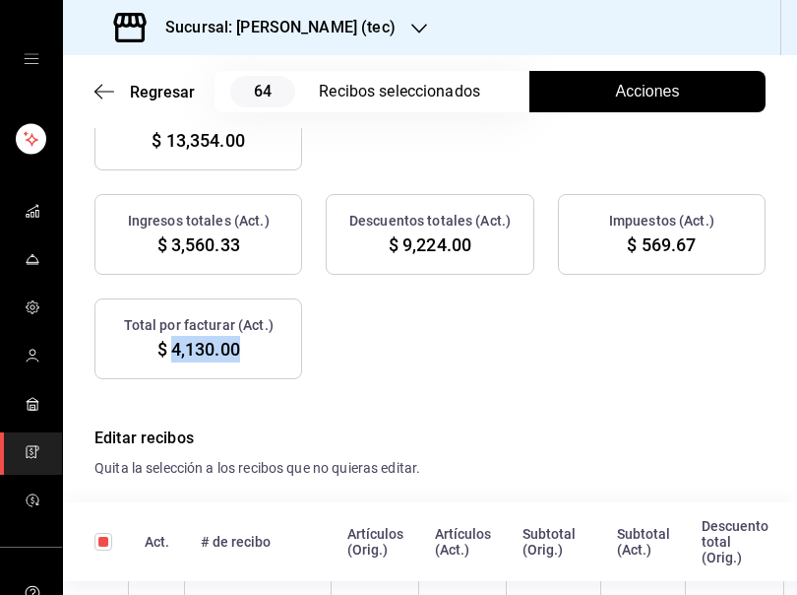
drag, startPoint x: 166, startPoint y: 352, endPoint x: 250, endPoint y: 355, distance: 83.7
click at [250, 355] on div "Total por facturar (Act.) $ 4,130.00" at bounding box center [198, 338] width 208 height 81
click at [383, 30] on div "Sucursal: Rosa Nautica (tec)" at bounding box center [257, 27] width 356 height 55
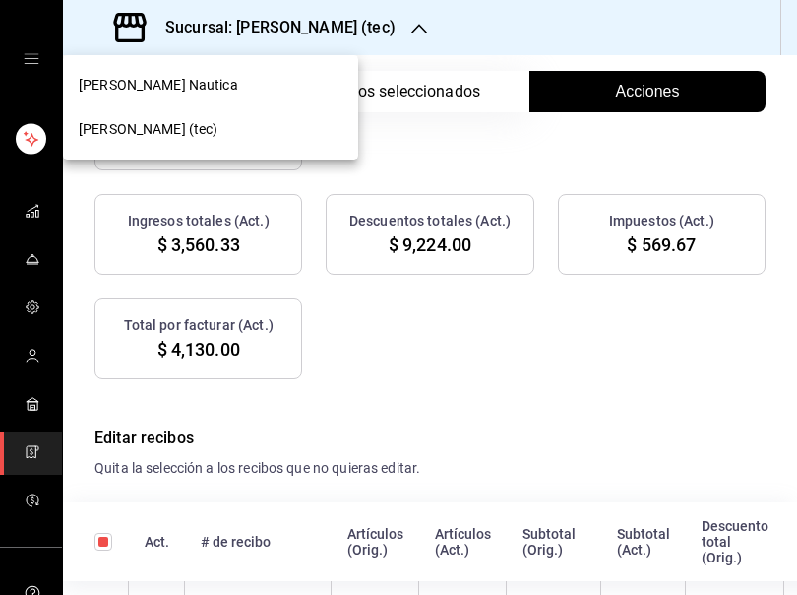
click at [149, 84] on span "Rosa Nautica" at bounding box center [158, 85] width 159 height 21
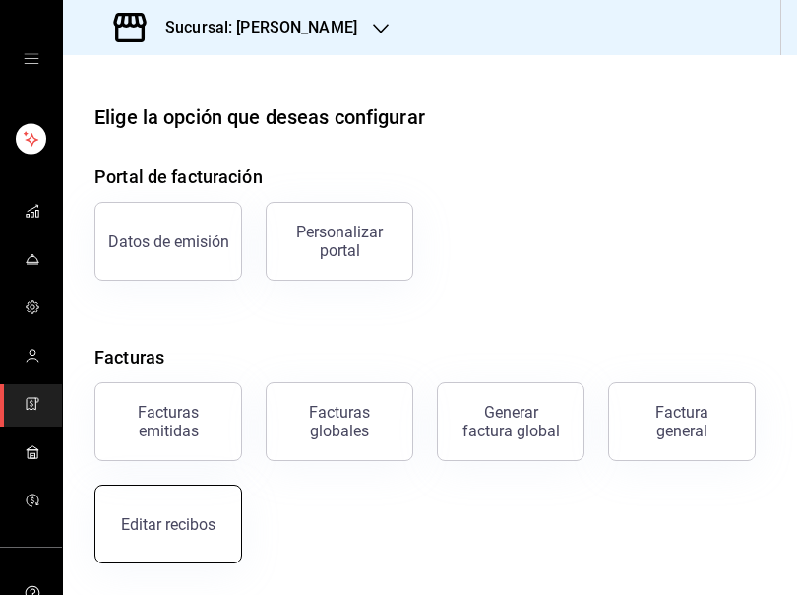
click at [141, 529] on div "Editar recibos" at bounding box center [168, 524] width 94 height 19
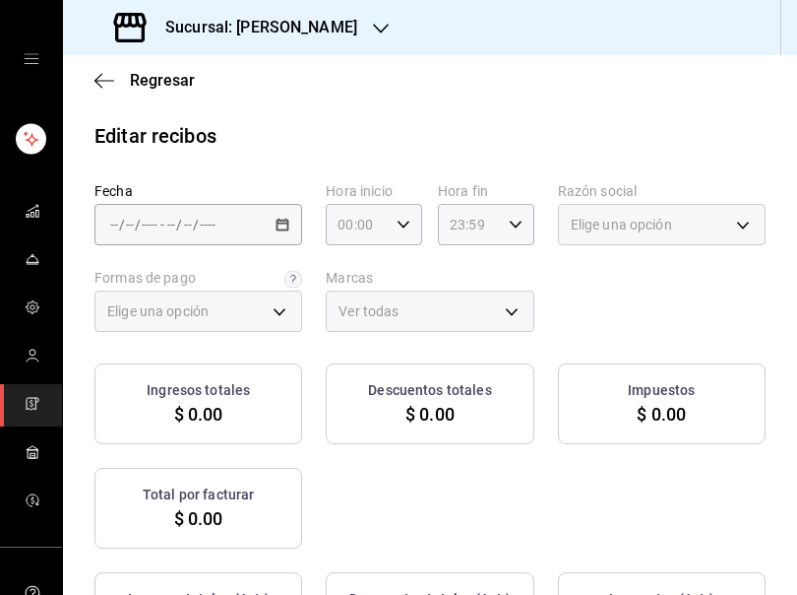
type input "5fd38a5b-7230-49e9-9c15-448a83f49355"
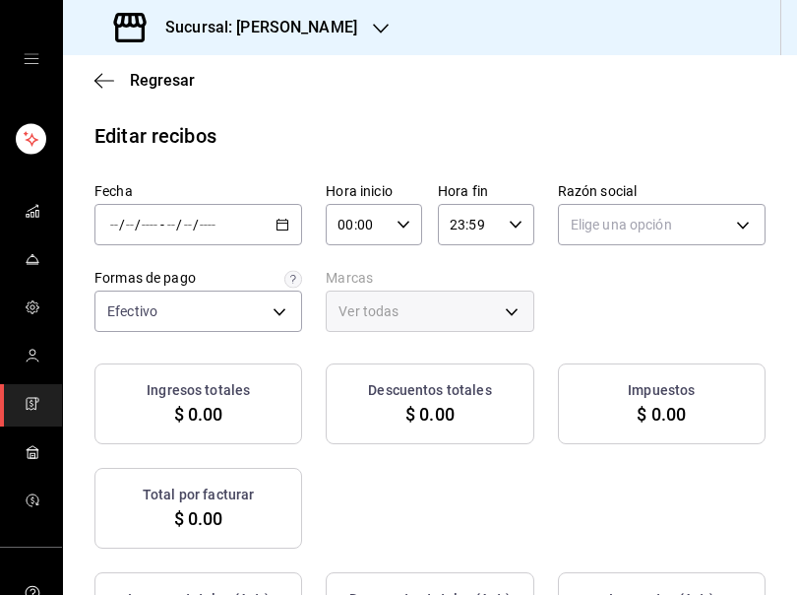
click at [276, 224] on icon "button" at bounding box center [283, 225] width 14 height 14
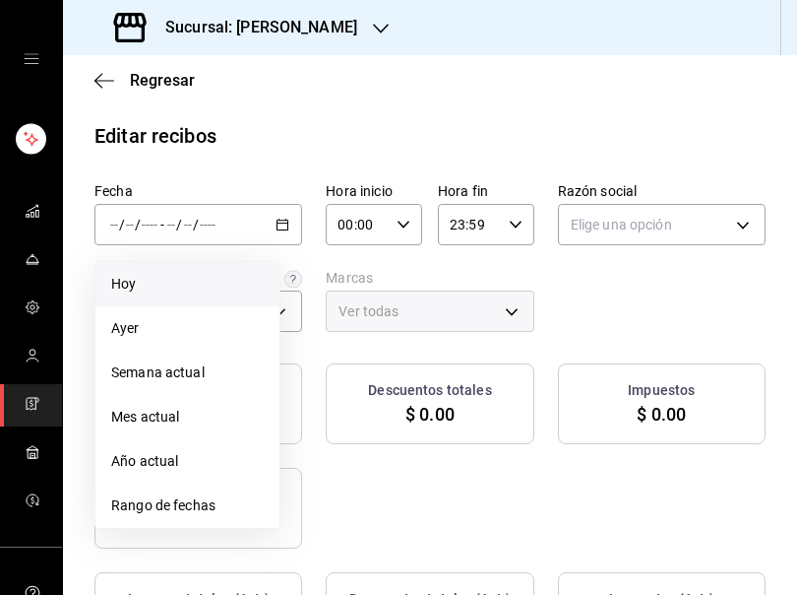
click at [143, 292] on span "Hoy" at bounding box center [187, 284] width 153 height 21
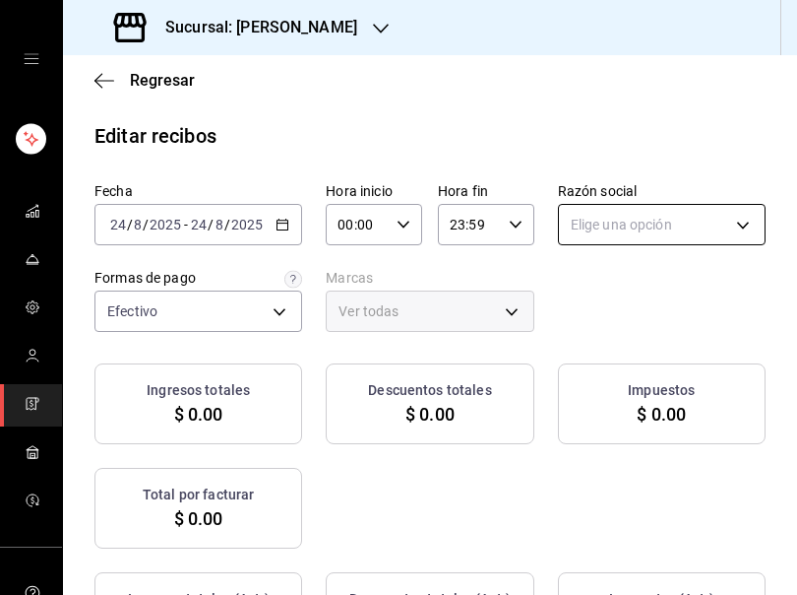
click at [697, 236] on body "Sucursal: Rosa Nautica Regresar Editar recibos Fecha 2025-08-24 24 / 8 / 2025 -…" at bounding box center [398, 297] width 797 height 595
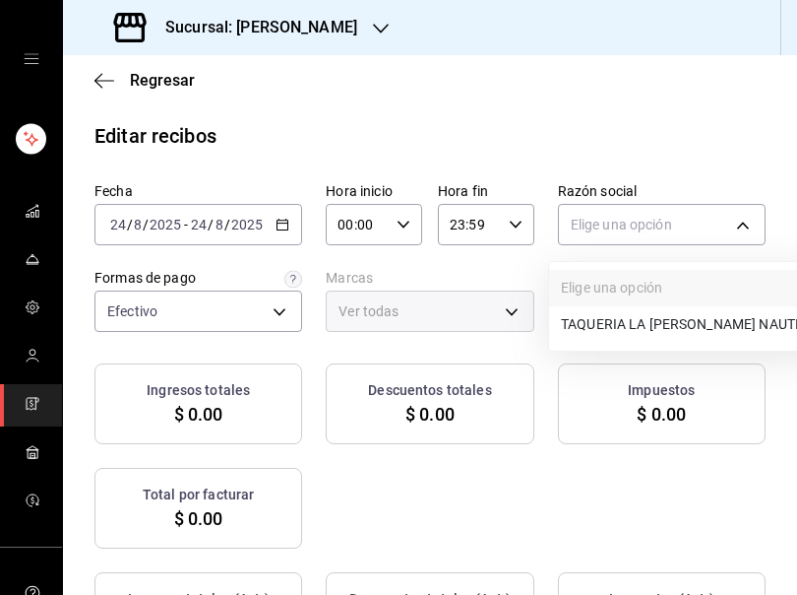
click at [606, 336] on li "TAQUERIA LA [PERSON_NAME] NAUTICA" at bounding box center [687, 324] width 276 height 36
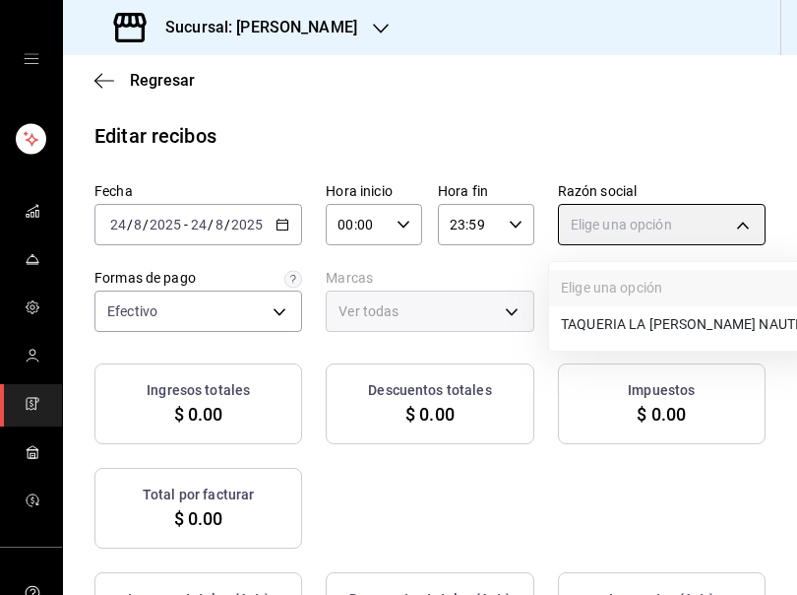
type input "8ae5469c-b252-42ce-8a14-eb66129f127f"
type input "e6600c40-0213-48d4-9f06-7294223b882d"
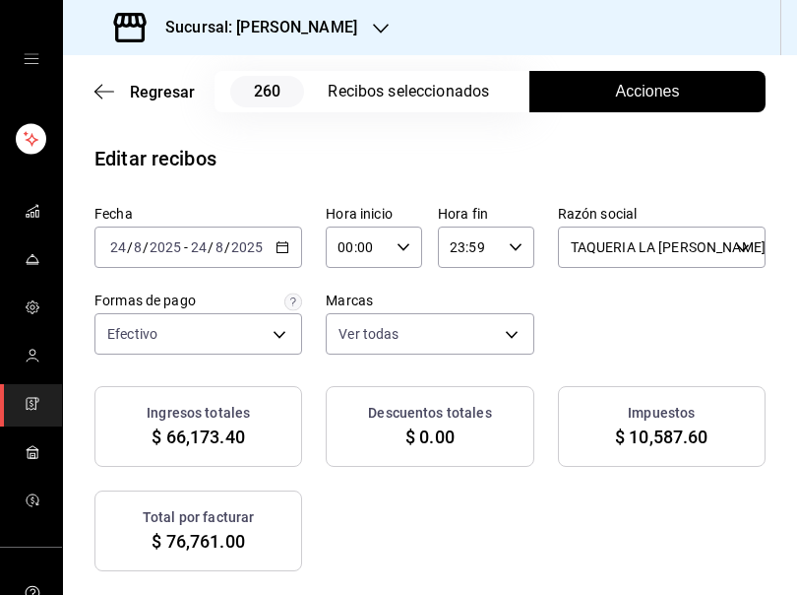
click at [636, 90] on span "Acciones" at bounding box center [648, 92] width 64 height 24
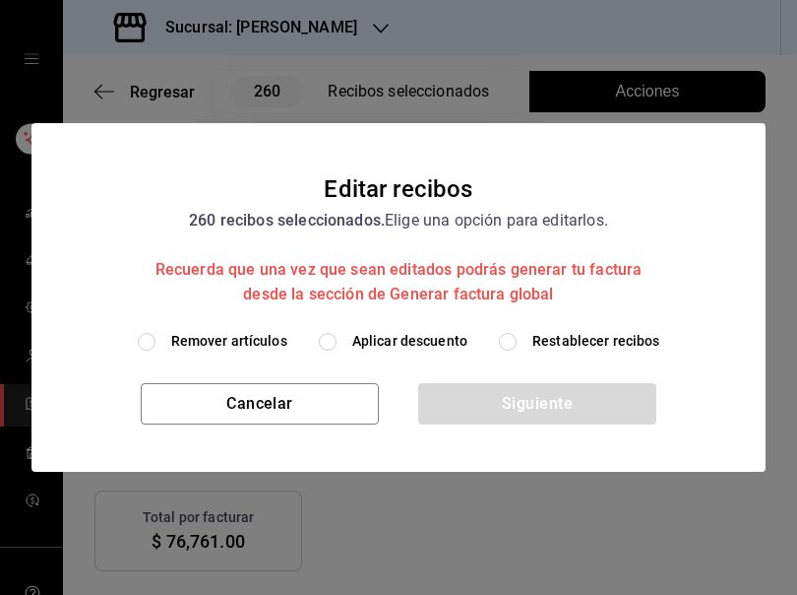
click at [213, 343] on span "Remover artículos" at bounding box center [229, 341] width 116 height 21
click at [156, 343] on input "Remover artículos" at bounding box center [147, 342] width 18 height 18
radio input "true"
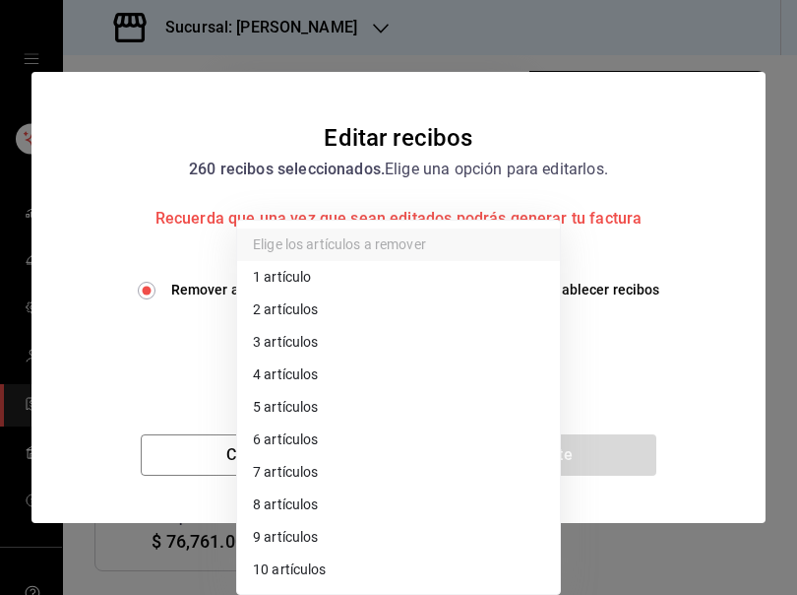
click at [308, 346] on body "Sucursal: Rosa Nautica Regresar 260 Recibos seleccionados Acciones Editar recib…" at bounding box center [398, 297] width 797 height 595
click at [308, 346] on li "3 artículos" at bounding box center [398, 342] width 323 height 32
type input "3"
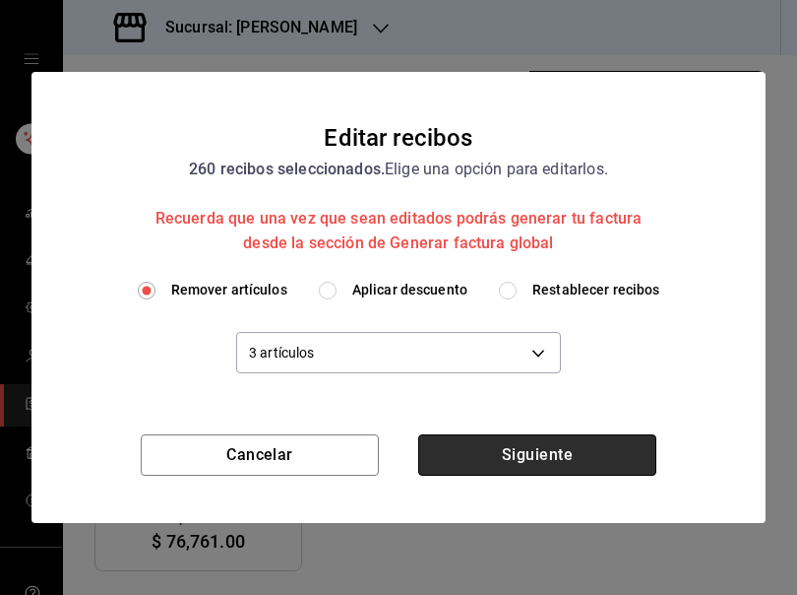
click at [538, 449] on button "Siguiente" at bounding box center [537, 454] width 238 height 41
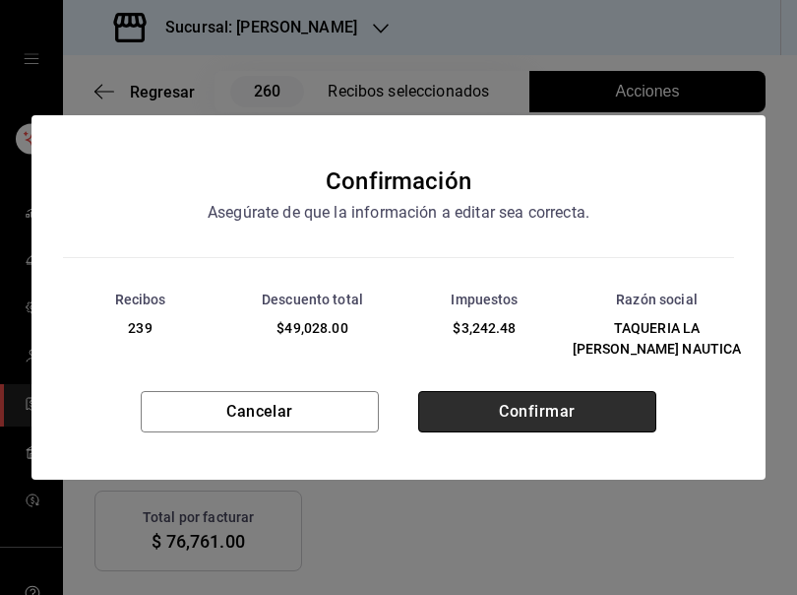
click at [533, 422] on button "Confirmar" at bounding box center [537, 411] width 238 height 41
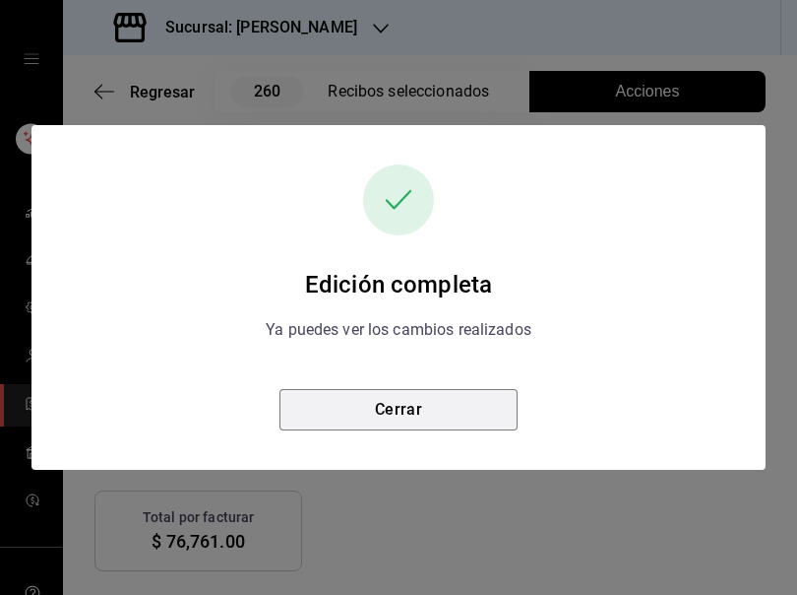
click at [407, 404] on button "Cerrar" at bounding box center [399, 409] width 238 height 41
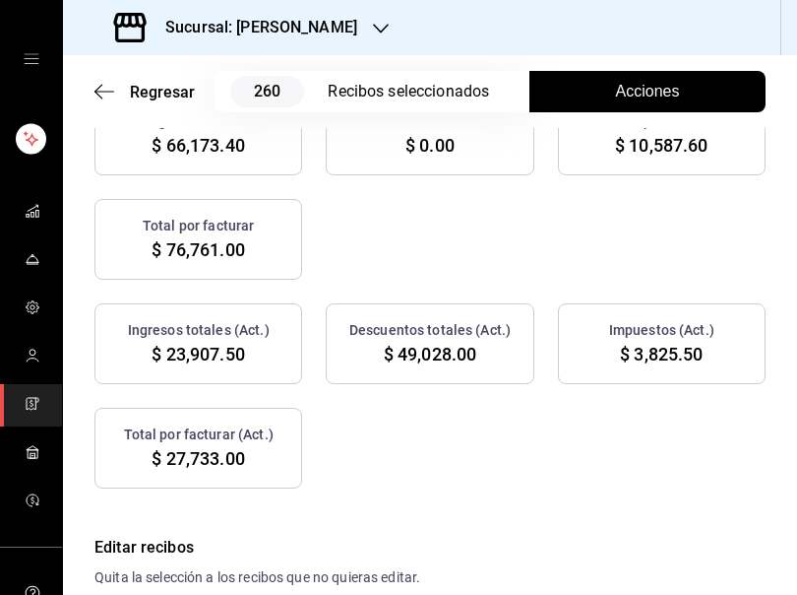
scroll to position [304, 0]
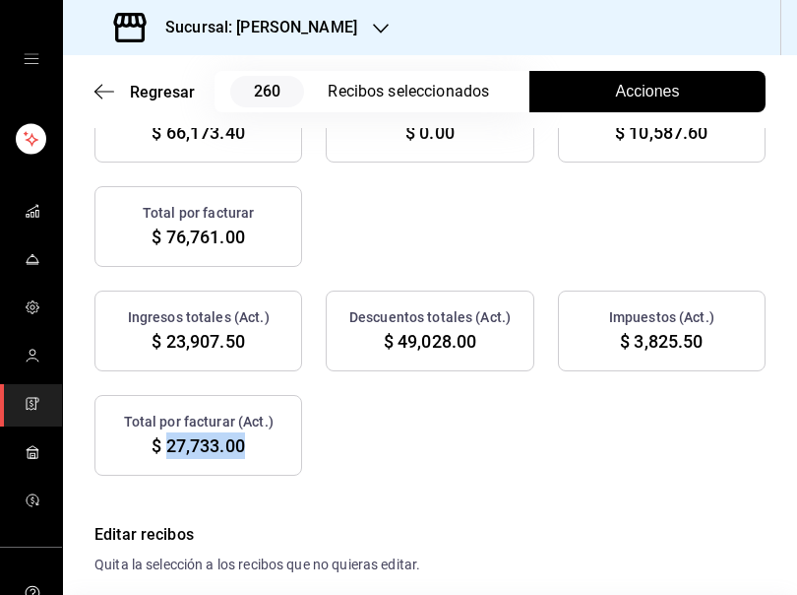
drag, startPoint x: 161, startPoint y: 446, endPoint x: 242, endPoint y: 453, distance: 81.0
click at [242, 453] on span "$ 27,733.00" at bounding box center [198, 445] width 93 height 27
click at [534, 527] on h4 "Editar recibos" at bounding box center [429, 535] width 671 height 24
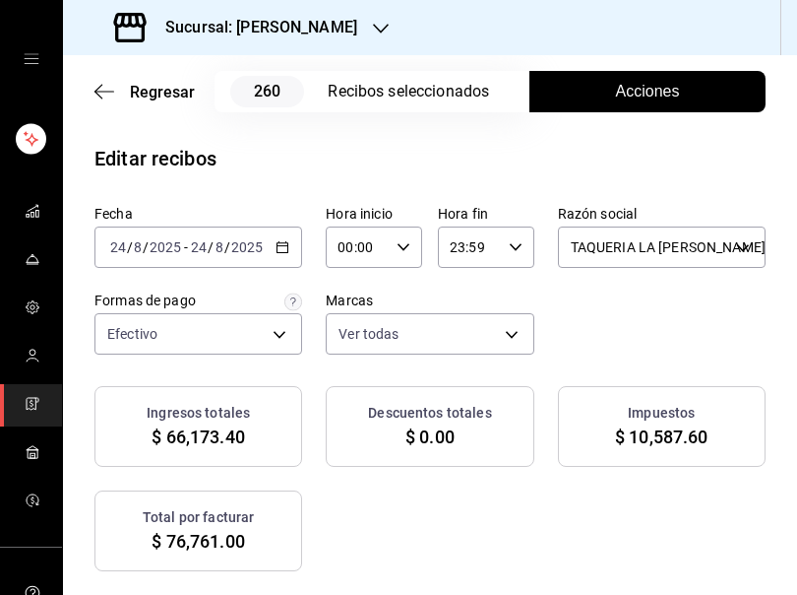
click at [650, 77] on button "Acciones" at bounding box center [648, 91] width 236 height 41
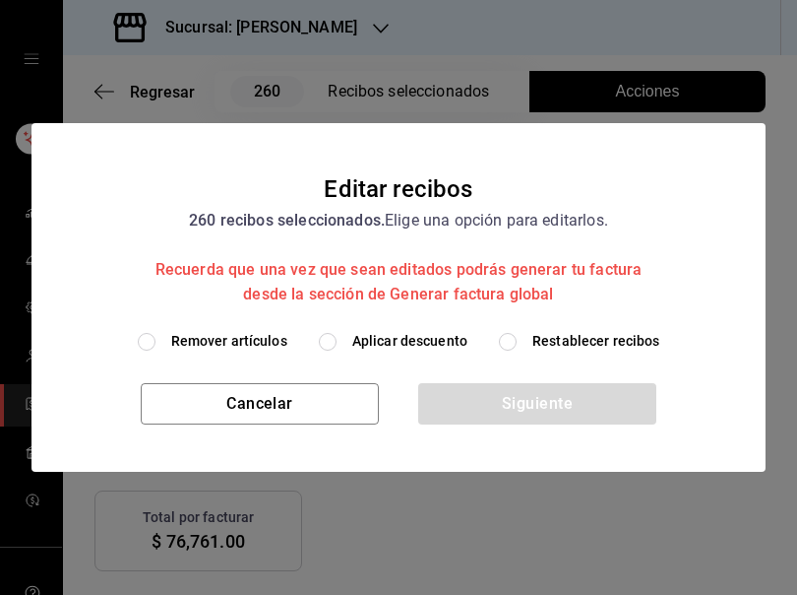
click at [540, 346] on span "Restablecer recibos" at bounding box center [597, 341] width 128 height 21
click at [517, 346] on input "Restablecer recibos" at bounding box center [508, 342] width 18 height 18
radio input "true"
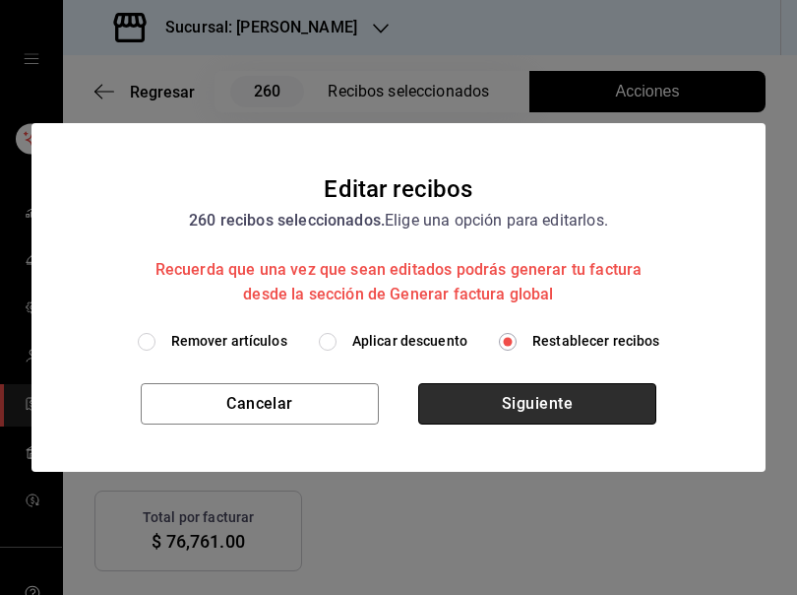
click at [523, 394] on button "Siguiente" at bounding box center [537, 403] width 238 height 41
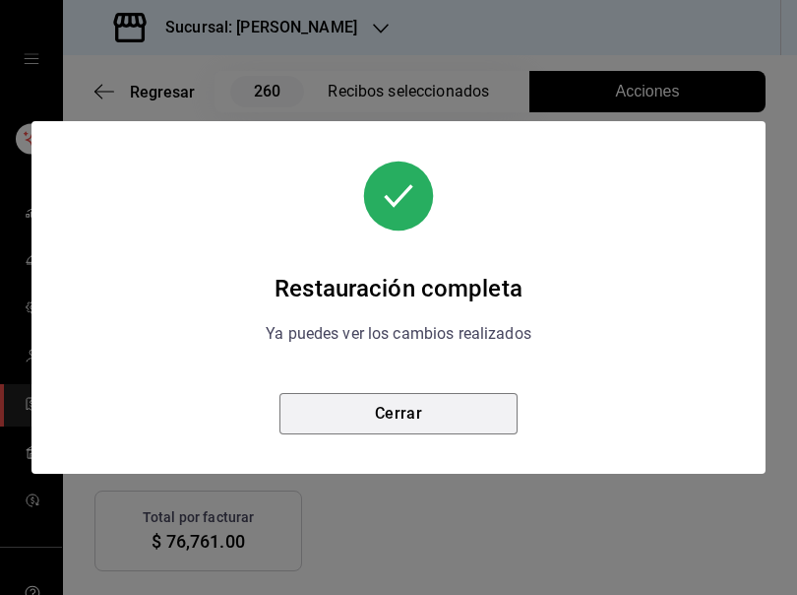
click at [424, 412] on button "Cerrar" at bounding box center [399, 413] width 238 height 41
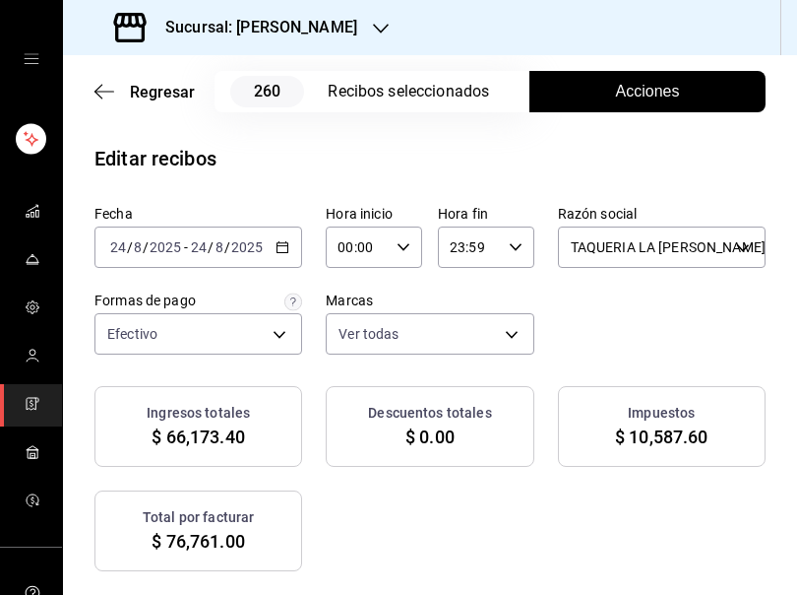
click at [570, 534] on div "Ingresos totales $ 66,173.40 Descuentos totales $ 0.00 Impuestos $ 10,587.60 To…" at bounding box center [429, 478] width 671 height 185
click at [100, 92] on icon "button" at bounding box center [104, 91] width 20 height 1
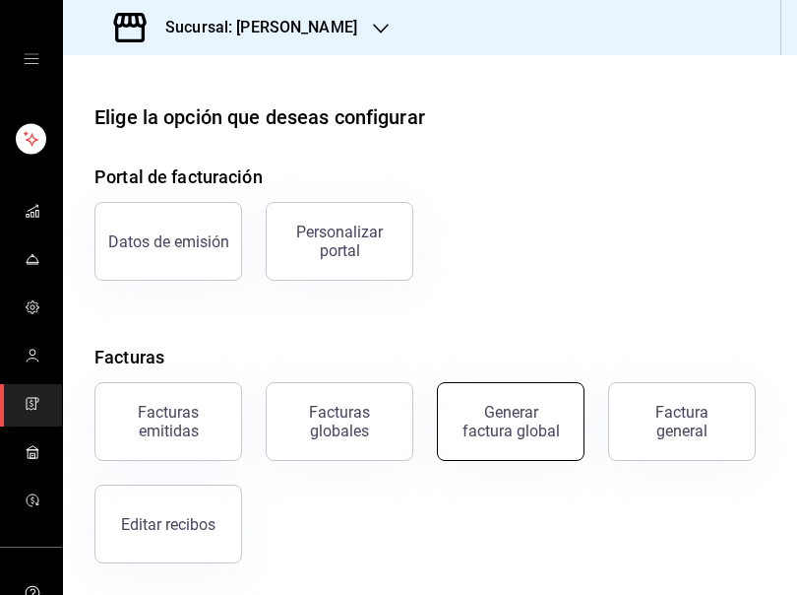
click at [511, 420] on div "Generar factura global" at bounding box center [511, 421] width 98 height 37
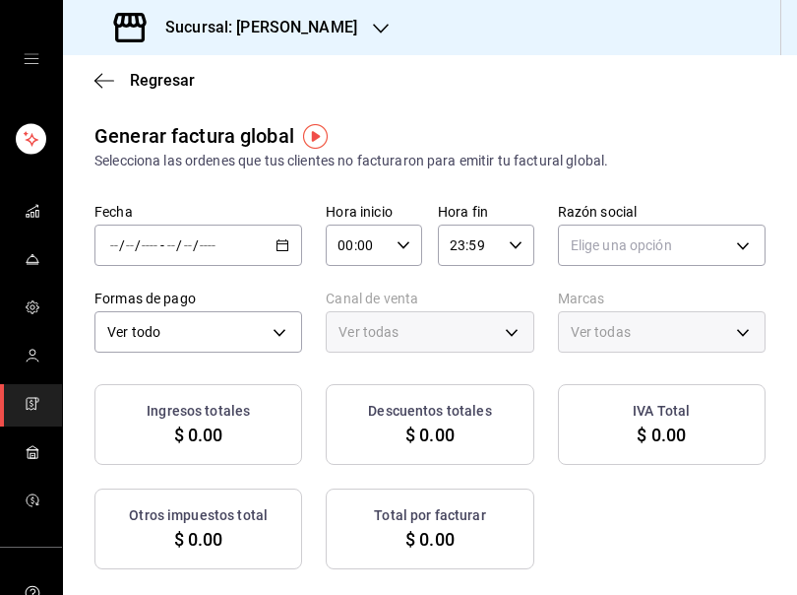
type input "PARROT,UBER_EATS,RAPPI,DIDI_FOOD,ONLINE"
click at [730, 525] on div "Ingresos totales $ 0.00 Descuentos totales $ 0.00 IVA Total $ 0.00 Otros impues…" at bounding box center [429, 476] width 671 height 185
click at [95, 79] on icon "button" at bounding box center [104, 81] width 20 height 18
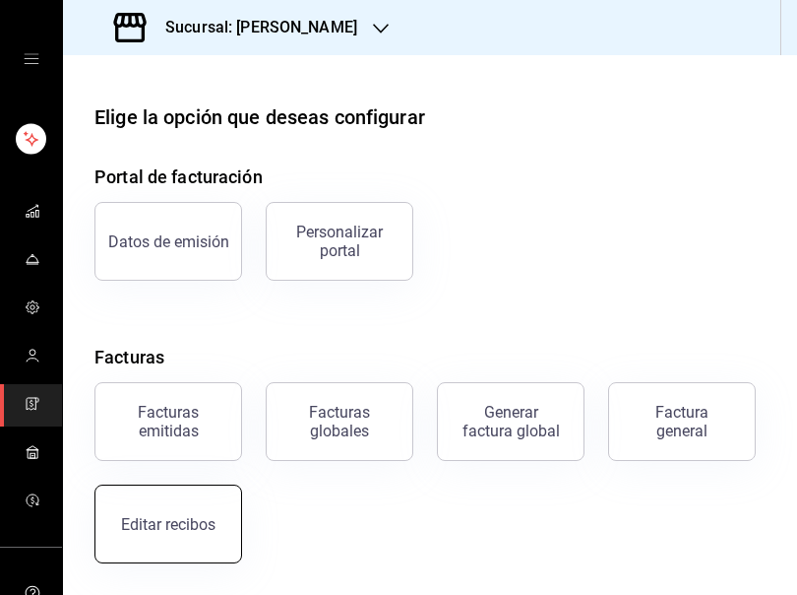
click at [163, 509] on button "Editar recibos" at bounding box center [168, 523] width 148 height 79
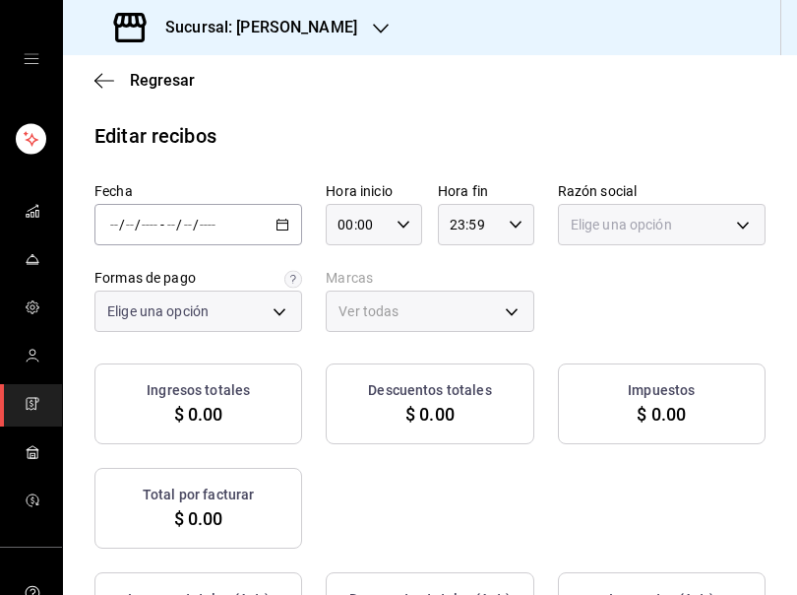
type input "5fd38a5b-7230-49e9-9c15-448a83f49355"
click at [278, 229] on \(Stroke\) "button" at bounding box center [283, 225] width 12 height 11
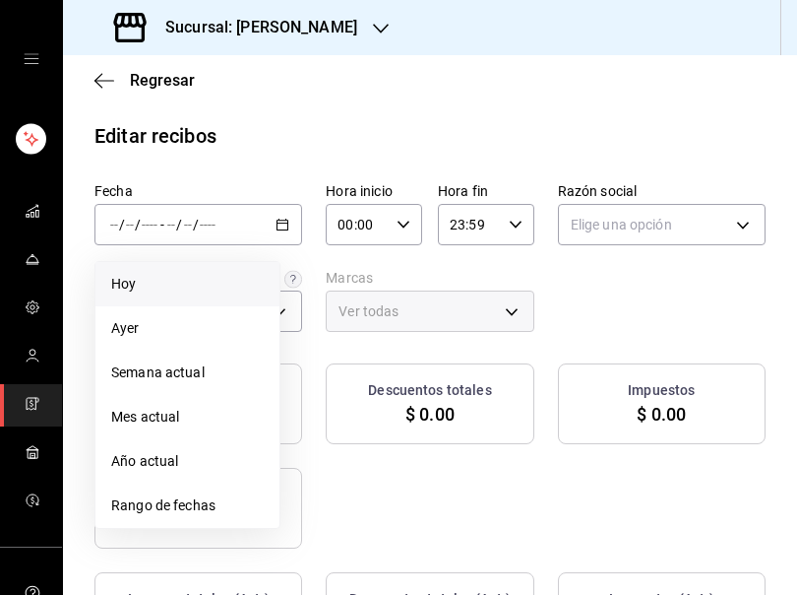
click at [153, 288] on span "Hoy" at bounding box center [187, 284] width 153 height 21
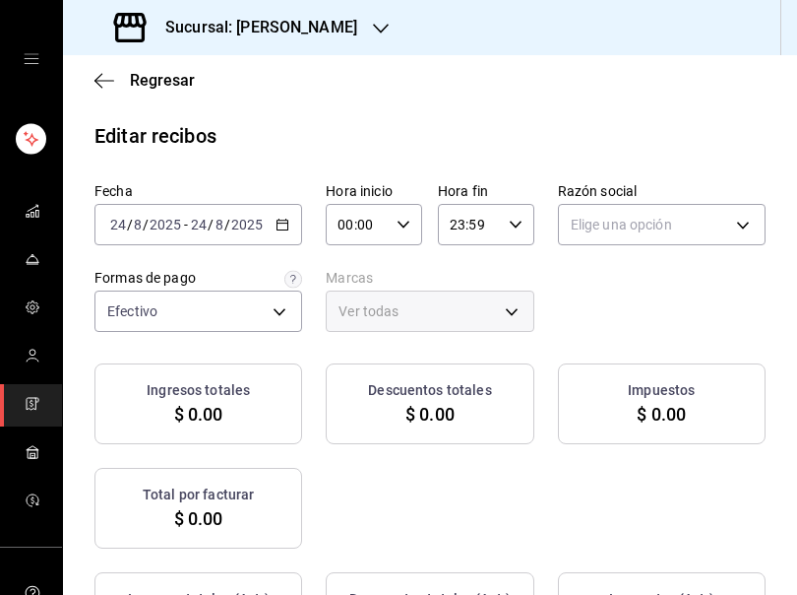
click at [621, 245] on div "Fecha 2025-08-24 24 / 8 / 2025 - 2025-08-24 24 / 8 / 2025 Hora inicio 00:00 Hor…" at bounding box center [429, 257] width 671 height 150
click at [616, 234] on body "Sucursal: Rosa Nautica Regresar Editar recibos Fecha 2025-08-24 24 / 8 / 2025 -…" at bounding box center [398, 297] width 797 height 595
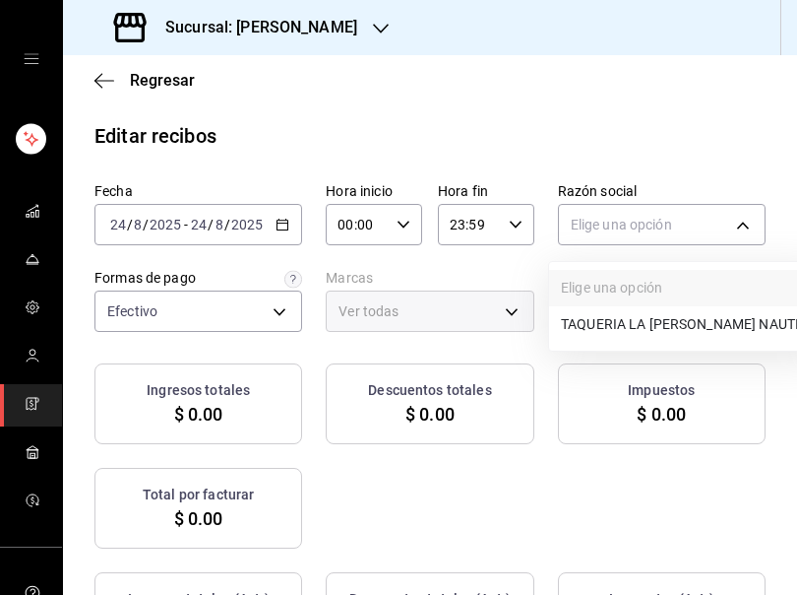
click at [585, 334] on li "TAQUERIA LA [PERSON_NAME] NAUTICA" at bounding box center [687, 324] width 276 height 36
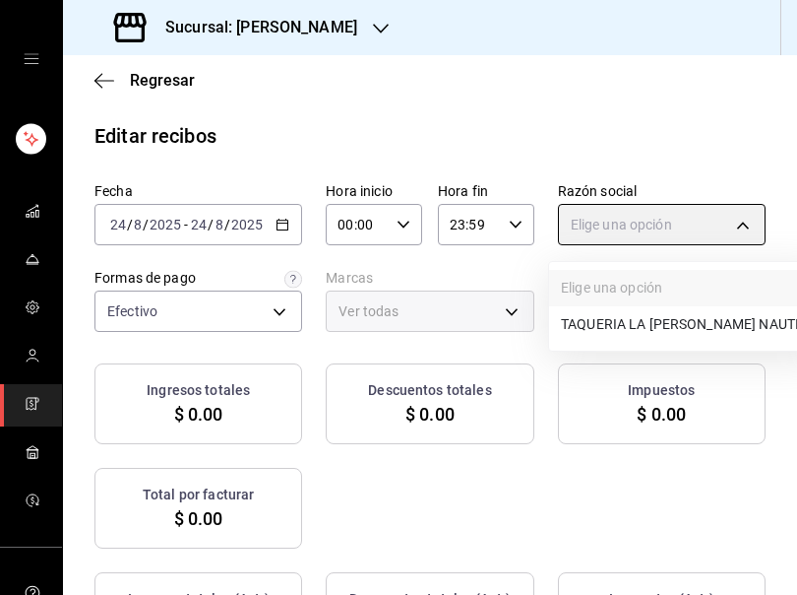
type input "8ae5469c-b252-42ce-8a14-eb66129f127f"
type input "e6600c40-0213-48d4-9f06-7294223b882d"
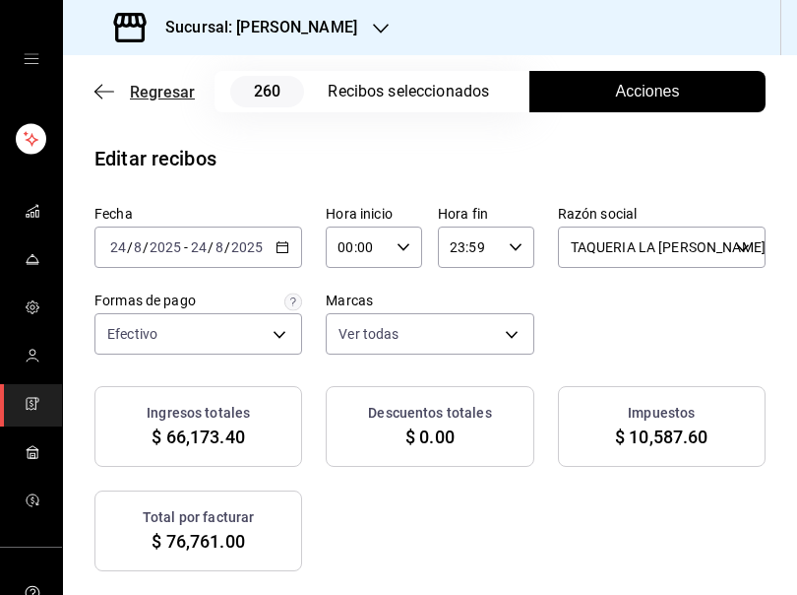
click at [99, 91] on icon "button" at bounding box center [104, 92] width 20 height 18
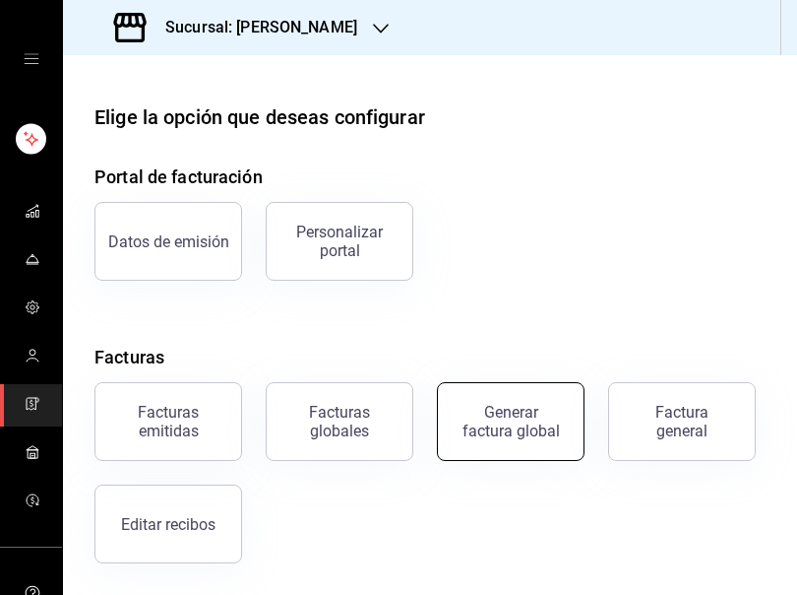
click at [508, 417] on div "Generar factura global" at bounding box center [511, 421] width 98 height 37
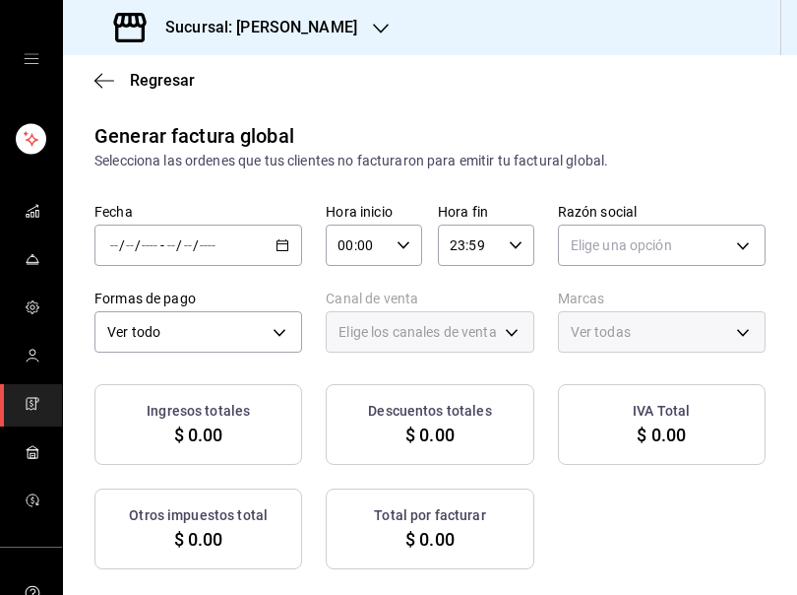
type input "PARROT,UBER_EATS,RAPPI,DIDI_FOOD,ONLINE"
click at [282, 245] on icon "button" at bounding box center [283, 245] width 14 height 14
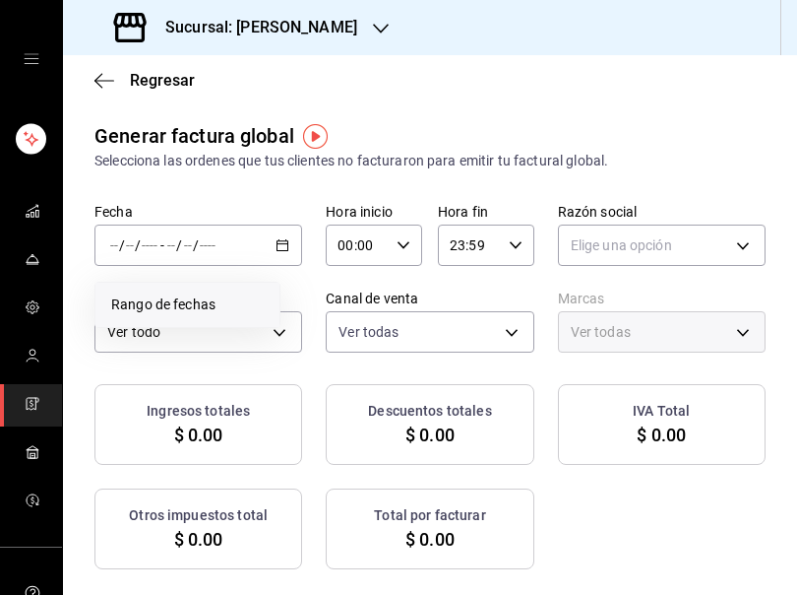
click at [234, 304] on span "Rango de fechas" at bounding box center [187, 304] width 153 height 21
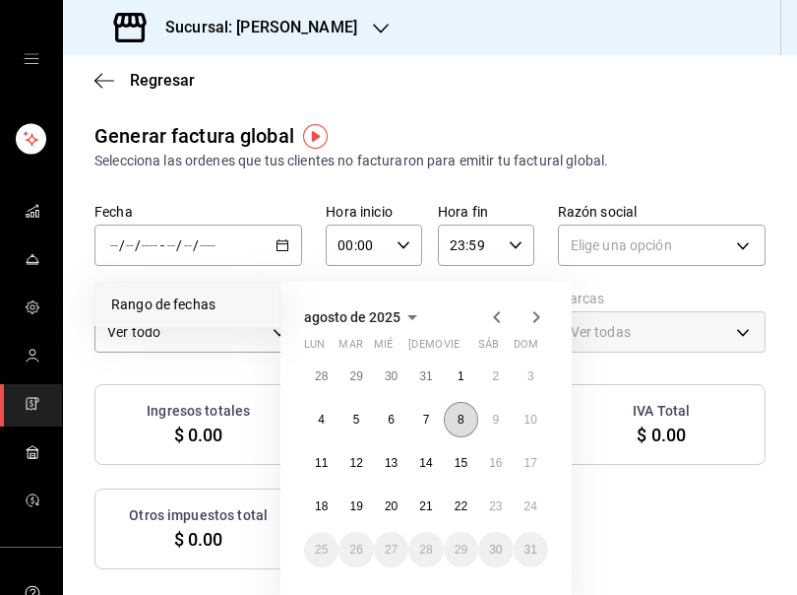
click at [458, 429] on button "8" at bounding box center [461, 419] width 34 height 35
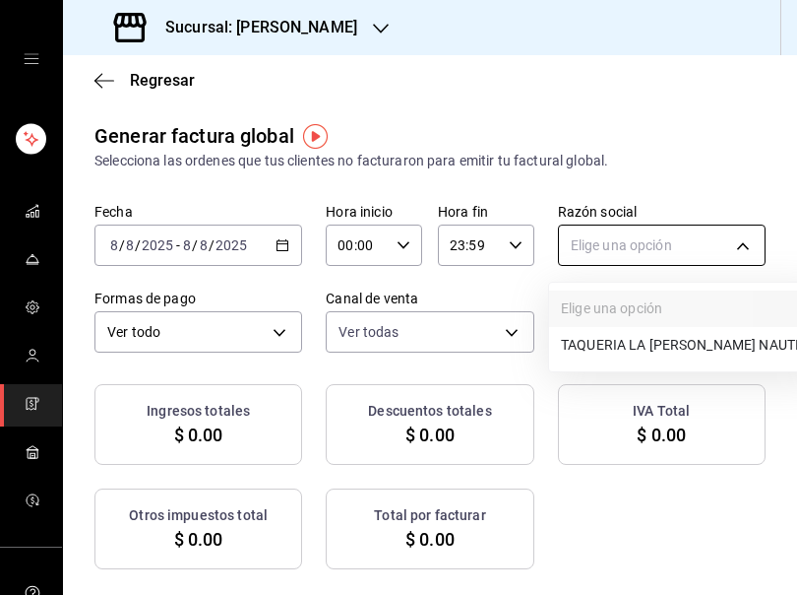
click at [651, 242] on body "Sucursal: Rosa Nautica Regresar Generar factura global Selecciona las ordenes q…" at bounding box center [398, 297] width 797 height 595
click at [593, 349] on li "TAQUERIA LA [PERSON_NAME] NAUTICA" at bounding box center [687, 345] width 276 height 36
type input "8ae5469c-b252-42ce-8a14-eb66129f127f"
type input "e6600c40-0213-48d4-9f06-7294223b882d"
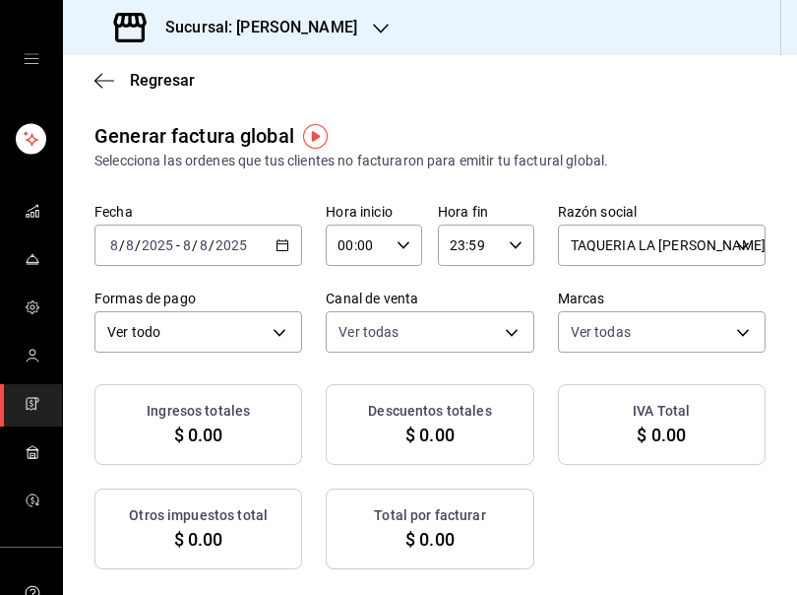
click at [287, 234] on div "2025-08-08 8 / 8 / 2025 - 2025-08-08 8 / 8 / 2025" at bounding box center [198, 244] width 208 height 41
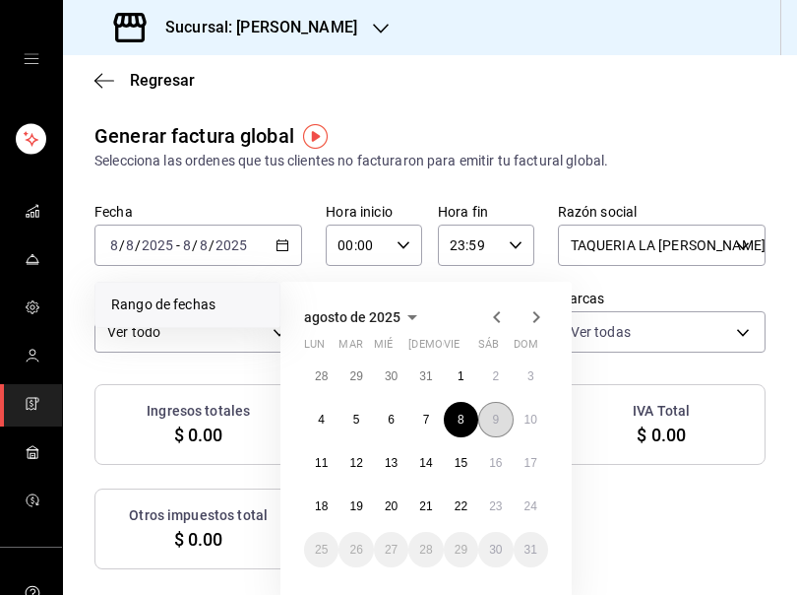
click at [489, 414] on button "9" at bounding box center [495, 419] width 34 height 35
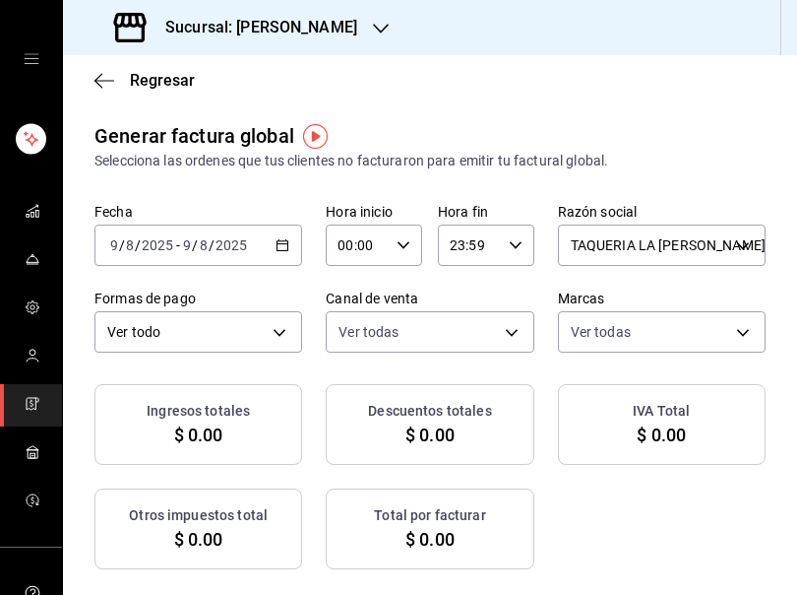
click at [279, 247] on icon "button" at bounding box center [283, 245] width 14 height 14
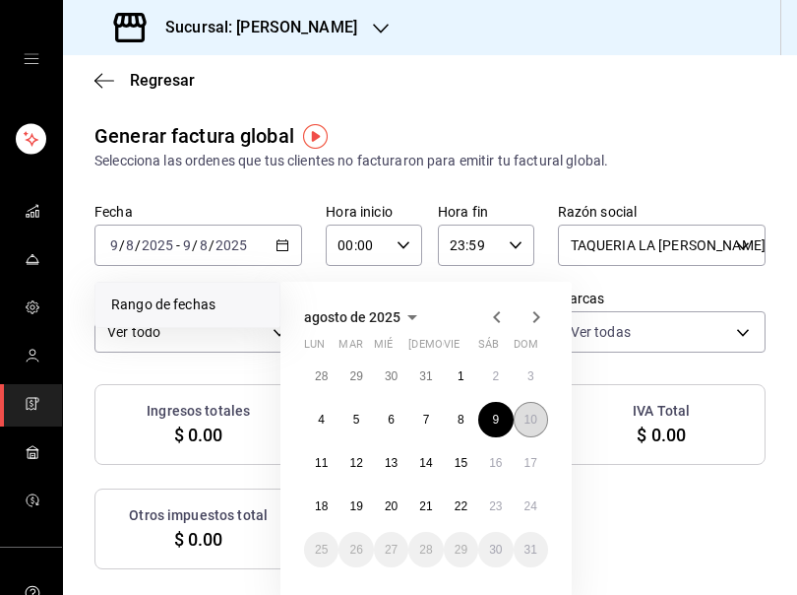
click at [534, 411] on button "10" at bounding box center [531, 419] width 34 height 35
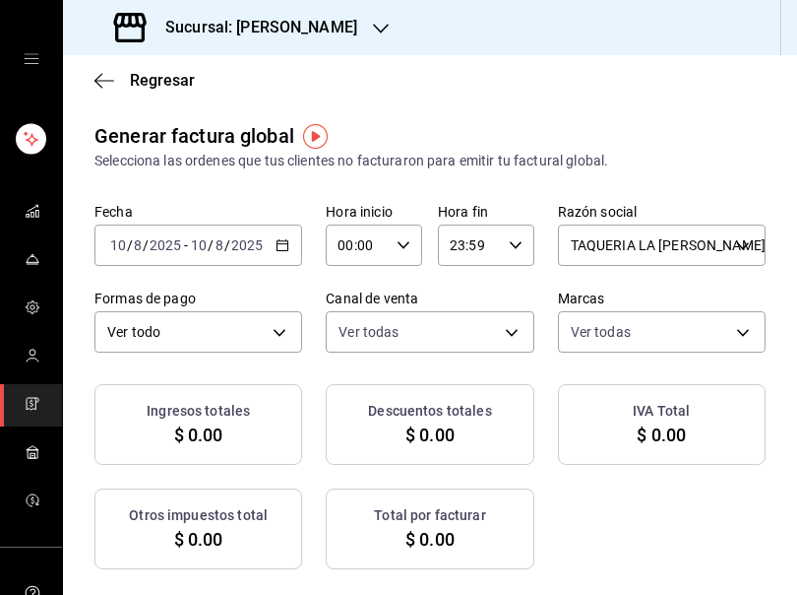
checkbox input "true"
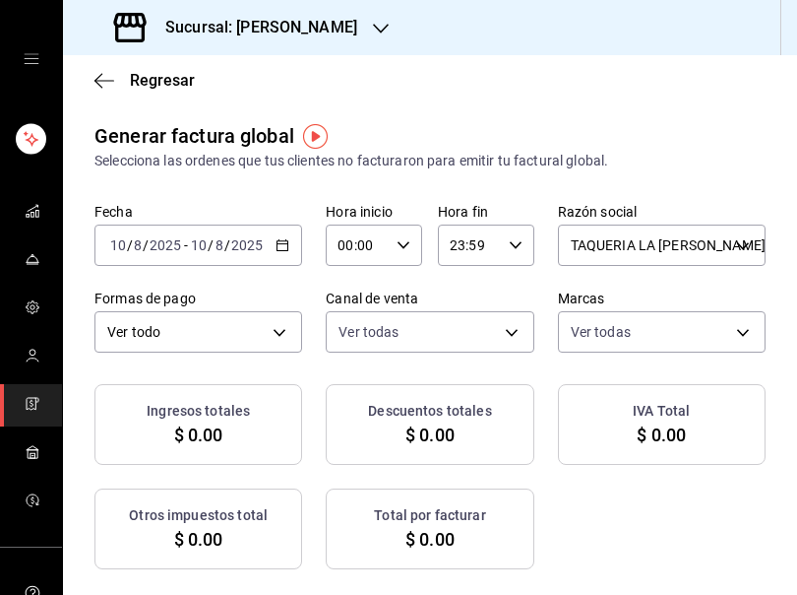
checkbox input "true"
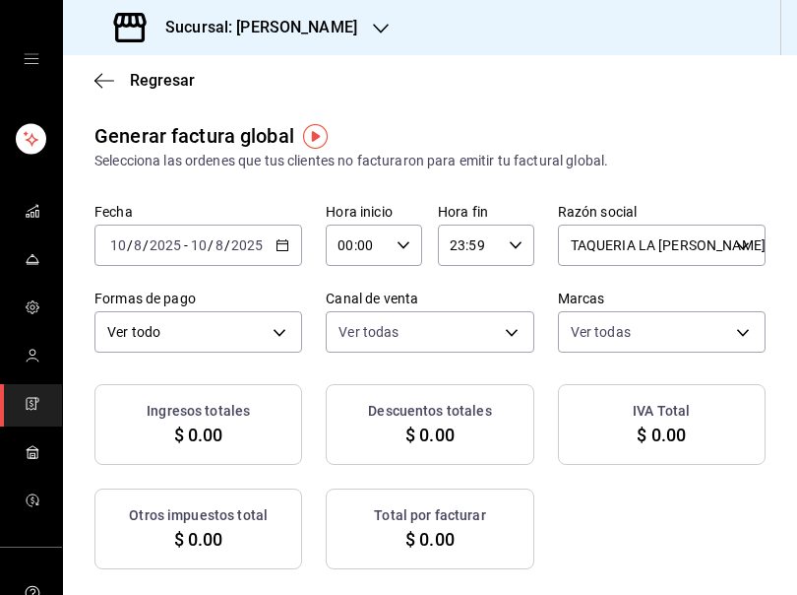
checkbox input "true"
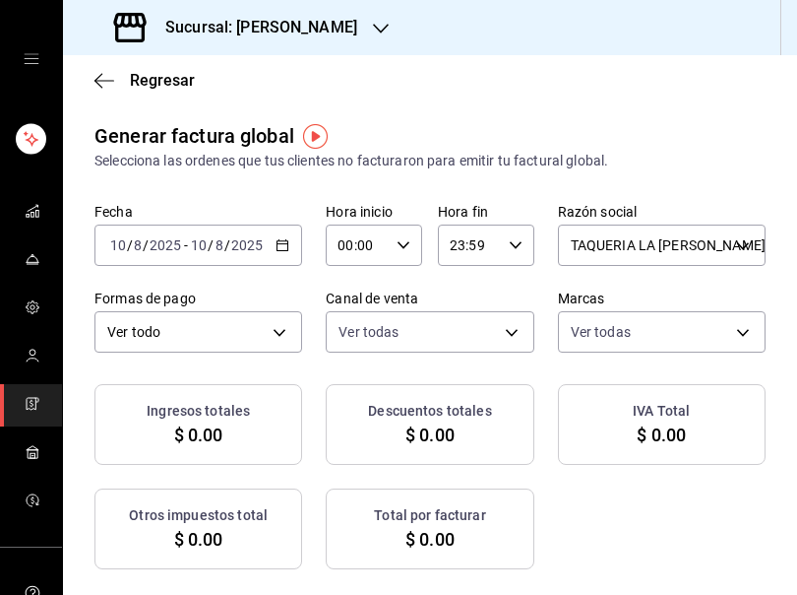
checkbox input "true"
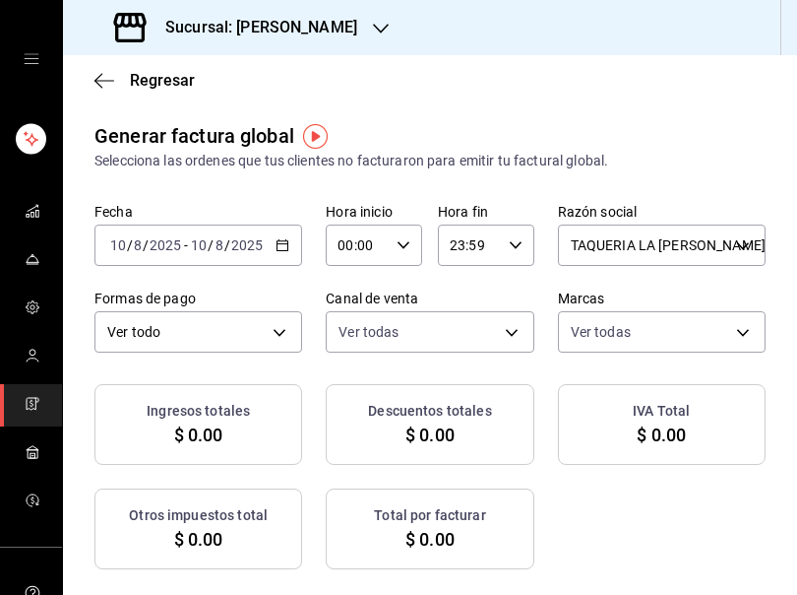
checkbox input "true"
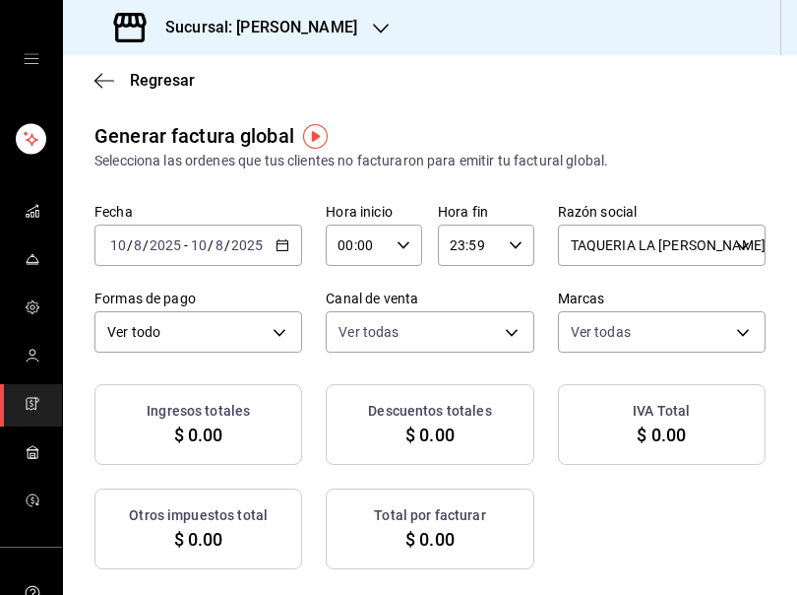
checkbox input "true"
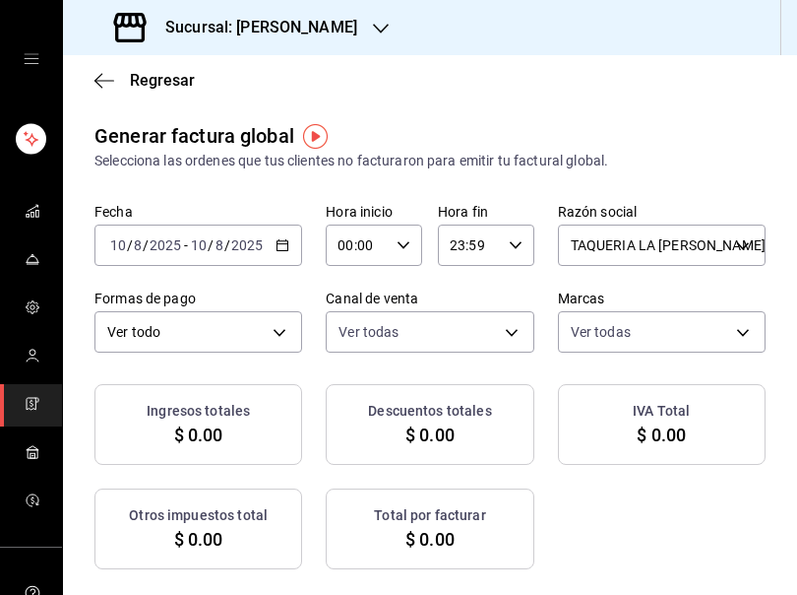
checkbox input "true"
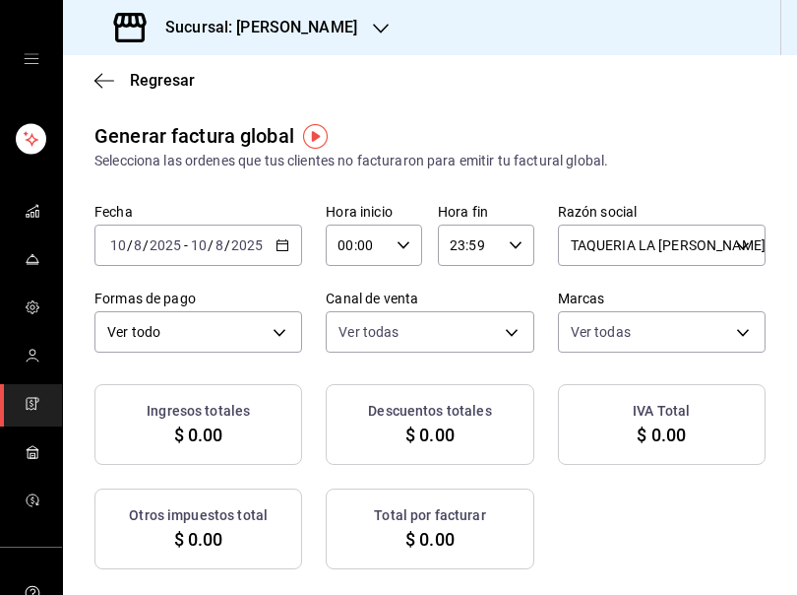
checkbox input "true"
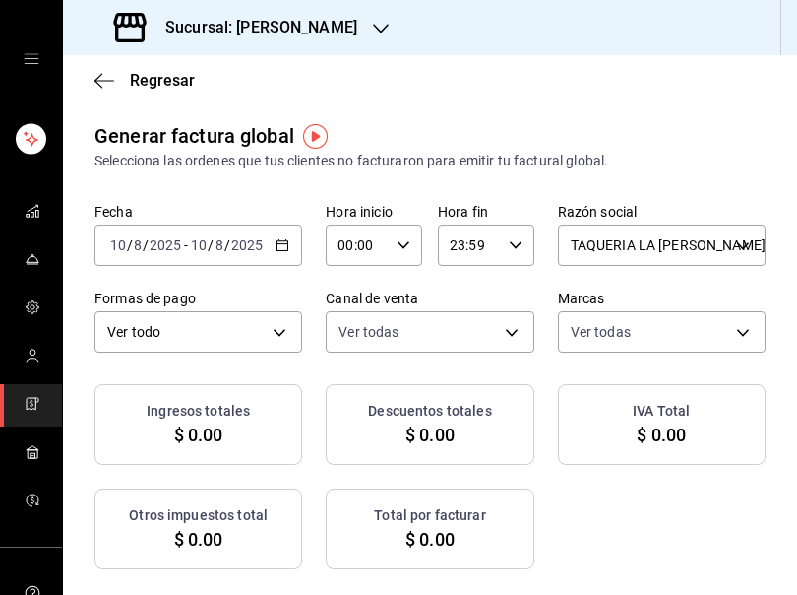
checkbox input "true"
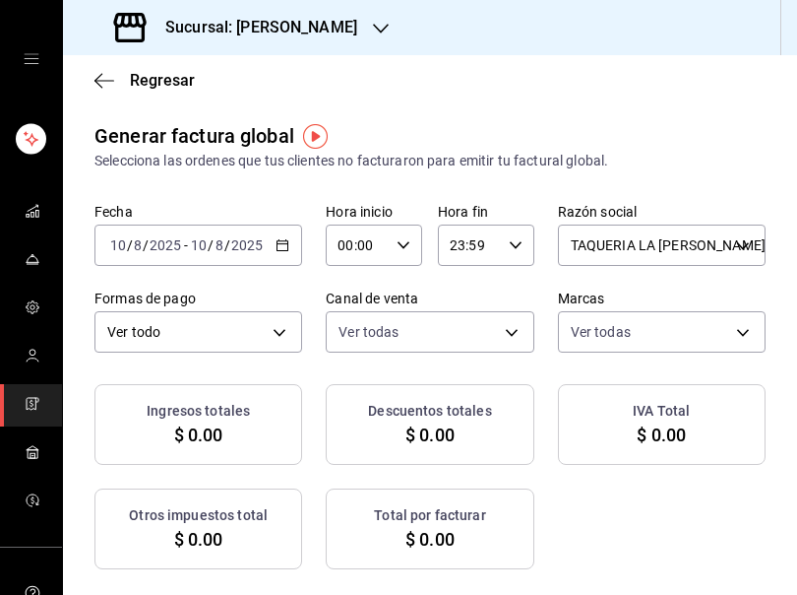
checkbox input "true"
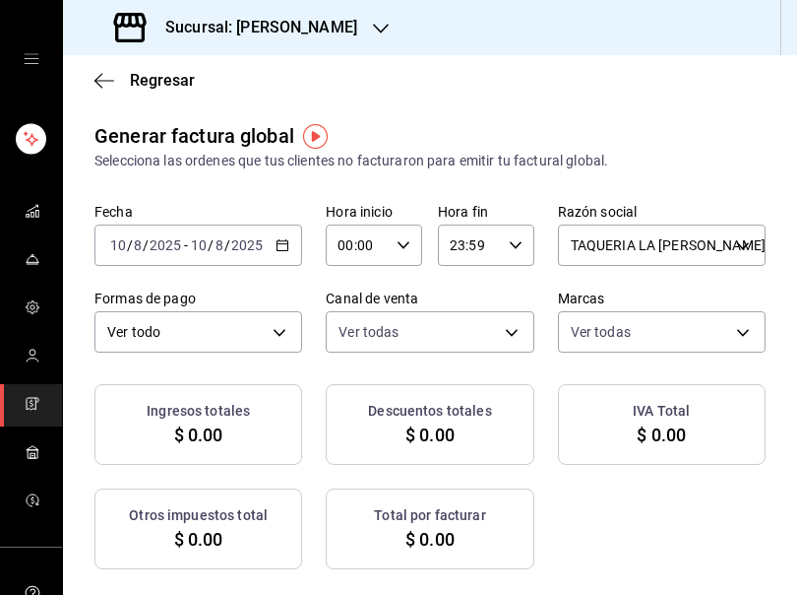
checkbox input "true"
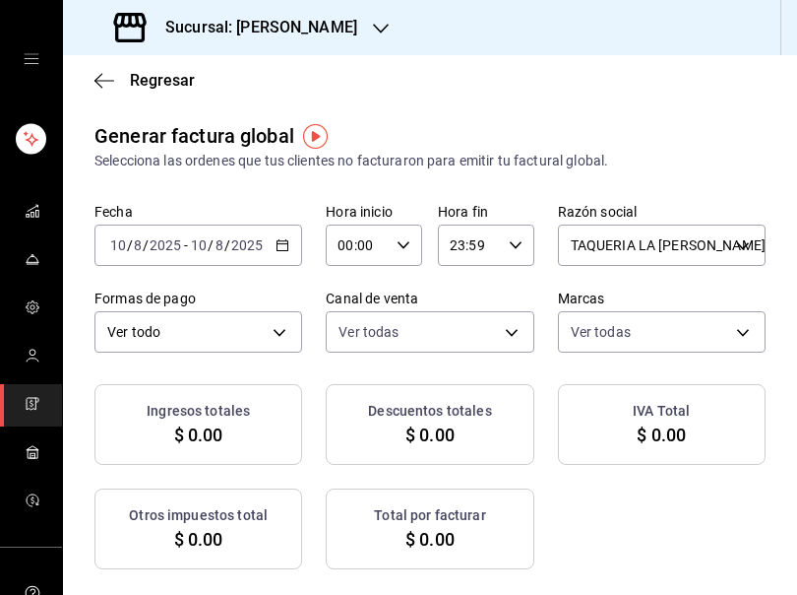
checkbox input "true"
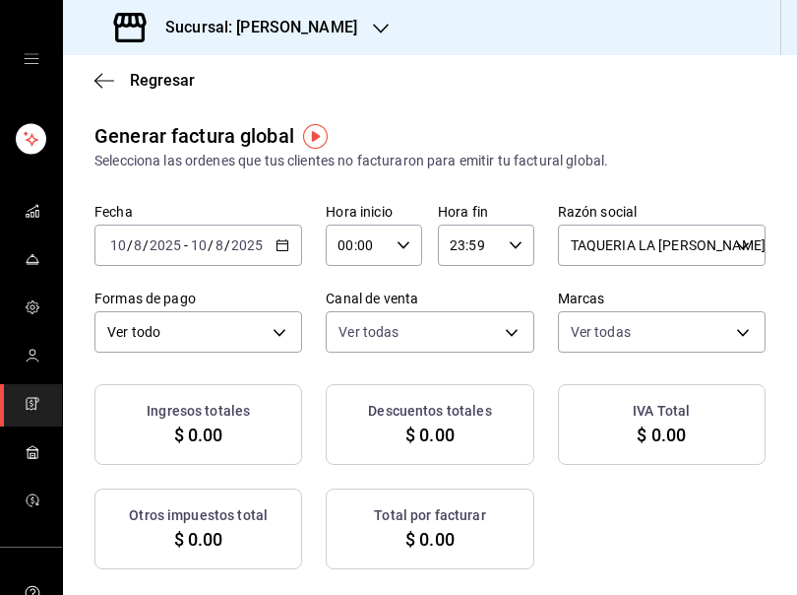
checkbox input "true"
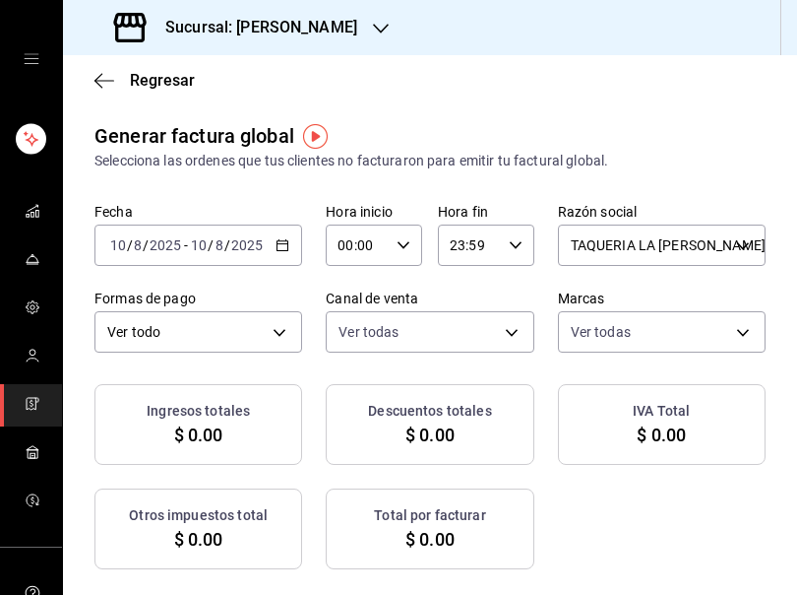
checkbox input "true"
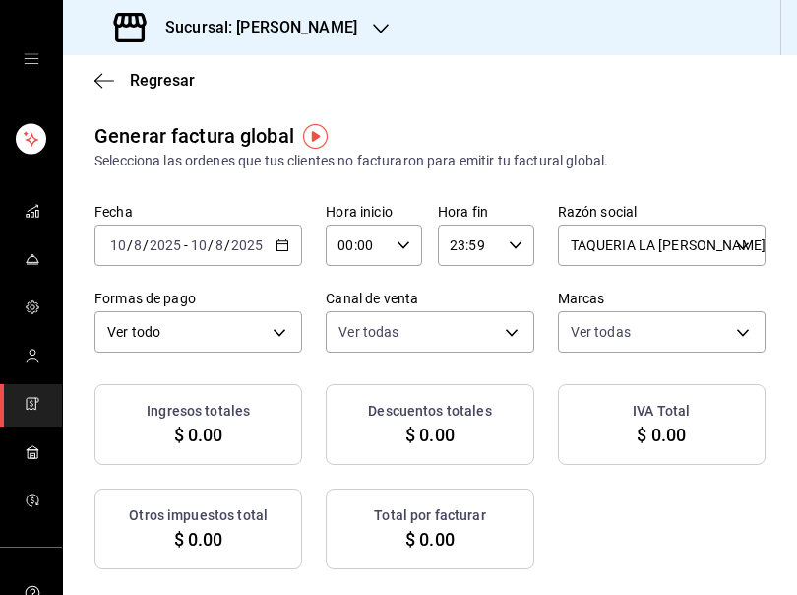
checkbox input "true"
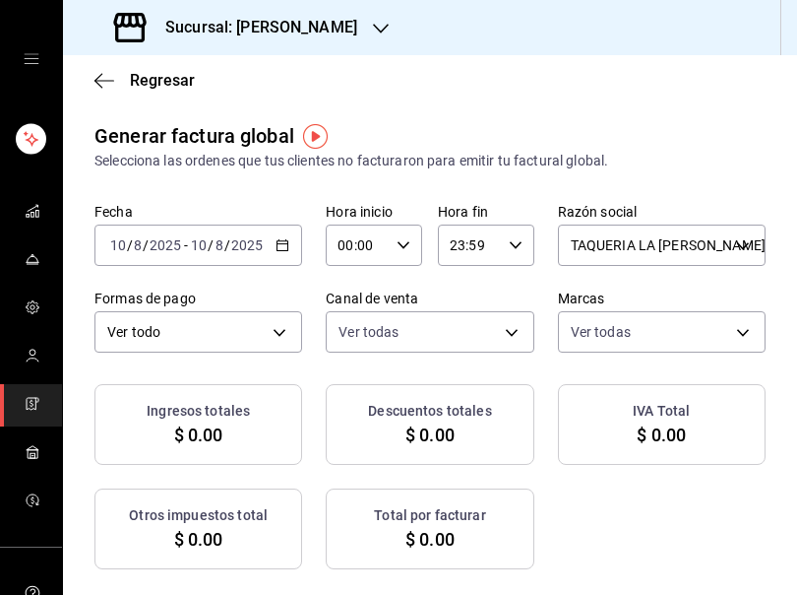
checkbox input "true"
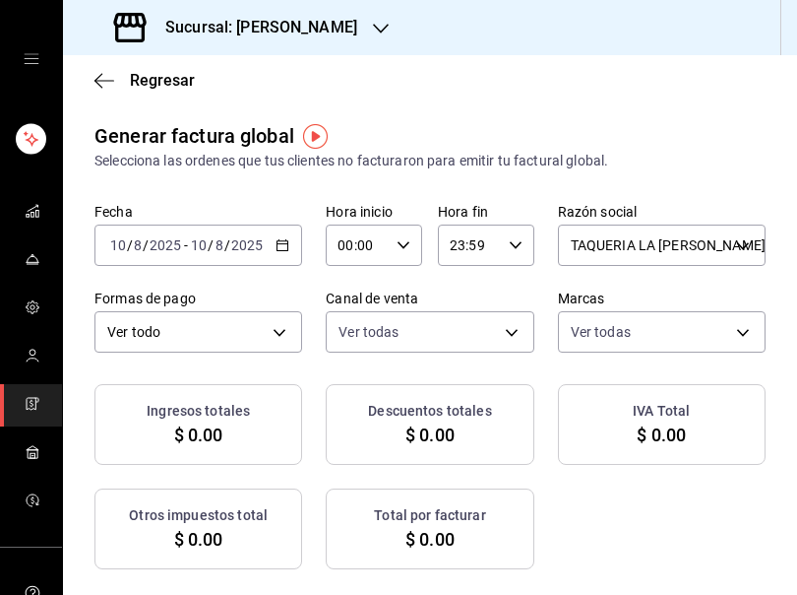
checkbox input "true"
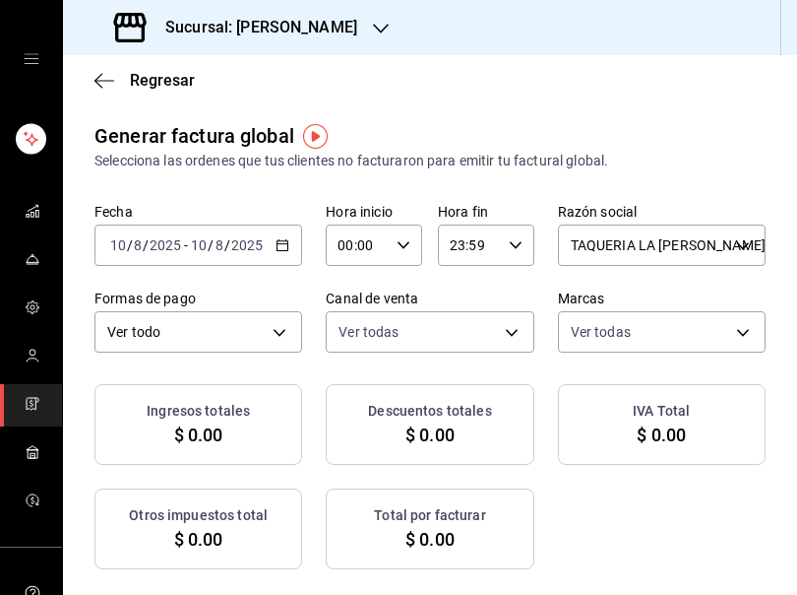
checkbox input "true"
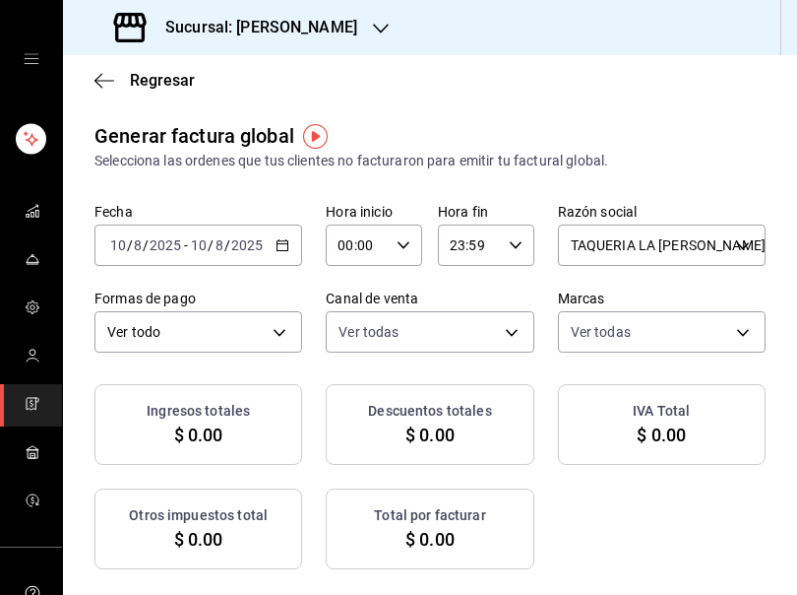
checkbox input "true"
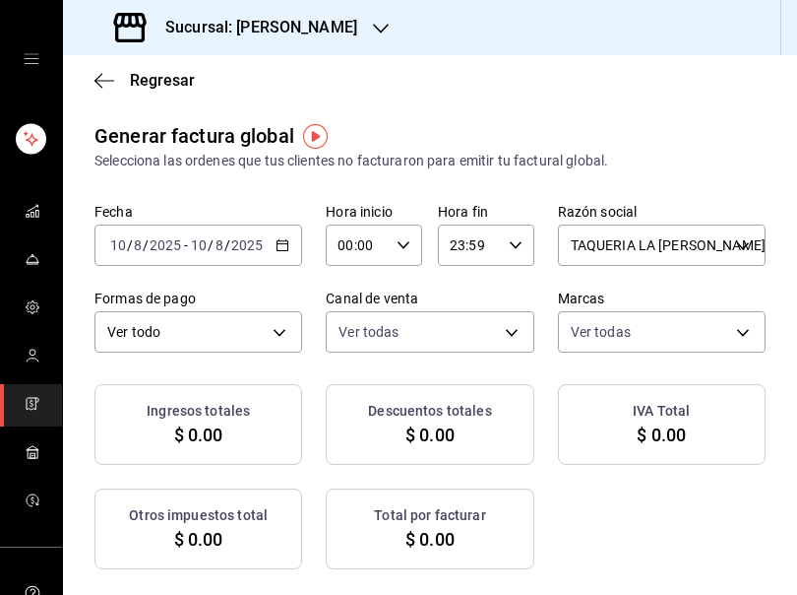
checkbox input "true"
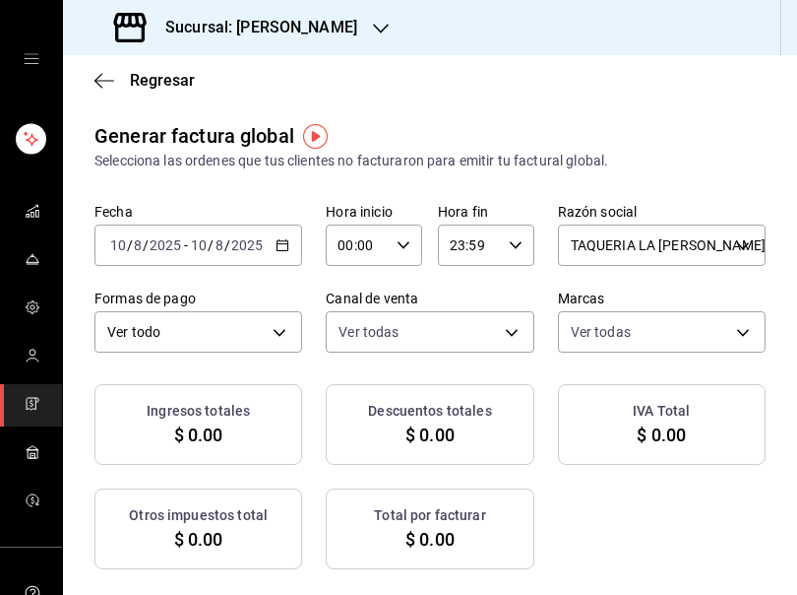
checkbox input "true"
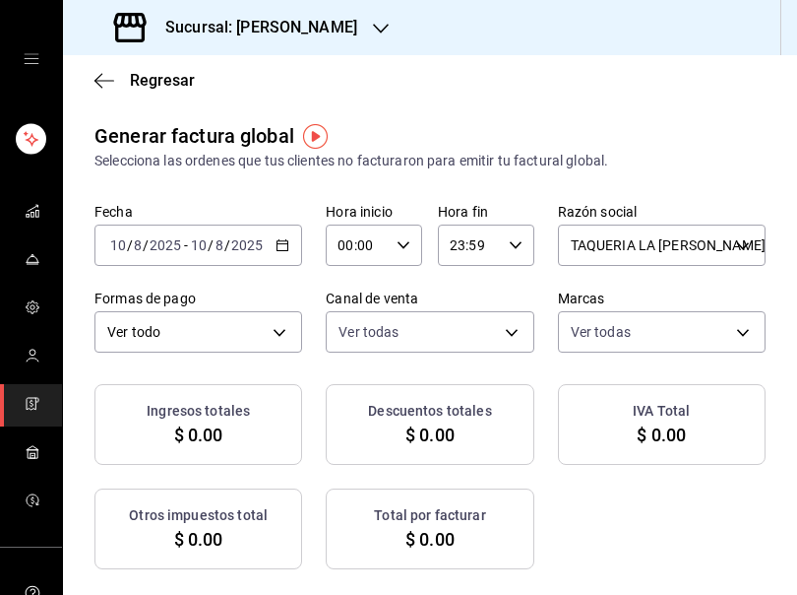
checkbox input "true"
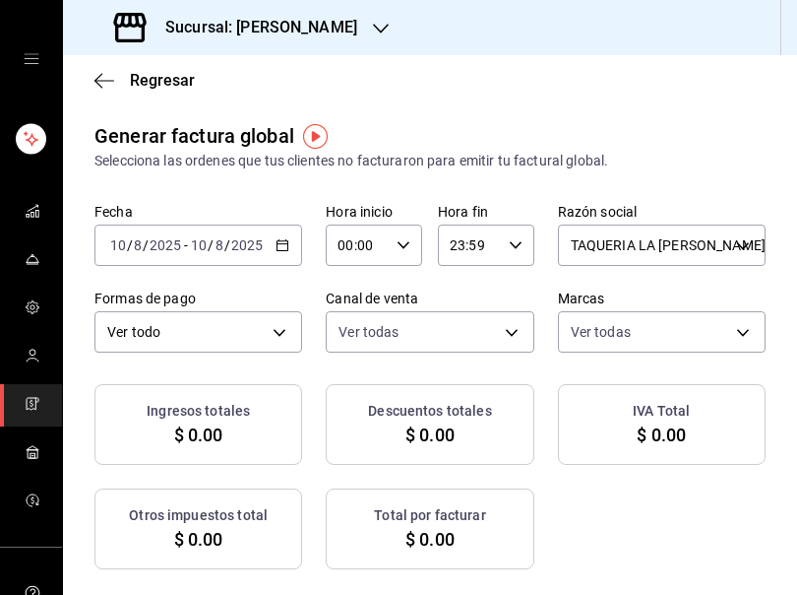
checkbox input "true"
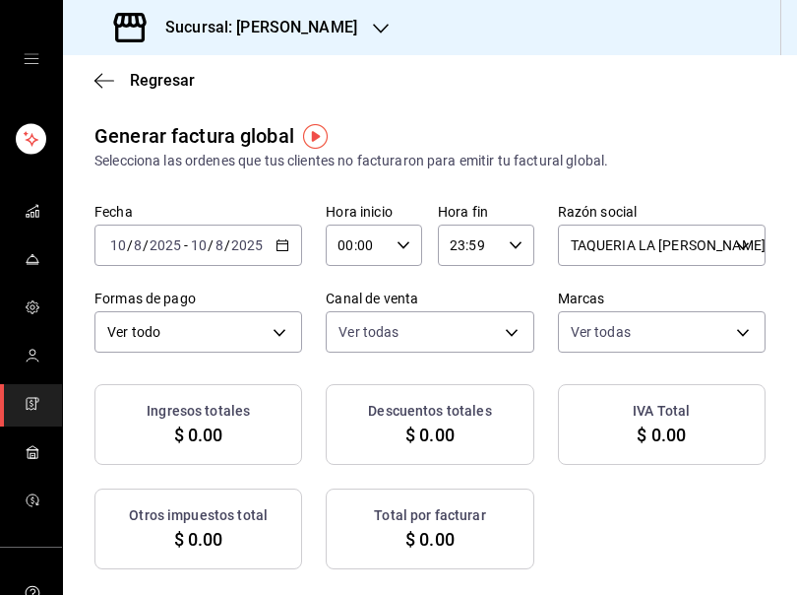
checkbox input "true"
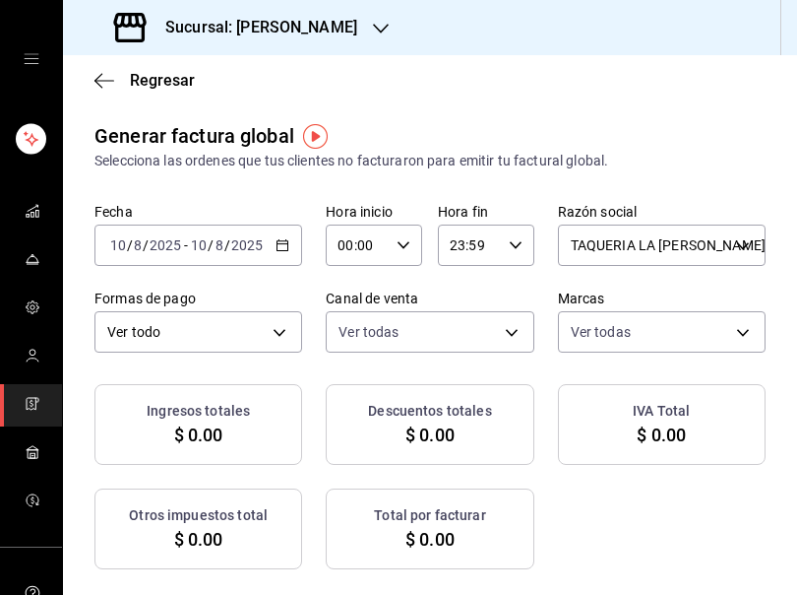
checkbox input "true"
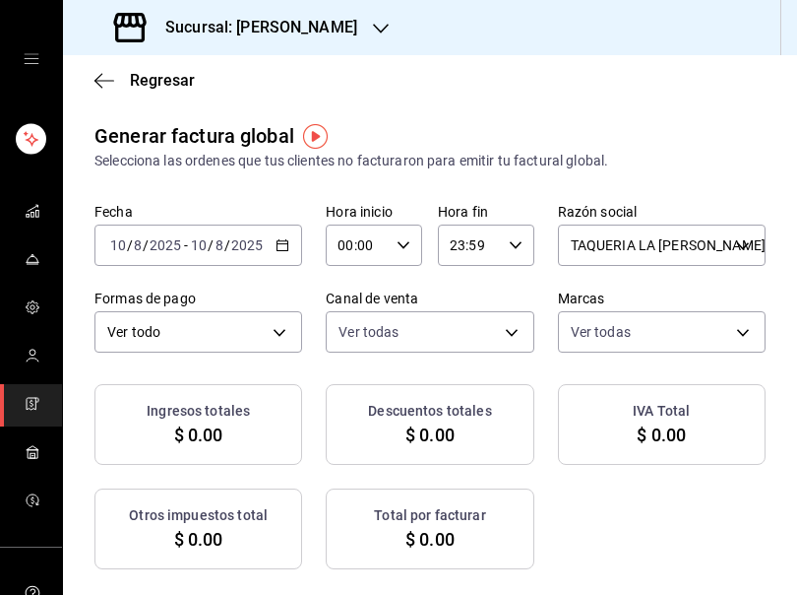
checkbox input "true"
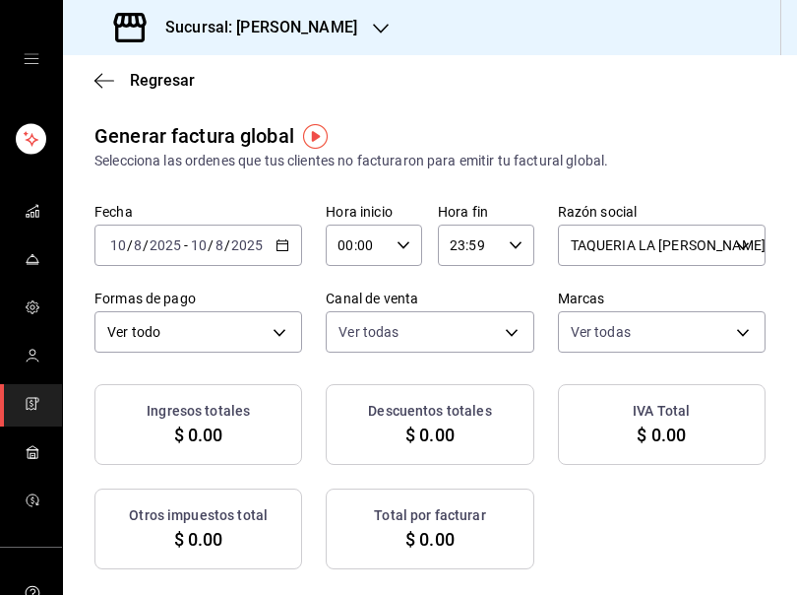
checkbox input "true"
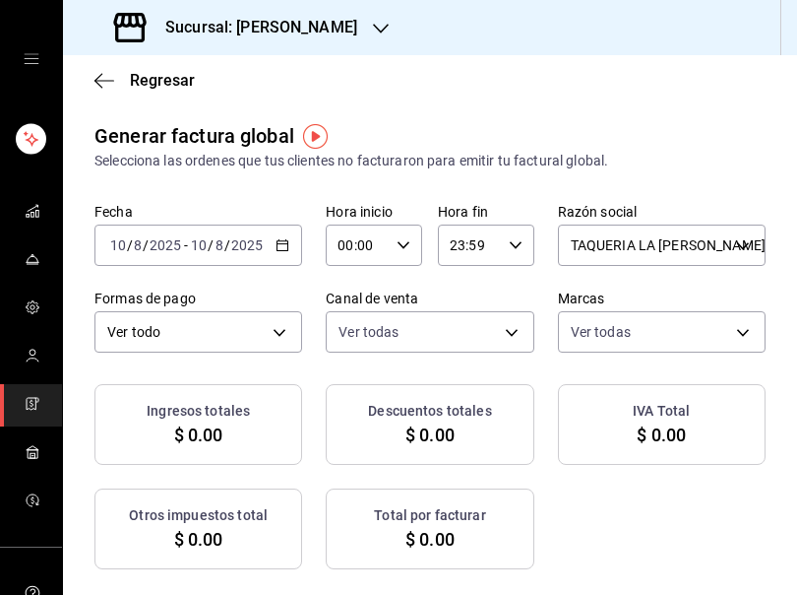
checkbox input "true"
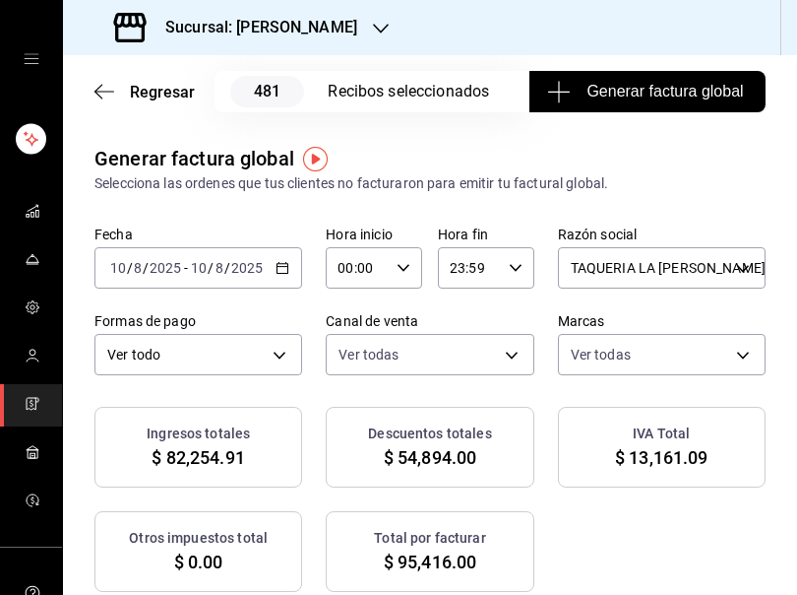
click at [644, 90] on span "Generar factura global" at bounding box center [647, 92] width 192 height 24
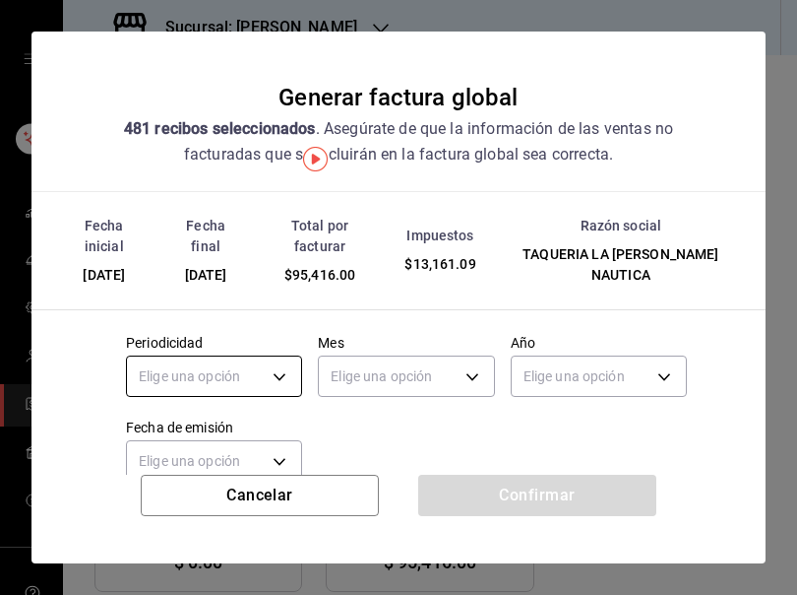
click at [273, 366] on body "Sucursal: Rosa Nautica Regresar 481 Recibos seleccionados Generar factura globa…" at bounding box center [398, 297] width 797 height 595
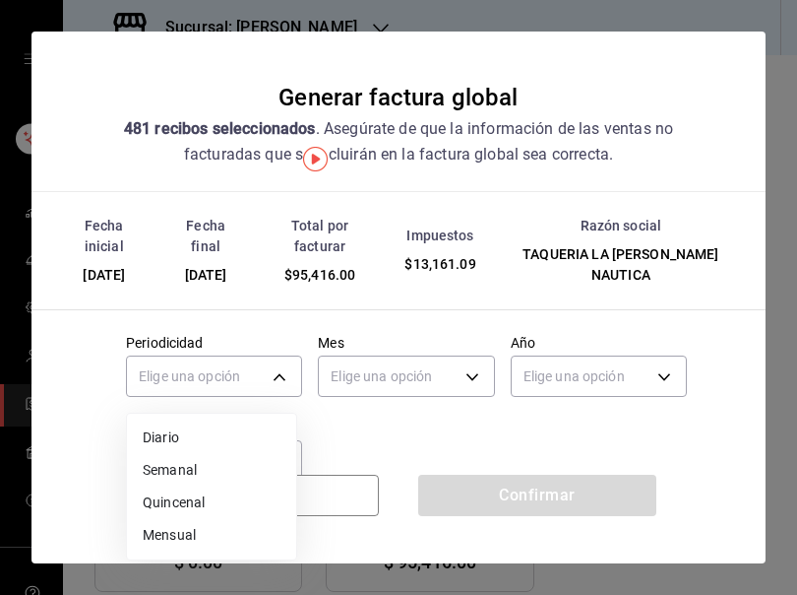
click at [202, 440] on li "Diario" at bounding box center [211, 437] width 169 height 32
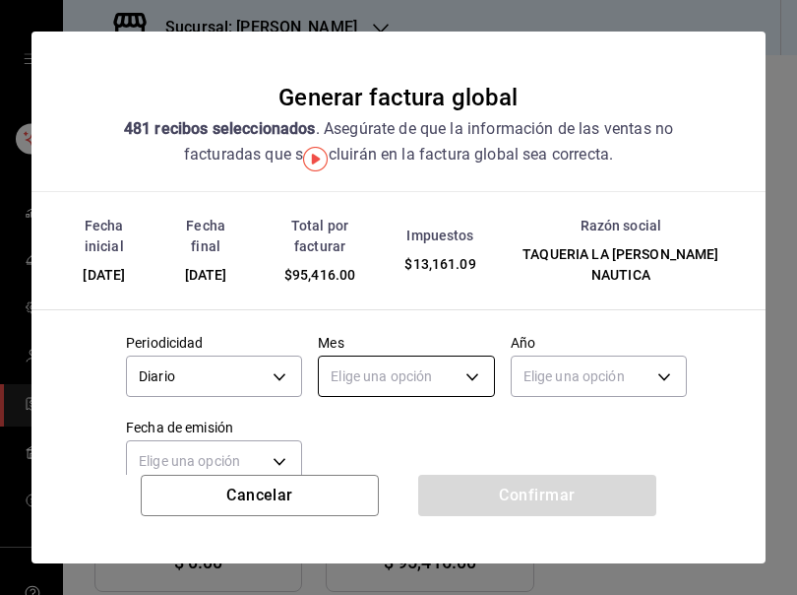
click at [458, 387] on body "Sucursal: Rosa Nautica Regresar 481 Recibos seleccionados Generar factura globa…" at bounding box center [398, 297] width 797 height 595
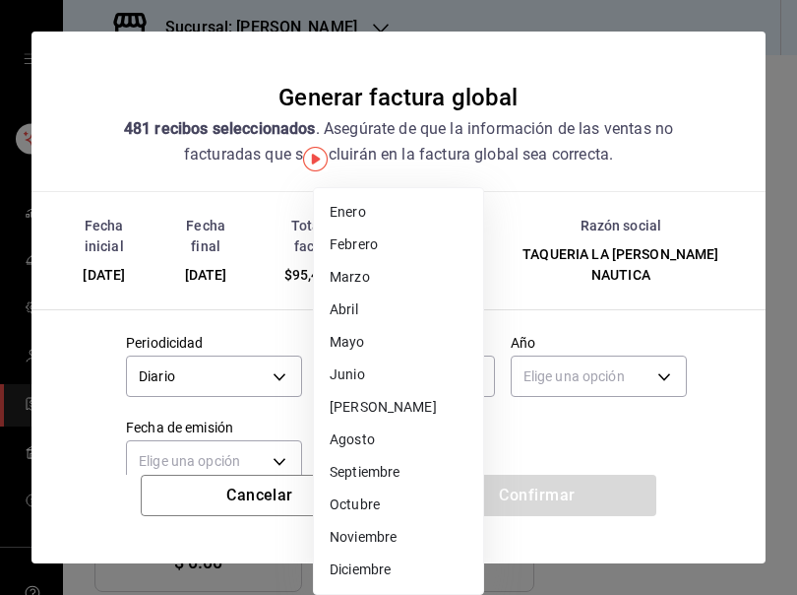
click at [359, 435] on li "Agosto" at bounding box center [398, 439] width 169 height 32
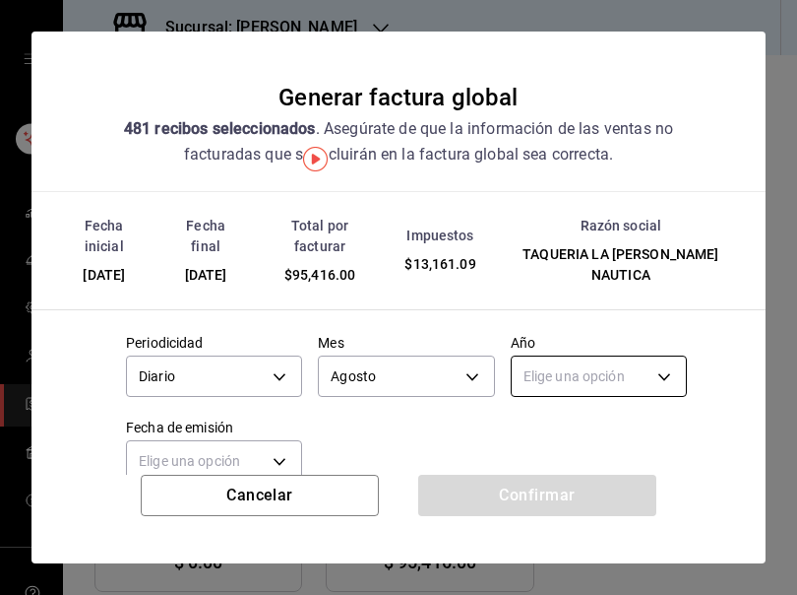
click at [566, 372] on body "Sucursal: Rosa Nautica Regresar 481 Recibos seleccionados Generar factura globa…" at bounding box center [398, 297] width 797 height 595
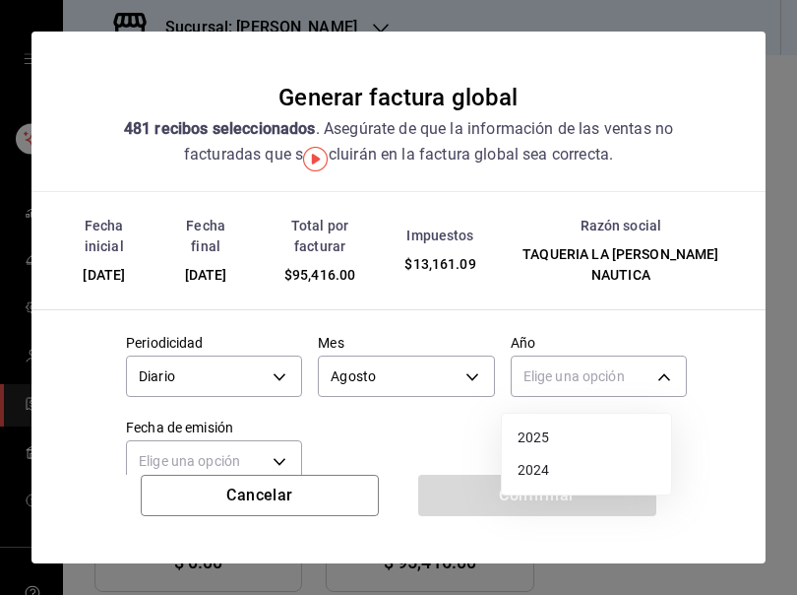
click at [552, 439] on li "2025" at bounding box center [586, 437] width 169 height 32
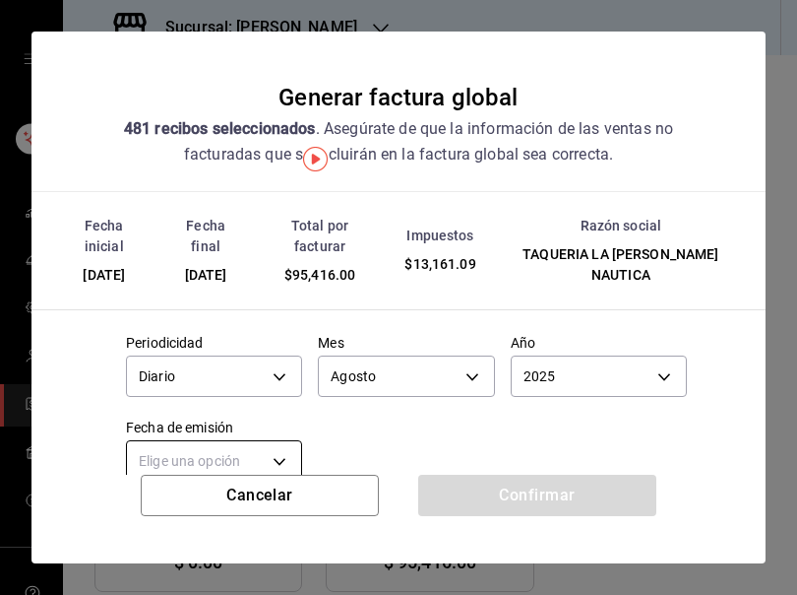
click at [270, 449] on body "Sucursal: Rosa Nautica Regresar 481 Recibos seleccionados Generar factura globa…" at bounding box center [398, 297] width 797 height 595
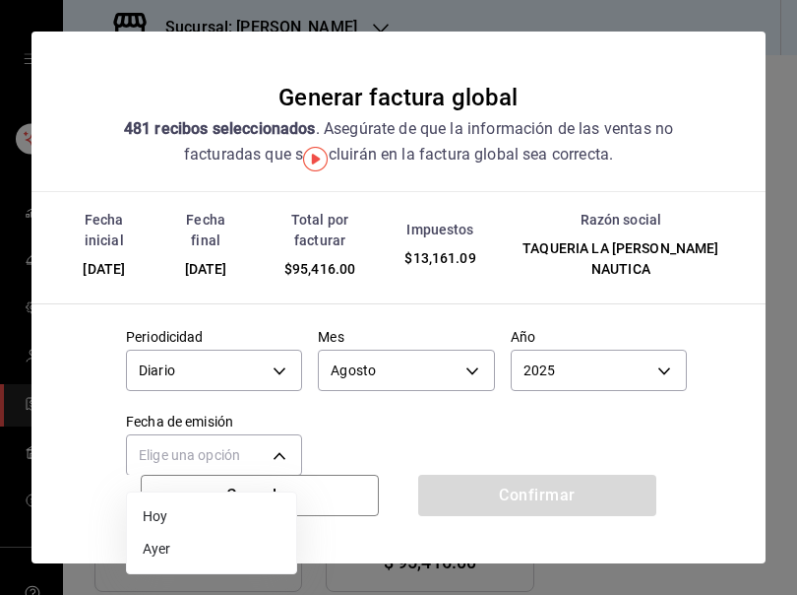
click at [172, 553] on li "Ayer" at bounding box center [211, 549] width 169 height 32
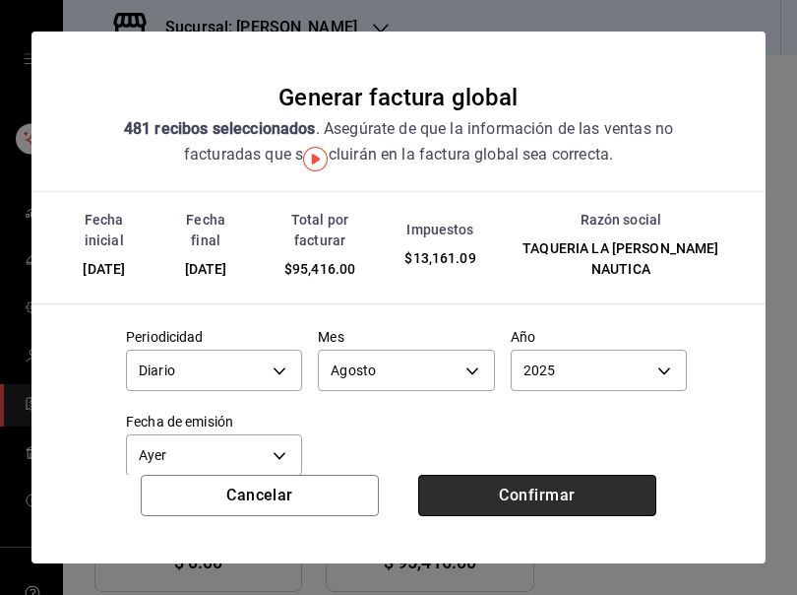
click at [553, 488] on button "Confirmar" at bounding box center [537, 494] width 238 height 41
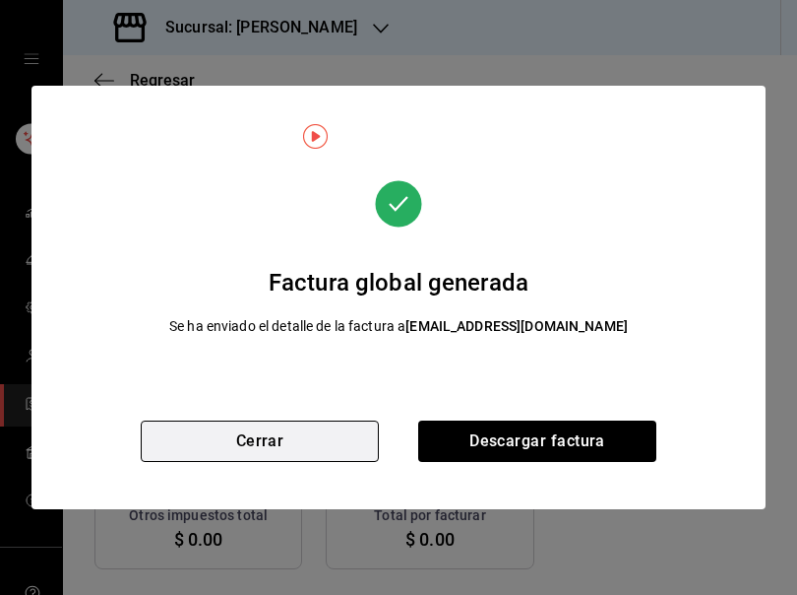
click at [273, 442] on button "Cerrar" at bounding box center [260, 440] width 238 height 41
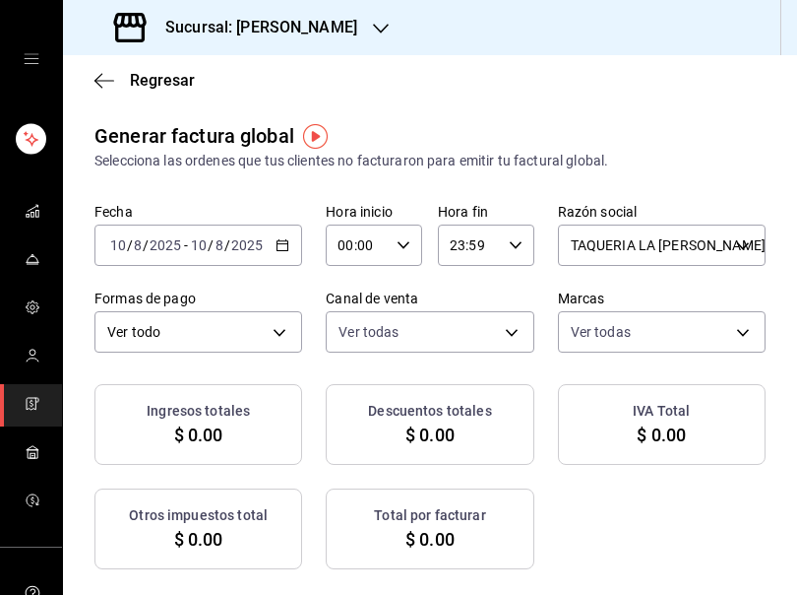
click at [277, 246] on icon "button" at bounding box center [283, 245] width 14 height 14
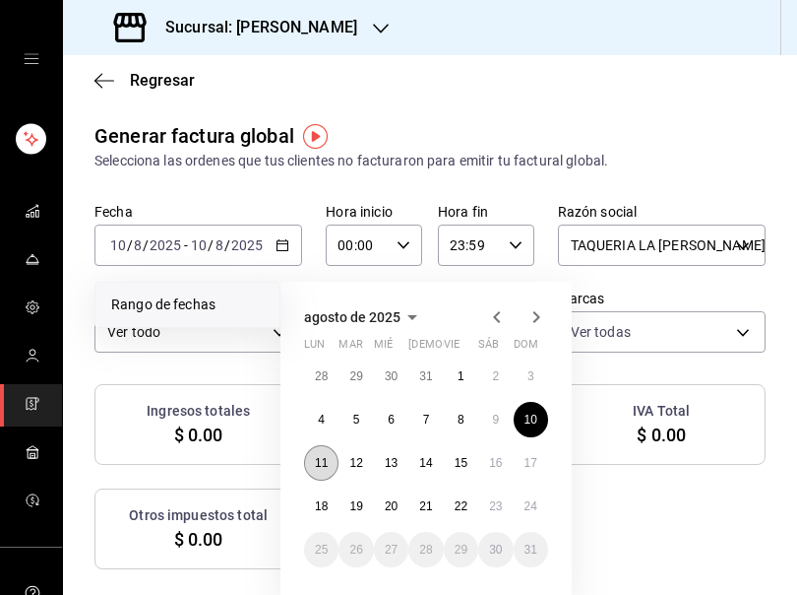
click at [325, 465] on abbr "11" at bounding box center [321, 463] width 13 height 14
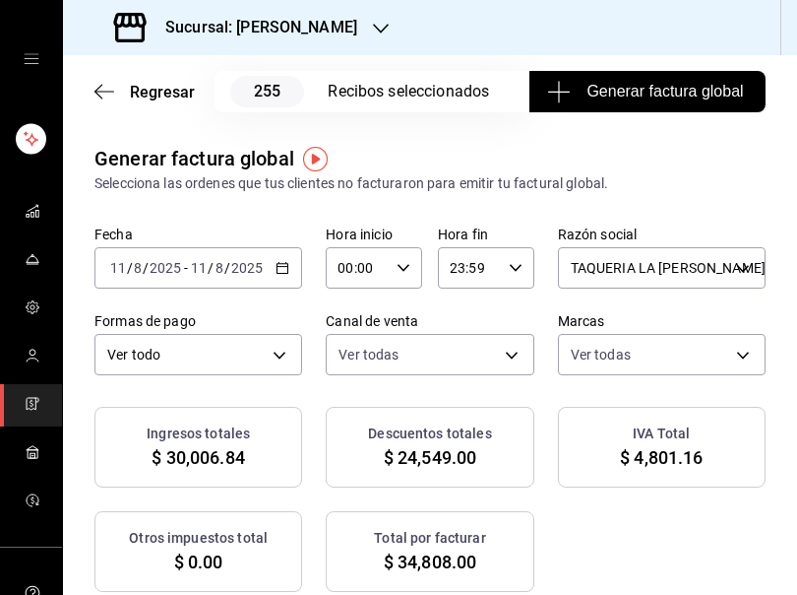
click at [626, 84] on span "Generar factura global" at bounding box center [647, 92] width 192 height 24
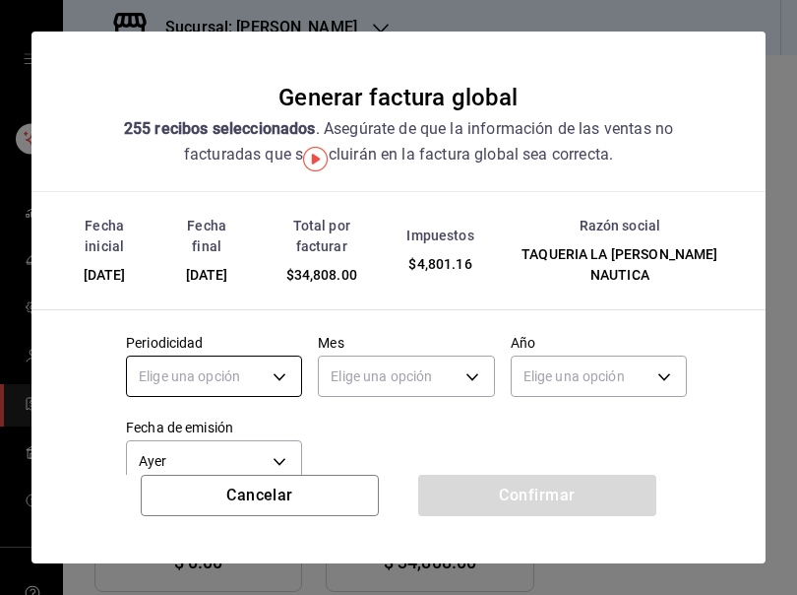
click at [229, 381] on body "Sucursal: Rosa Nautica Regresar 255 Recibos seleccionados Generar factura globa…" at bounding box center [398, 297] width 797 height 595
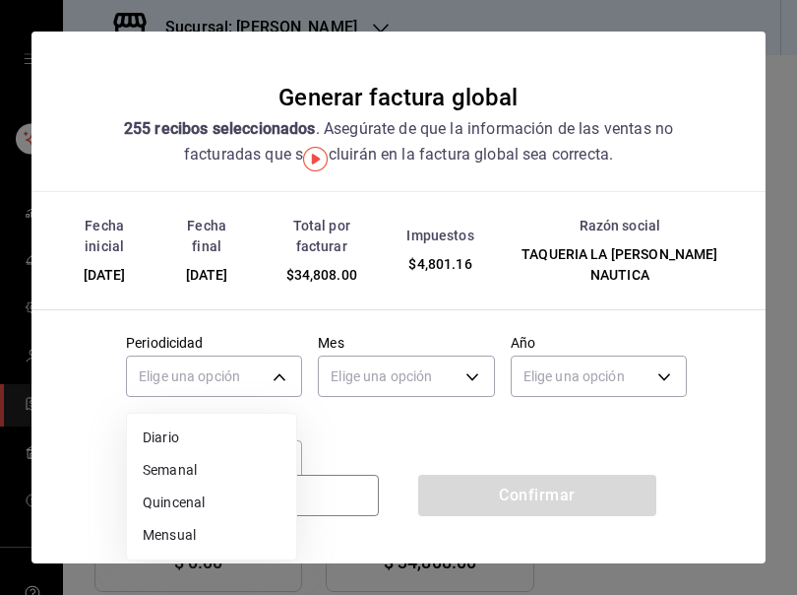
click at [166, 427] on li "Diario" at bounding box center [211, 437] width 169 height 32
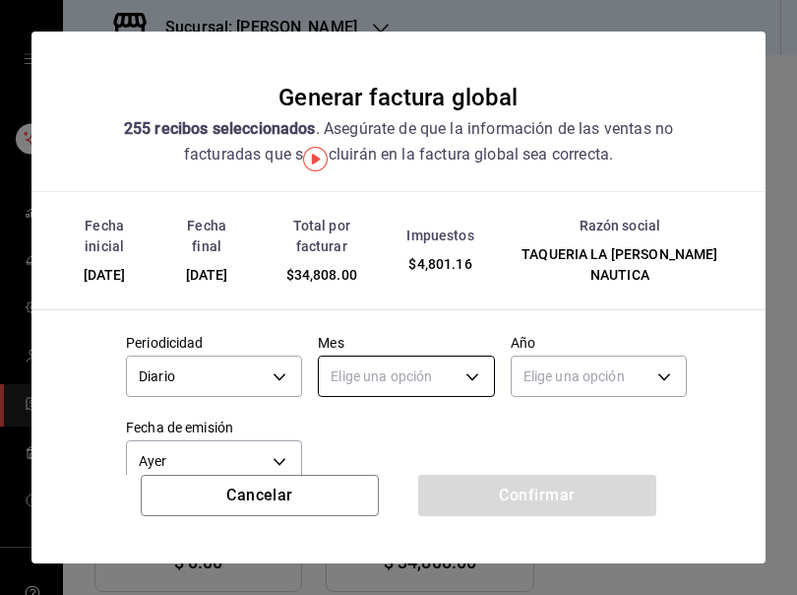
click at [394, 370] on body "Sucursal: Rosa Nautica Regresar 255 Recibos seleccionados Generar factura globa…" at bounding box center [398, 297] width 797 height 595
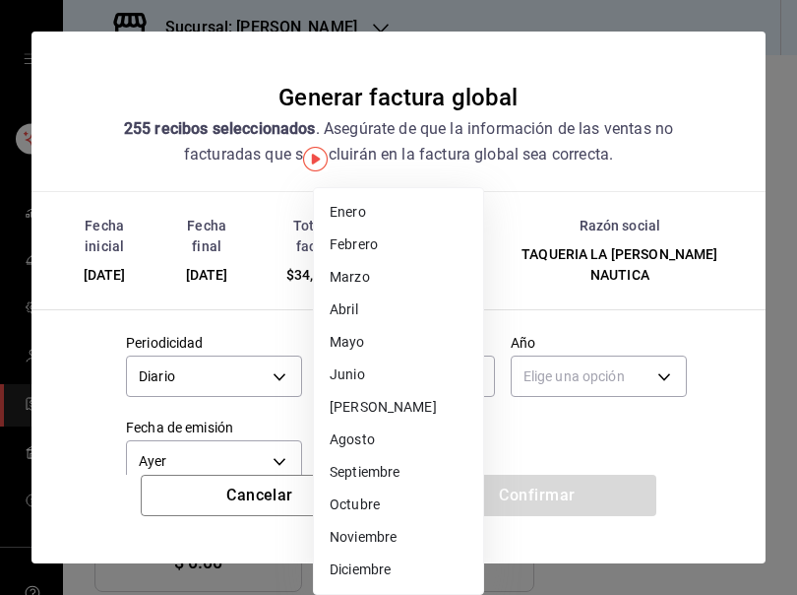
click at [373, 439] on li "Agosto" at bounding box center [398, 439] width 169 height 32
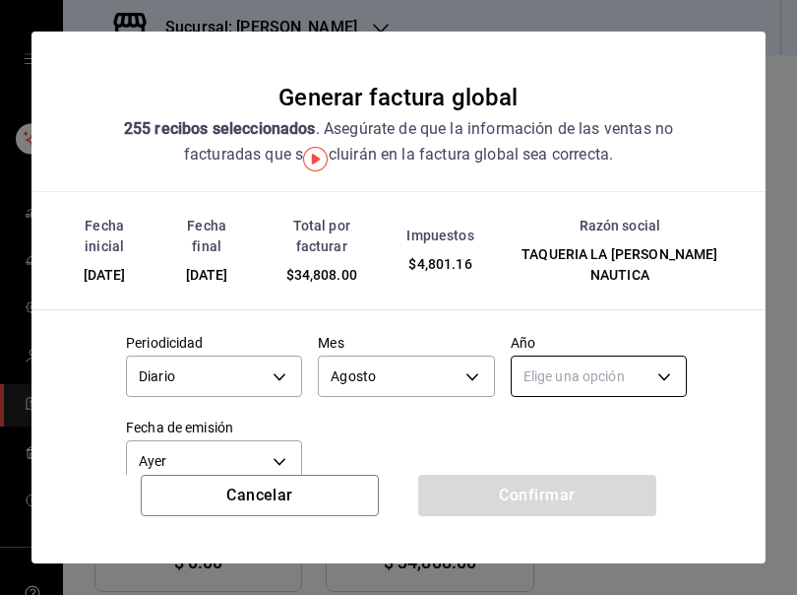
click at [657, 365] on body "Sucursal: Rosa Nautica Regresar 255 Recibos seleccionados Generar factura globa…" at bounding box center [398, 297] width 797 height 595
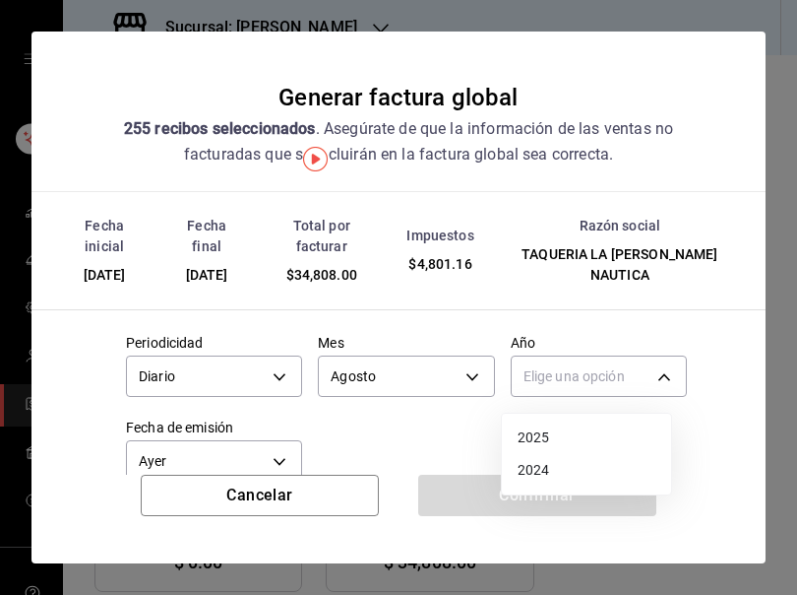
click at [536, 439] on li "2025" at bounding box center [586, 437] width 169 height 32
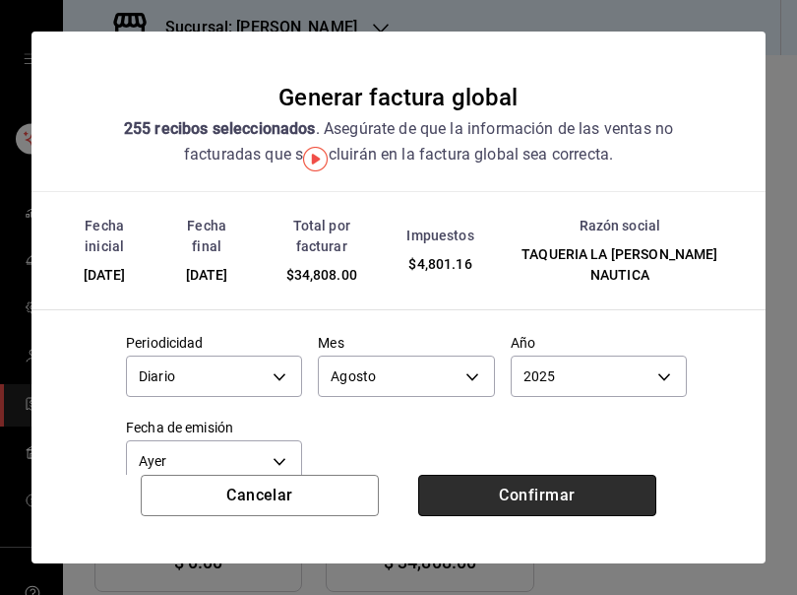
click at [522, 493] on button "Confirmar" at bounding box center [537, 494] width 238 height 41
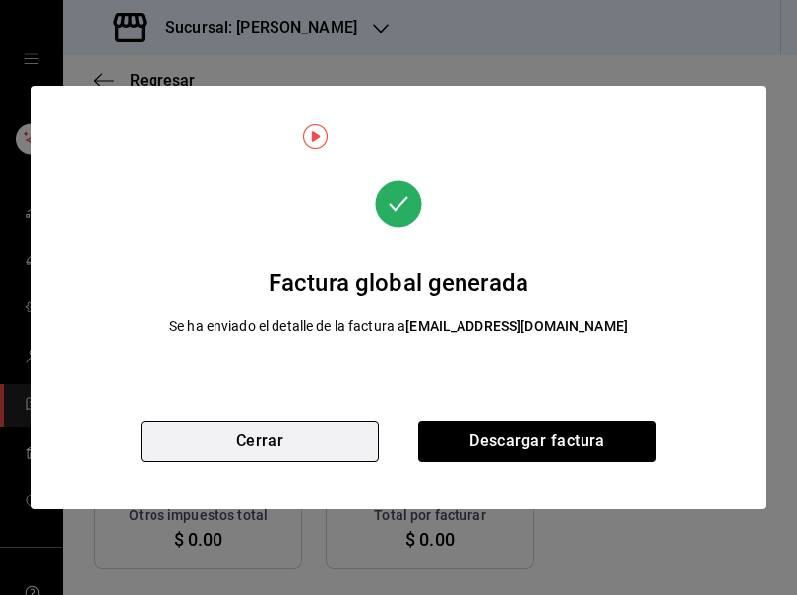
click at [250, 437] on button "Cerrar" at bounding box center [260, 440] width 238 height 41
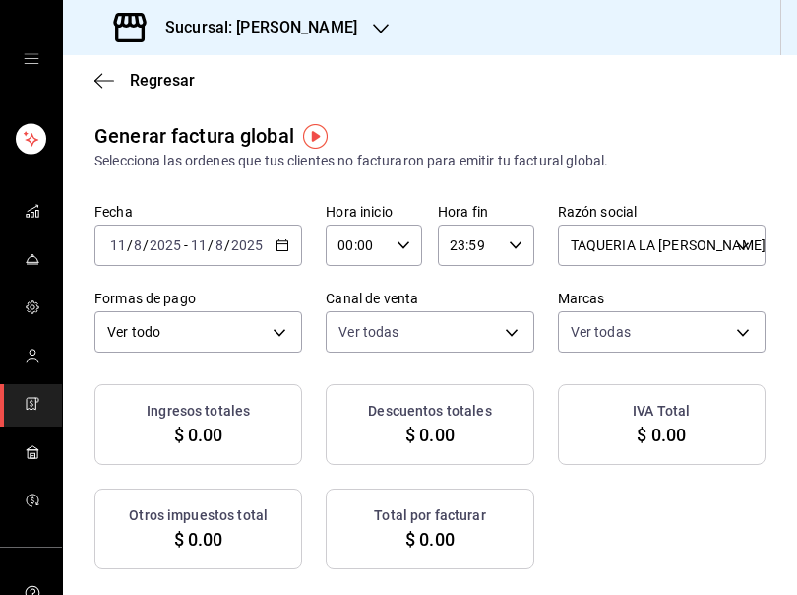
click at [280, 246] on icon "button" at bounding box center [283, 245] width 14 height 14
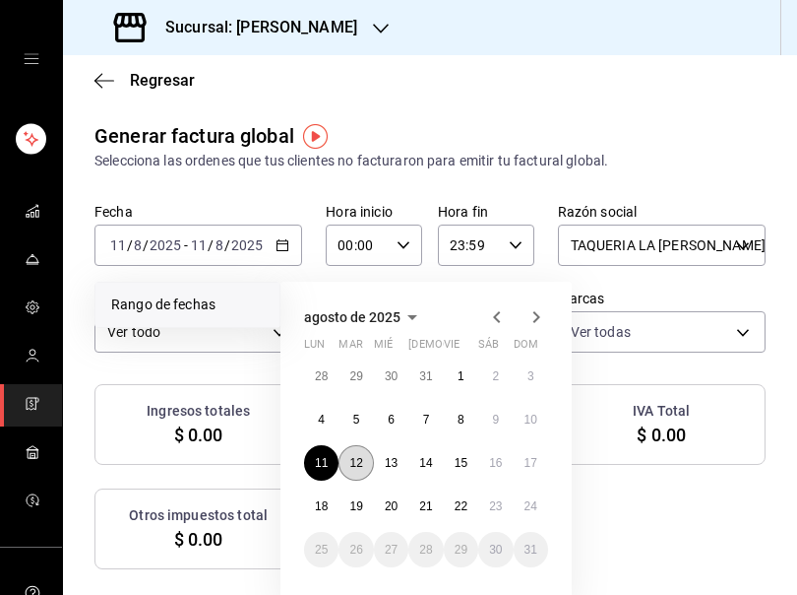
click at [353, 458] on abbr "12" at bounding box center [355, 463] width 13 height 14
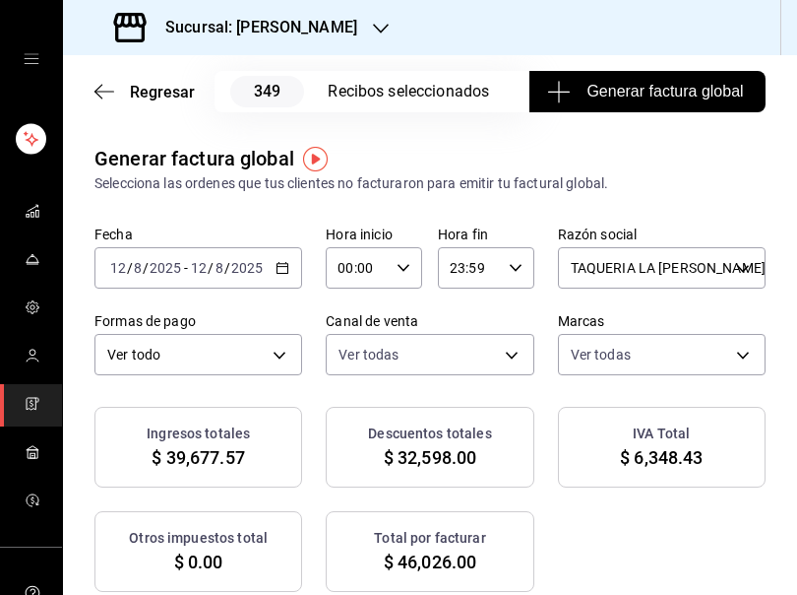
click at [633, 81] on span "Generar factura global" at bounding box center [647, 92] width 192 height 24
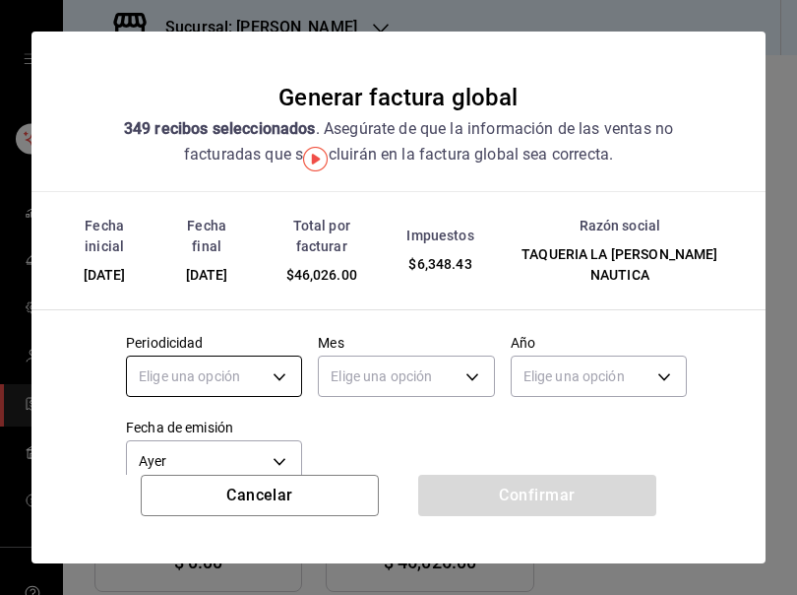
click at [263, 371] on body "Sucursal: Rosa Nautica Regresar 349 Recibos seleccionados Generar factura globa…" at bounding box center [398, 297] width 797 height 595
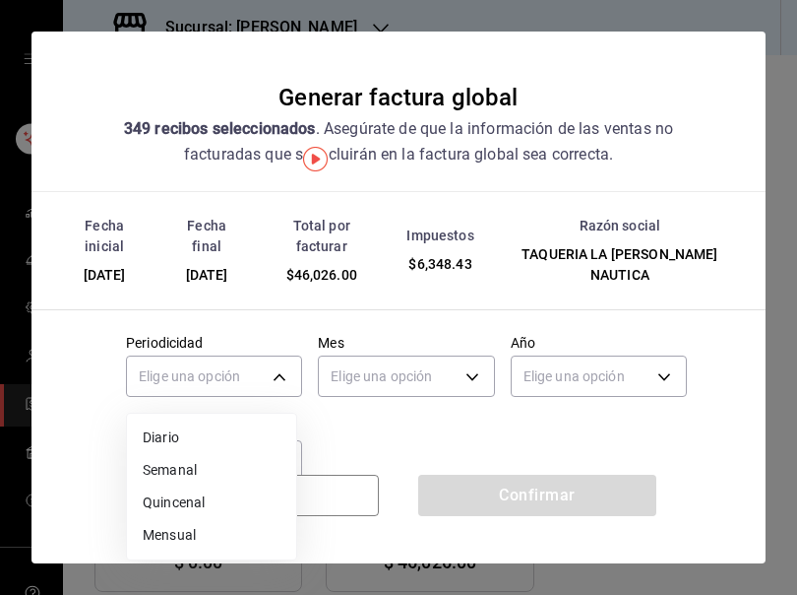
click at [160, 428] on li "Diario" at bounding box center [211, 437] width 169 height 32
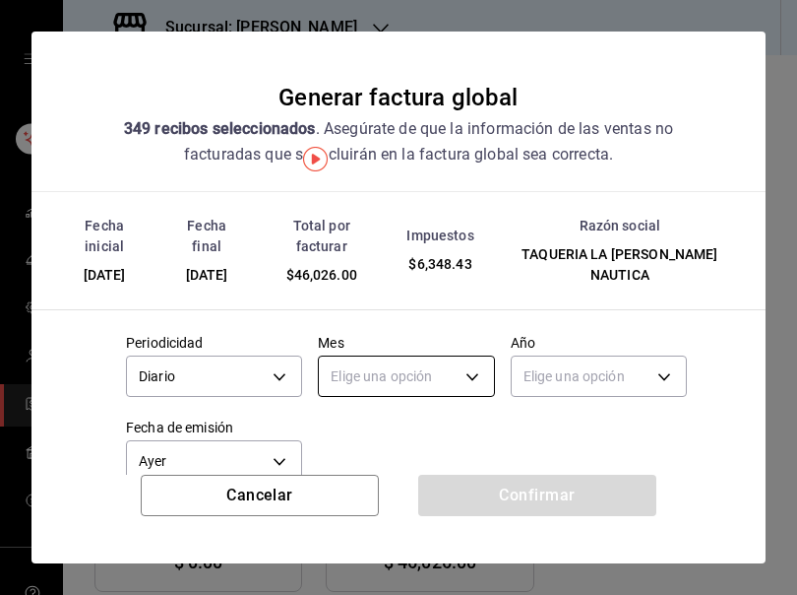
click at [415, 386] on body "Sucursal: Rosa Nautica Regresar 349 Recibos seleccionados Generar factura globa…" at bounding box center [398, 297] width 797 height 595
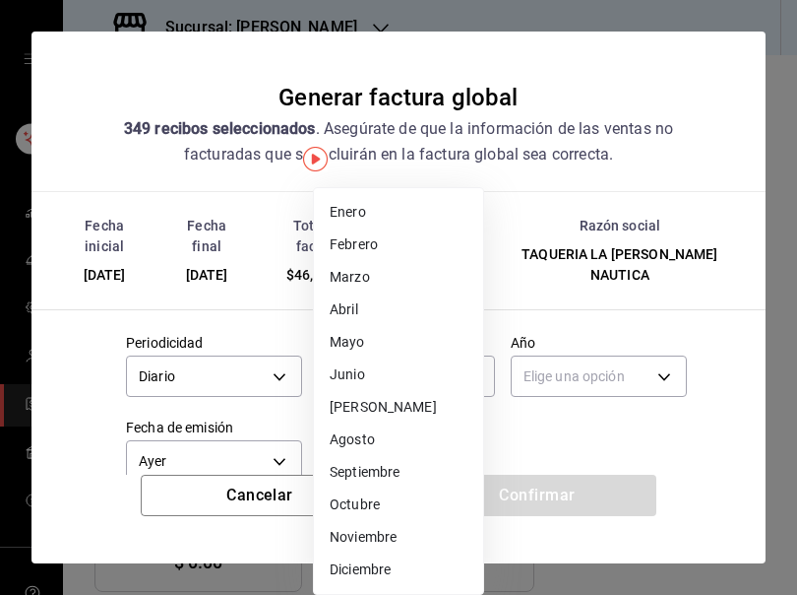
click at [370, 435] on li "Agosto" at bounding box center [398, 439] width 169 height 32
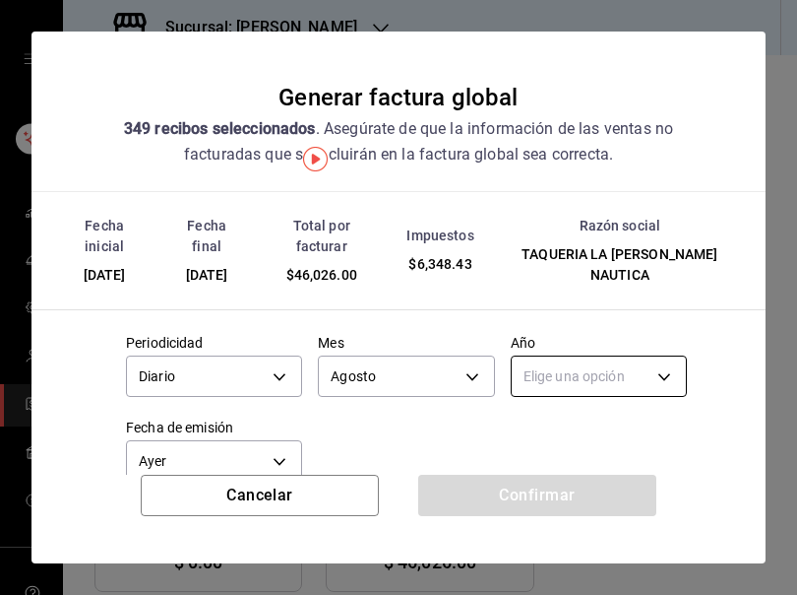
click at [602, 371] on body "Sucursal: Rosa Nautica Regresar 349 Recibos seleccionados Generar factura globa…" at bounding box center [398, 297] width 797 height 595
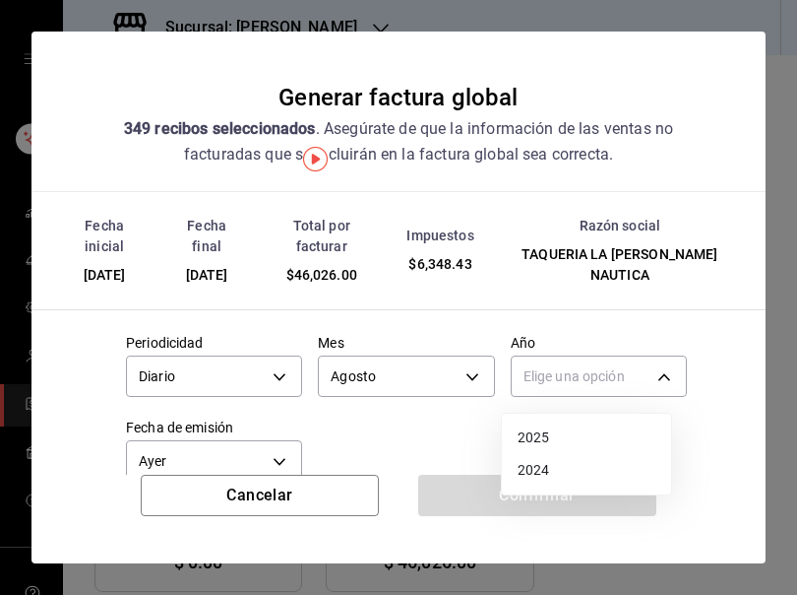
click at [542, 437] on li "2025" at bounding box center [586, 437] width 169 height 32
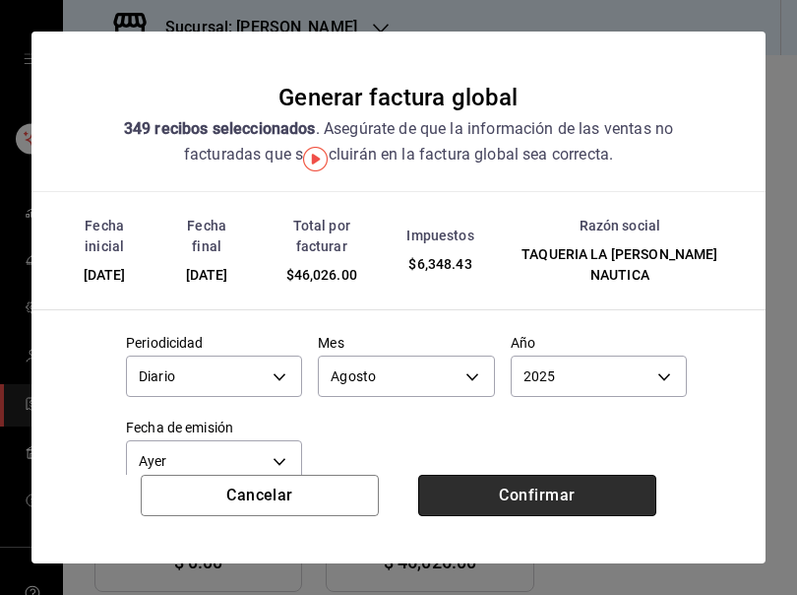
click at [507, 496] on button "Confirmar" at bounding box center [537, 494] width 238 height 41
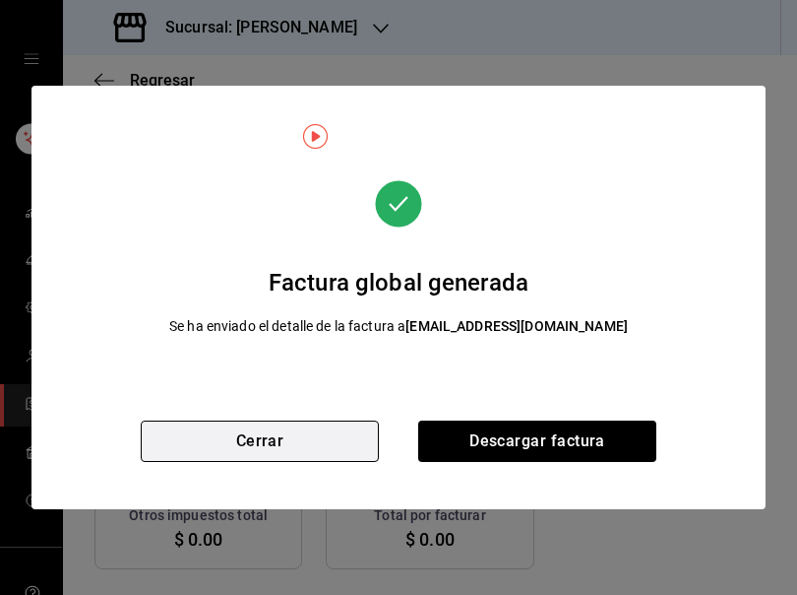
click at [261, 443] on button "Cerrar" at bounding box center [260, 440] width 238 height 41
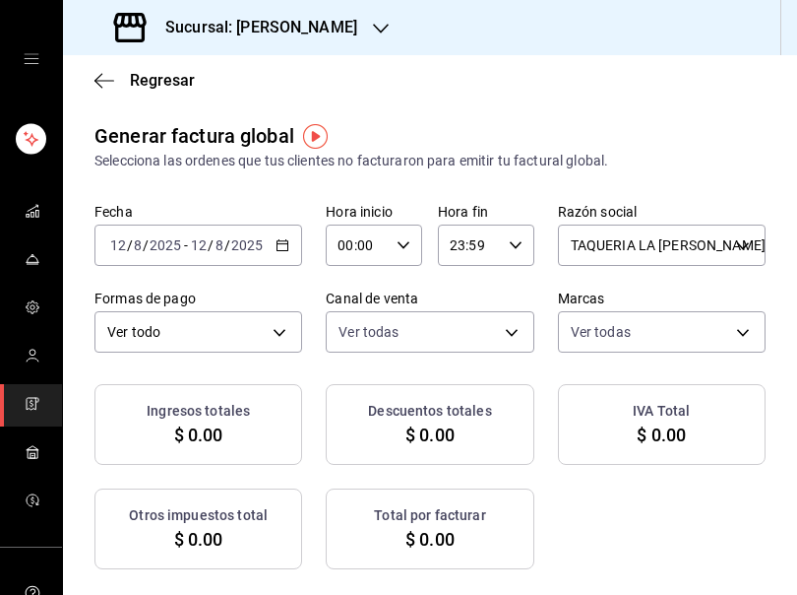
click at [285, 248] on div "2025-08-12 12 / 8 / 2025 - 2025-08-12 12 / 8 / 2025" at bounding box center [198, 244] width 208 height 41
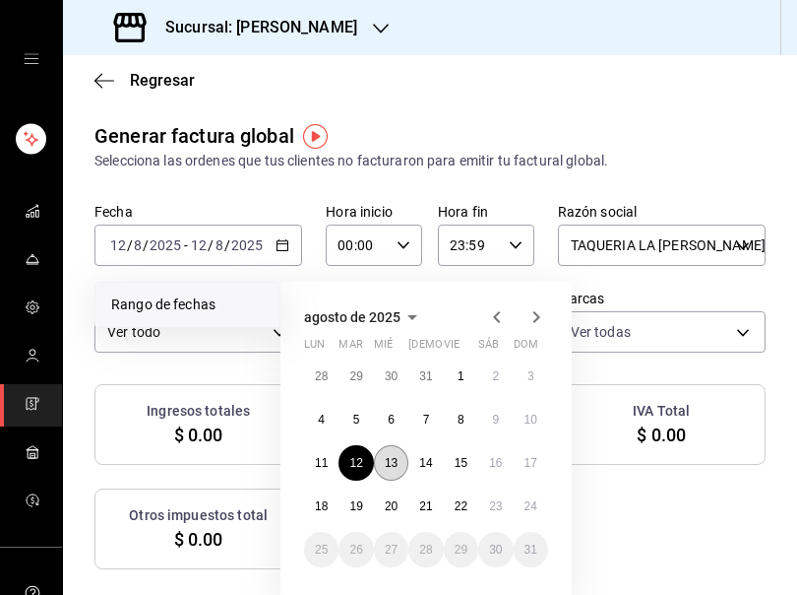
click at [394, 463] on abbr "13" at bounding box center [391, 463] width 13 height 14
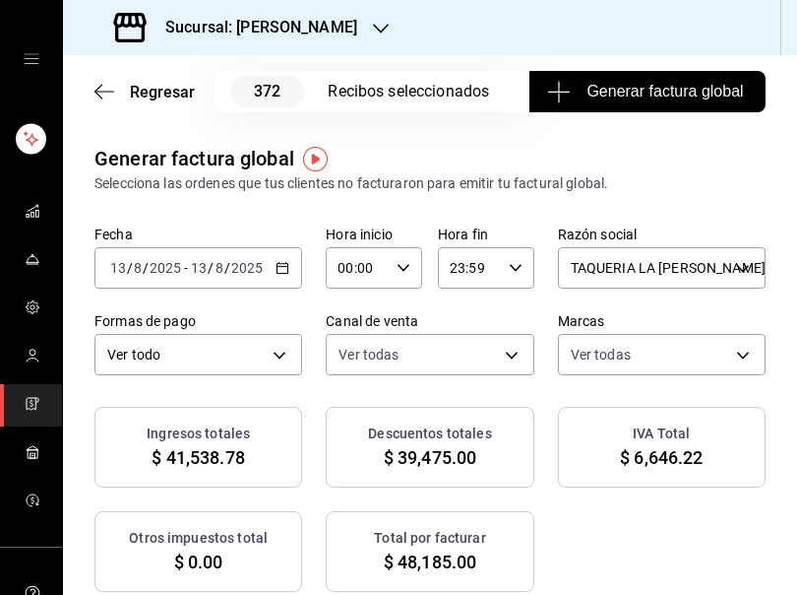
click at [634, 87] on span "Generar factura global" at bounding box center [647, 92] width 192 height 24
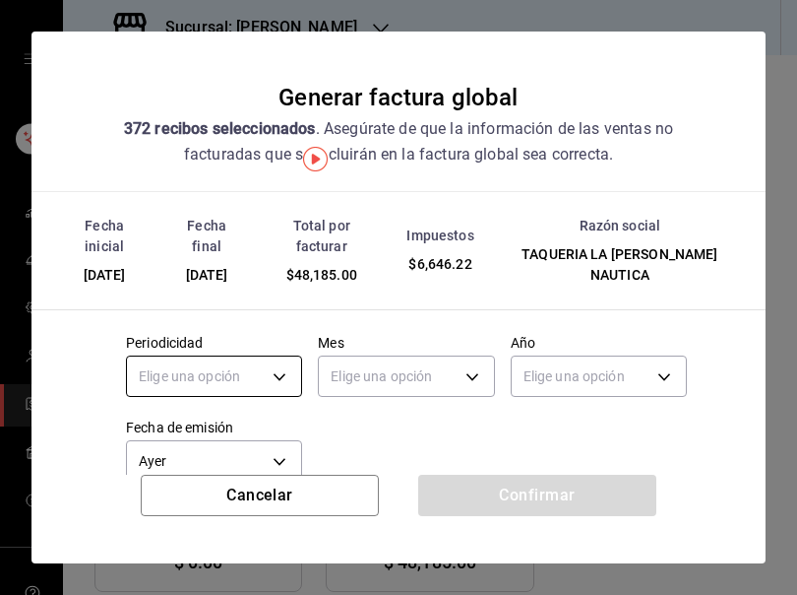
click at [264, 372] on body "Sucursal: Rosa Nautica Regresar 372 Recibos seleccionados Generar factura globa…" at bounding box center [398, 297] width 797 height 595
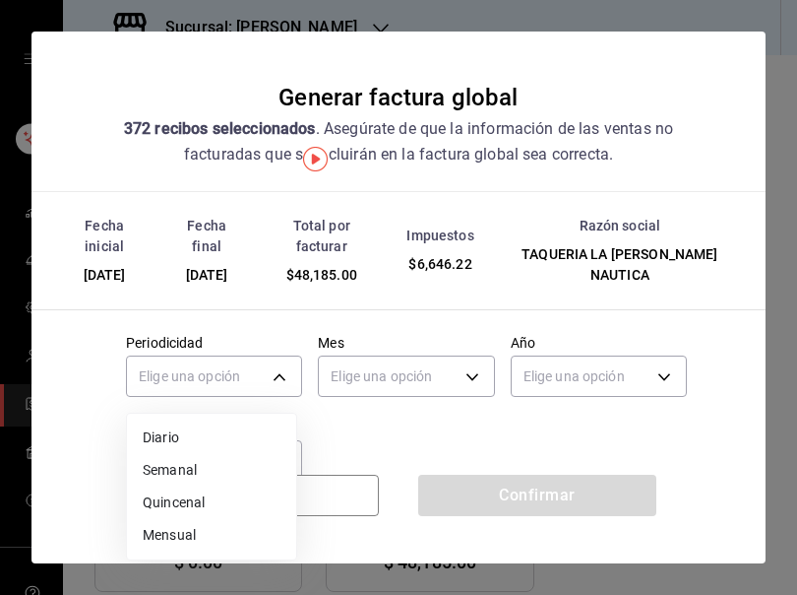
click at [169, 434] on li "Diario" at bounding box center [211, 437] width 169 height 32
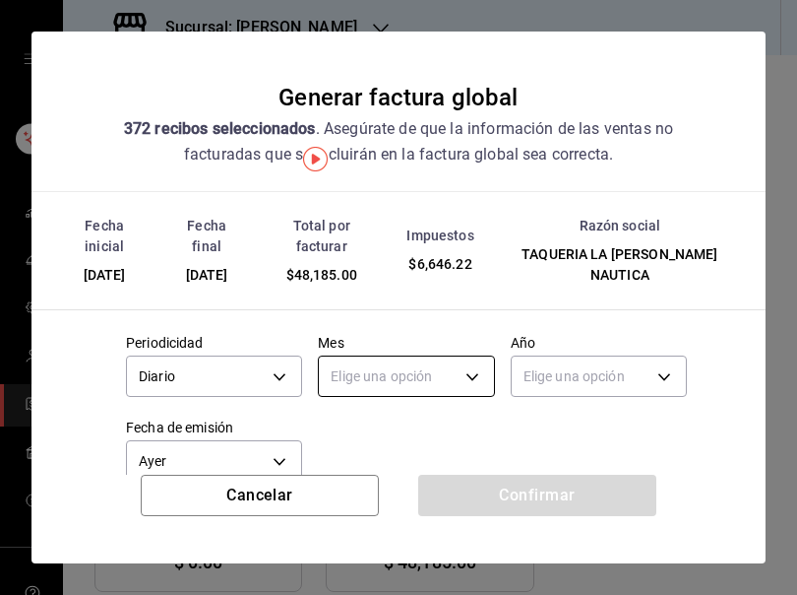
click at [369, 395] on body "Sucursal: Rosa Nautica Regresar 372 Recibos seleccionados Generar factura globa…" at bounding box center [398, 297] width 797 height 595
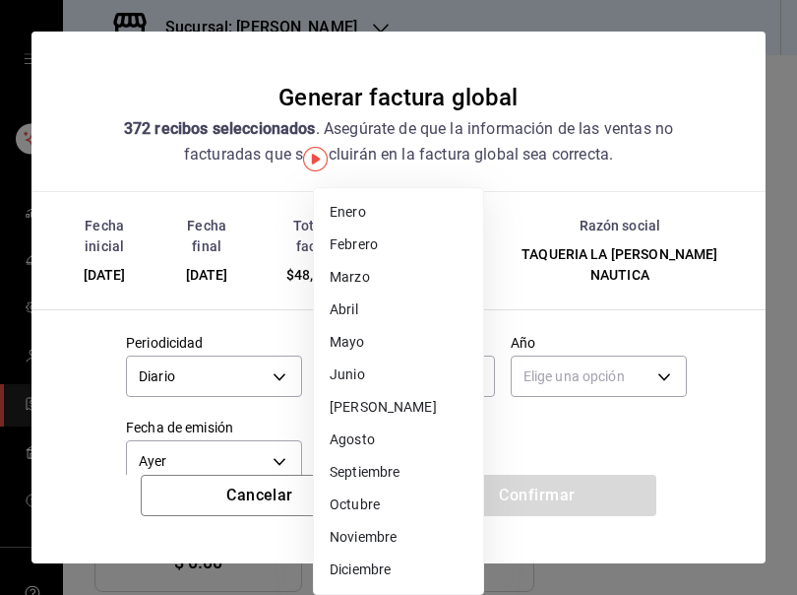
click at [356, 446] on li "Agosto" at bounding box center [398, 439] width 169 height 32
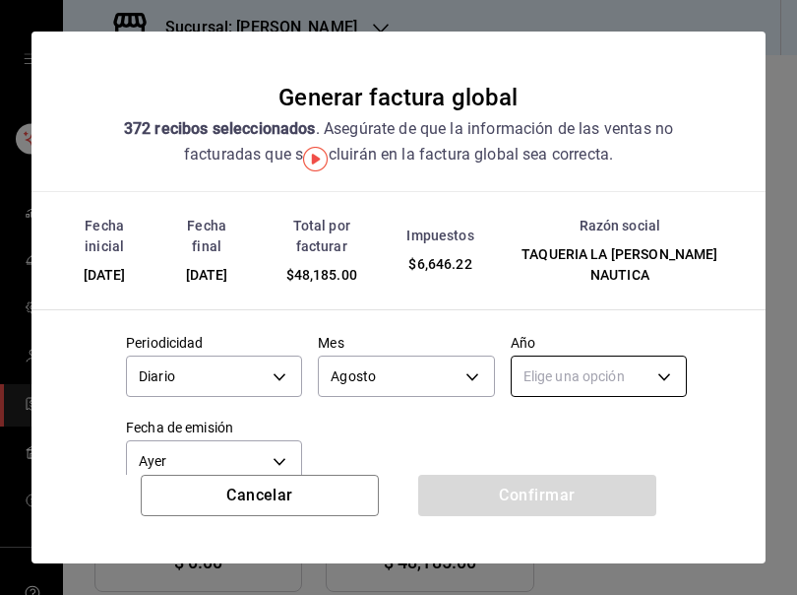
click at [544, 388] on body "Sucursal: Rosa Nautica Regresar 372 Recibos seleccionados Generar factura globa…" at bounding box center [398, 297] width 797 height 595
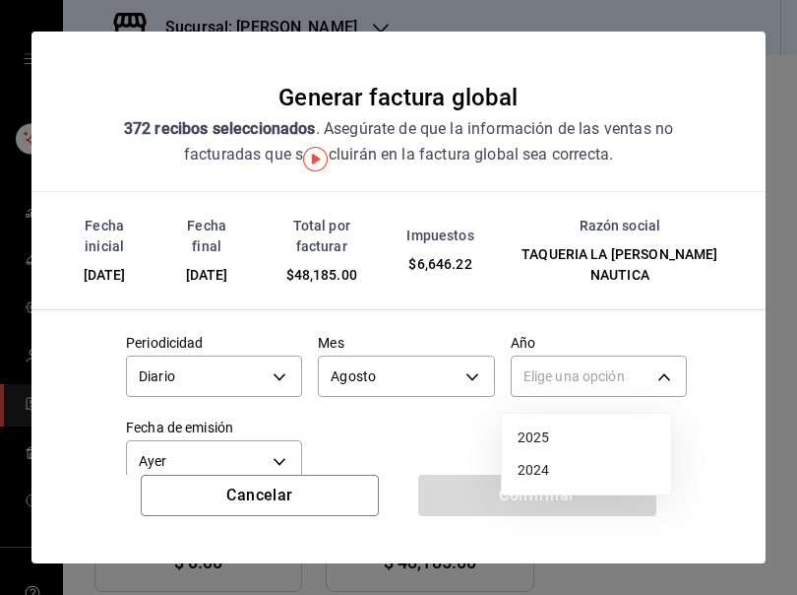
click at [526, 445] on li "2025" at bounding box center [586, 437] width 169 height 32
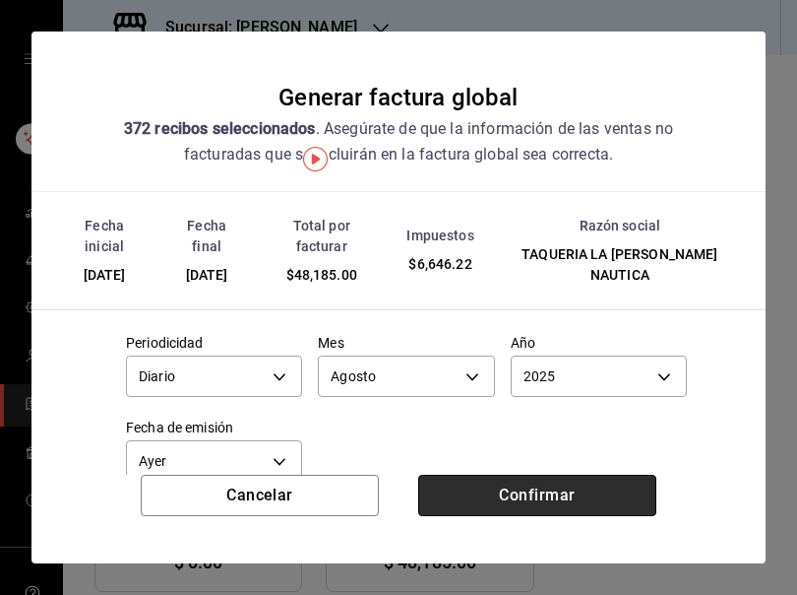
click at [538, 502] on button "Confirmar" at bounding box center [537, 494] width 238 height 41
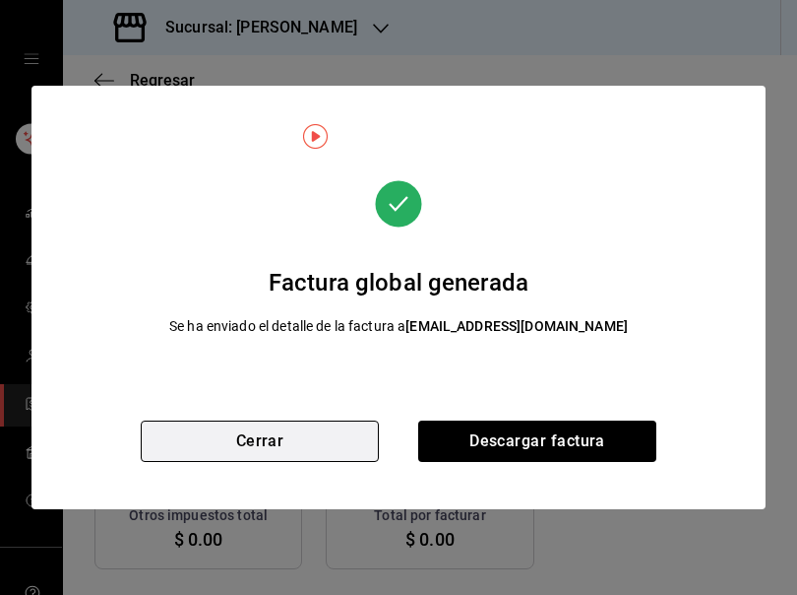
click at [241, 441] on button "Cerrar" at bounding box center [260, 440] width 238 height 41
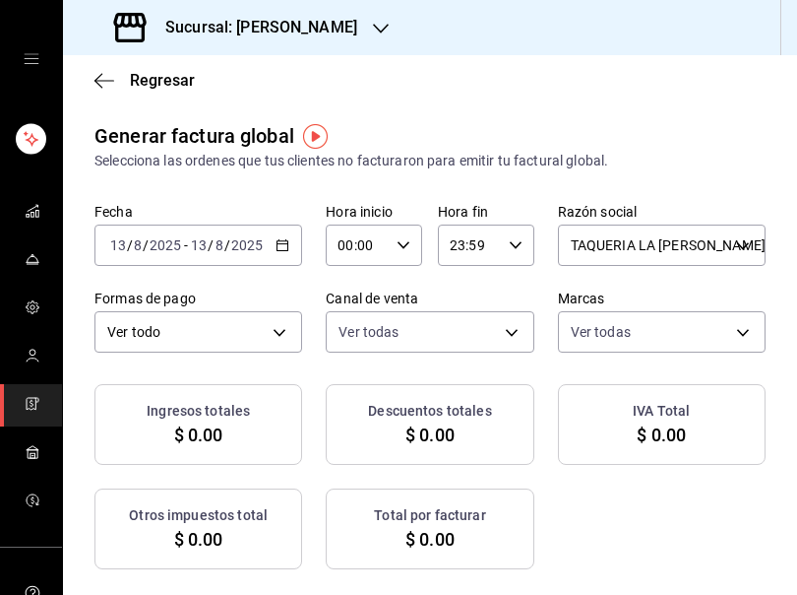
click at [279, 241] on \(Stroke\) "button" at bounding box center [283, 245] width 12 height 11
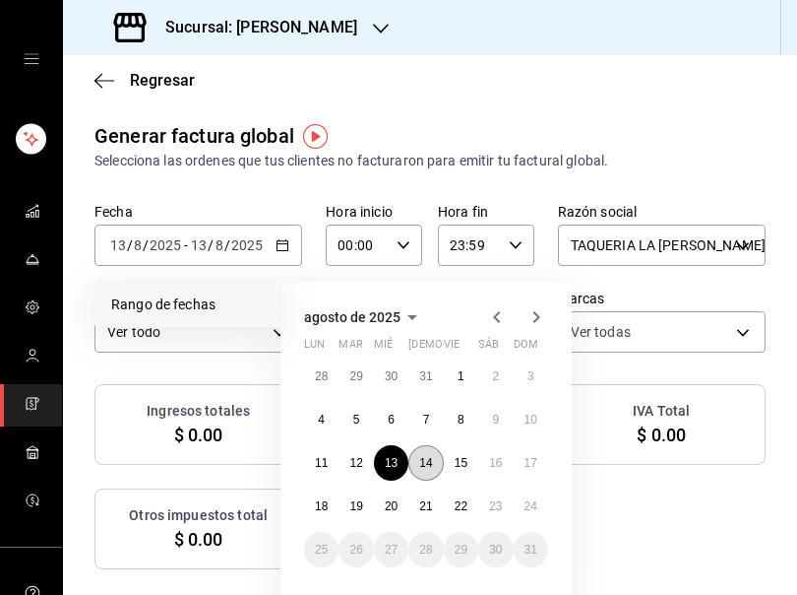
click at [431, 461] on abbr "14" at bounding box center [425, 463] width 13 height 14
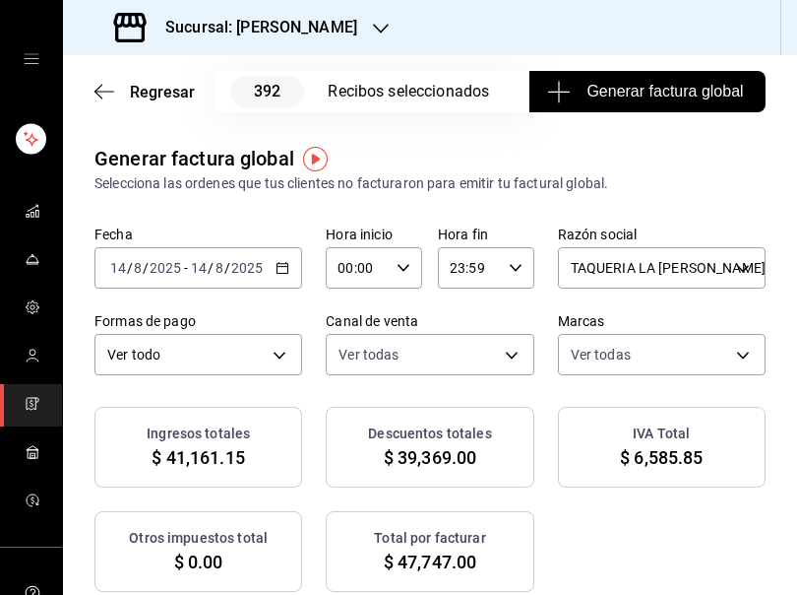
click at [614, 96] on span "Generar factura global" at bounding box center [647, 92] width 192 height 24
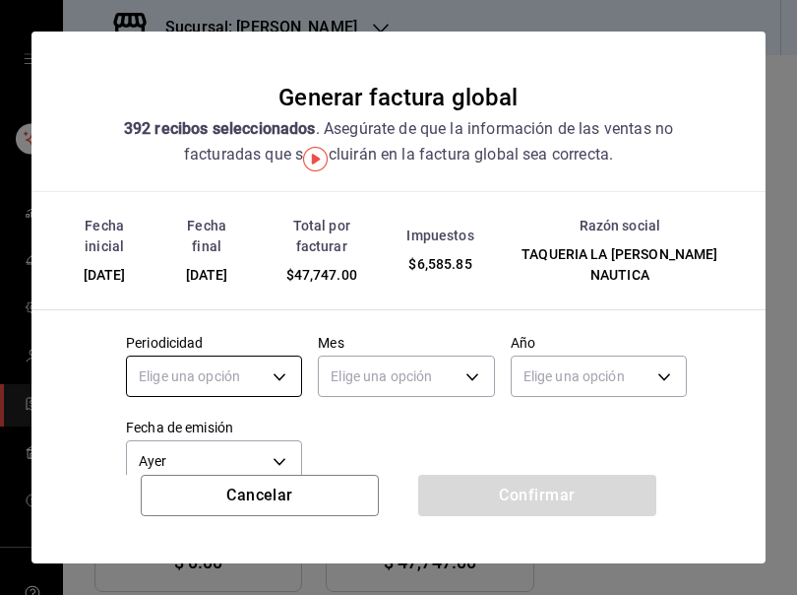
click at [256, 354] on body "Sucursal: Rosa Nautica Regresar 392 Recibos seleccionados Generar factura globa…" at bounding box center [398, 297] width 797 height 595
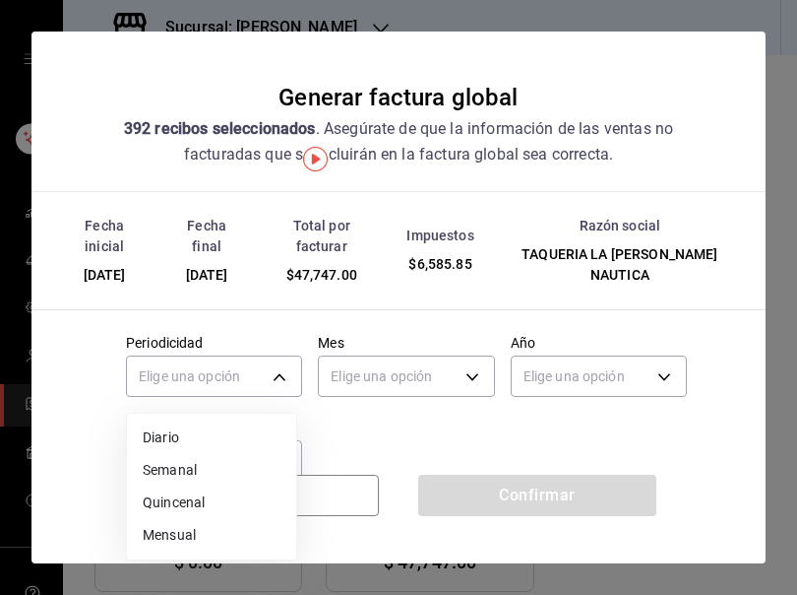
click at [182, 434] on li "Diario" at bounding box center [211, 437] width 169 height 32
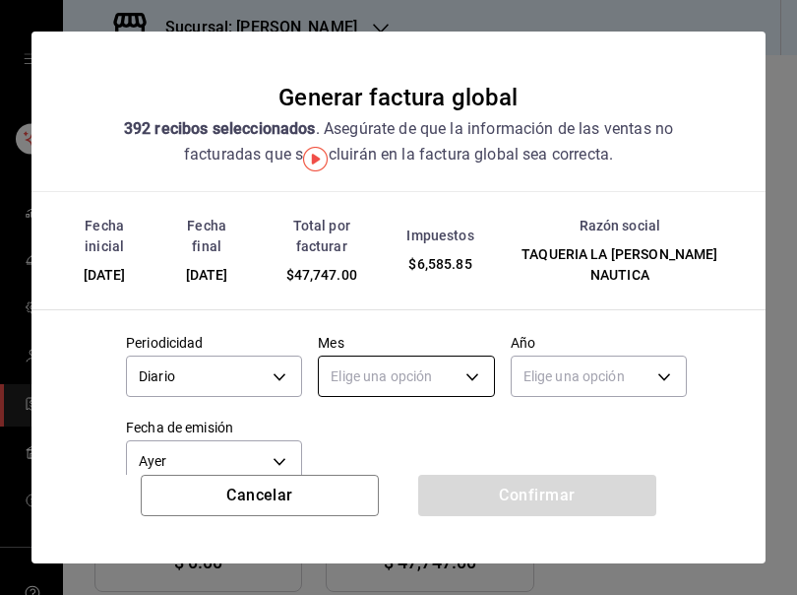
click at [416, 354] on body "Sucursal: Rosa Nautica Regresar 392 Recibos seleccionados Generar factura globa…" at bounding box center [398, 297] width 797 height 595
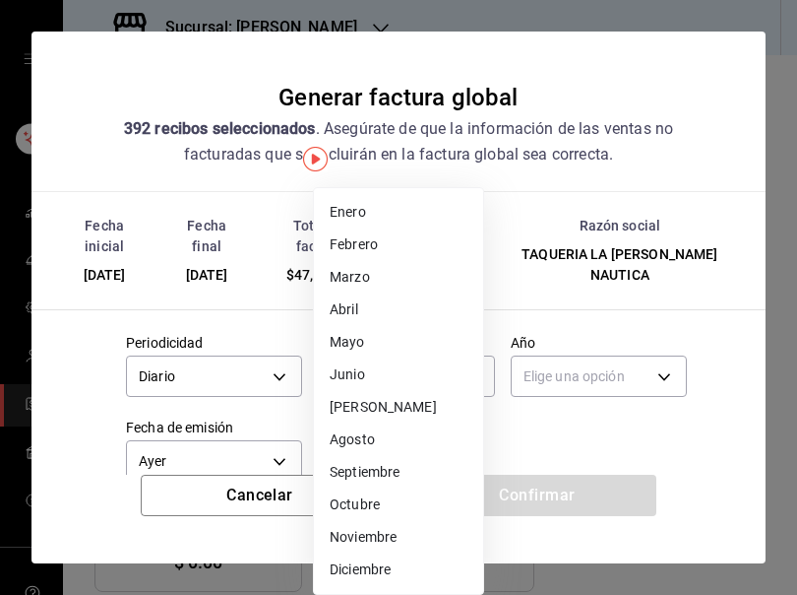
click at [353, 436] on li "Agosto" at bounding box center [398, 439] width 169 height 32
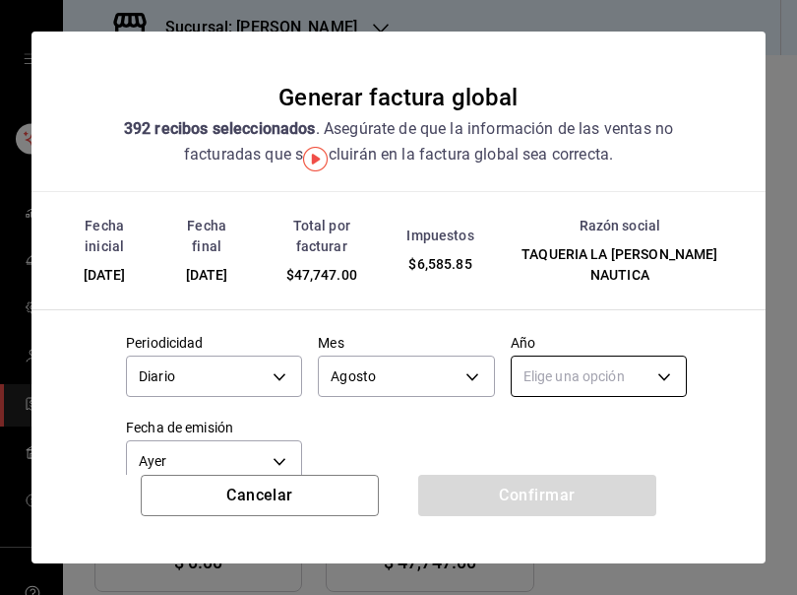
click at [586, 382] on body "Sucursal: Rosa Nautica Regresar 392 Recibos seleccionados Generar factura globa…" at bounding box center [398, 297] width 797 height 595
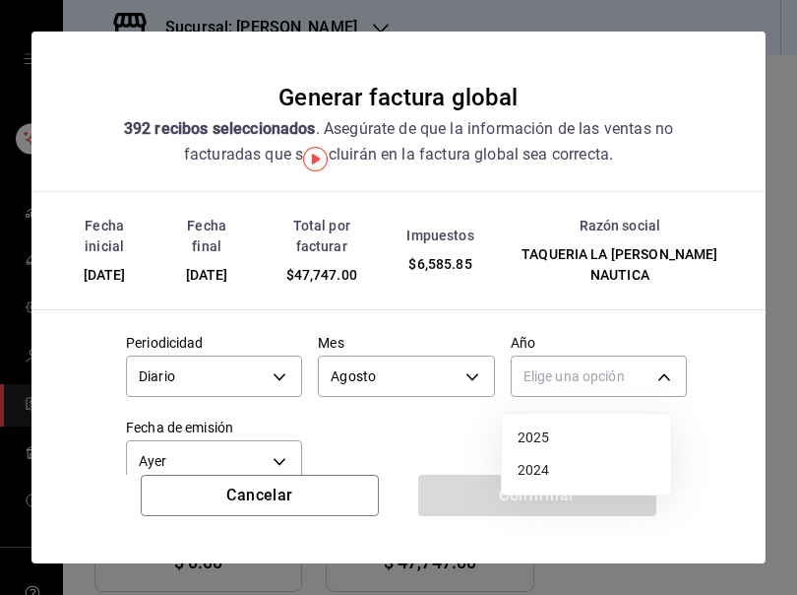
click at [538, 437] on li "2025" at bounding box center [586, 437] width 169 height 32
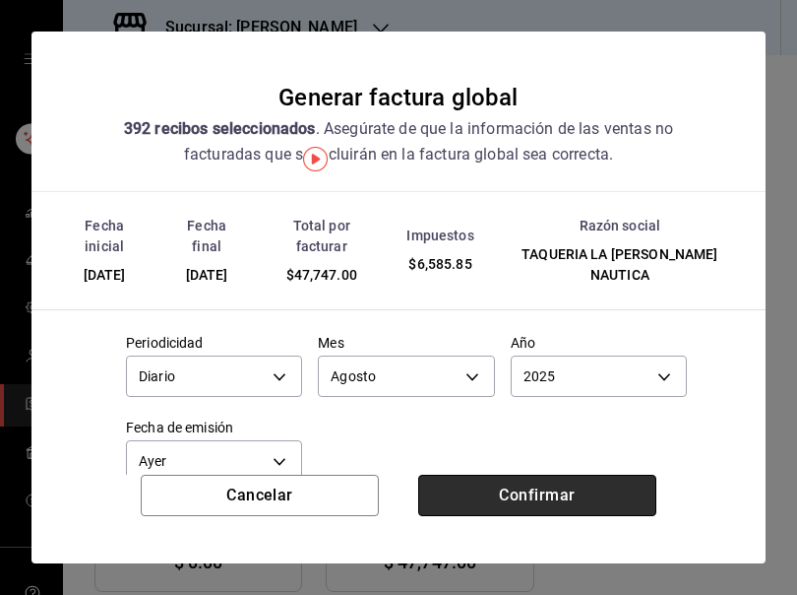
click at [548, 502] on button "Confirmar" at bounding box center [537, 494] width 238 height 41
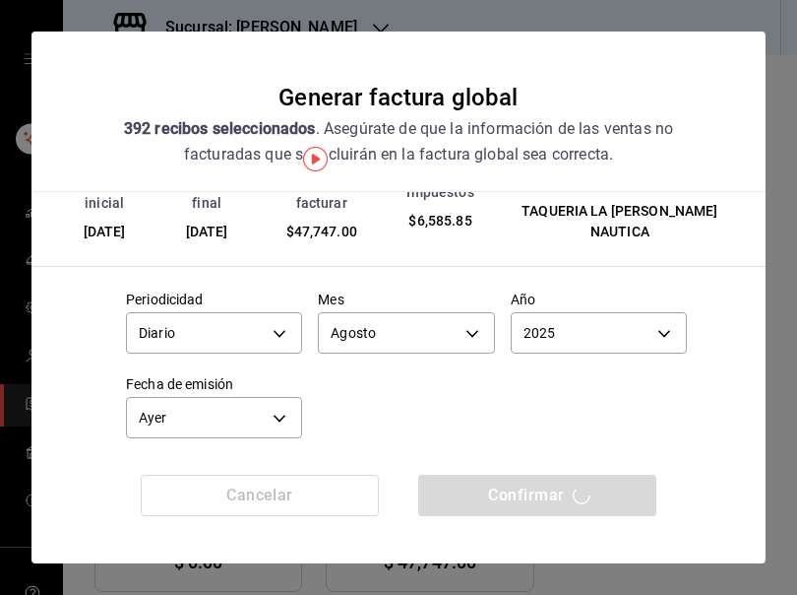
scroll to position [57, 0]
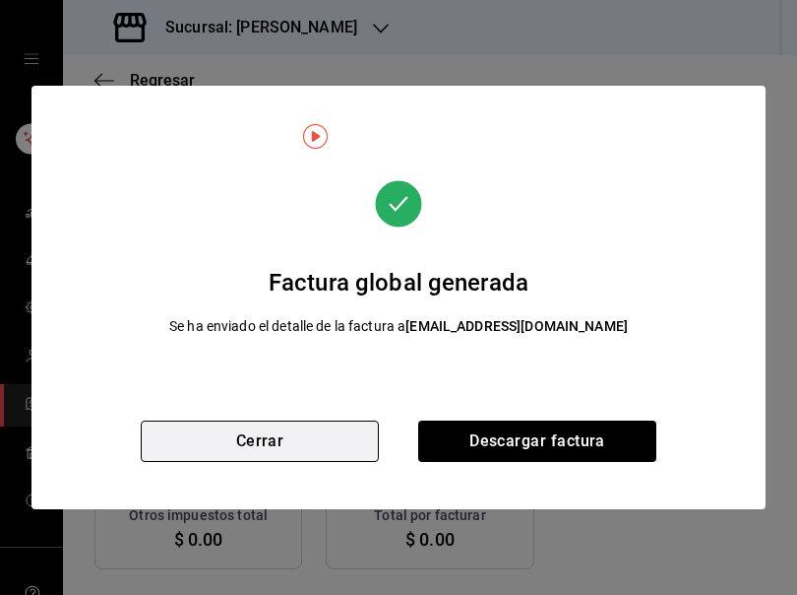
click at [313, 439] on button "Cerrar" at bounding box center [260, 440] width 238 height 41
